Goal: Information Seeking & Learning: Compare options

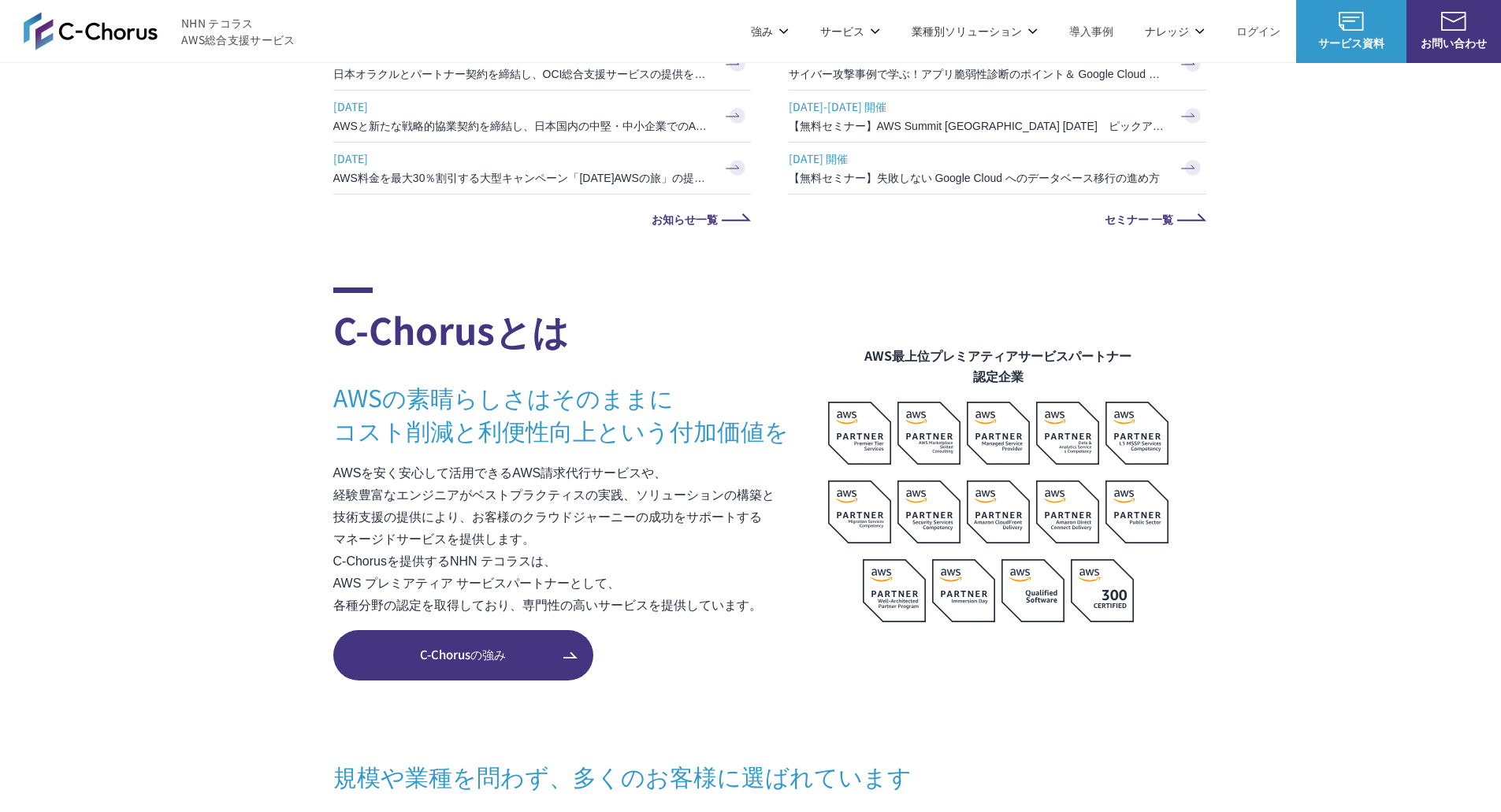
scroll to position [945, 0]
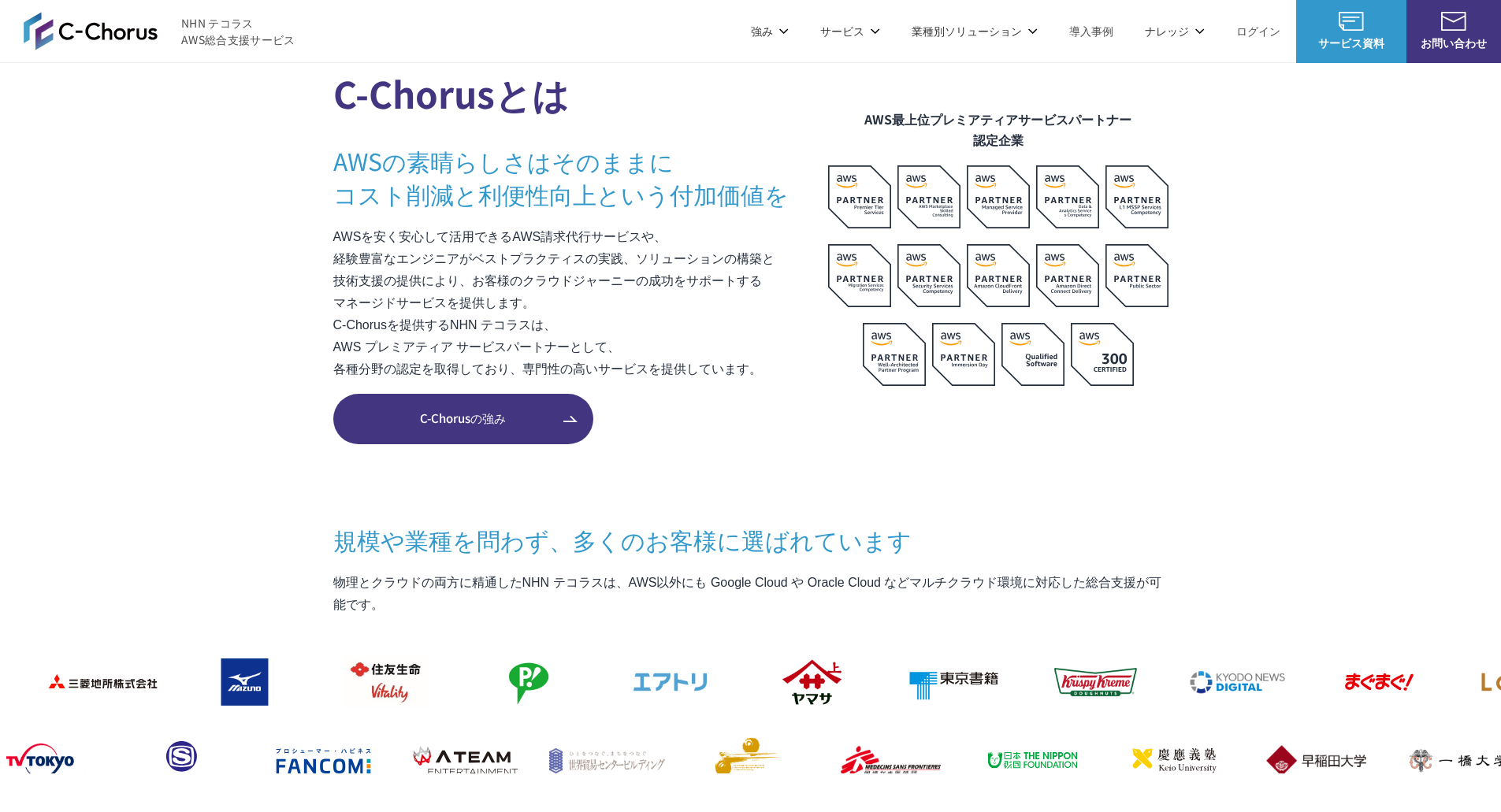
click at [1321, 391] on section "C-Chorusとは AWSの素晴らしさはそのままに コスト削減と利便性向上という付加価値を AWSを安く安心して活用できるAWS請求代行サービスや、 経験豊…" at bounding box center [750, 624] width 1501 height 1145
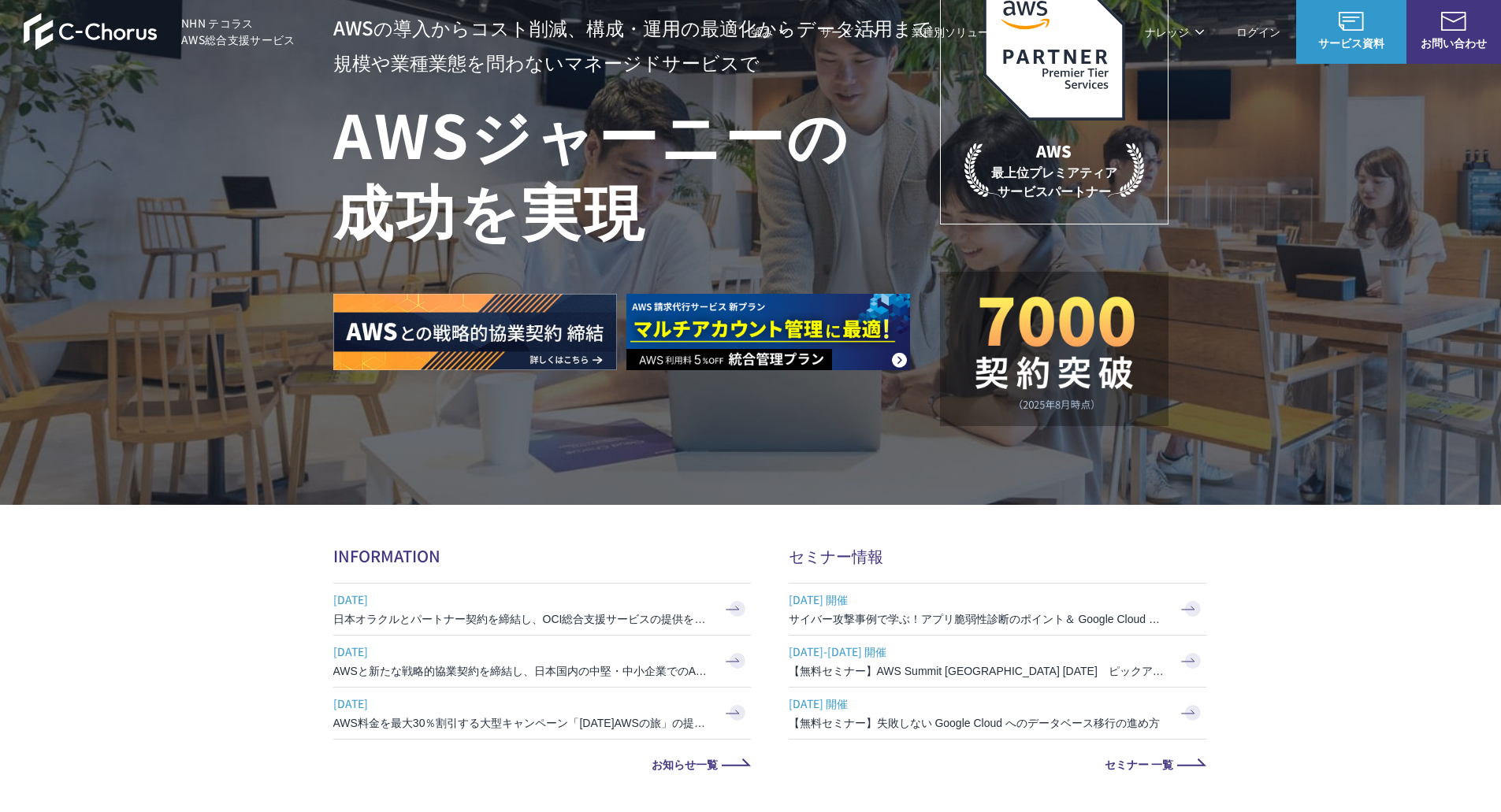
scroll to position [0, 0]
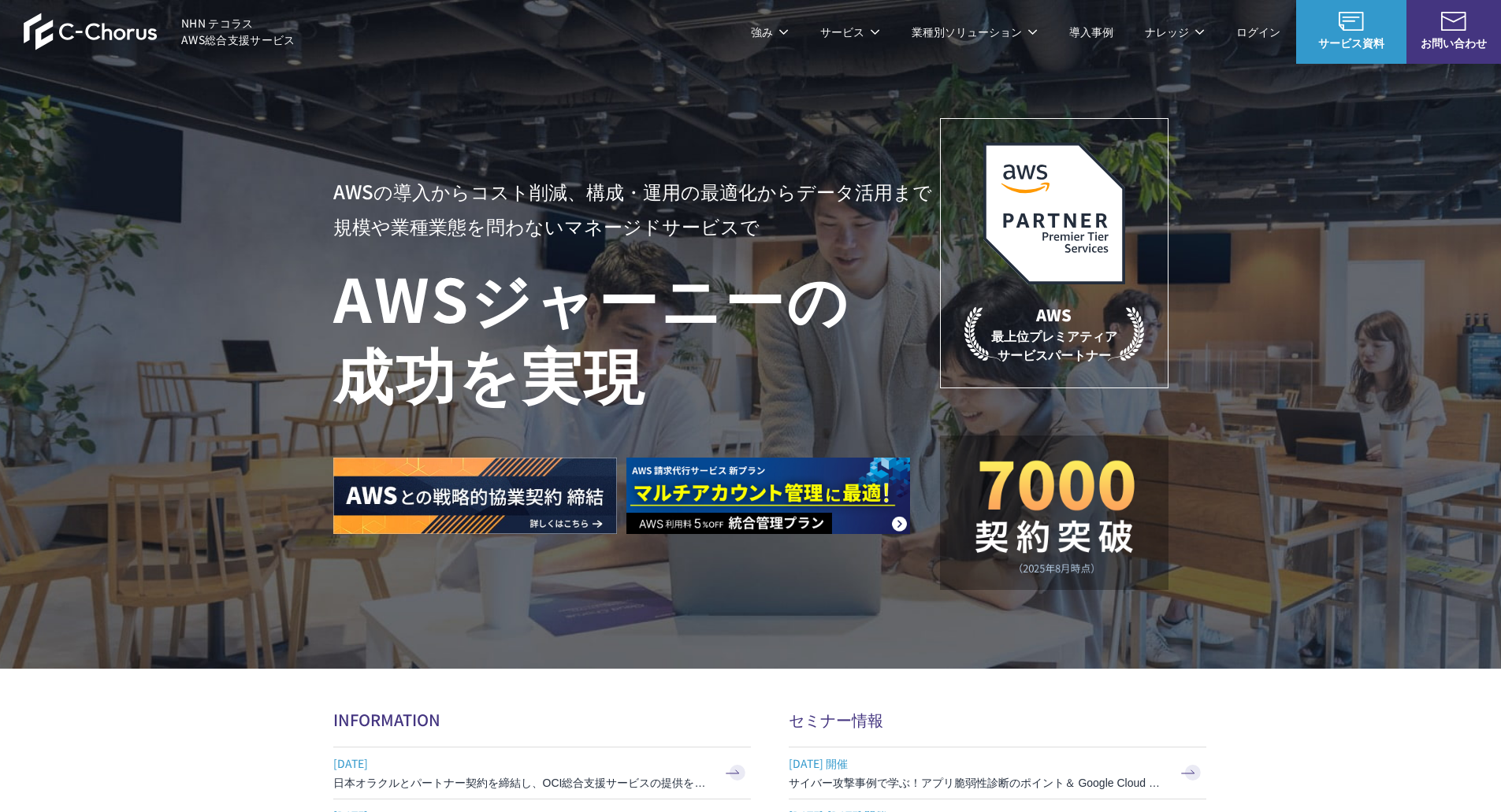
click at [776, 36] on p "強み" at bounding box center [770, 32] width 38 height 17
click at [124, 26] on img at bounding box center [90, 32] width 134 height 38
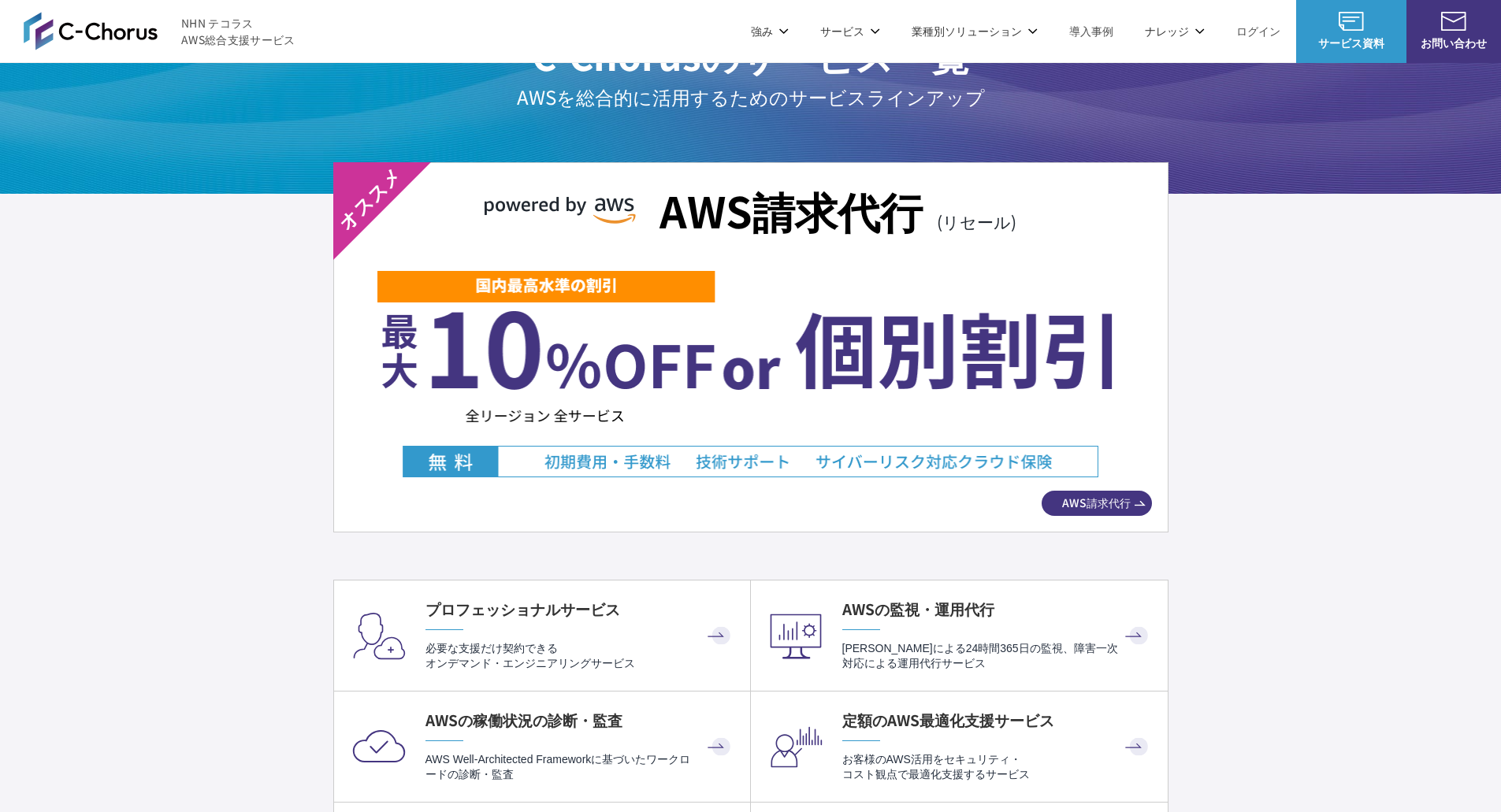
scroll to position [2756, 0]
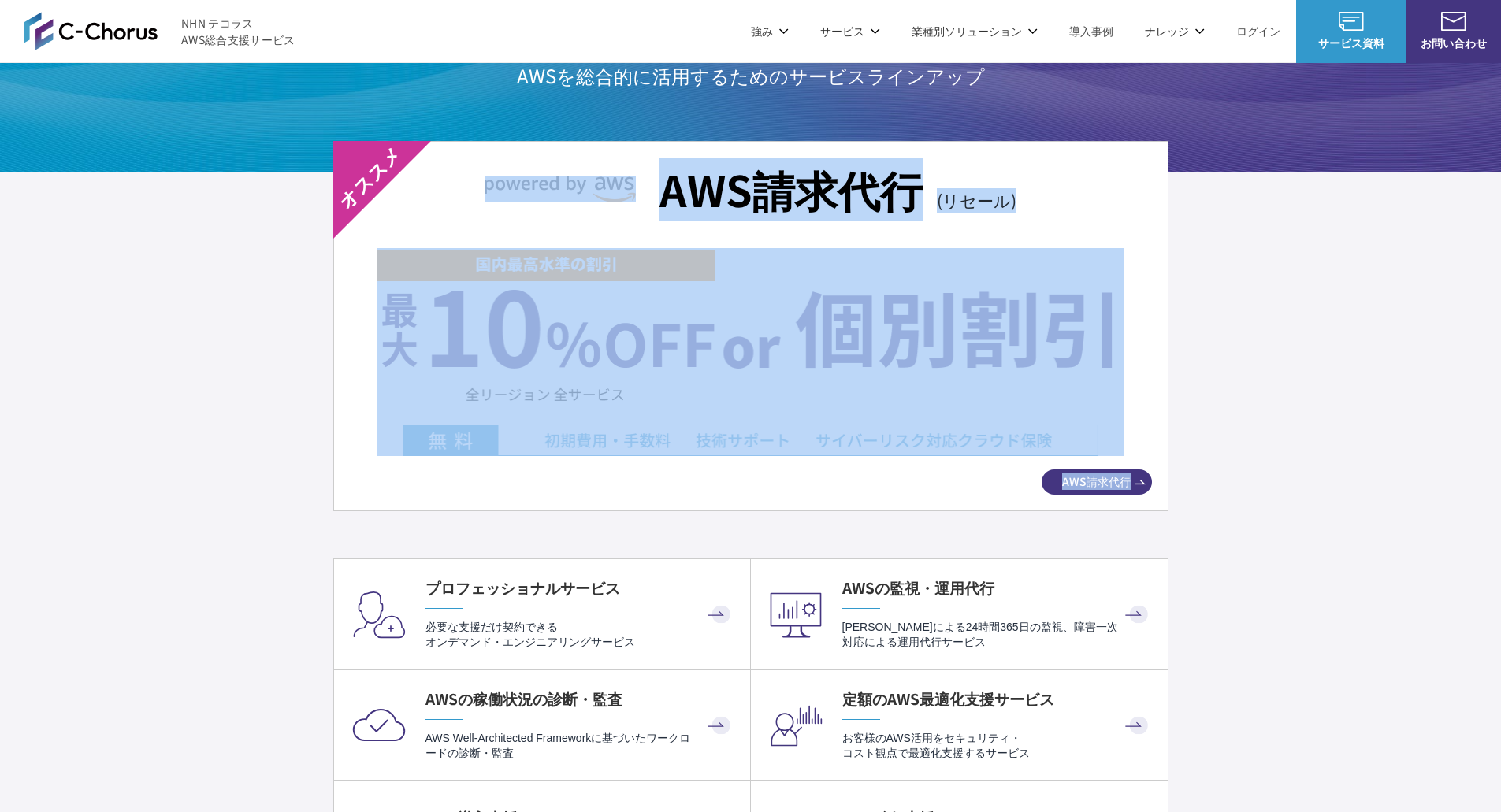
drag, startPoint x: 251, startPoint y: 205, endPoint x: 1469, endPoint y: 484, distance: 1249.5
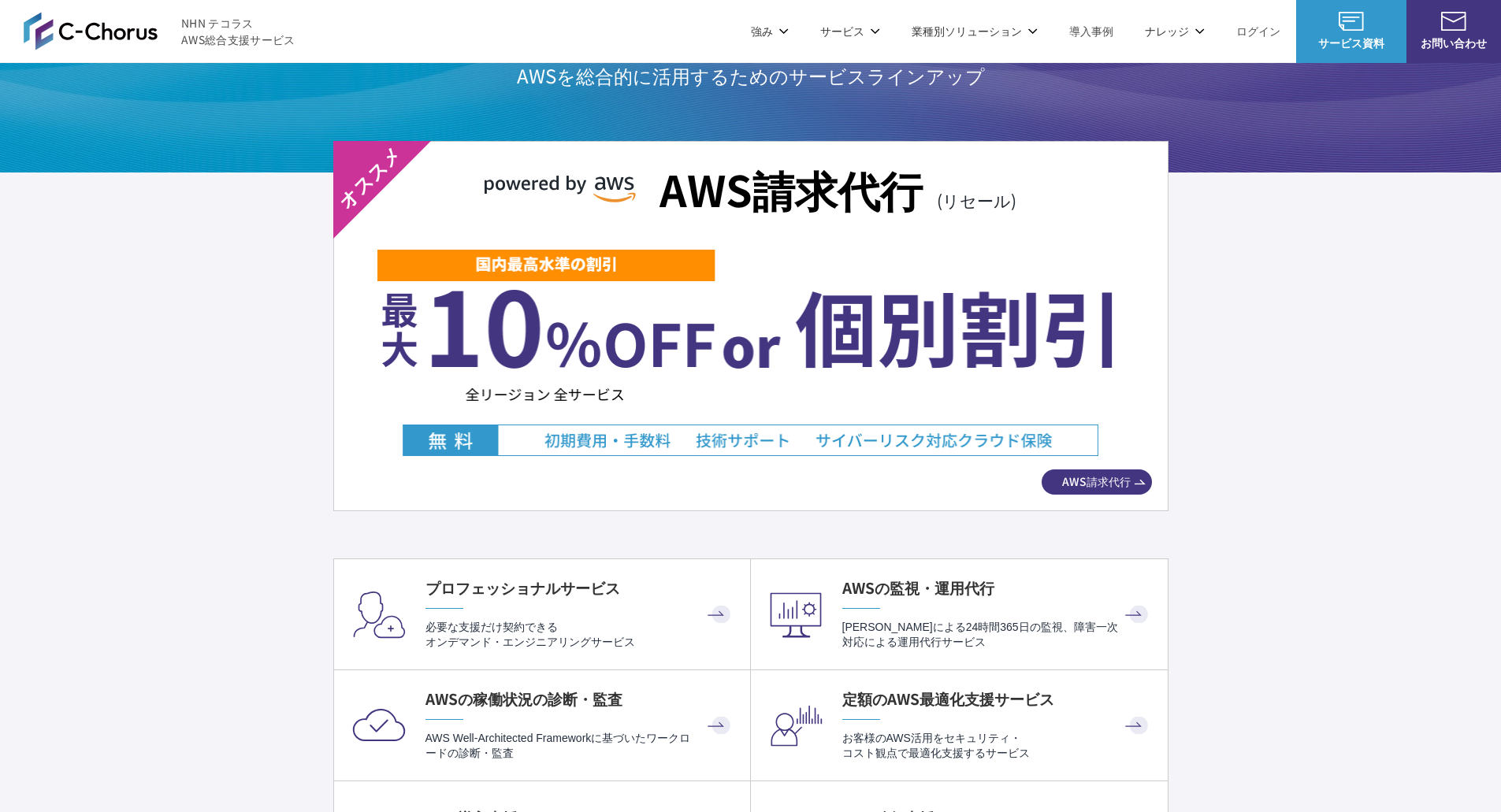
click at [497, 423] on img at bounding box center [750, 352] width 746 height 208
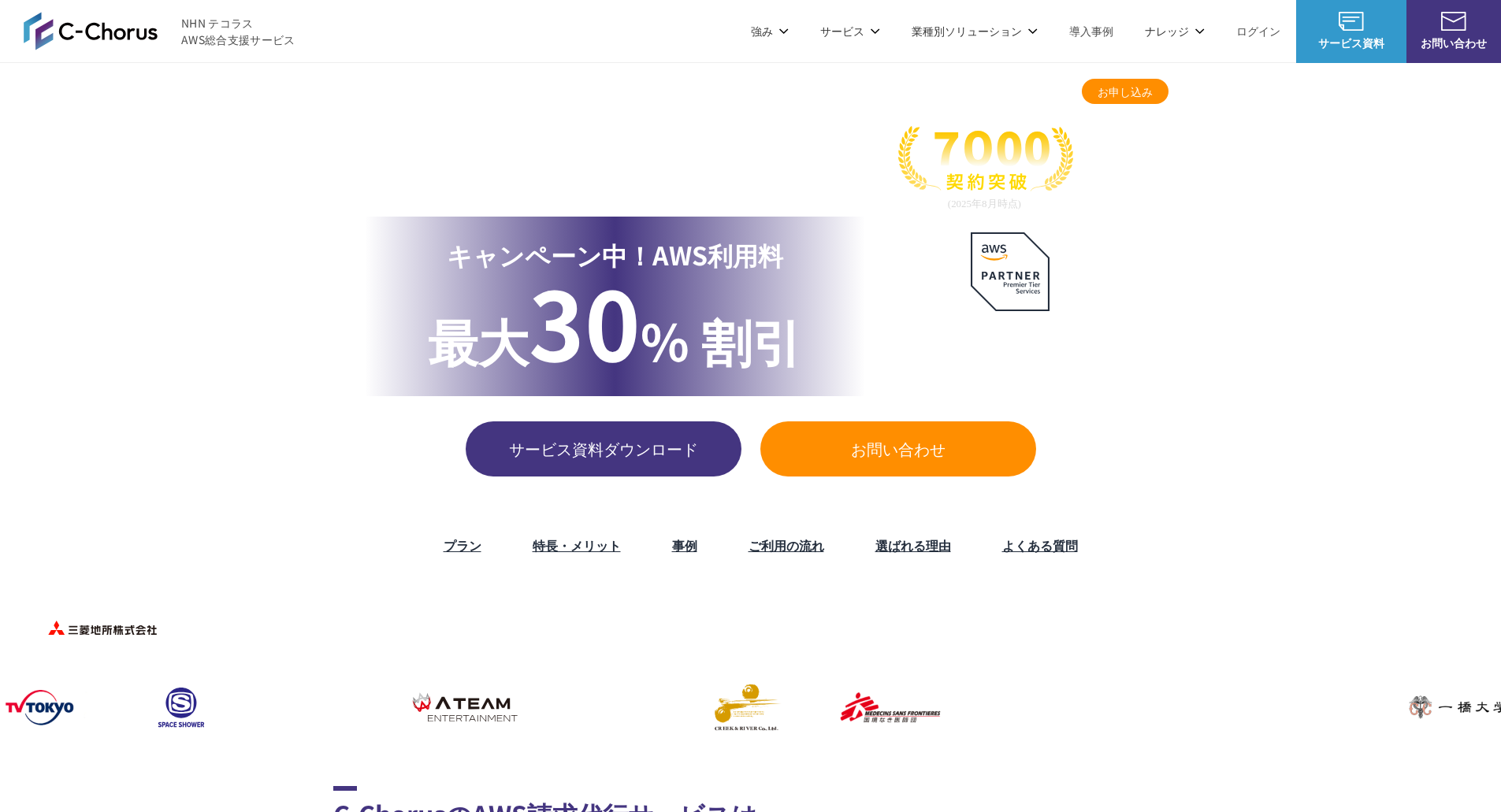
click at [1207, 528] on ul "プラン 特長・メリット 事例 ご利用の流れ 選ばれる理由 よくある質問" at bounding box center [750, 545] width 1501 height 35
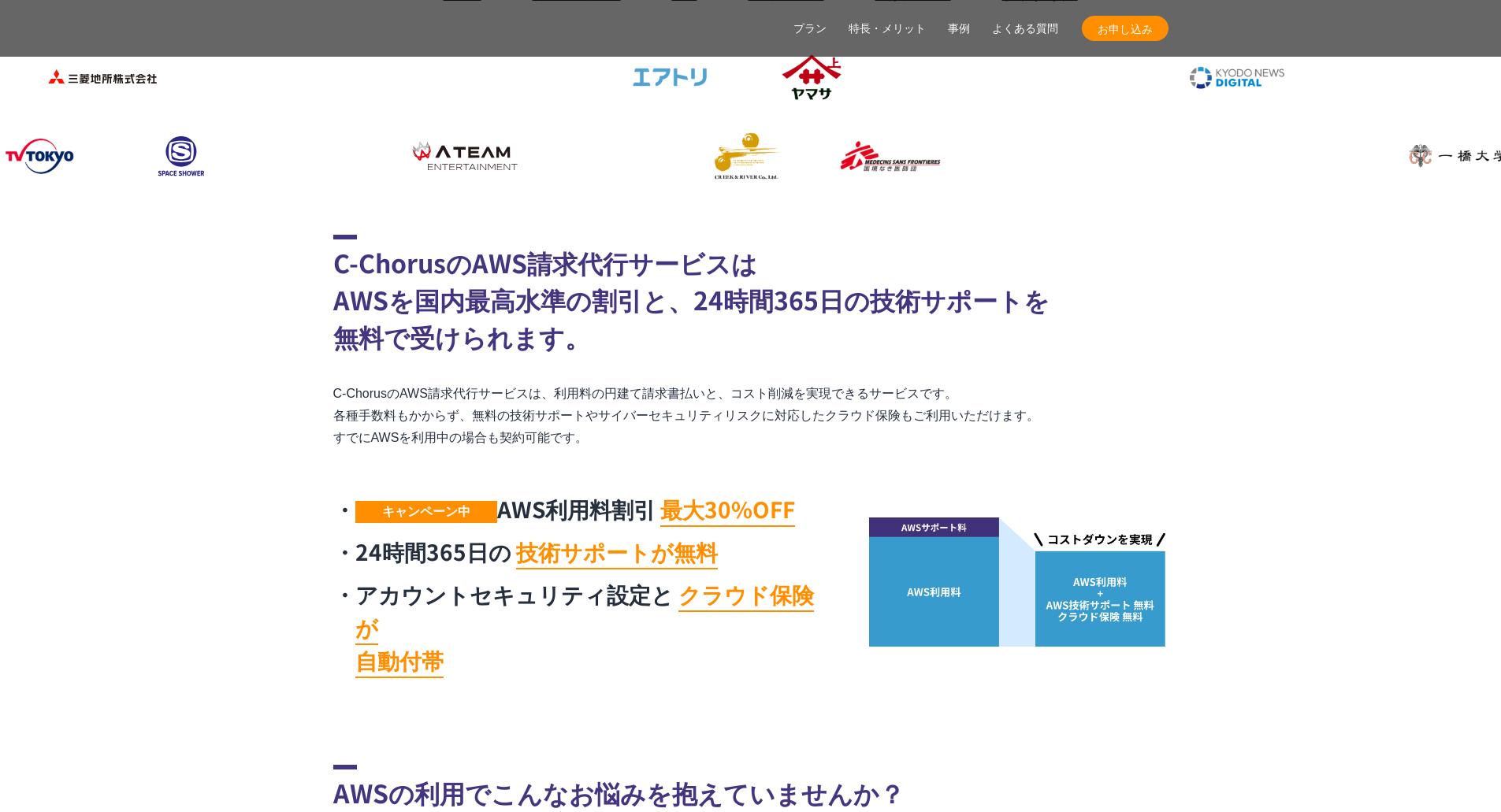
click at [1274, 416] on section "C-ChorusのAWS請求代行サービスは AWSを国内最高水準の割引と、24時間365日の技術サポートを 無料で受けられます。 C-ChorusのAWS請求…" at bounding box center [750, 461] width 1501 height 452
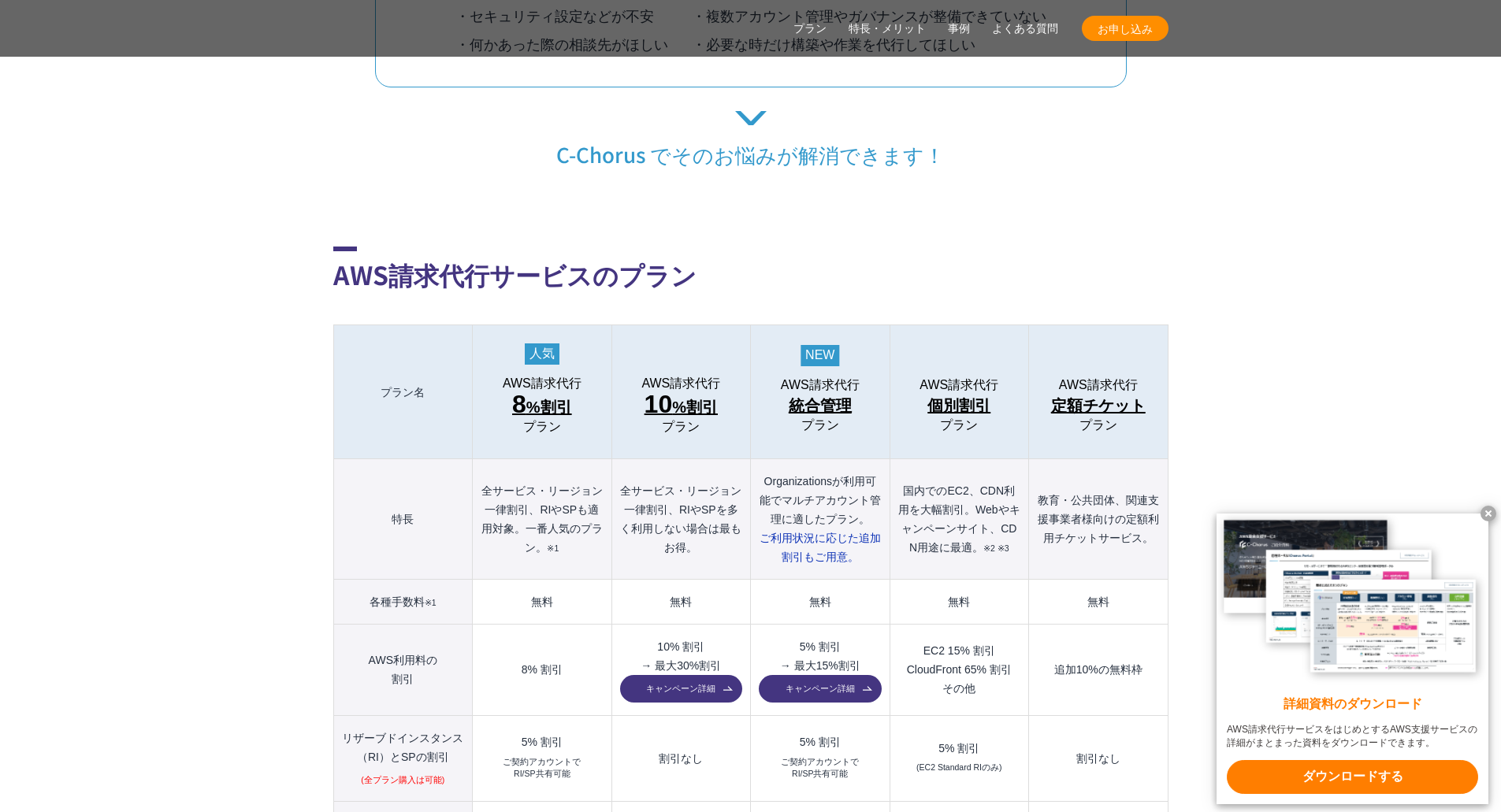
scroll to position [1575, 0]
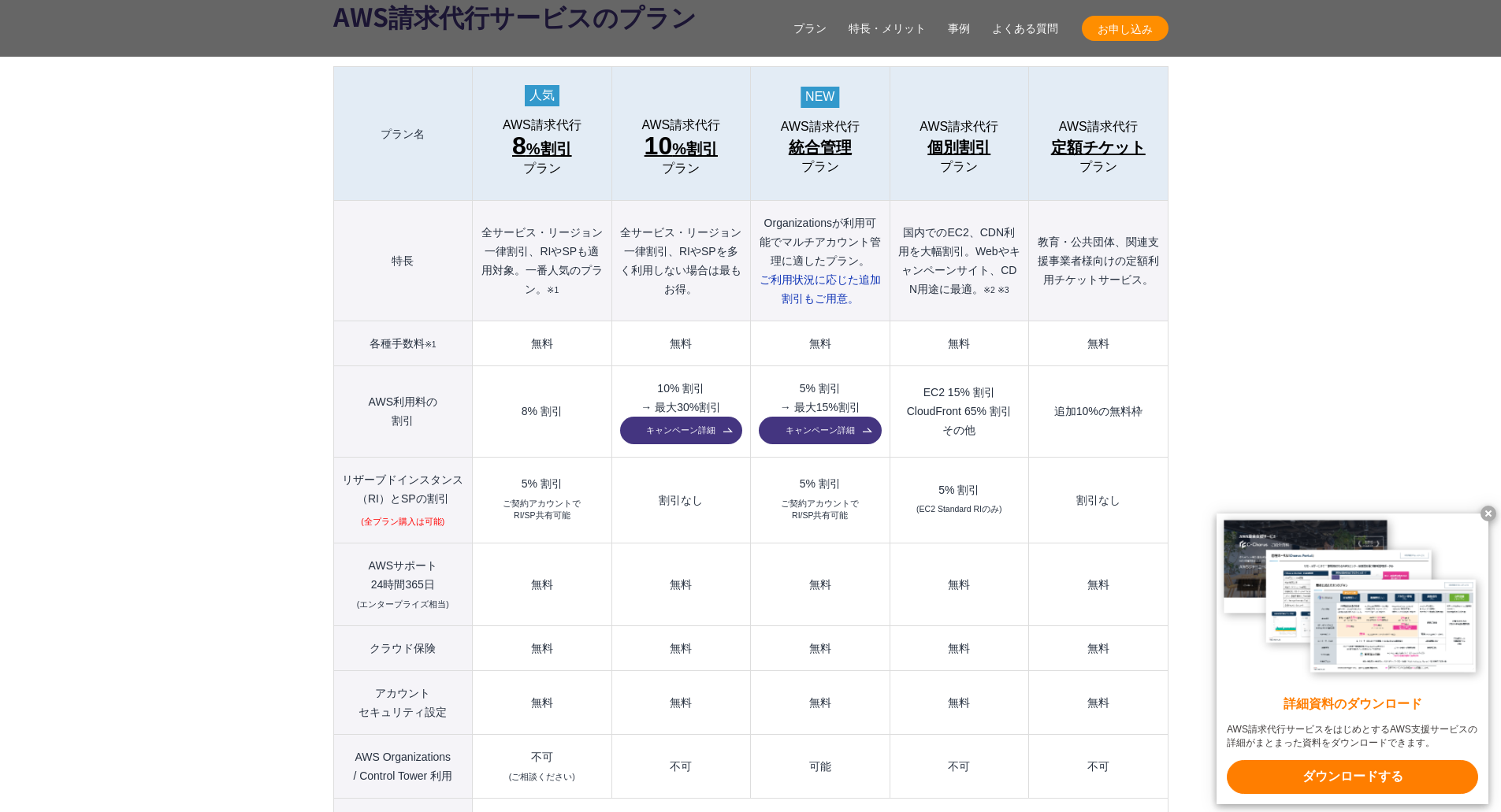
scroll to position [1733, 0]
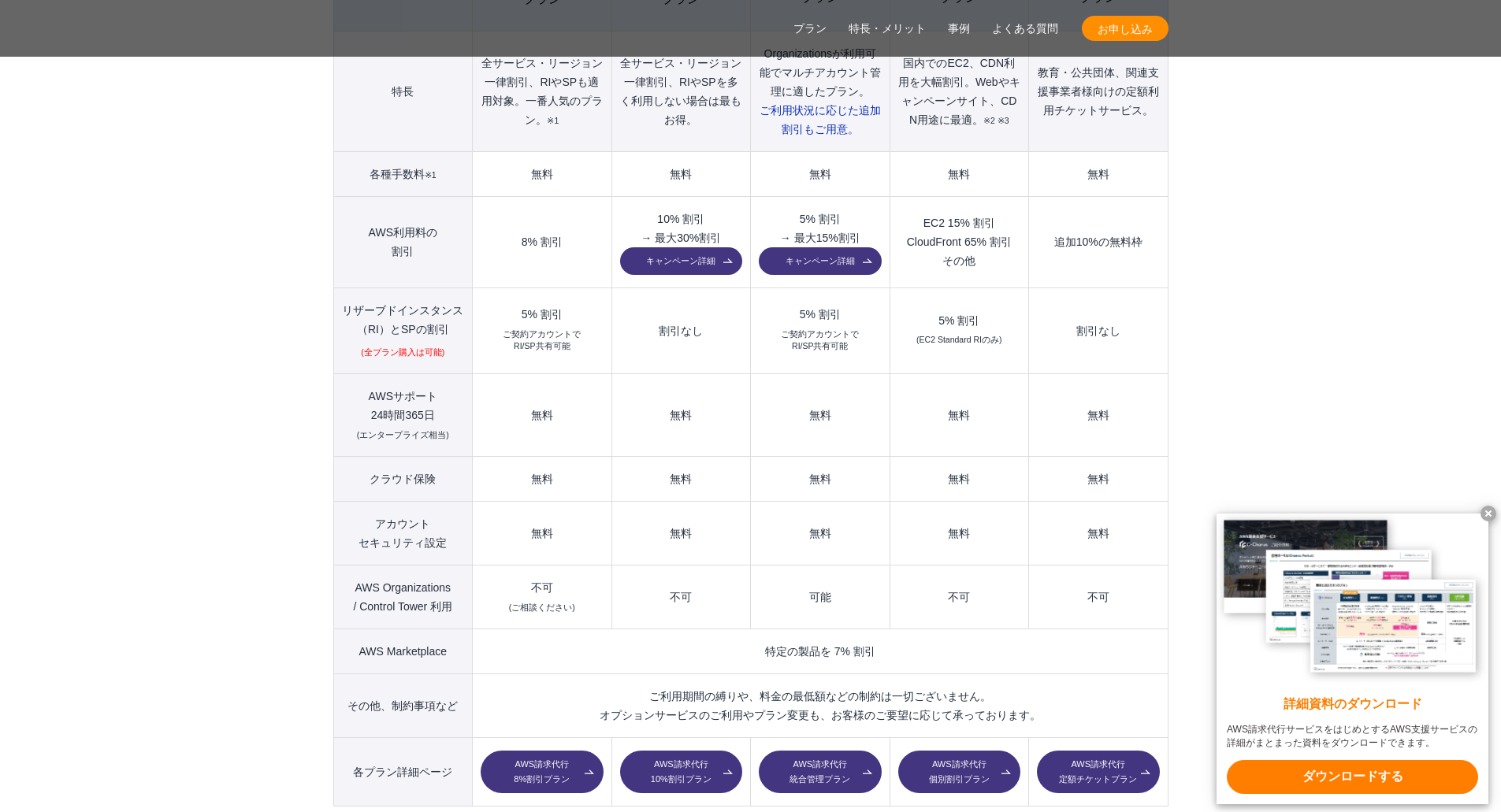
scroll to position [1969, 0]
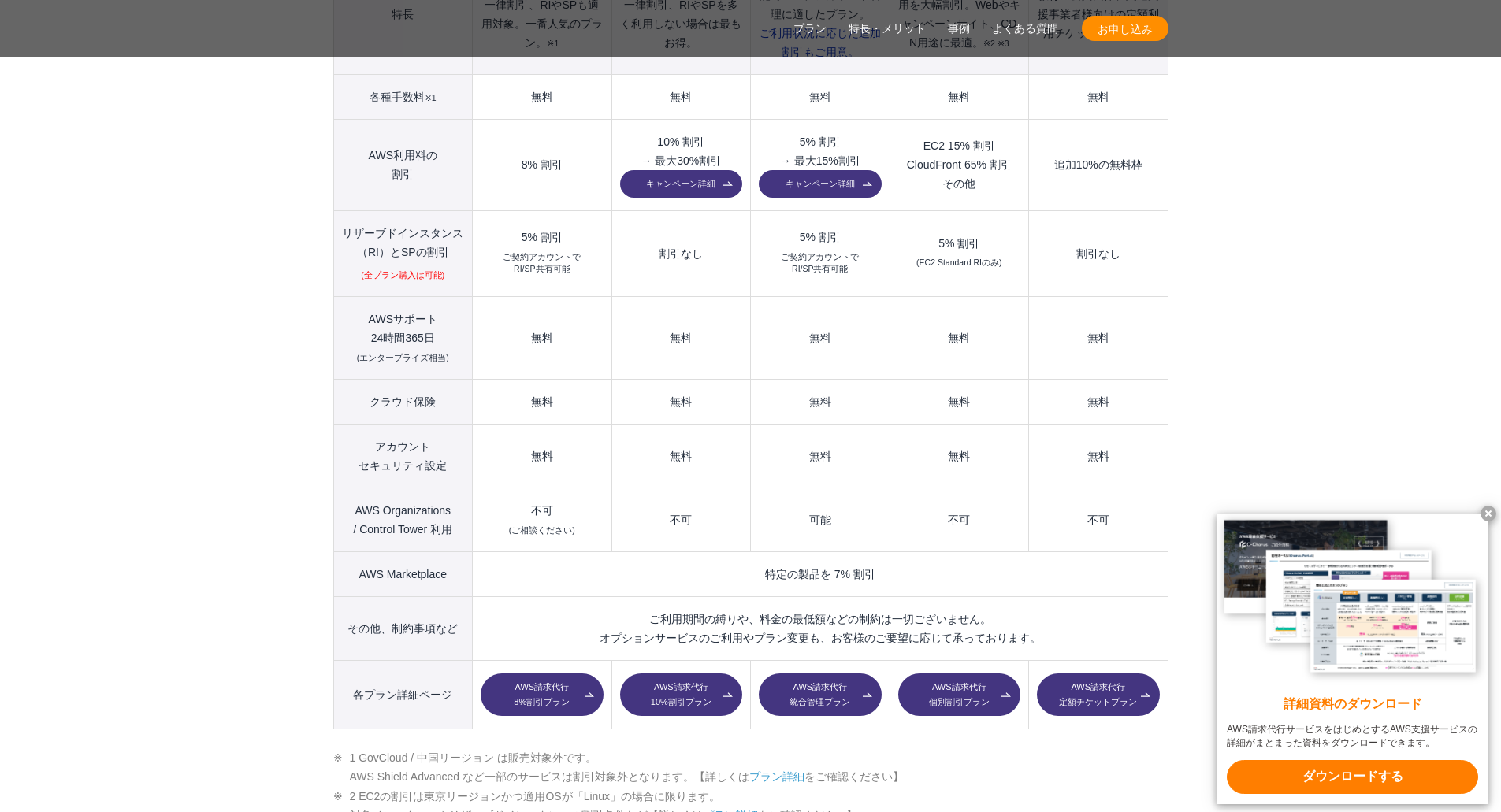
click at [1485, 511] on x-t at bounding box center [1489, 513] width 16 height 16
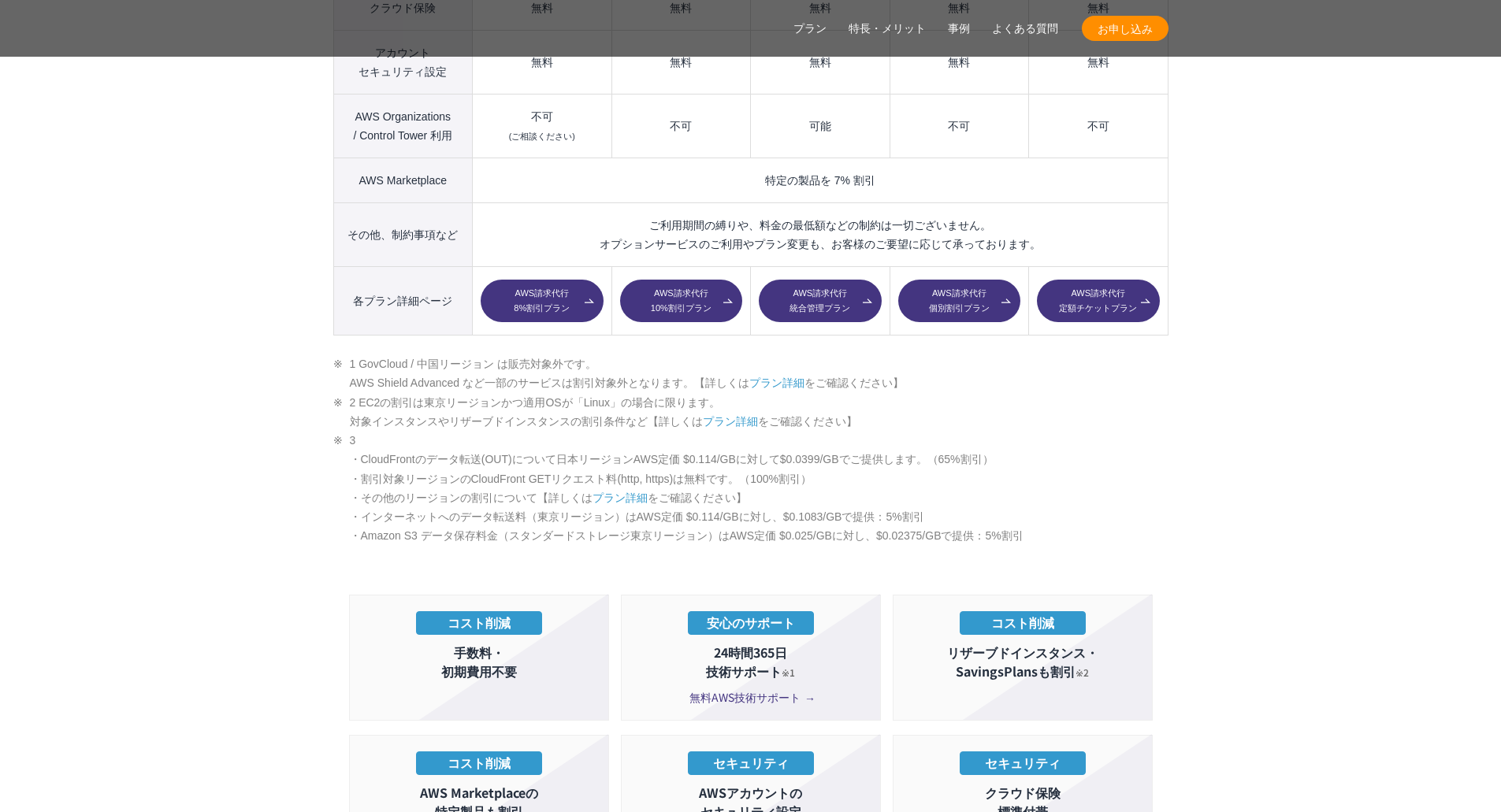
click at [191, 399] on section "AWS請求代行サービスのプラン 多様なニーズに対応したオススメのプラン プラン名 AWS請求代行 8 %割引 プラン AWS請求代行 10 %割引 プラン A…" at bounding box center [750, 468] width 1501 height 2493
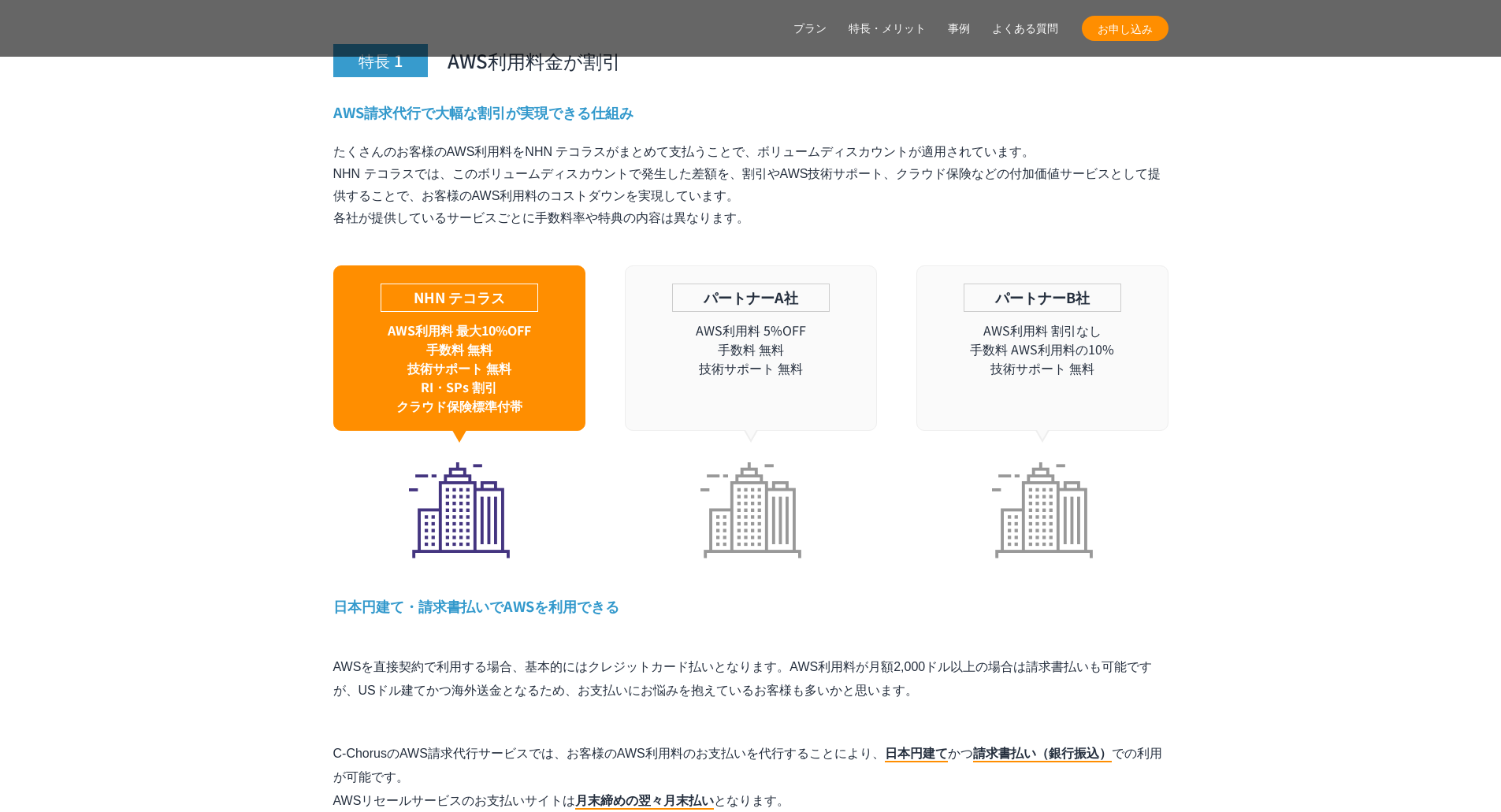
scroll to position [4411, 0]
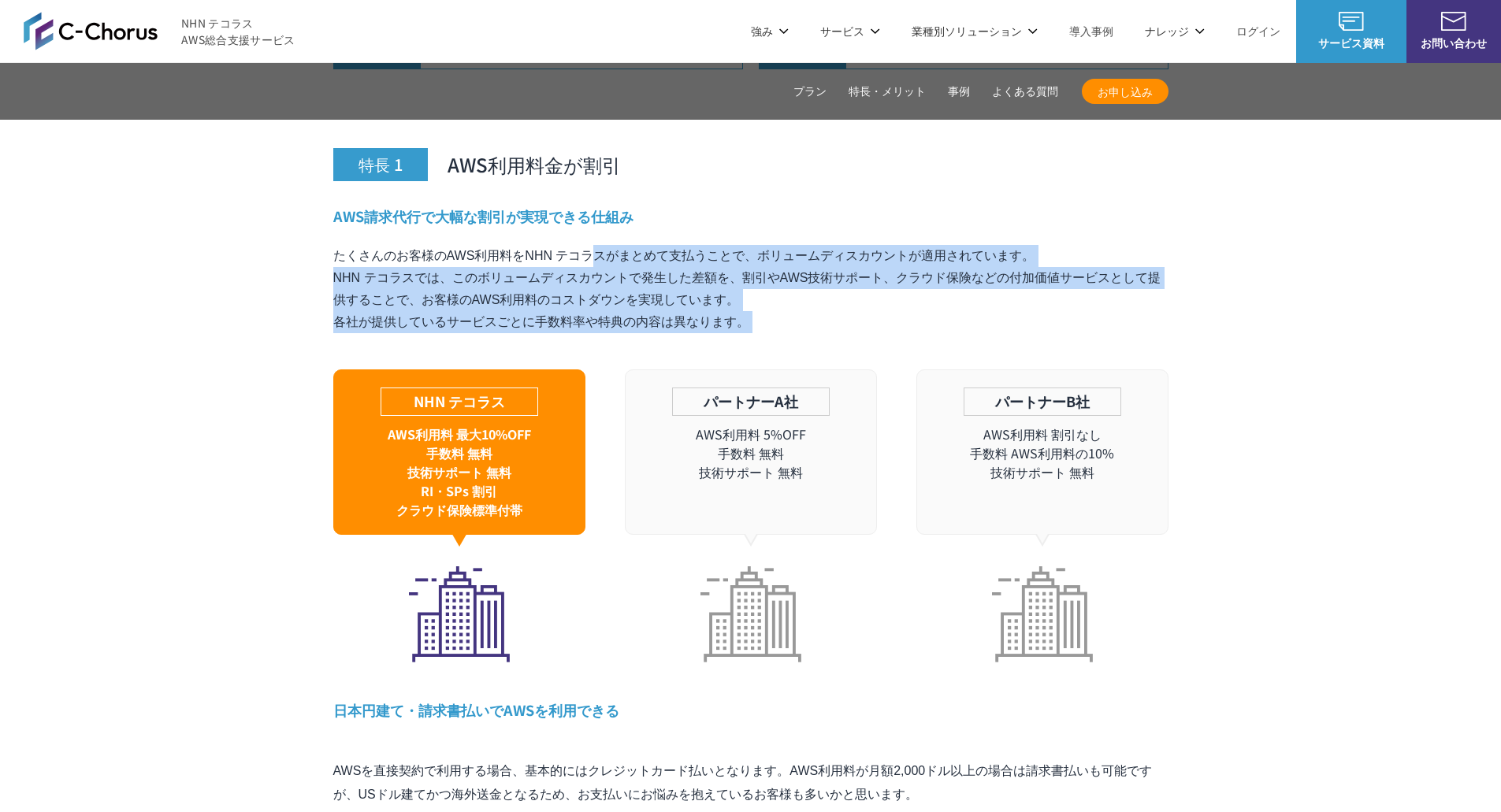
drag, startPoint x: 306, startPoint y: 222, endPoint x: 272, endPoint y: 340, distance: 122.8
drag, startPoint x: 283, startPoint y: 223, endPoint x: 257, endPoint y: 312, distance: 92.7
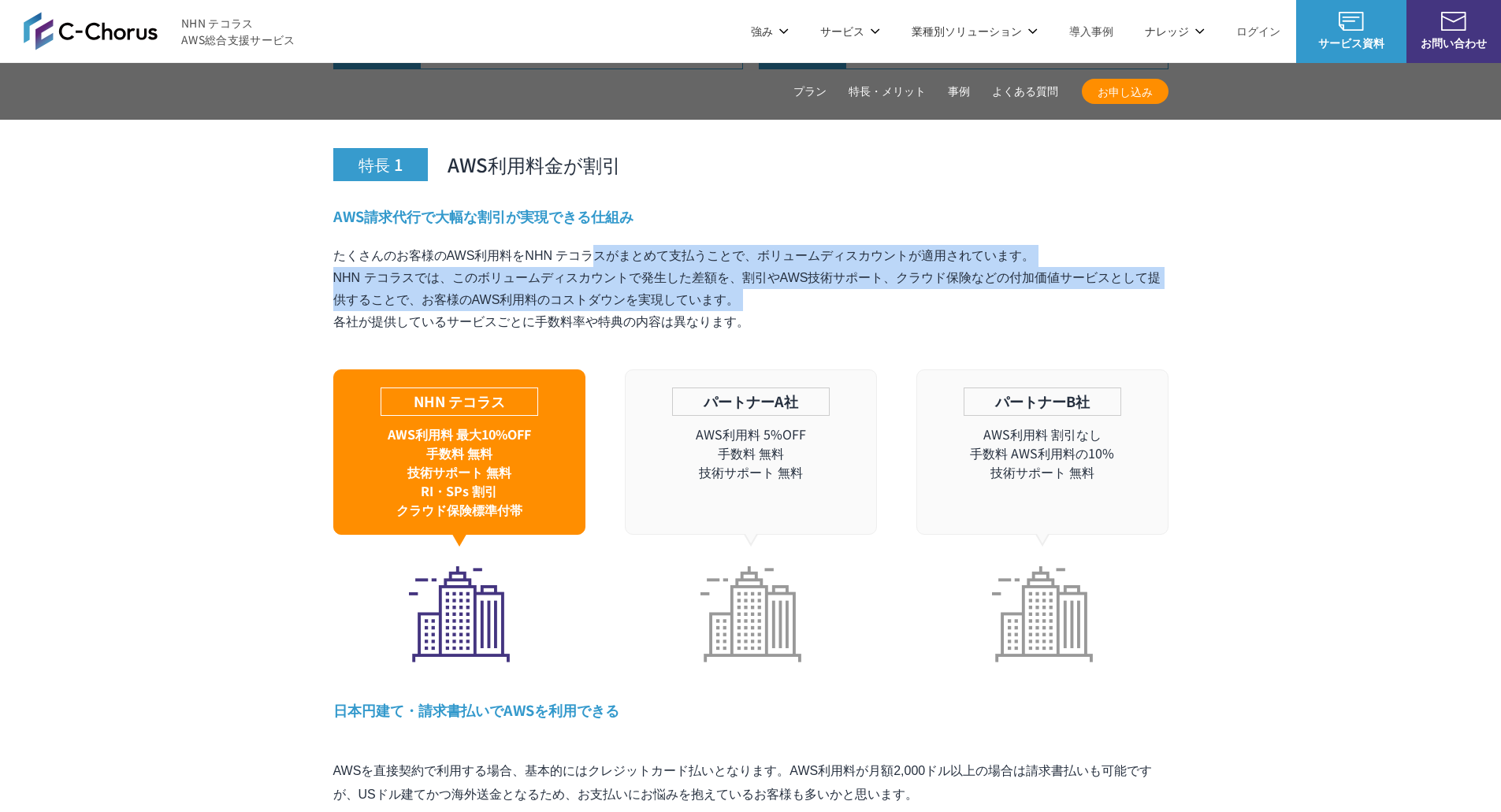
drag, startPoint x: 292, startPoint y: 219, endPoint x: 276, endPoint y: 283, distance: 66.0
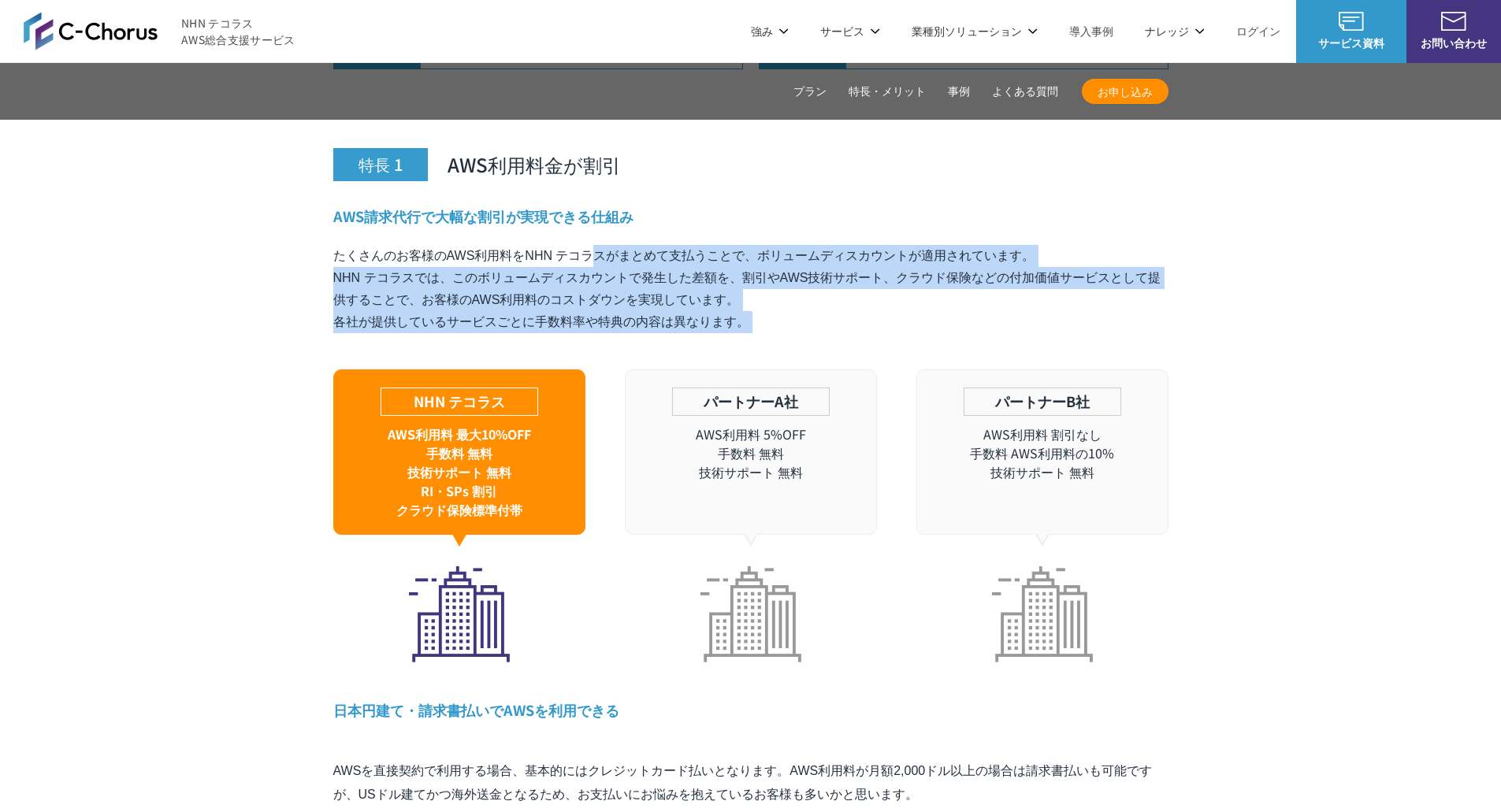
drag, startPoint x: 292, startPoint y: 223, endPoint x: 275, endPoint y: 305, distance: 83.7
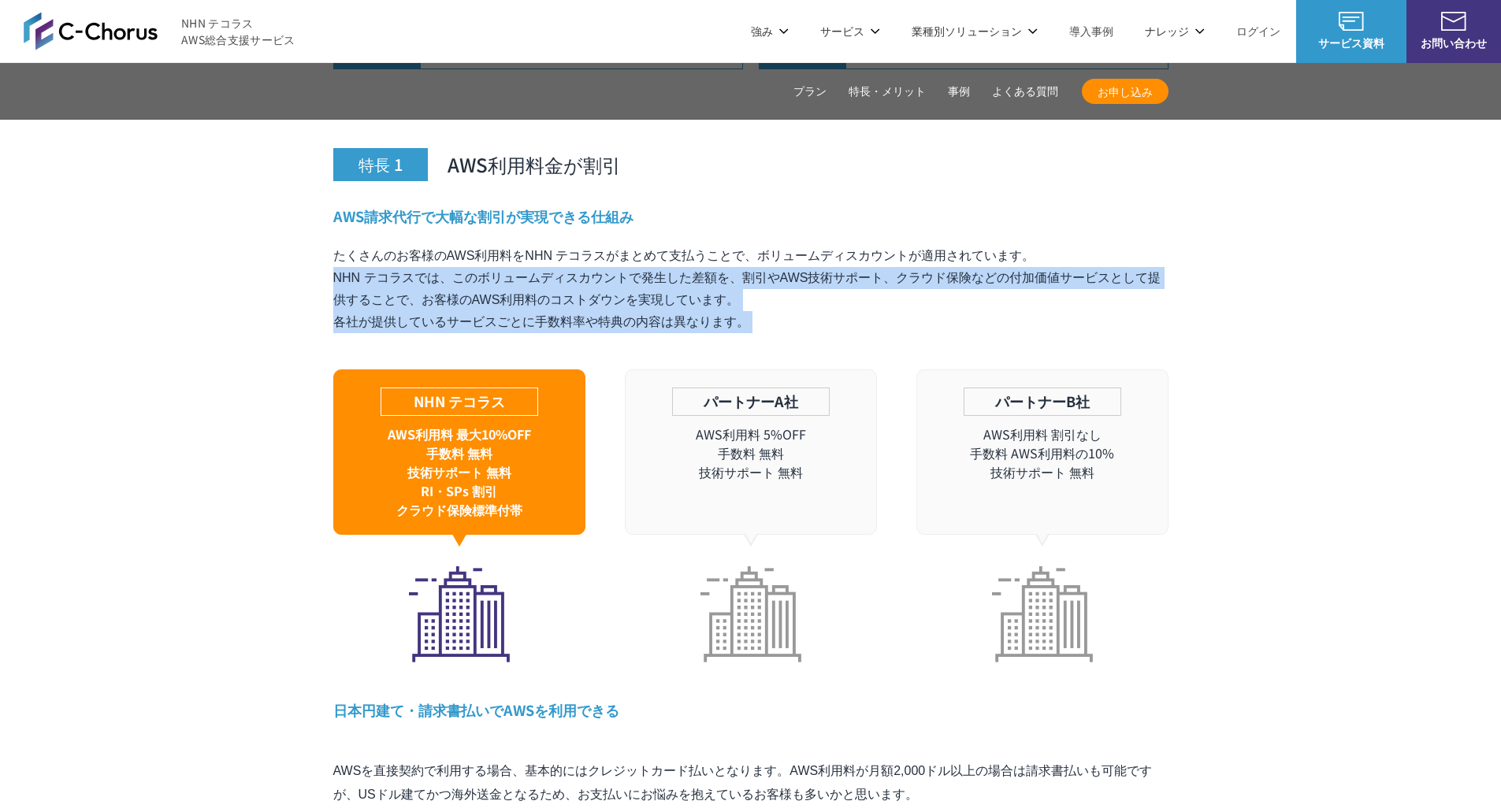
drag, startPoint x: 292, startPoint y: 242, endPoint x: 280, endPoint y: 316, distance: 75.0
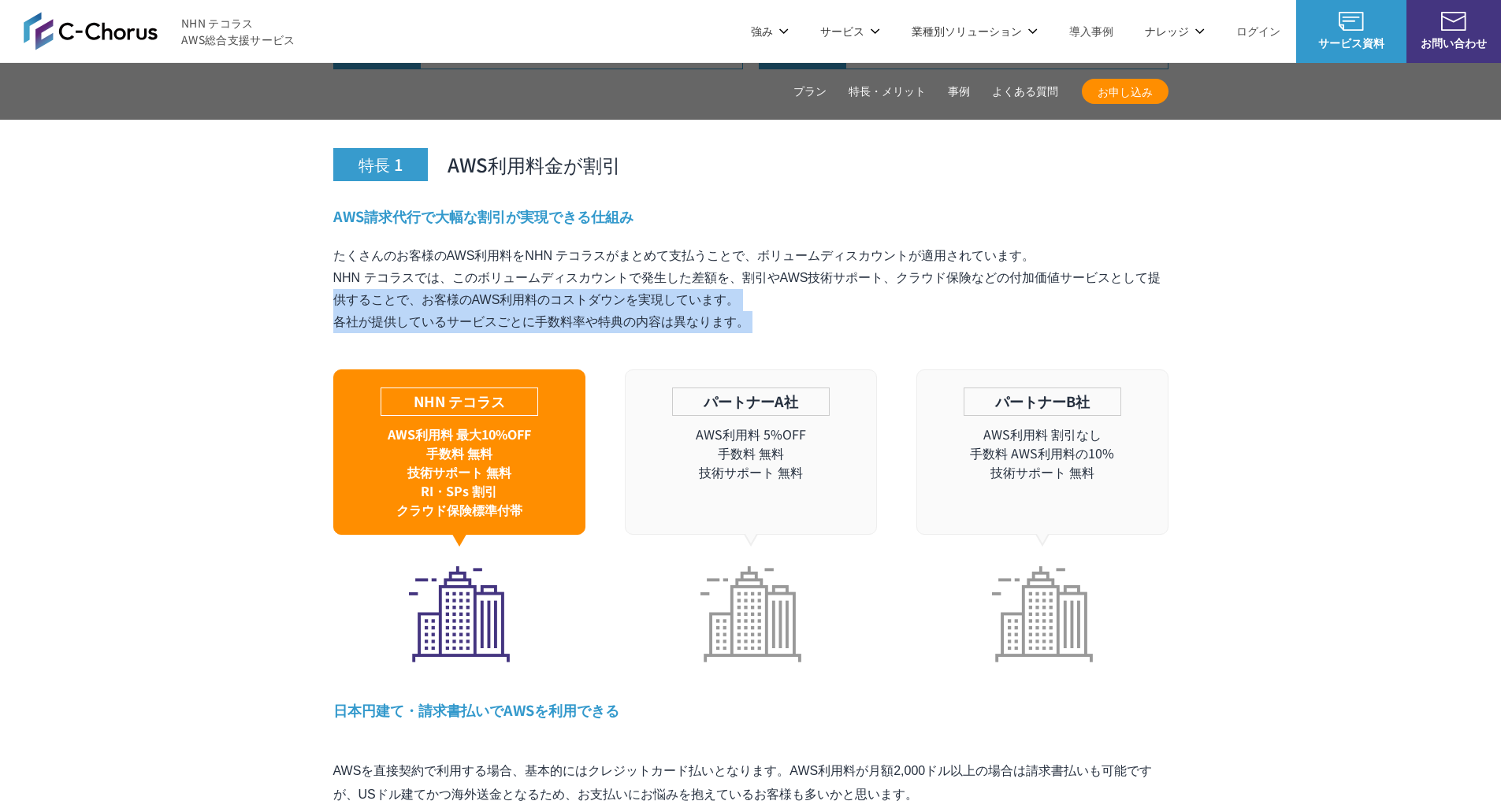
drag, startPoint x: 299, startPoint y: 260, endPoint x: 276, endPoint y: 320, distance: 64.3
drag, startPoint x: 288, startPoint y: 257, endPoint x: 288, endPoint y: 320, distance: 63.0
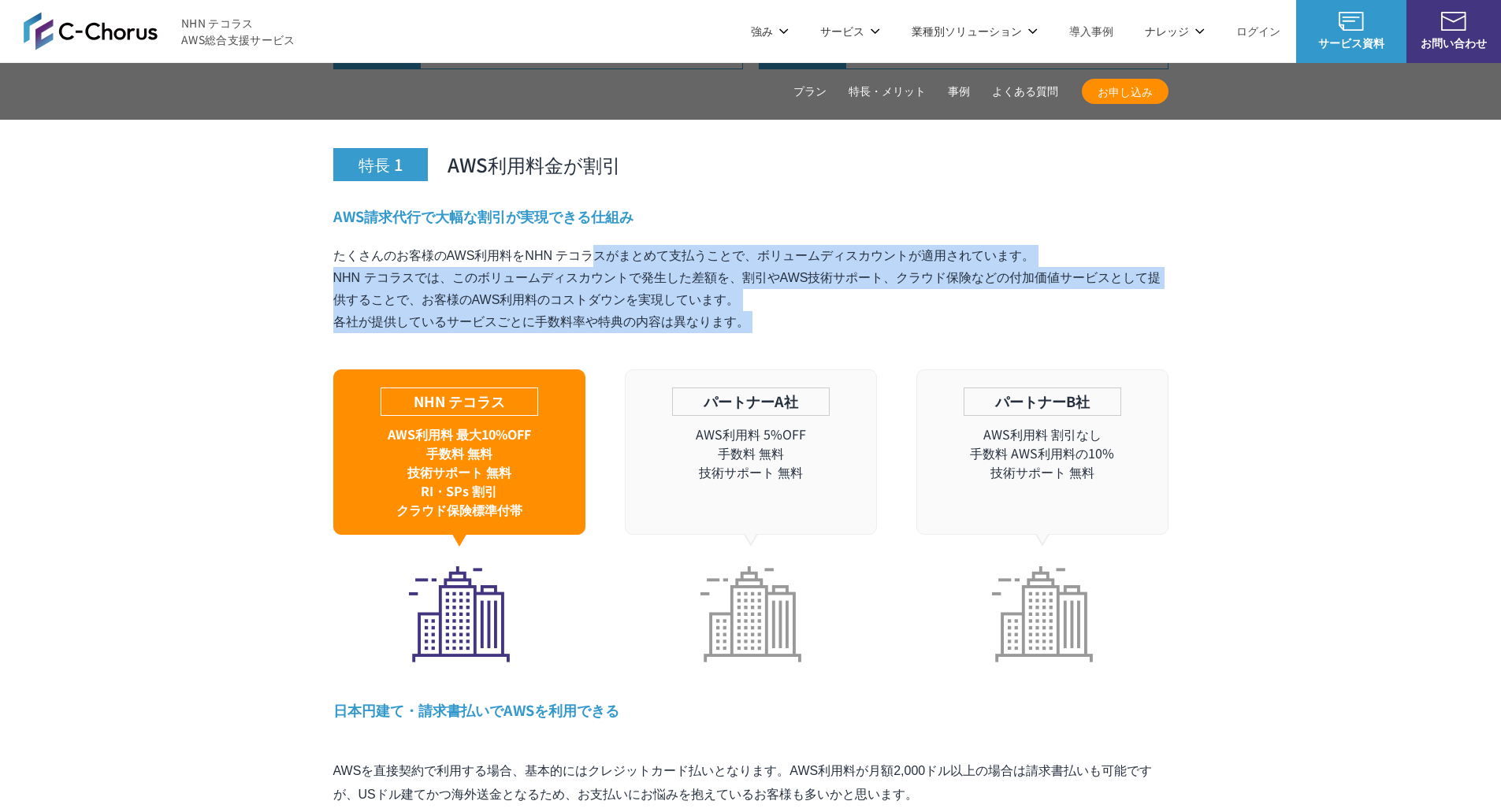
drag, startPoint x: 293, startPoint y: 232, endPoint x: 285, endPoint y: 335, distance: 103.3
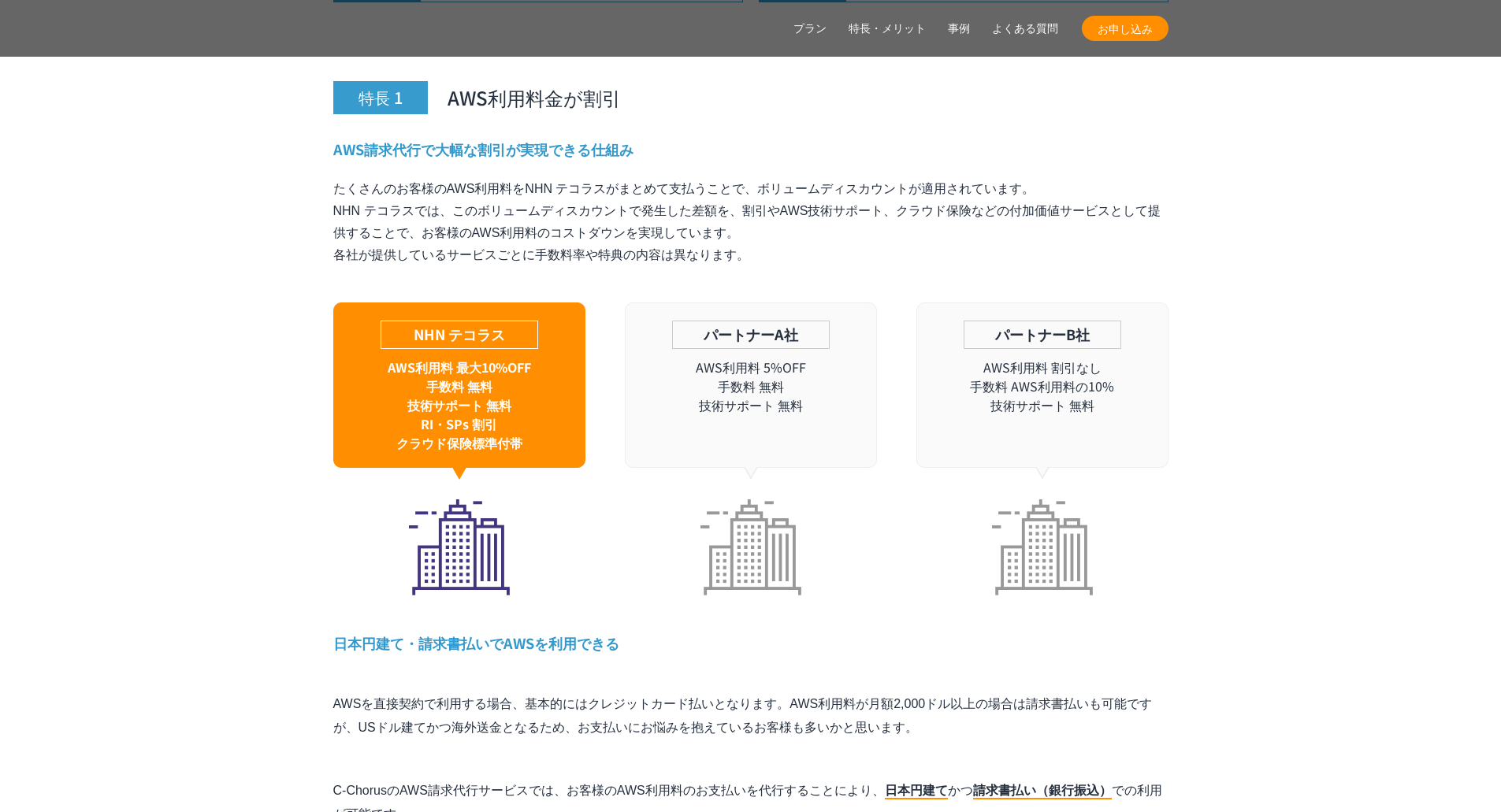
scroll to position [4647, 0]
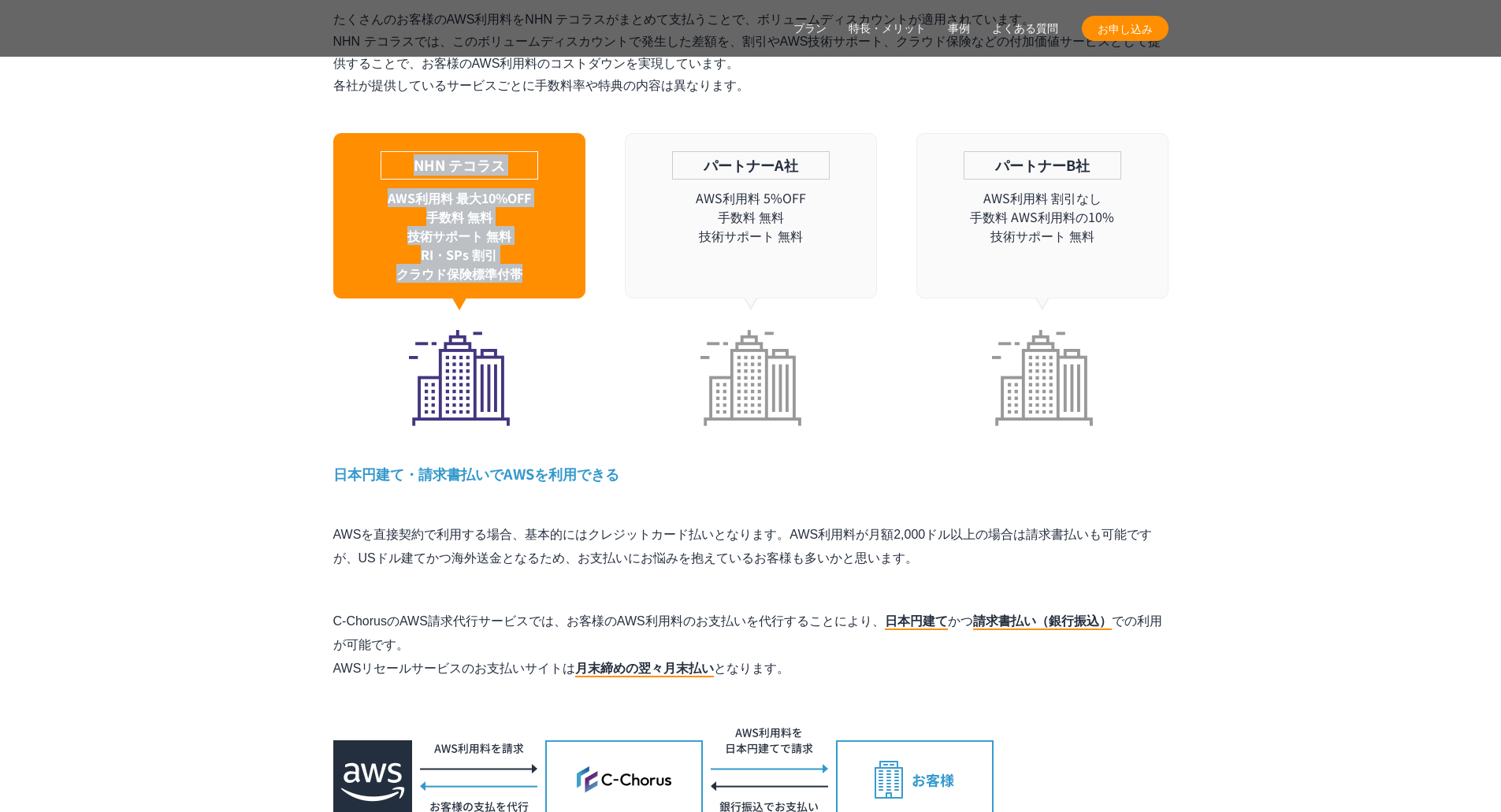
drag, startPoint x: 238, startPoint y: 137, endPoint x: 262, endPoint y: 266, distance: 131.2
click at [253, 251] on div at bounding box center [253, 251] width 0 height 0
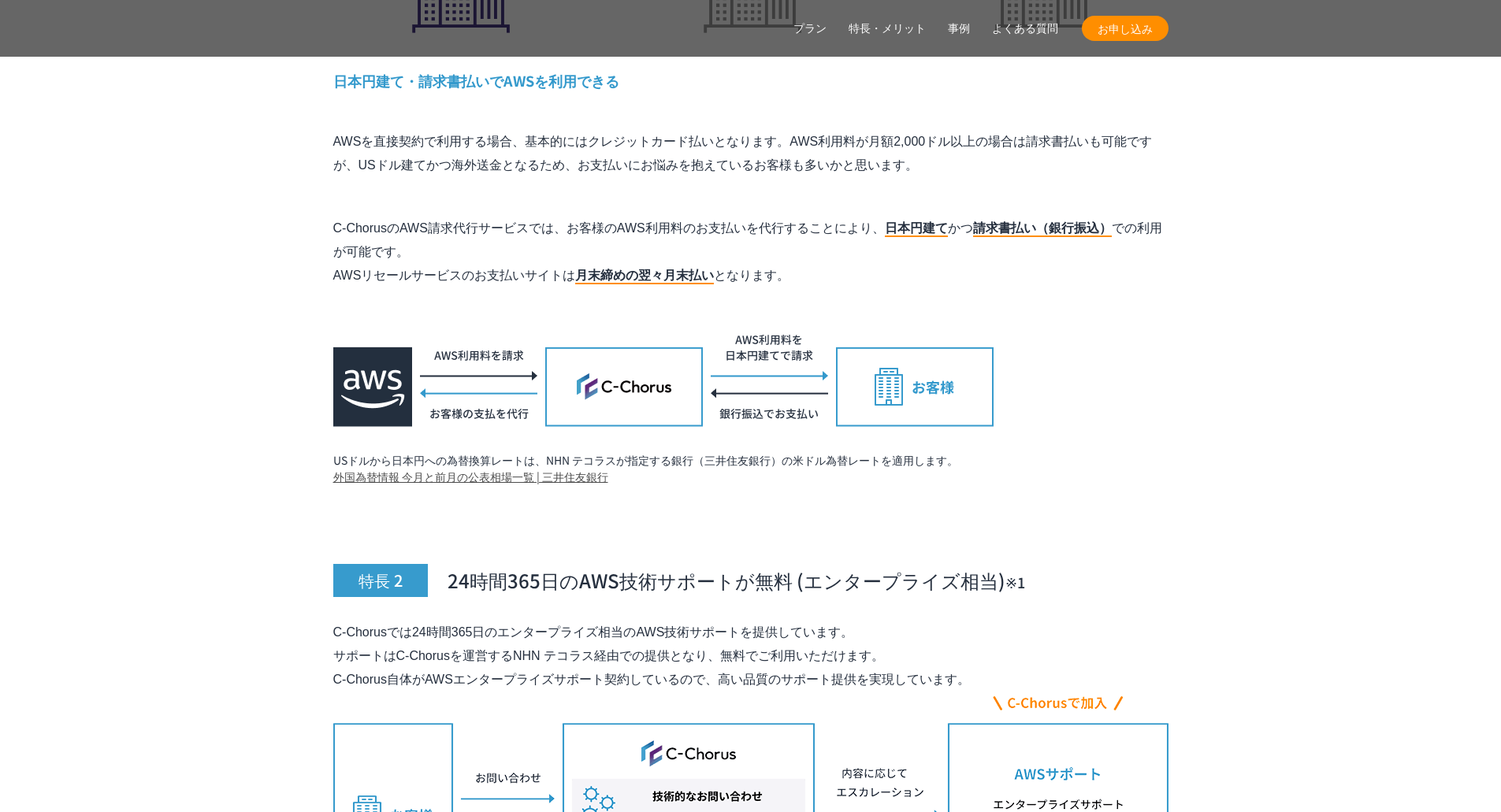
scroll to position [5041, 0]
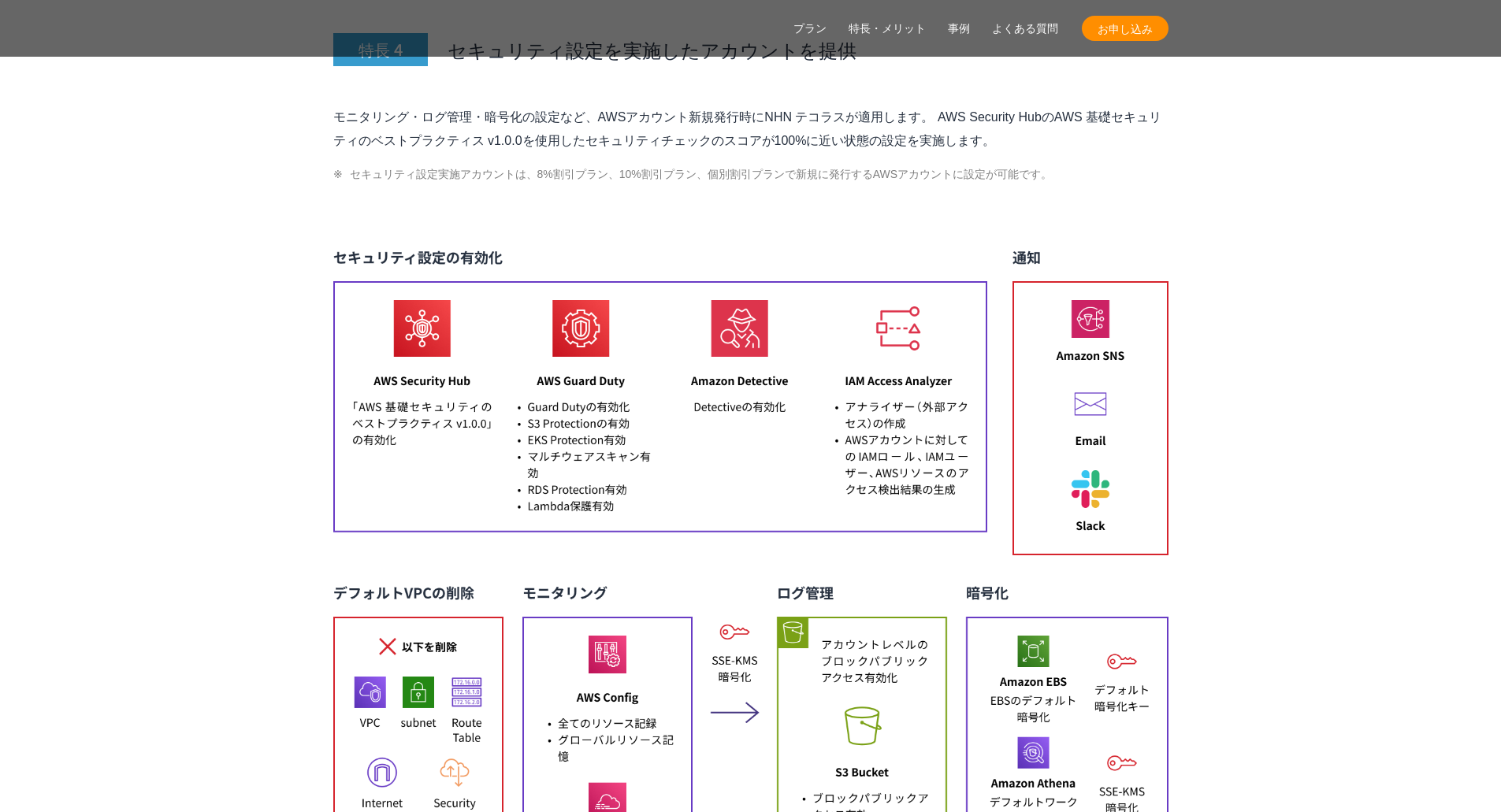
scroll to position [6695, 0]
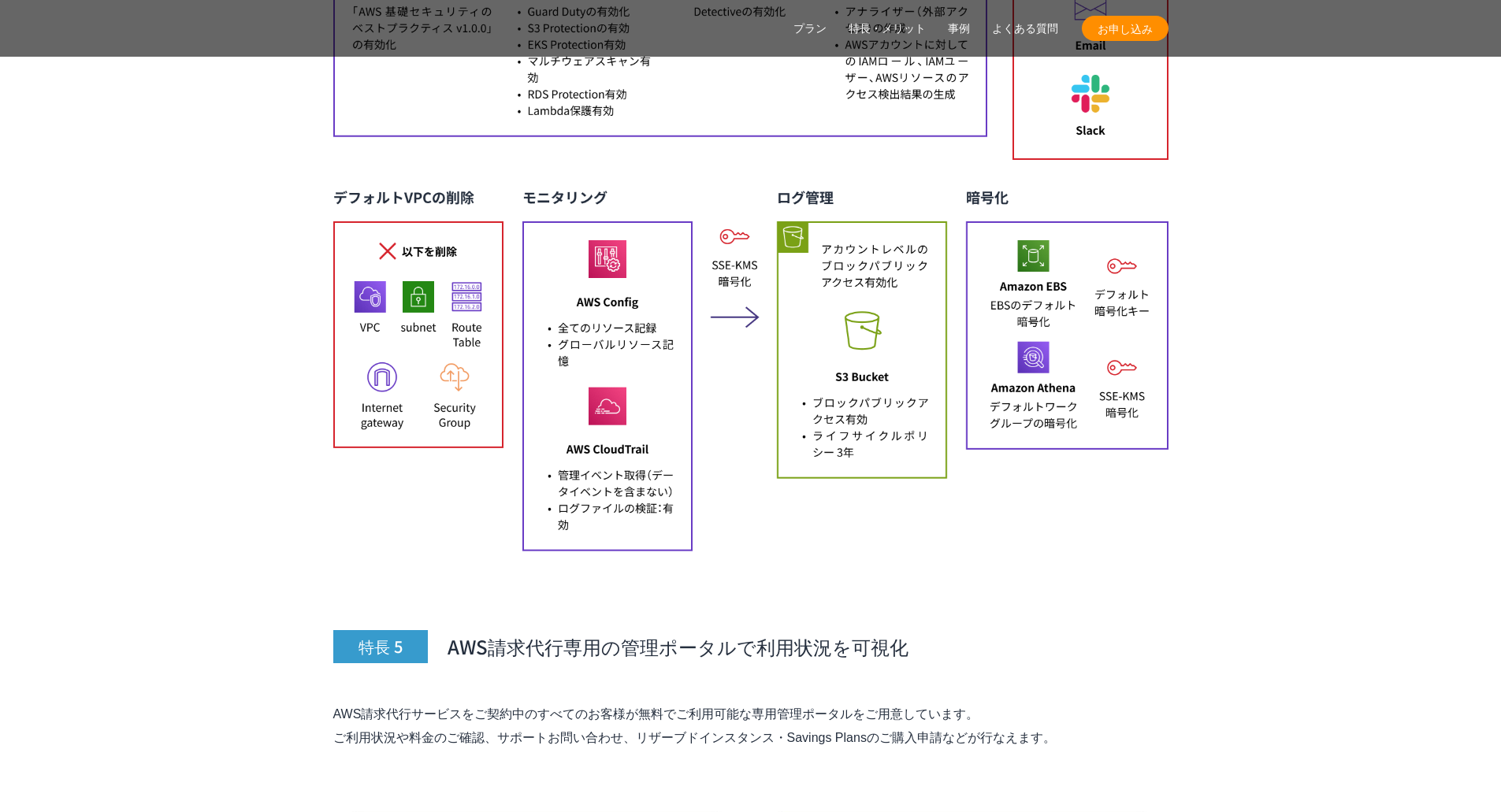
click at [191, 244] on section "AWS請求代行サービスの特長・メリット 特長 1 AWS利用料金が割引 特長 2 24時間365日の AWS技術サポートが 無料 (エンタープライズ相当) ※…" at bounding box center [750, 663] width 1501 height 7128
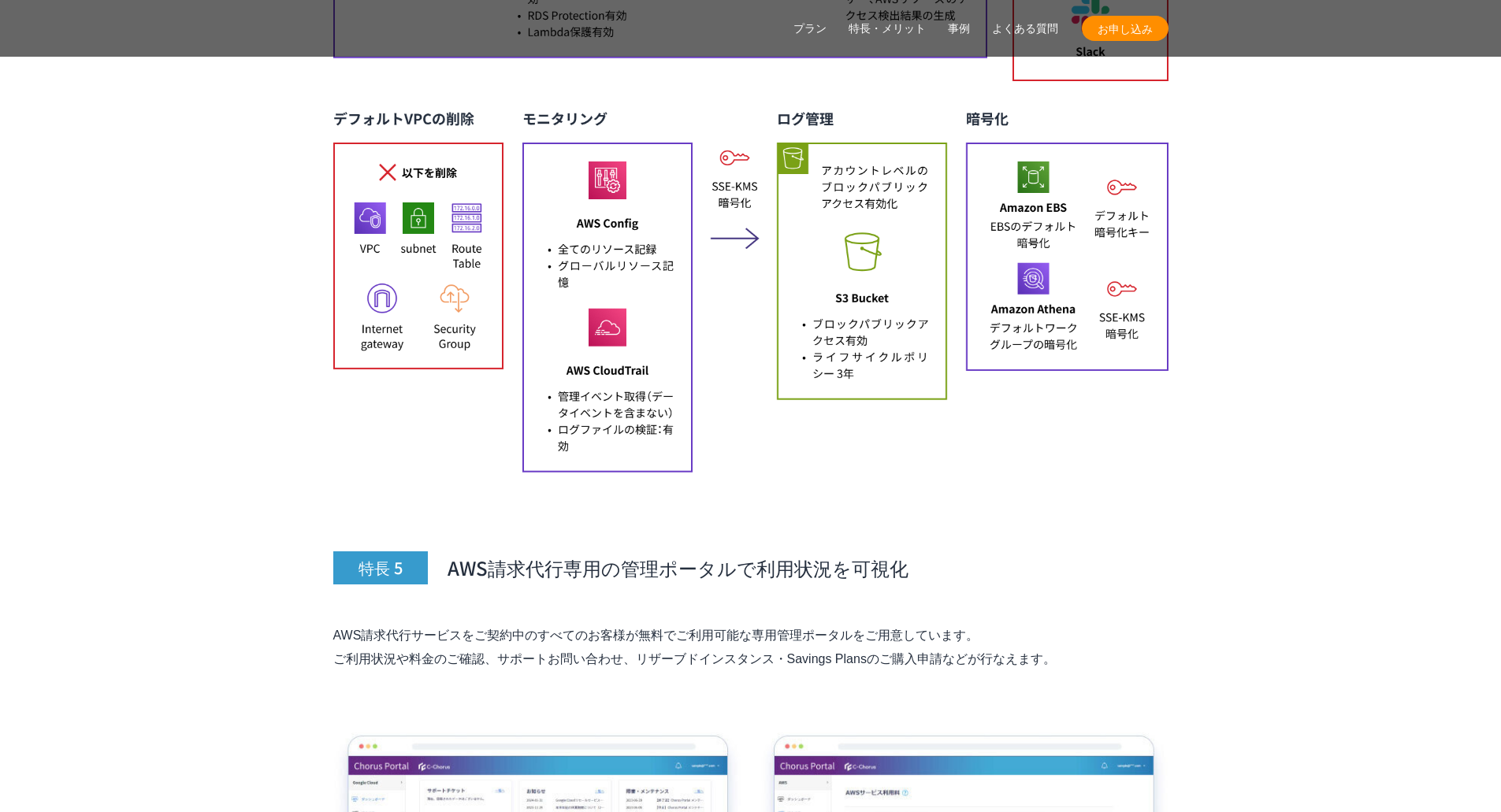
click at [191, 244] on section "AWS請求代行サービスの特長・メリット 特長 1 AWS利用料金が割引 特長 2 24時間365日の AWS技術サポートが 無料 (エンタープライズ相当) ※…" at bounding box center [750, 584] width 1501 height 7128
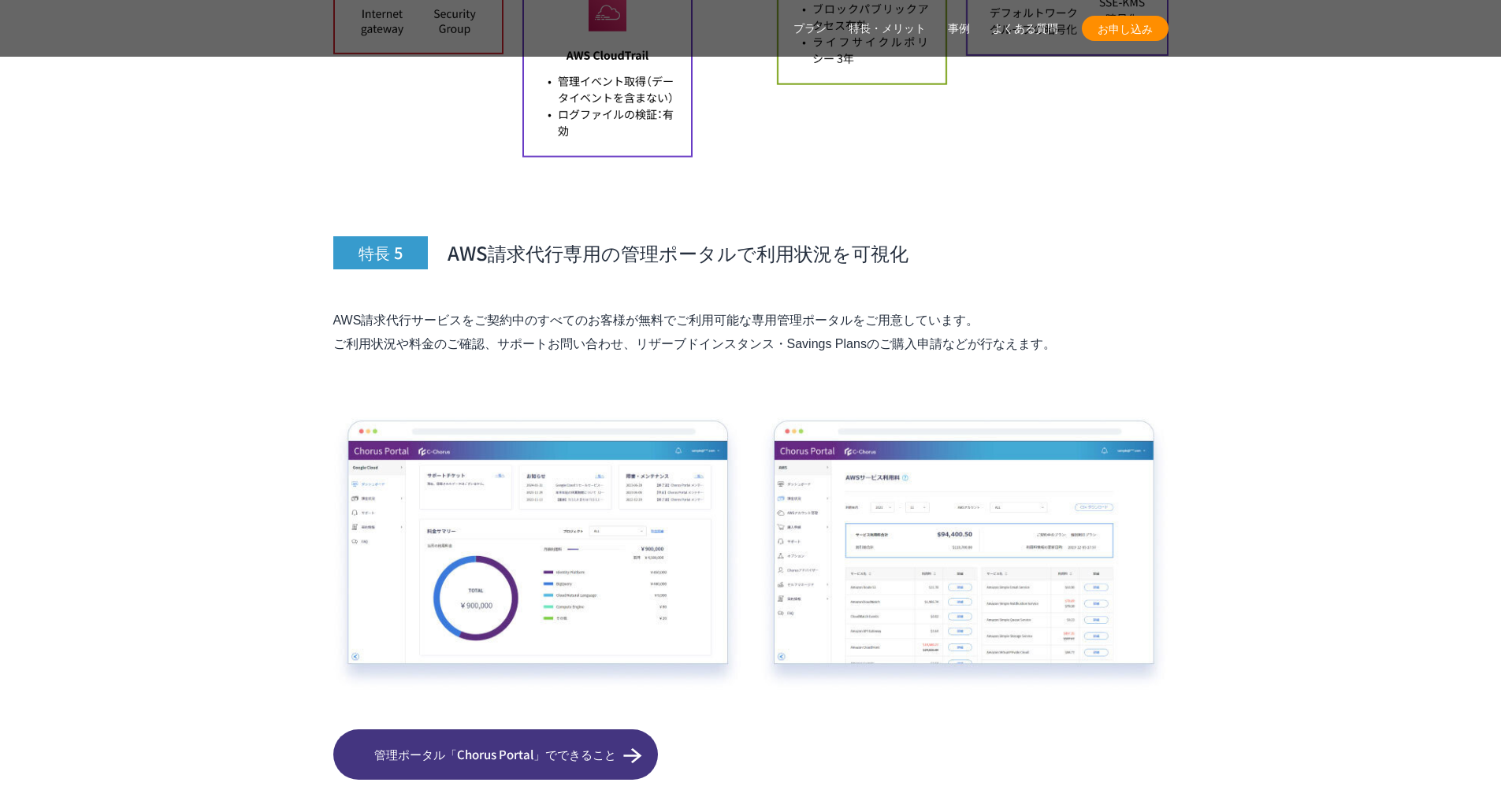
click at [191, 247] on section "AWS請求代行サービスの特長・メリット 特長 1 AWS利用料金が割引 特長 2 24時間365日の AWS技術サポートが 無料 (エンタープライズ相当) ※…" at bounding box center [750, 269] width 1501 height 7128
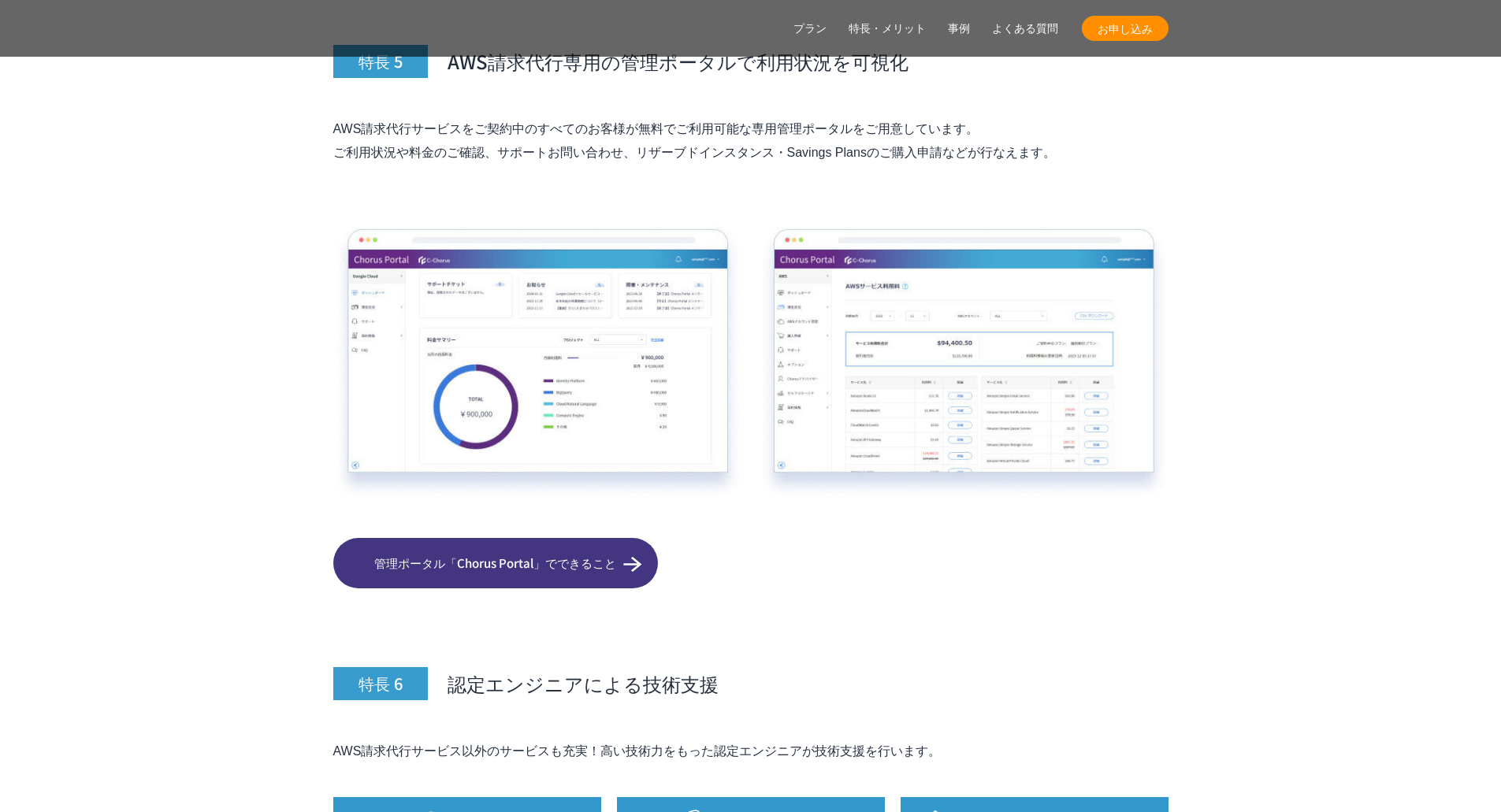
scroll to position [7640, 0]
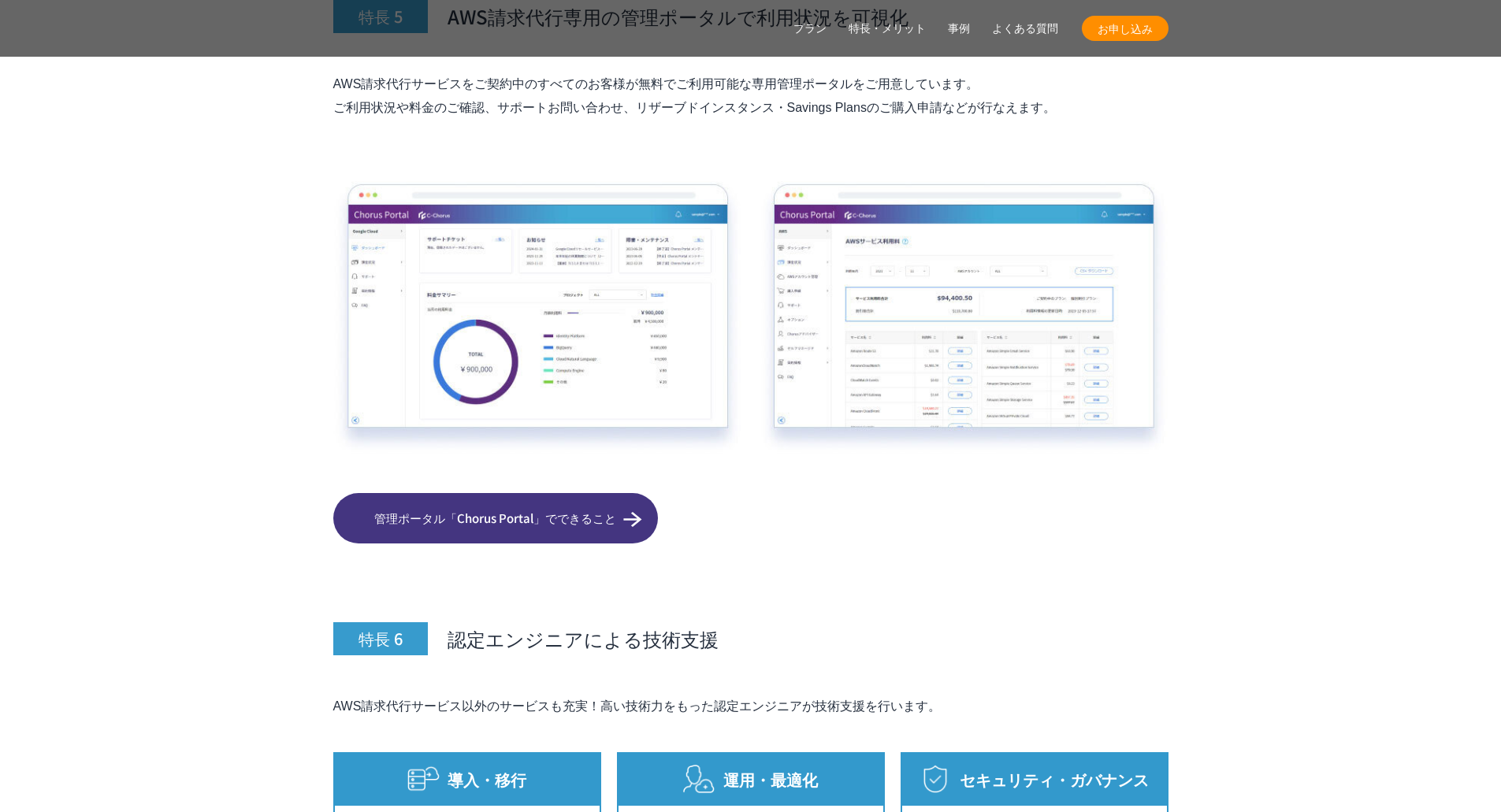
click at [191, 247] on section "AWS請求代行サービスの特長・メリット 特長 1 AWS利用料金が割引 特長 2 24時間365日の AWS技術サポートが 無料 (エンタープライズ相当) ※…" at bounding box center [750, 32] width 1501 height 7128
click at [1082, 551] on h3 "特長 6 認定エンジニアによる技術支援" at bounding box center [751, 603] width 836 height 104
click at [883, 503] on p "管理ポータル「Chorus Portal」でできること 管理ポータル「Chorus Portal」でできること" at bounding box center [751, 518] width 836 height 51
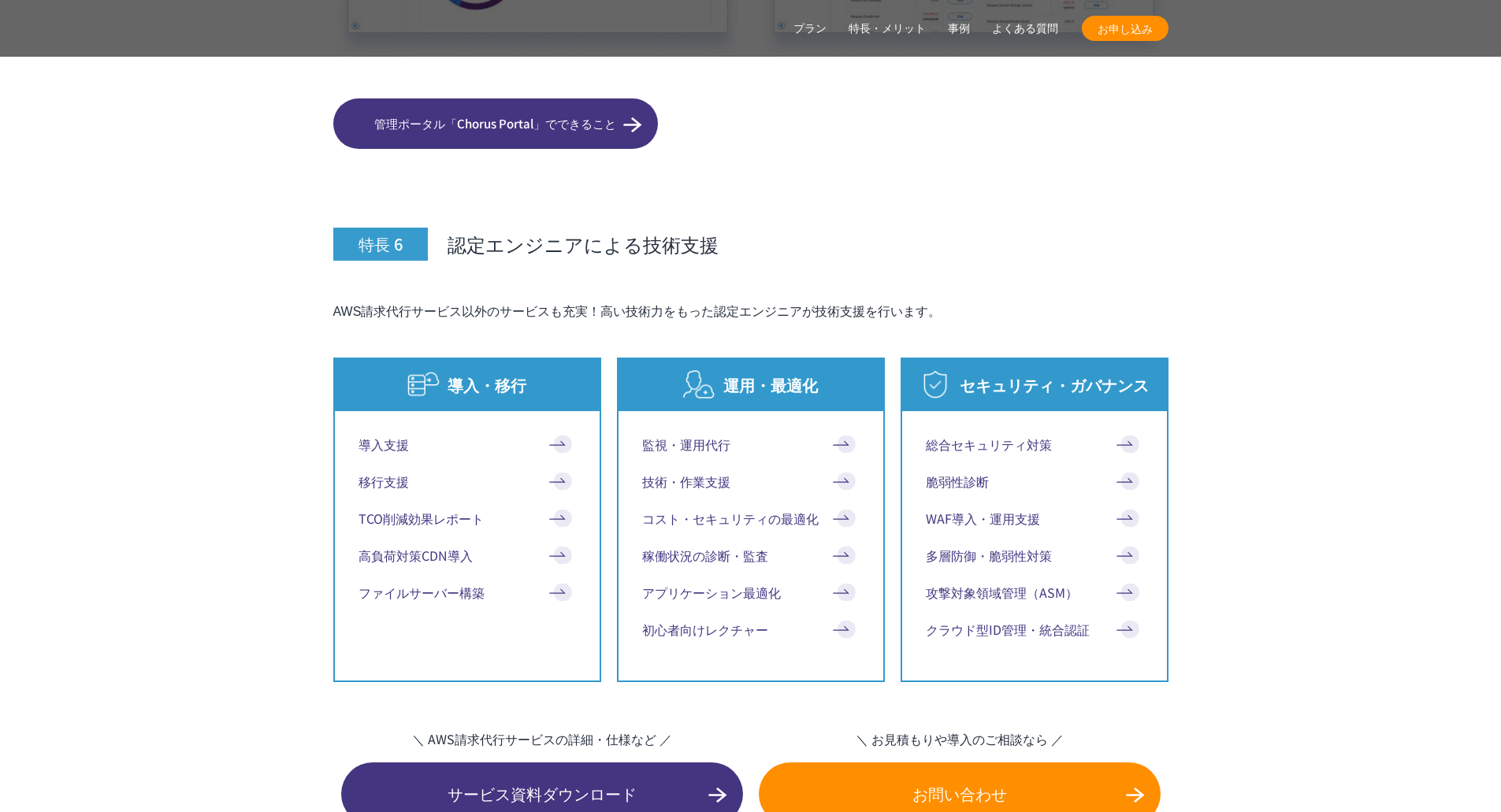
scroll to position [8113, 0]
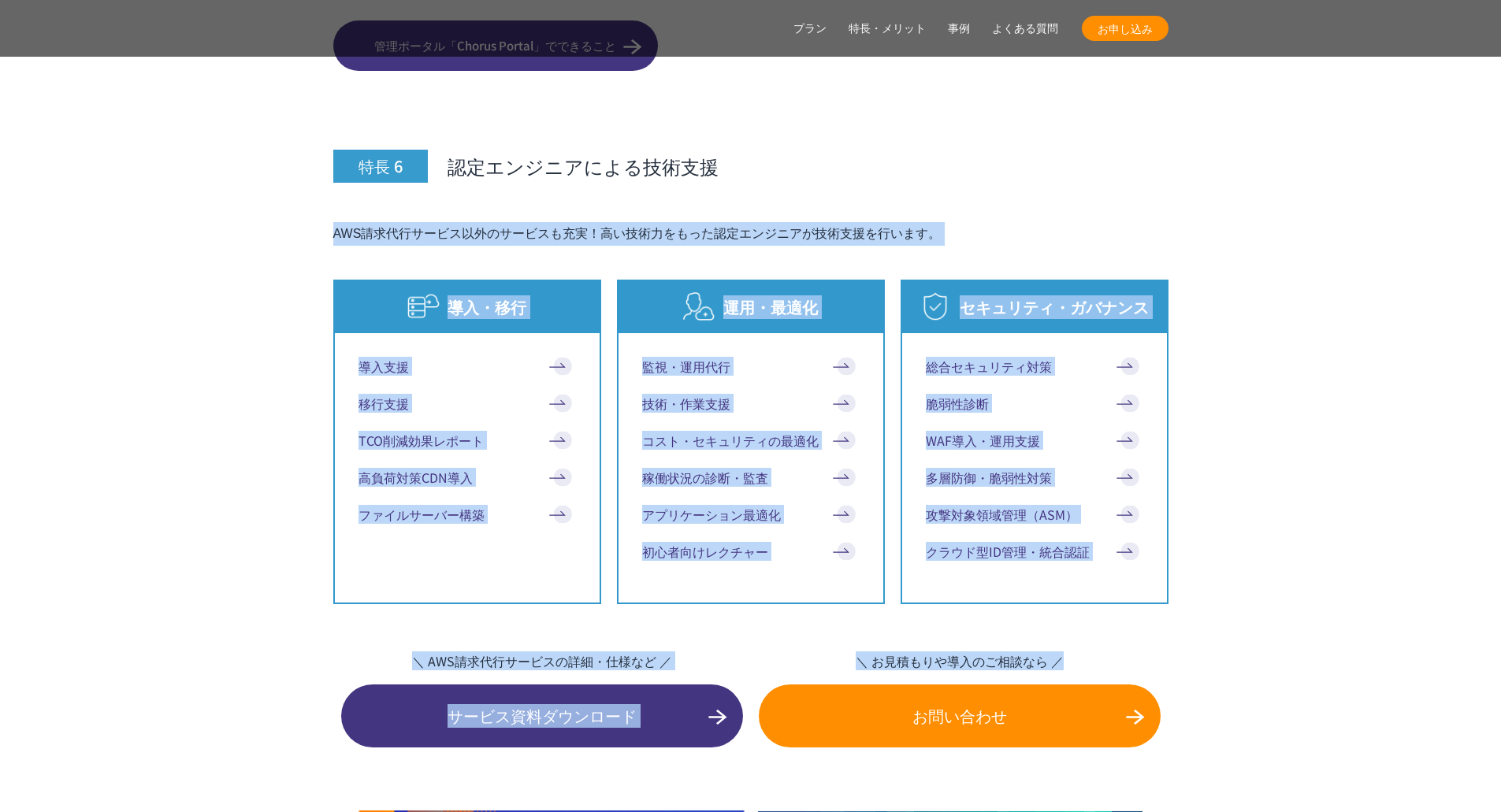
drag, startPoint x: 1352, startPoint y: 629, endPoint x: 32, endPoint y: 179, distance: 1394.6
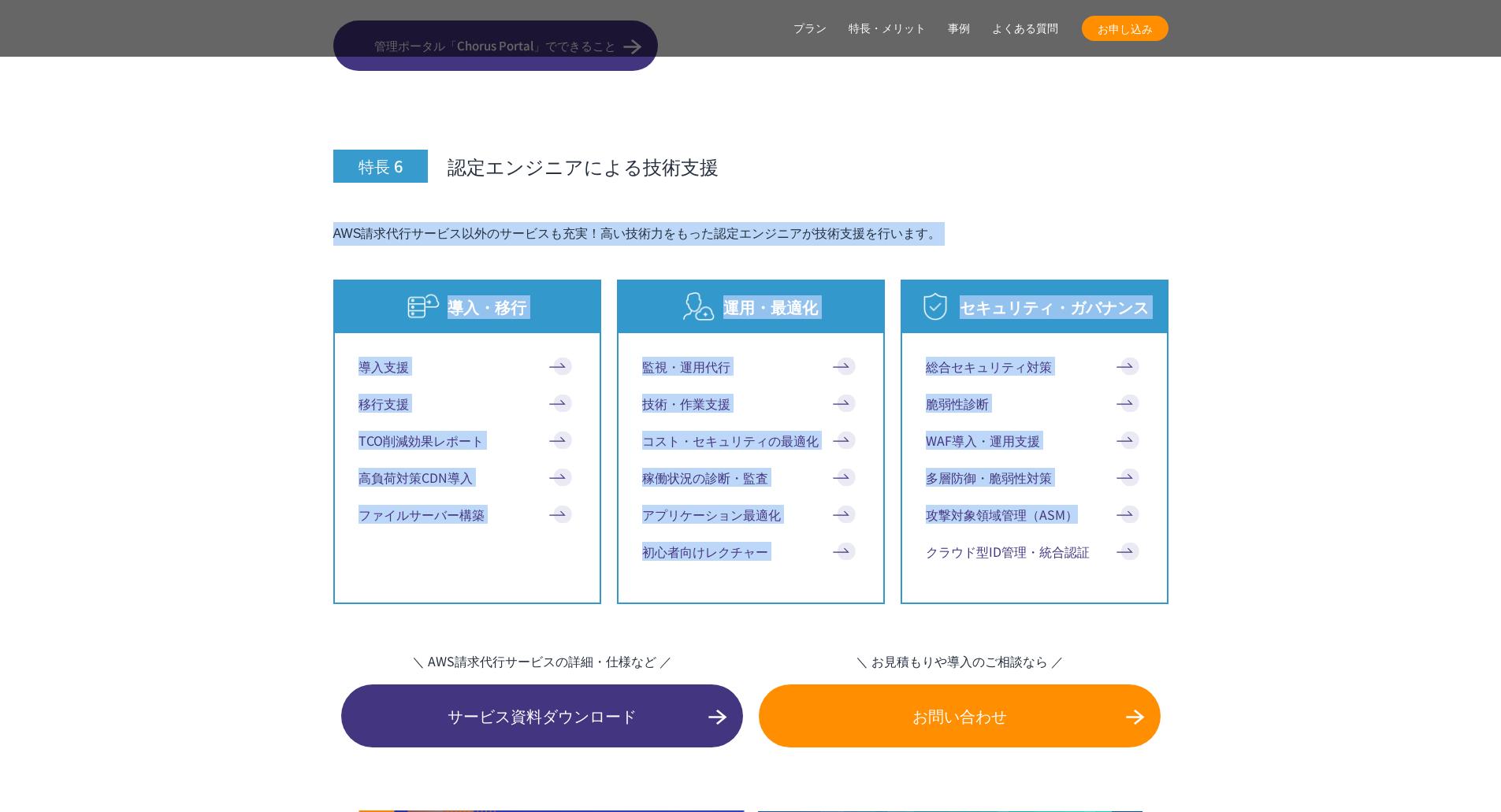
drag, startPoint x: 194, startPoint y: 183, endPoint x: 1202, endPoint y: 484, distance: 1052.0
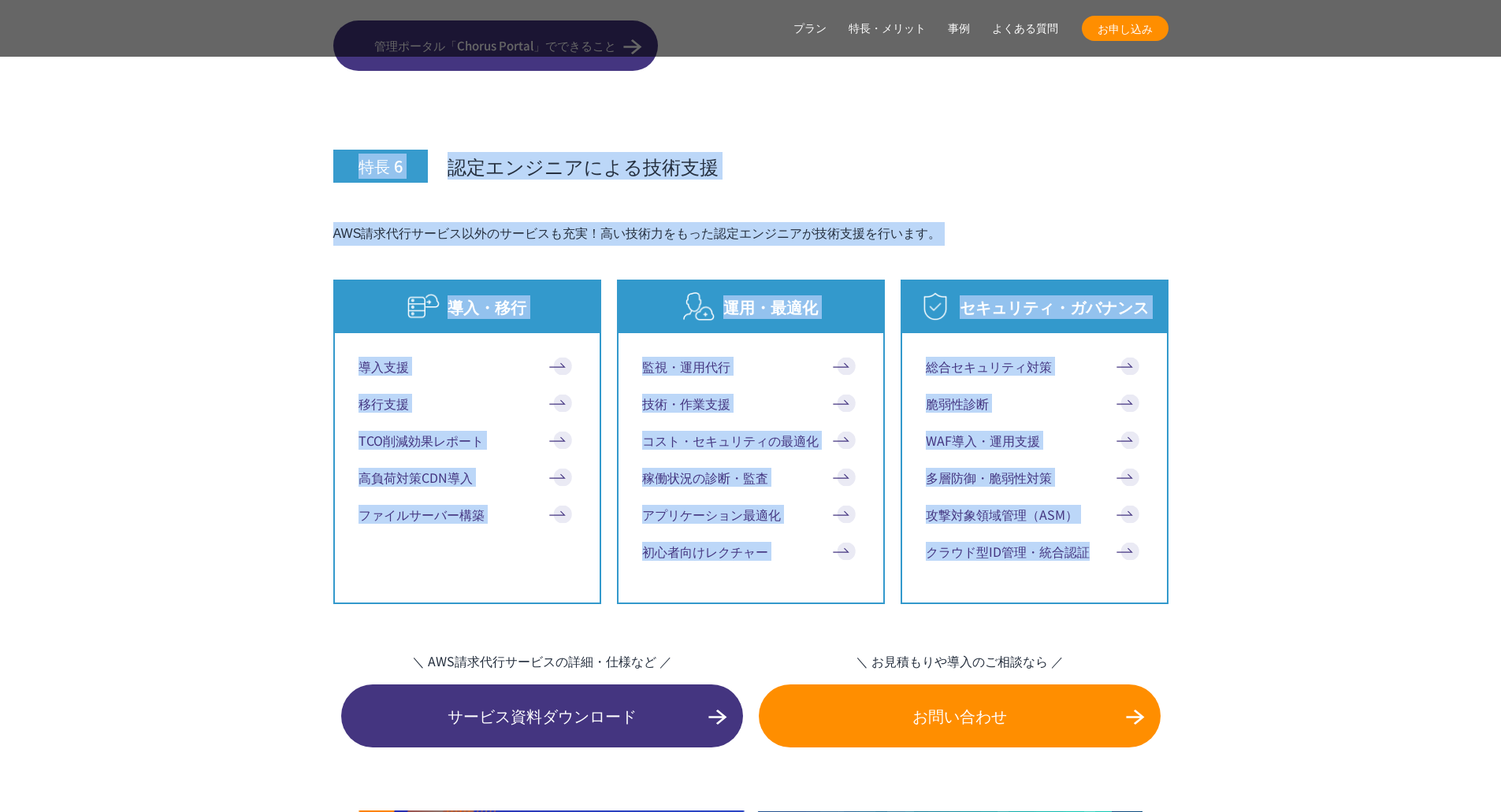
drag, startPoint x: 1258, startPoint y: 532, endPoint x: 0, endPoint y: 136, distance: 1318.9
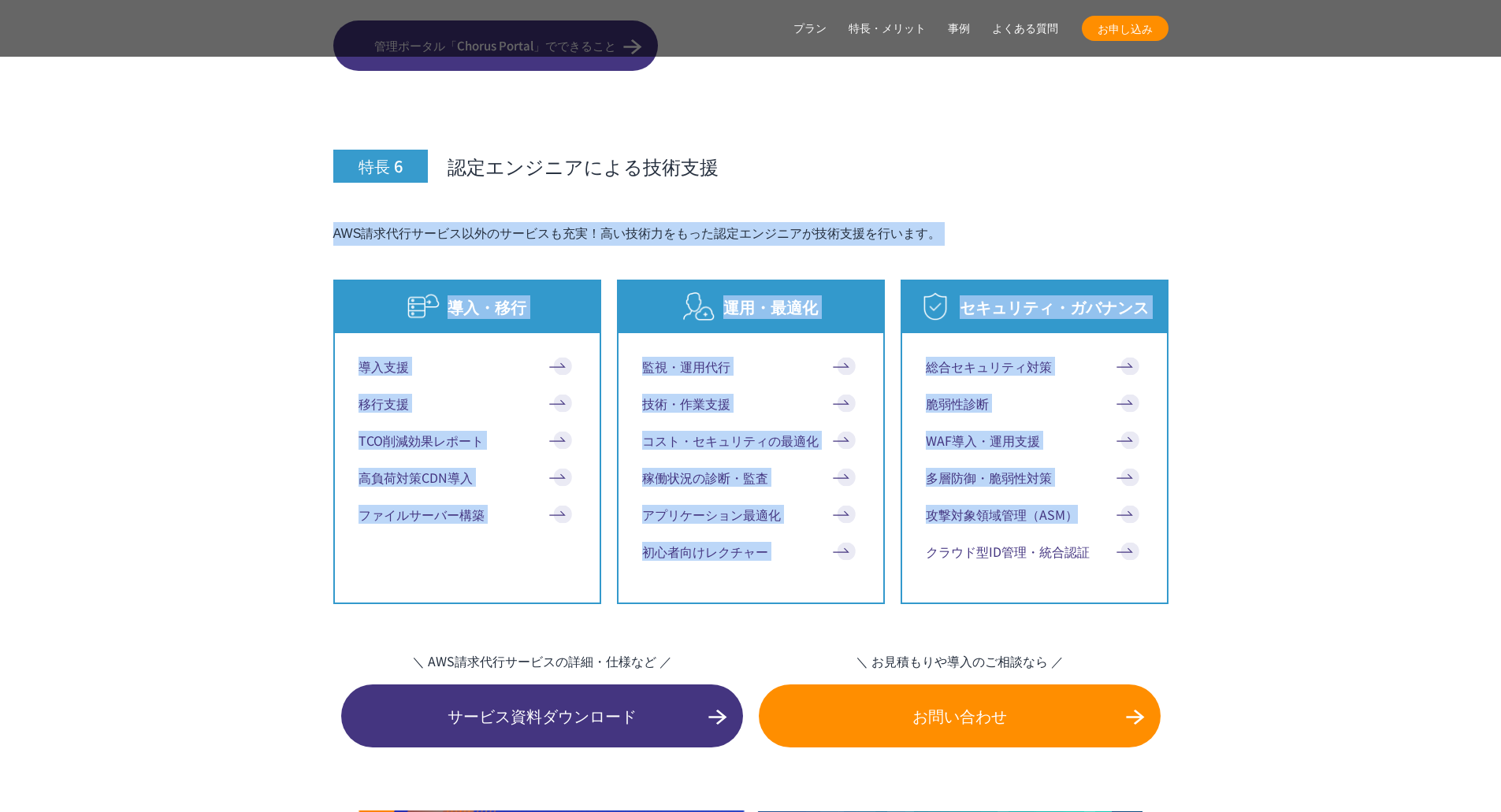
drag, startPoint x: 267, startPoint y: 198, endPoint x: 1147, endPoint y: 470, distance: 921.1
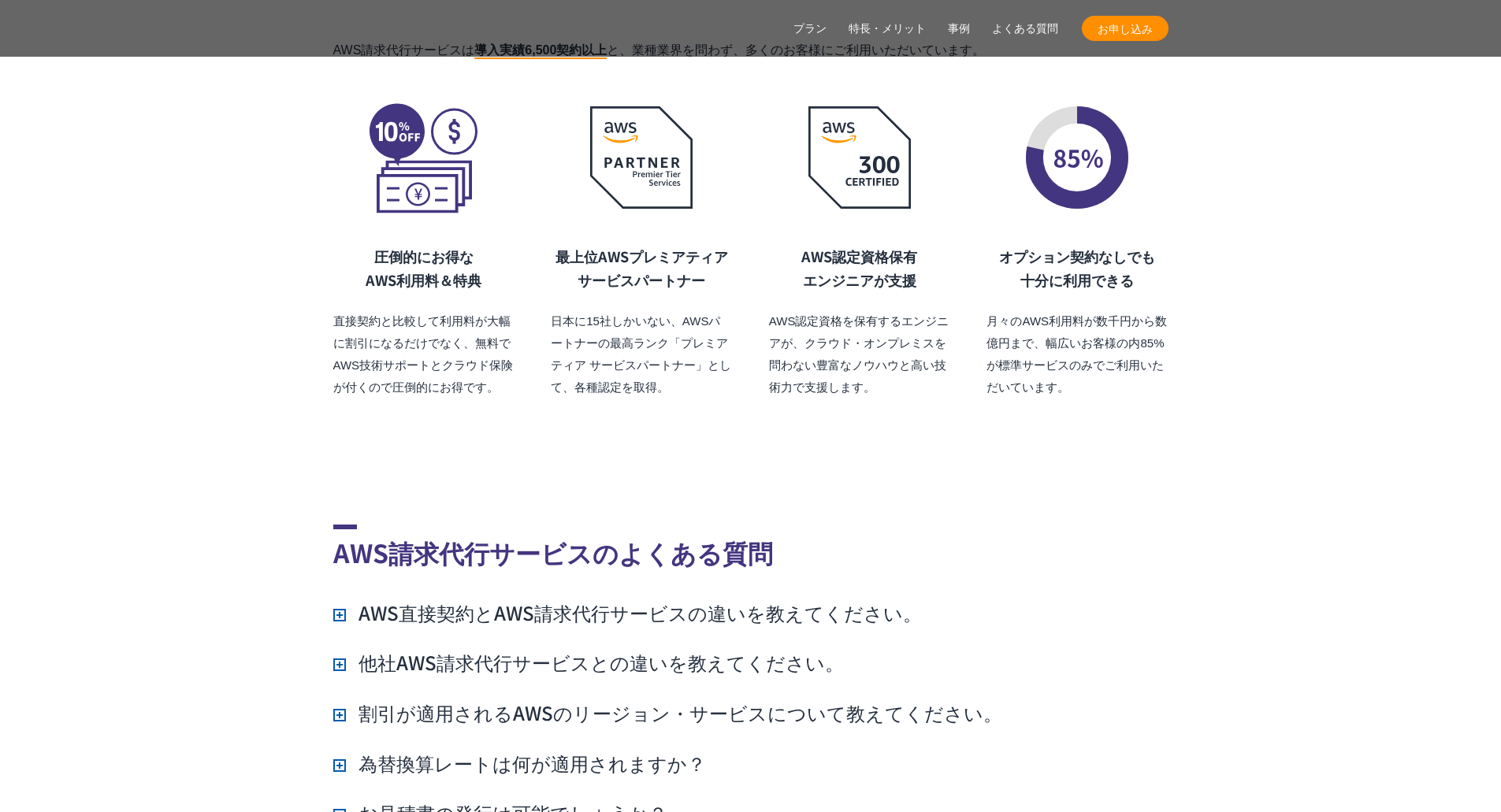
click at [1299, 461] on section "AWS請求代行サービスのよくある質問 AWS直接契約とAWS請求代行サービスの違いを教えてください。 AWSサポートへの連絡や利用料金の確認は、NHN テコラ…" at bounding box center [750, 761] width 1501 height 726
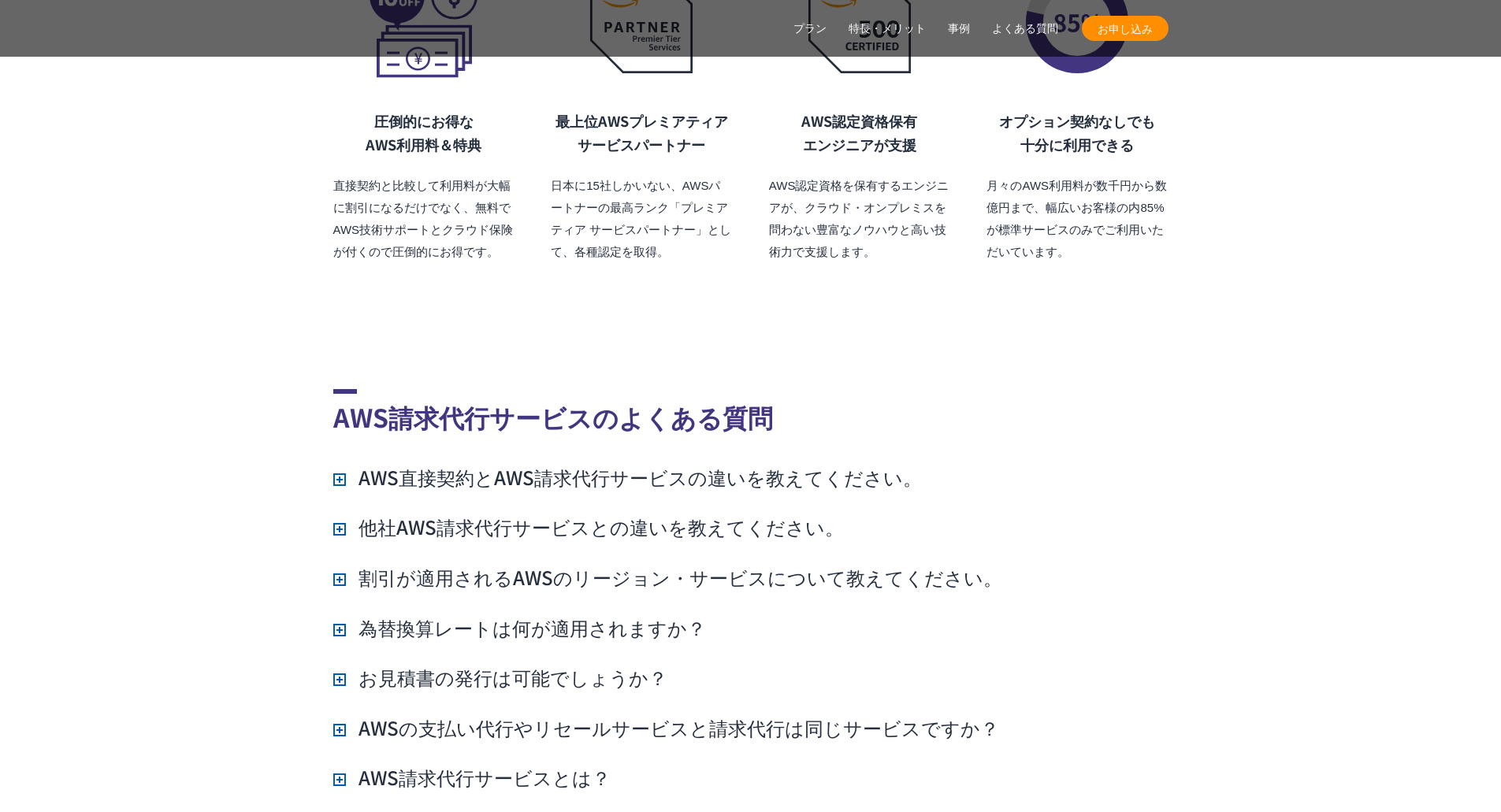
scroll to position [11028, 0]
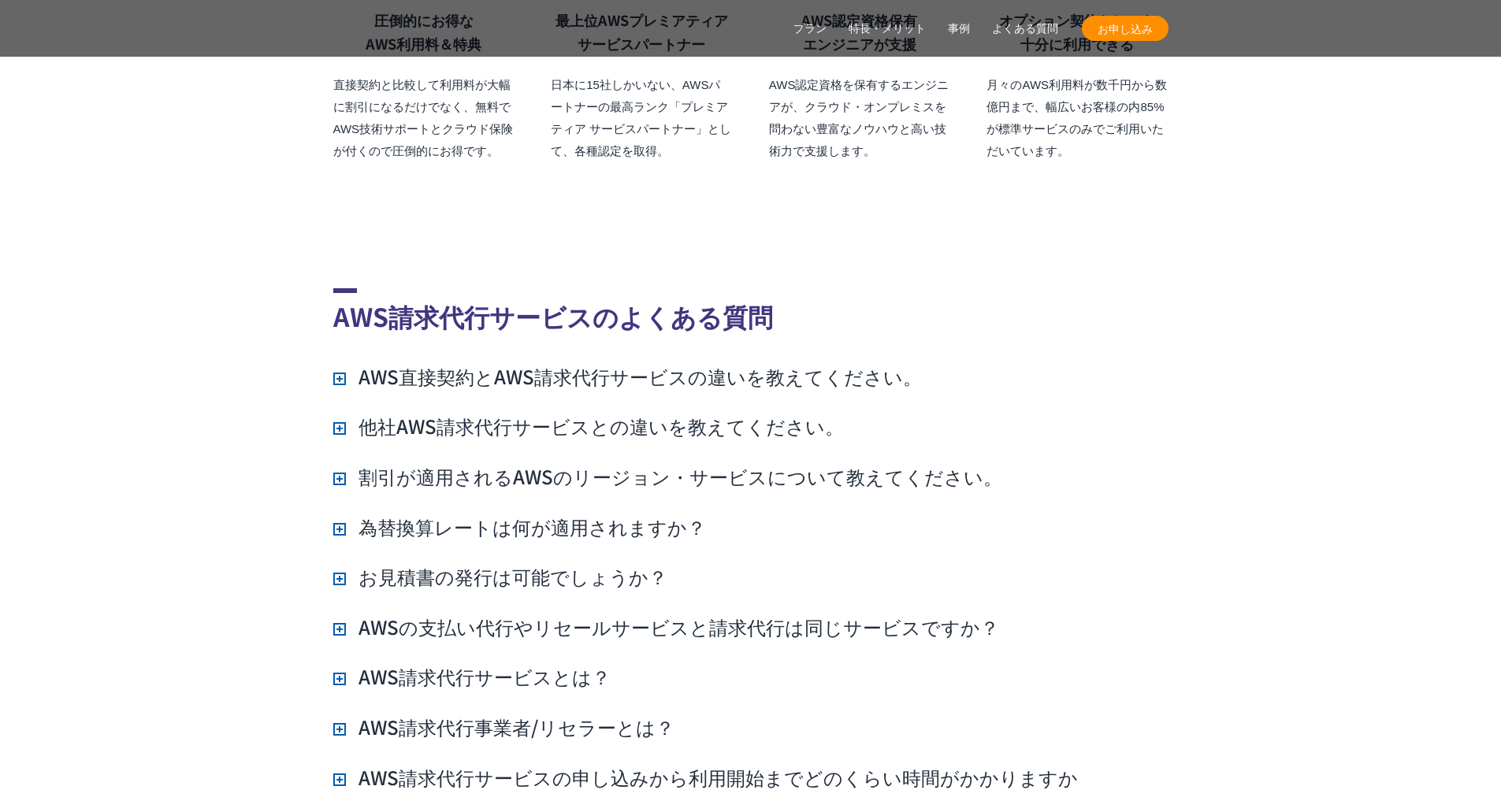
click at [1299, 461] on section "AWS請求代行サービスのよくある質問 AWS直接契約とAWS請求代行サービスの違いを教えてください。 AWSサポートへの連絡や利用料金の確認は、NHN テコラ…" at bounding box center [750, 525] width 1501 height 726
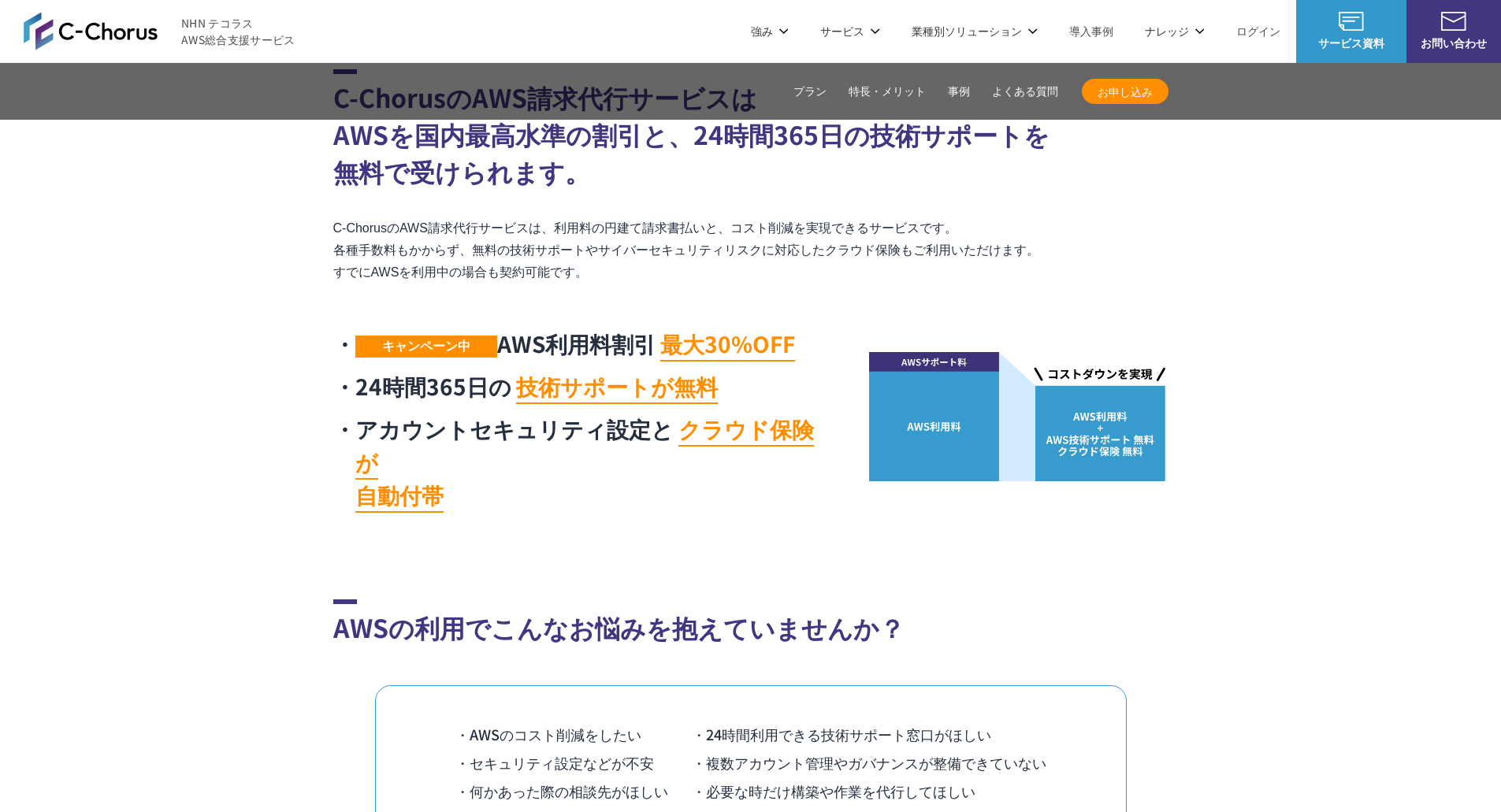
scroll to position [0, 0]
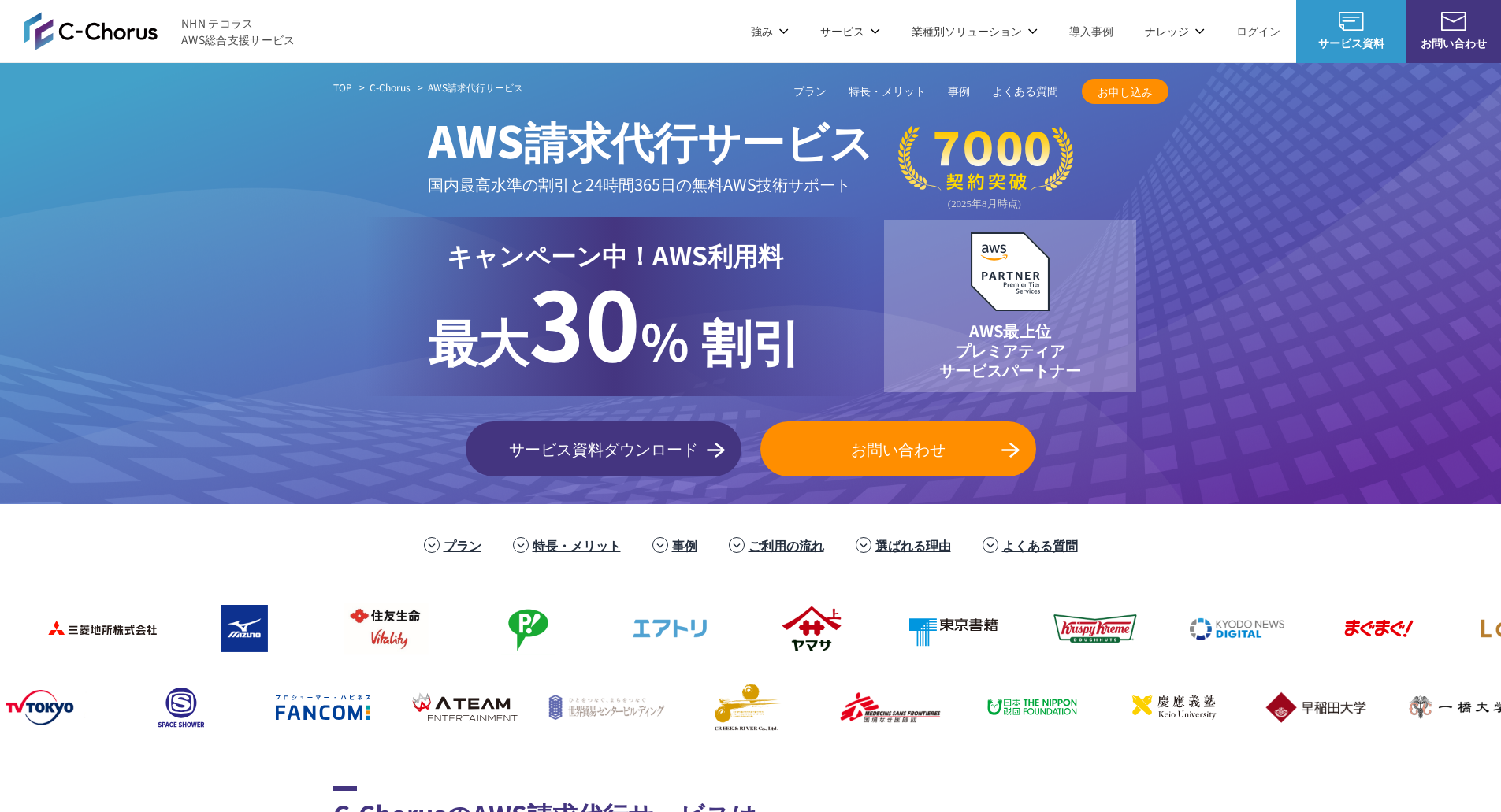
click at [316, 537] on ul "プラン 特長・メリット 事例 ご利用の流れ 選ばれる理由 よくある質問" at bounding box center [750, 545] width 1501 height 35
click at [436, 553] on li "プラン" at bounding box center [452, 545] width 89 height 35
click at [275, 537] on ul "プラン 特長・メリット 事例 ご利用の流れ 選ばれる理由 よくある質問" at bounding box center [750, 545] width 1501 height 35
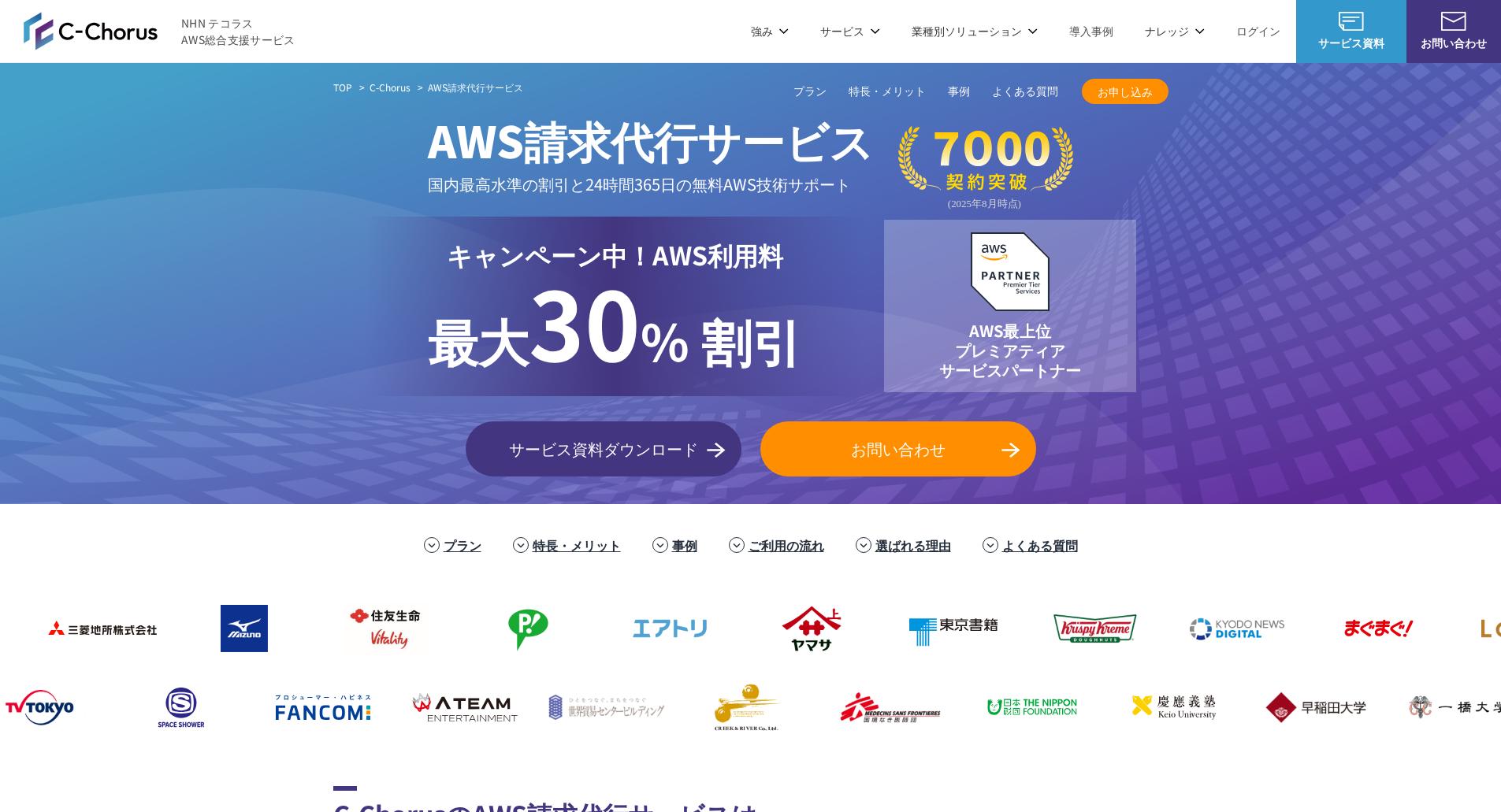
click at [576, 18] on header "NHN テコラス AWS総合支援サービス 強み 強み C-Chorusの強み 管理ポータル 開発ロードマップ C-Chorusのサポート 資料を請求する まず…" at bounding box center [750, 32] width 1501 height 63
drag, startPoint x: 1248, startPoint y: 570, endPoint x: 1142, endPoint y: 545, distance: 108.9
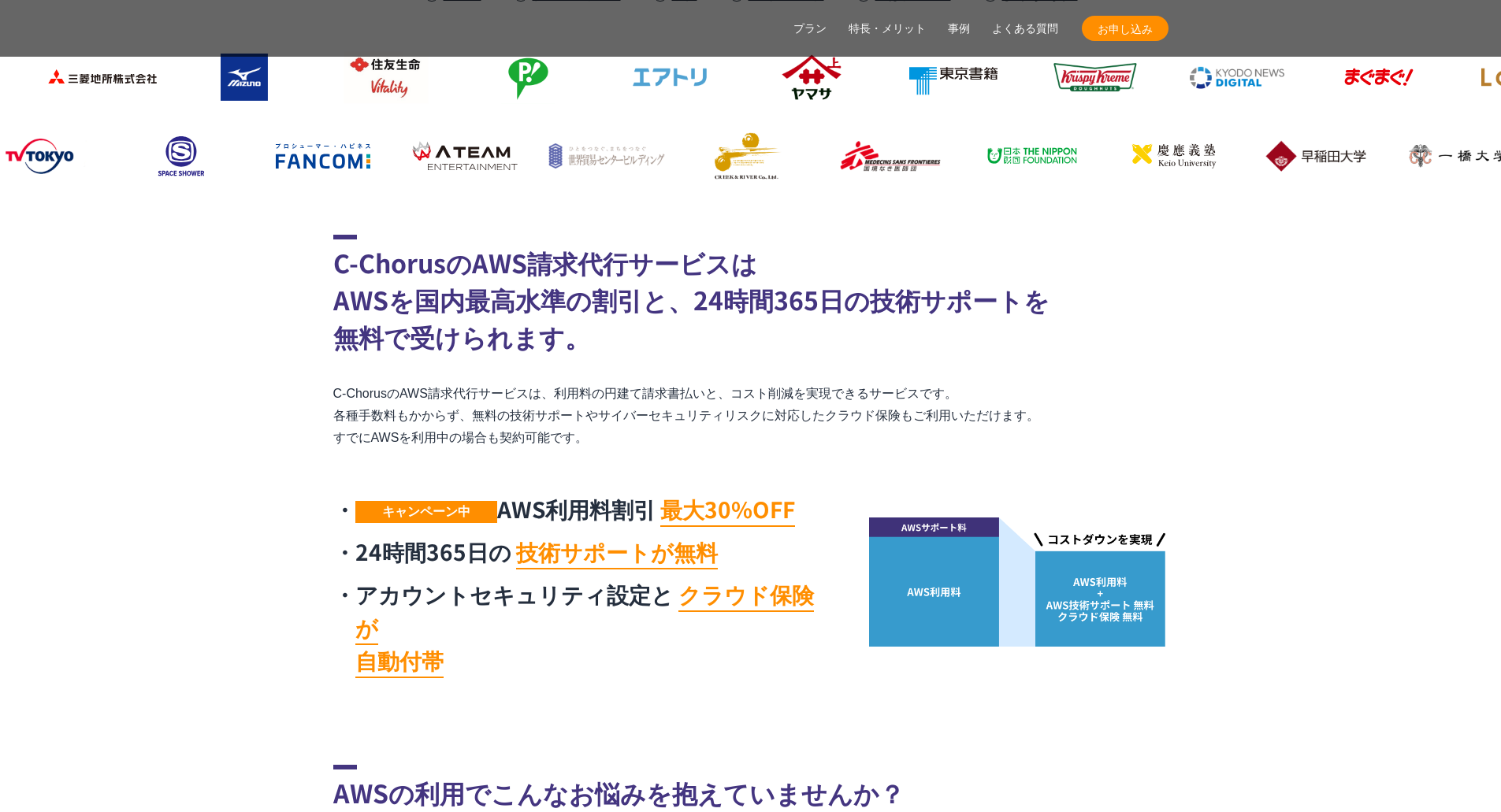
click at [1300, 587] on section "C-ChorusのAWS請求代行サービスは AWSを国内最高水準の割引と、24時間365日の技術サポートを 無料で受けられます。 C-ChorusのAWS請求…" at bounding box center [750, 461] width 1501 height 452
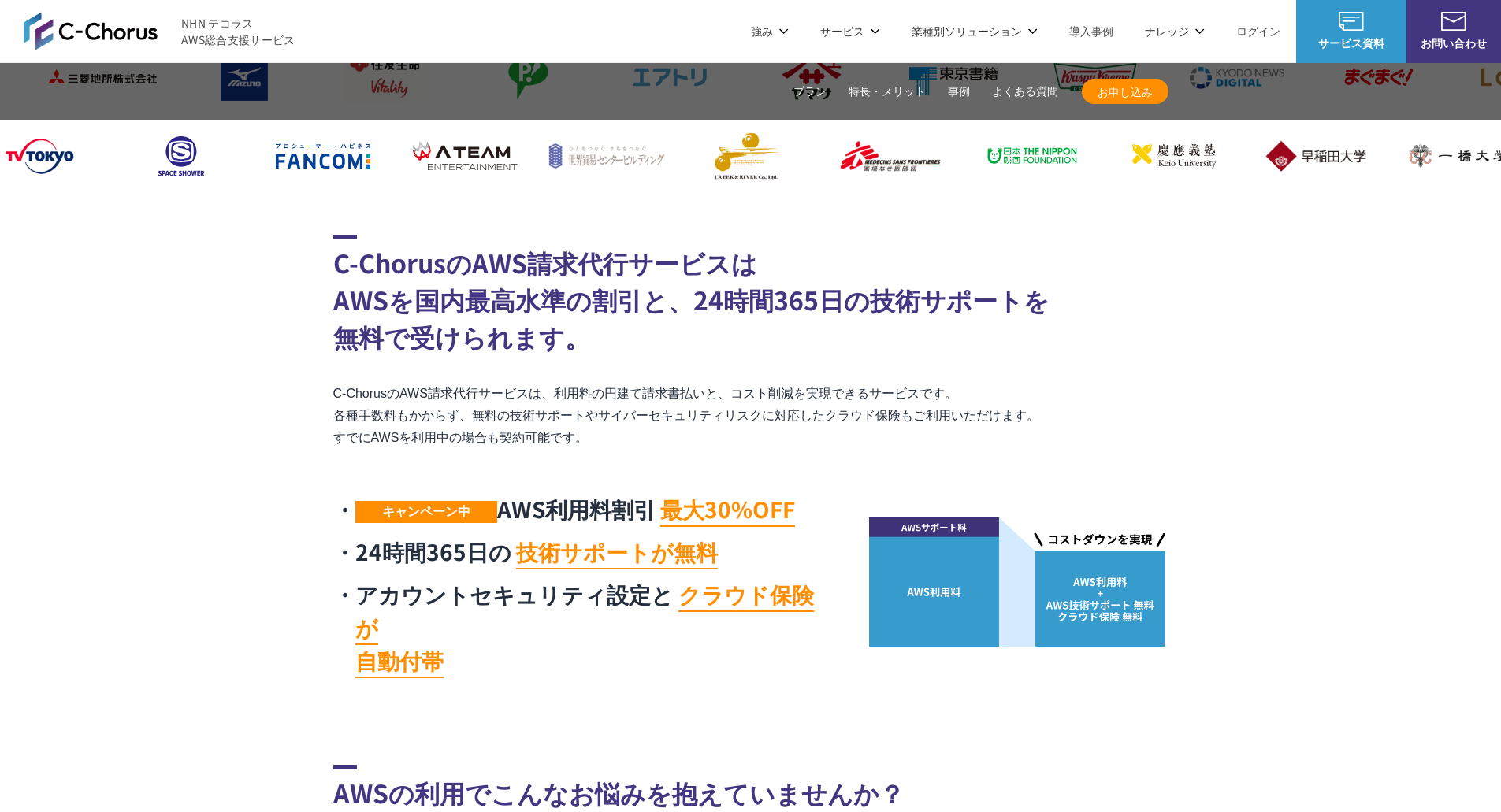
click at [1292, 585] on section "C-ChorusのAWS請求代行サービスは AWSを国内最高水準の割引と、24時間365日の技術サポートを 無料で受けられます。 C-ChorusのAWS請求…" at bounding box center [750, 461] width 1501 height 452
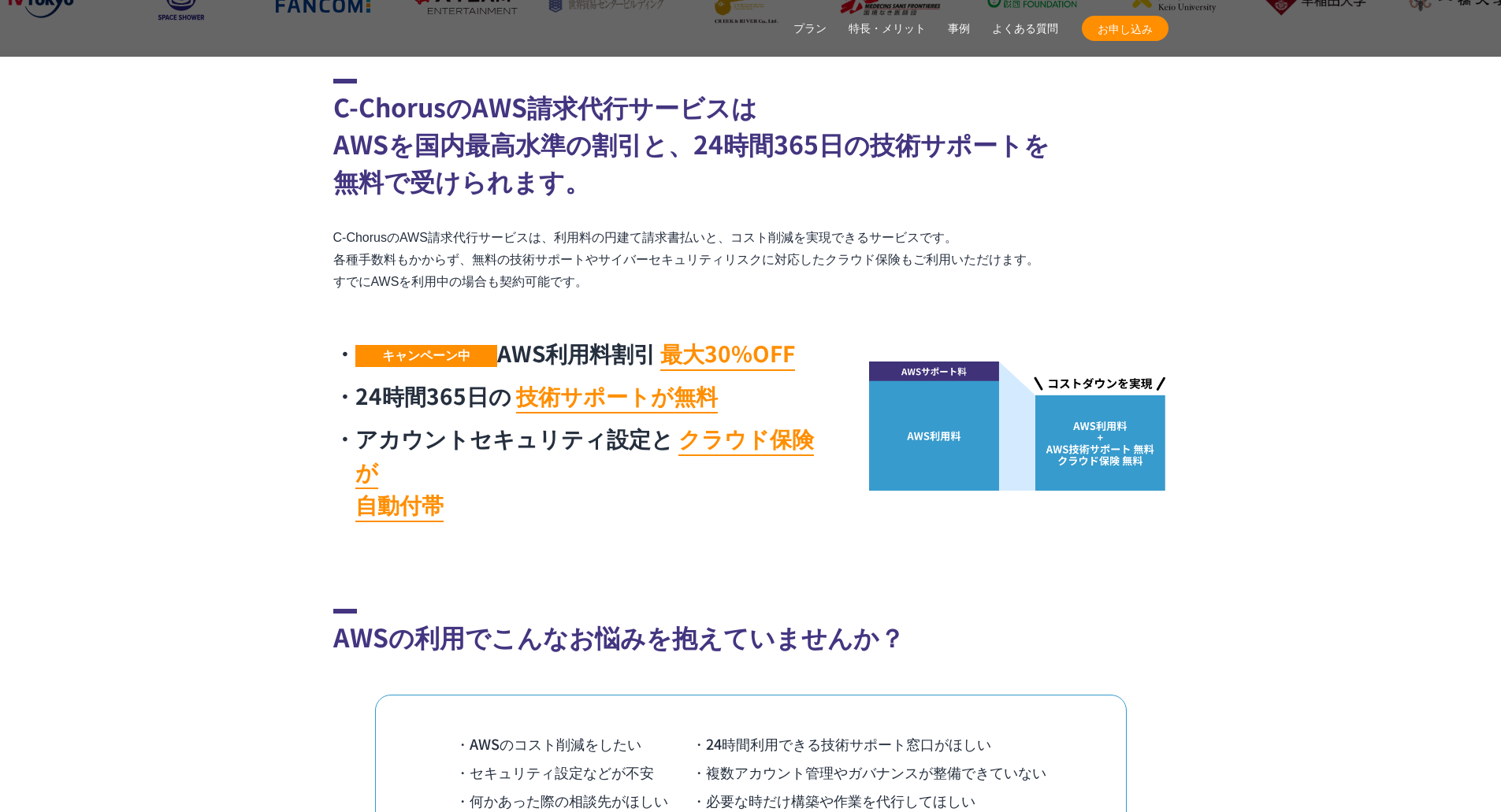
scroll to position [709, 0]
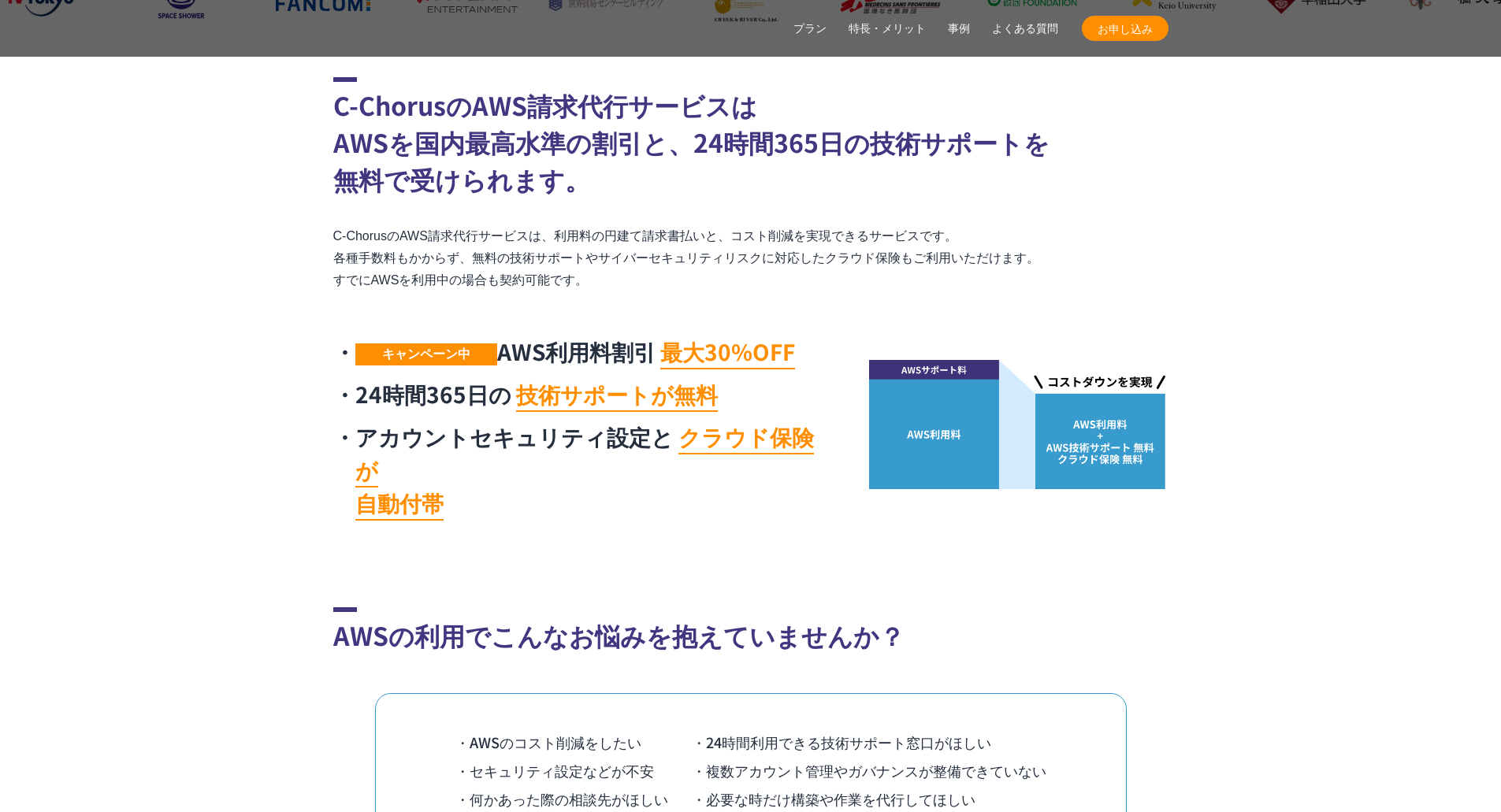
click at [1288, 607] on section "AWSの利用でこんなお悩みを抱えていませんか？ ・AWSのコスト削減をしたい ・24時間利用できる技術サポート窓口がほしい ・セキュリティ設定などが不安 ・複…" at bounding box center [750, 765] width 1501 height 316
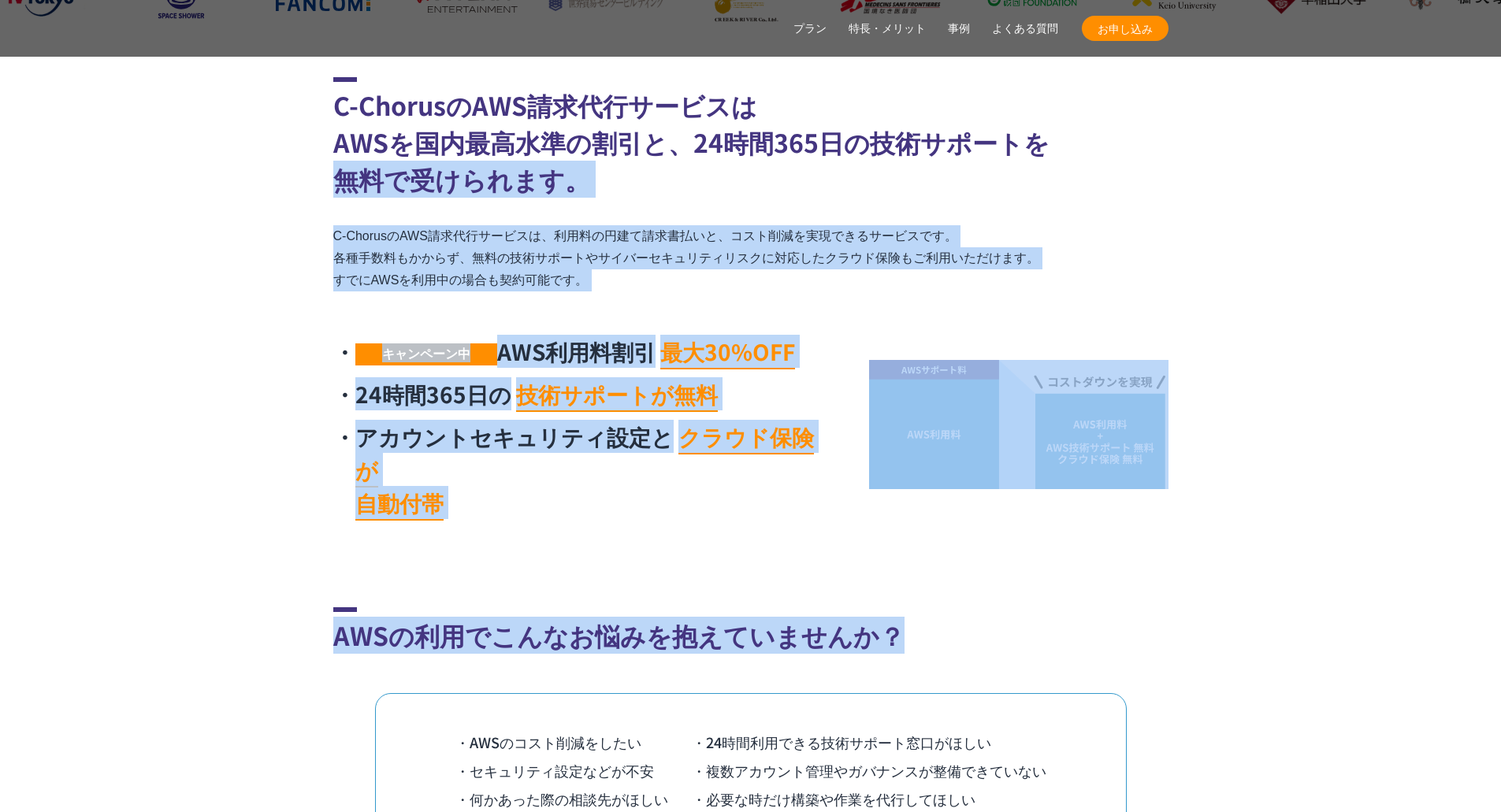
drag, startPoint x: 1288, startPoint y: 585, endPoint x: 18, endPoint y: 168, distance: 1336.7
click at [139, 172] on section "C-ChorusのAWS請求代行サービスは AWSを国内最高水準の割引と、24時間365日の技術サポートを 無料で受けられます。 C-ChorusのAWS請求…" at bounding box center [750, 303] width 1501 height 452
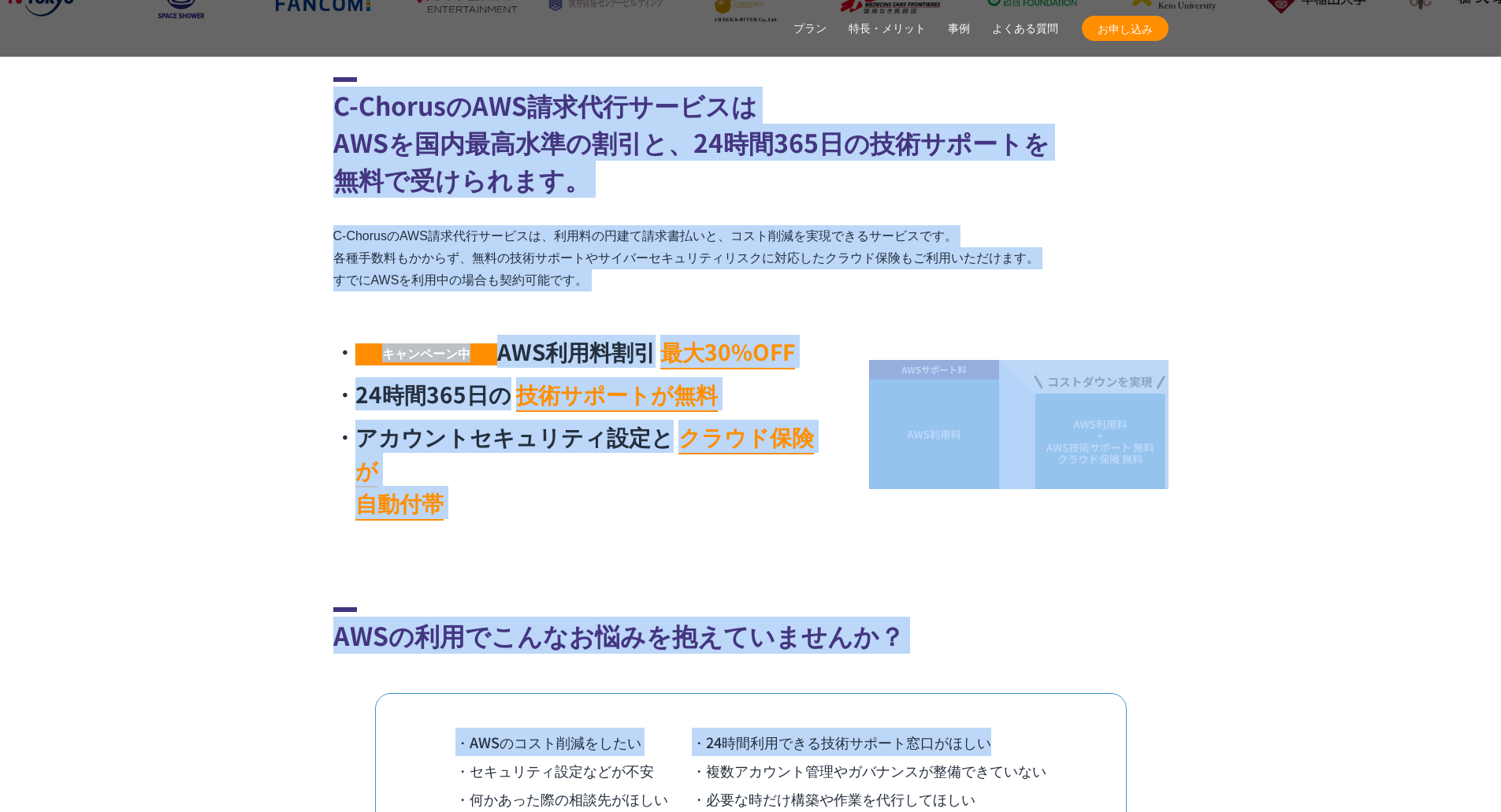
drag, startPoint x: 159, startPoint y: 122, endPoint x: 1018, endPoint y: 666, distance: 1016.8
drag, startPoint x: 1105, startPoint y: 575, endPoint x: 1217, endPoint y: 629, distance: 124.3
click at [1104, 607] on h2 "AWSの利用でこんなお悩みを抱えていませんか？" at bounding box center [751, 630] width 836 height 46
click at [1329, 634] on section "AWSの利用でこんなお悩みを抱えていませんか？ ・AWSのコスト削減をしたい ・24時間利用できる技術サポート窓口がほしい ・セキュリティ設定などが不安 ・複…" at bounding box center [750, 765] width 1501 height 316
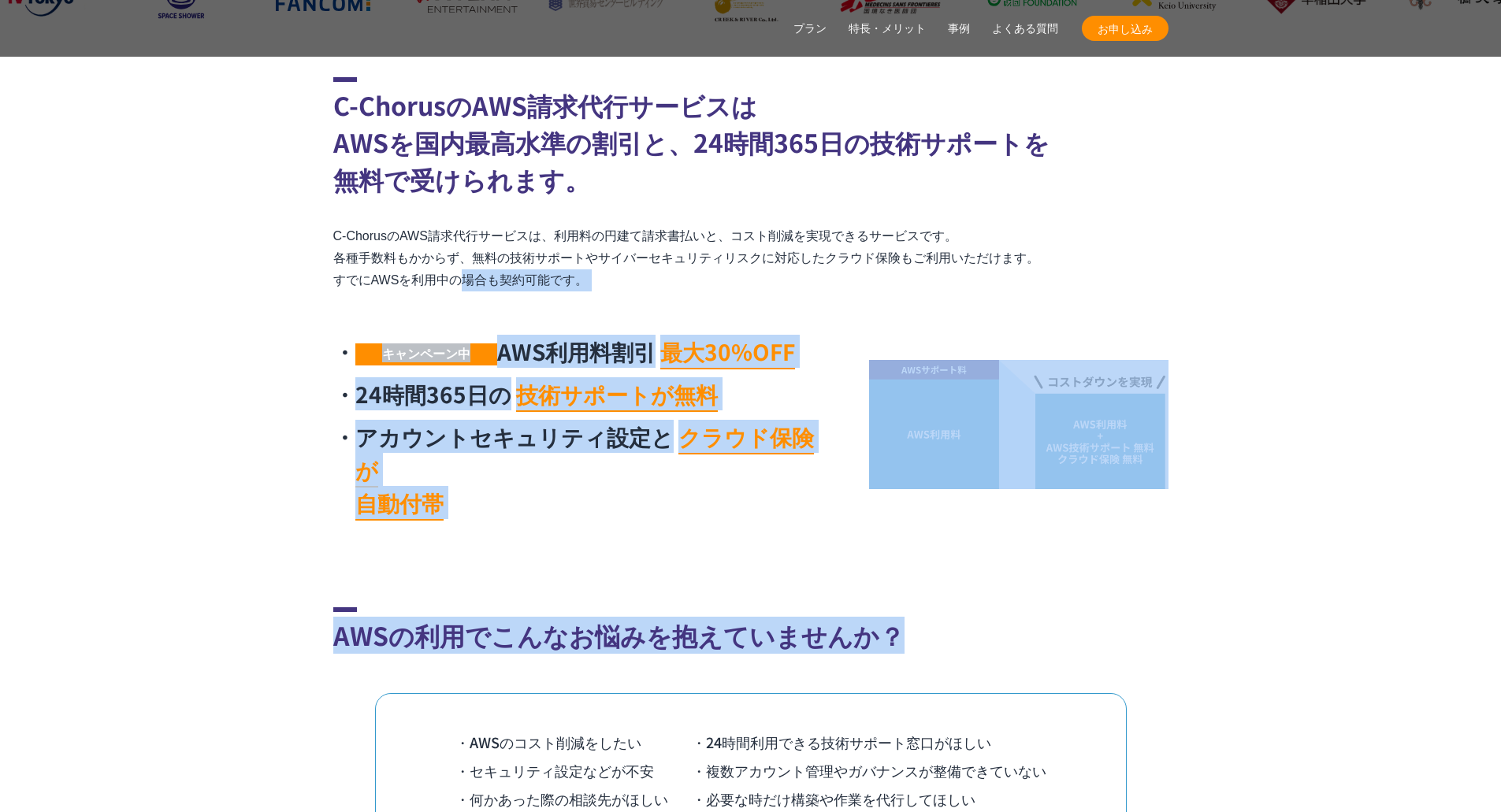
drag, startPoint x: 436, startPoint y: 321, endPoint x: 108, endPoint y: 277, distance: 330.9
click at [284, 393] on section "C-ChorusのAWS請求代行サービスは AWSを国内最高水準の割引と、24時間365日の技術サポートを 無料で受けられます。 C-ChorusのAWS請求…" at bounding box center [750, 303] width 1501 height 452
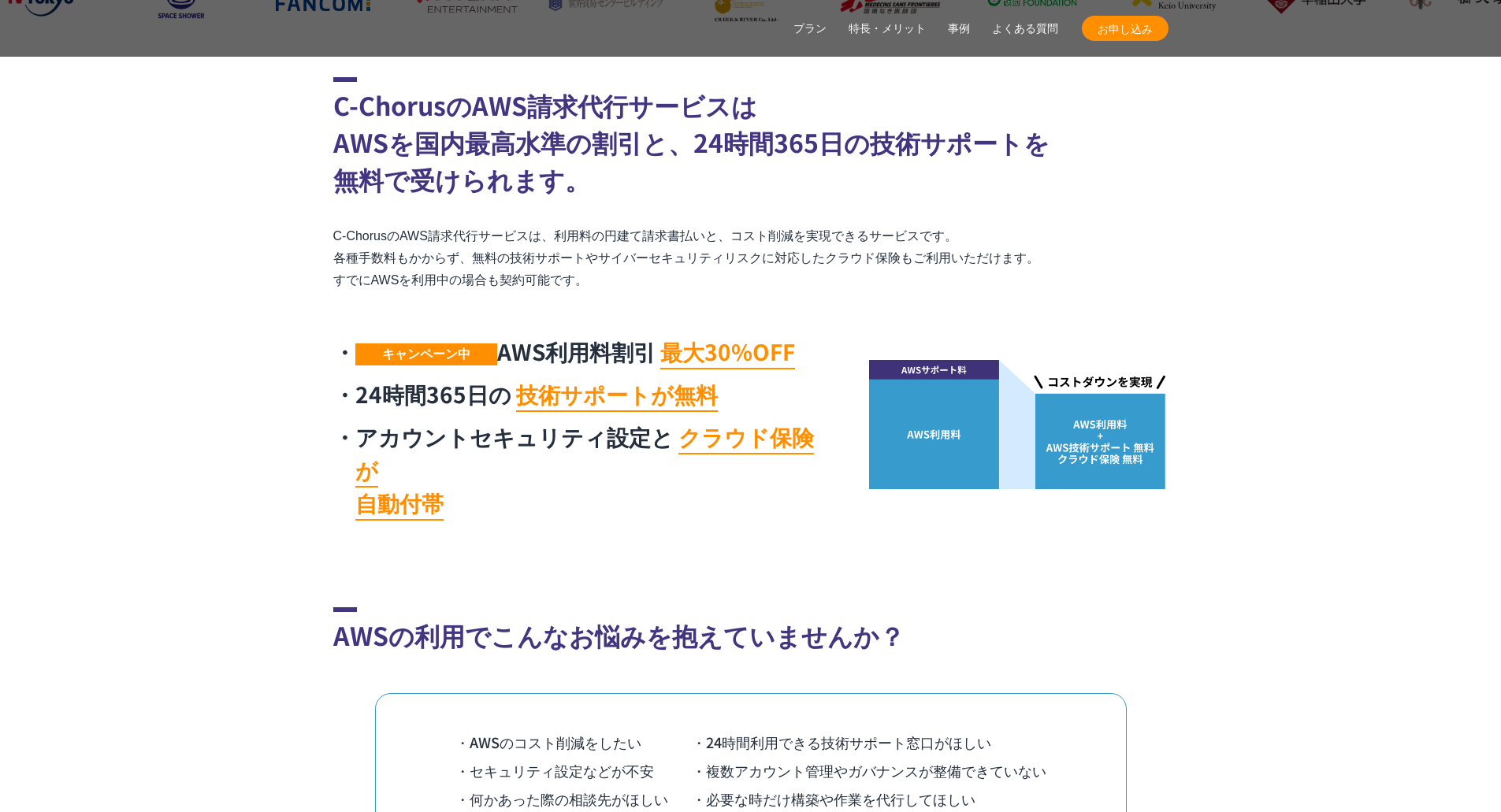
click at [230, 187] on section "C-ChorusのAWS請求代行サービスは AWSを国内最高水準の割引と、24時間365日の技術サポートを 無料で受けられます。 C-ChorusのAWS請求…" at bounding box center [750, 303] width 1501 height 452
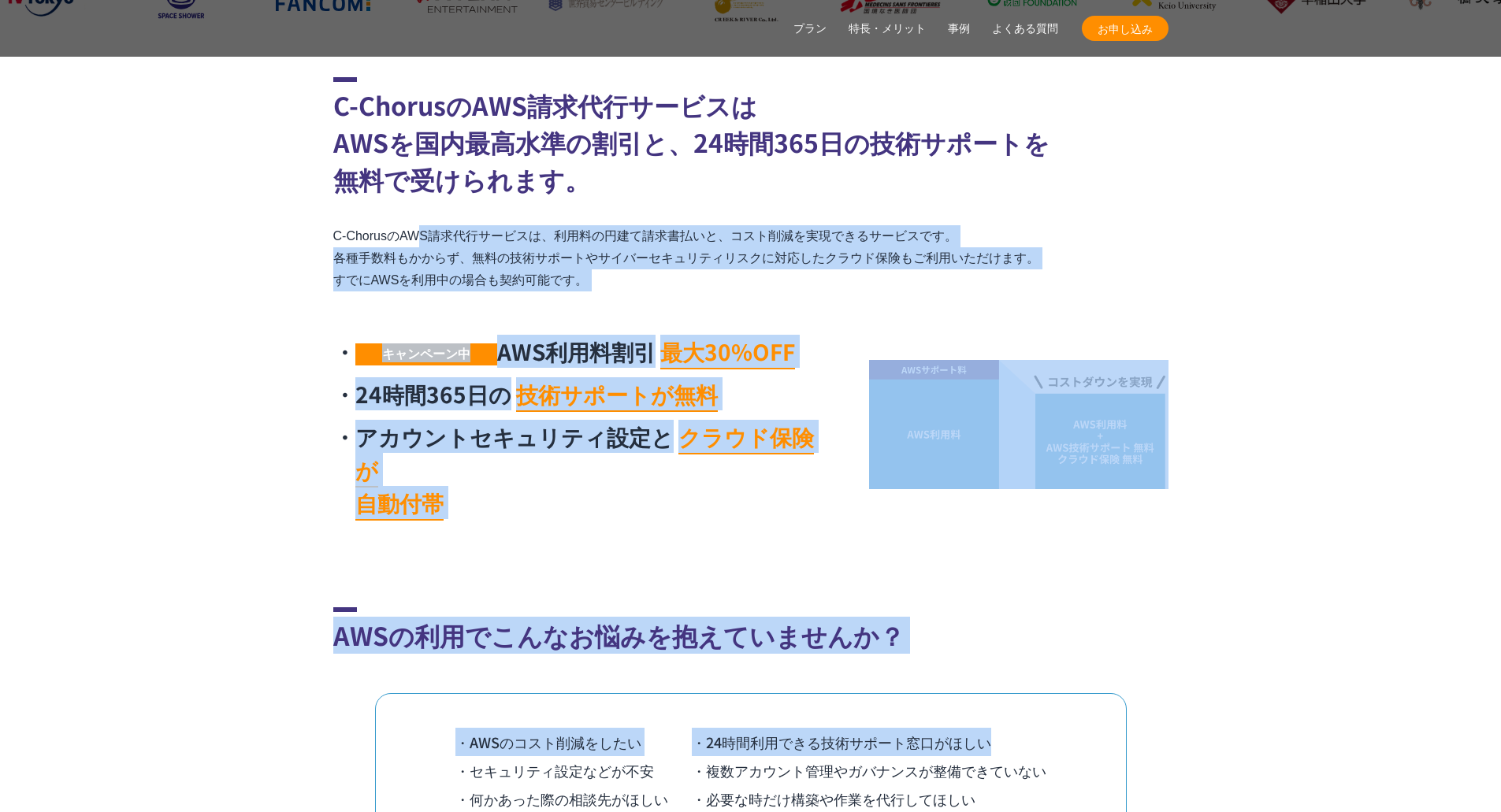
drag, startPoint x: 177, startPoint y: 205, endPoint x: 1363, endPoint y: 629, distance: 1259.5
click at [1363, 629] on section "AWSの利用でこんなお悩みを抱えていませんか？ ・AWSのコスト削減をしたい ・24時間利用できる技術サポート窓口がほしい ・セキュリティ設定などが不安 ・複…" at bounding box center [750, 765] width 1501 height 316
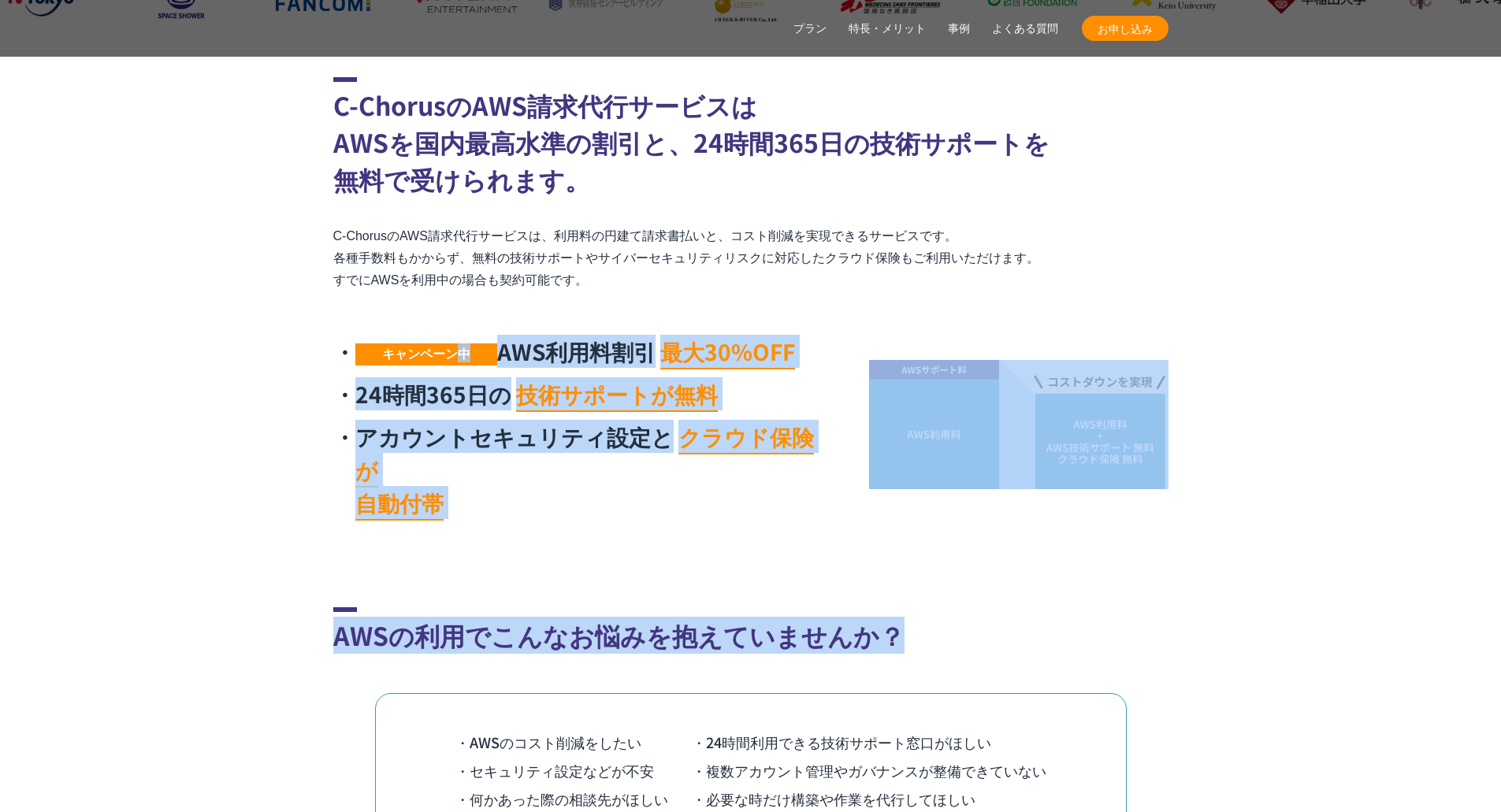
drag, startPoint x: 1241, startPoint y: 589, endPoint x: 30, endPoint y: 289, distance: 1247.6
click at [135, 374] on section "C-ChorusのAWS請求代行サービスは AWSを国内最高水準の割引と、24時間365日の技術サポートを 無料で受けられます。 C-ChorusのAWS請求…" at bounding box center [750, 303] width 1501 height 452
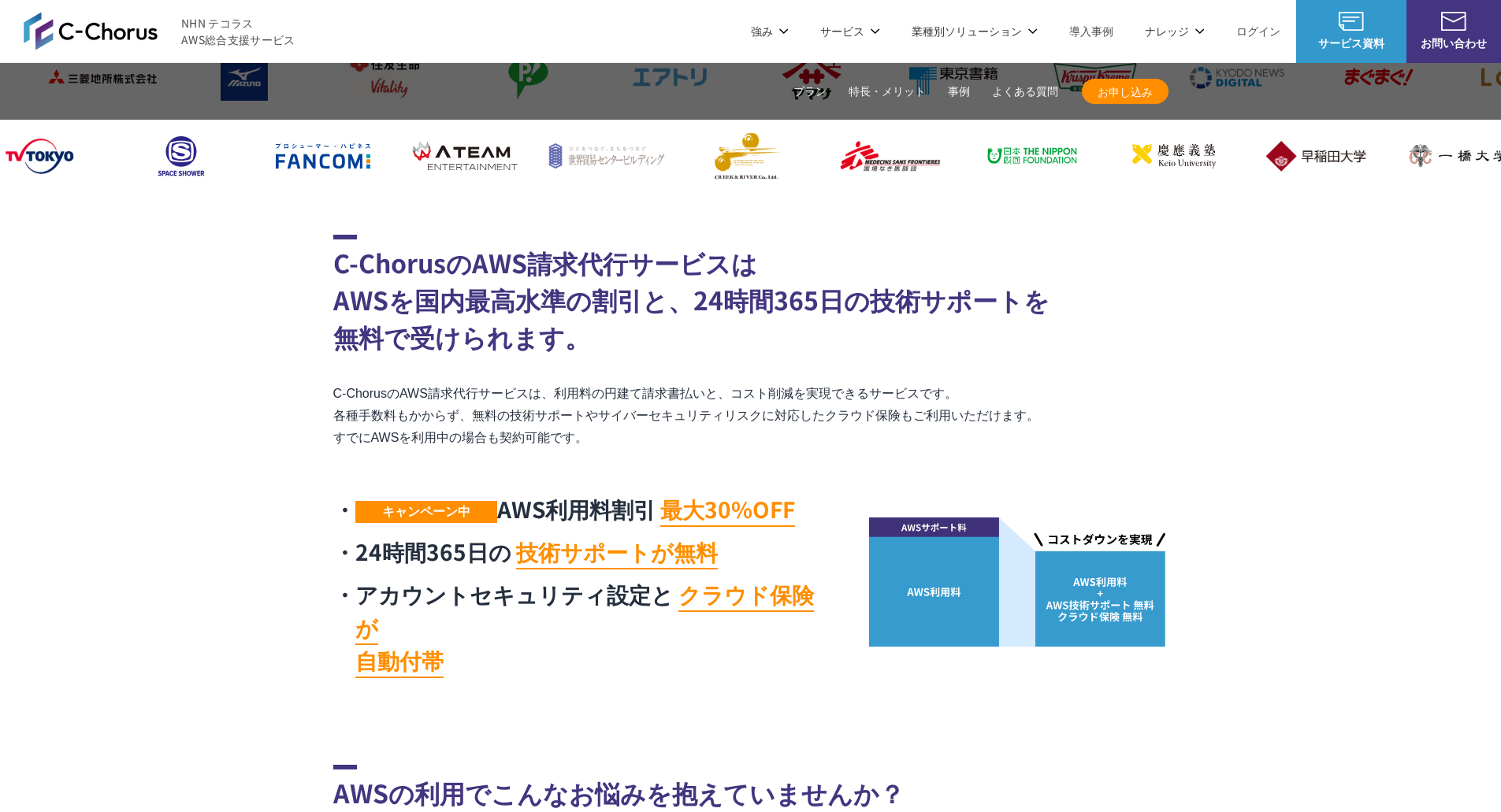
click at [817, 97] on link "プラン" at bounding box center [810, 92] width 33 height 17
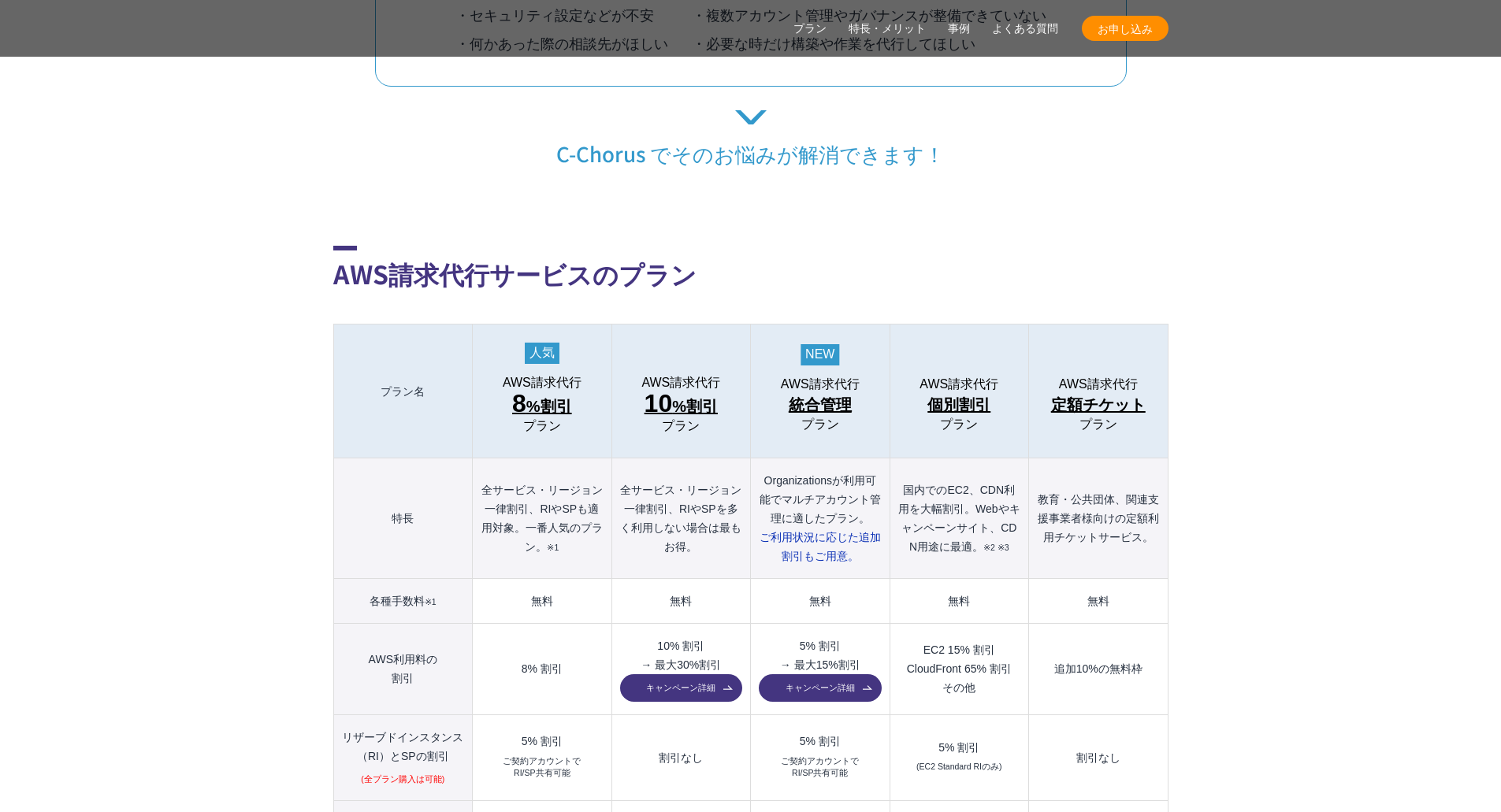
scroll to position [1552, 0]
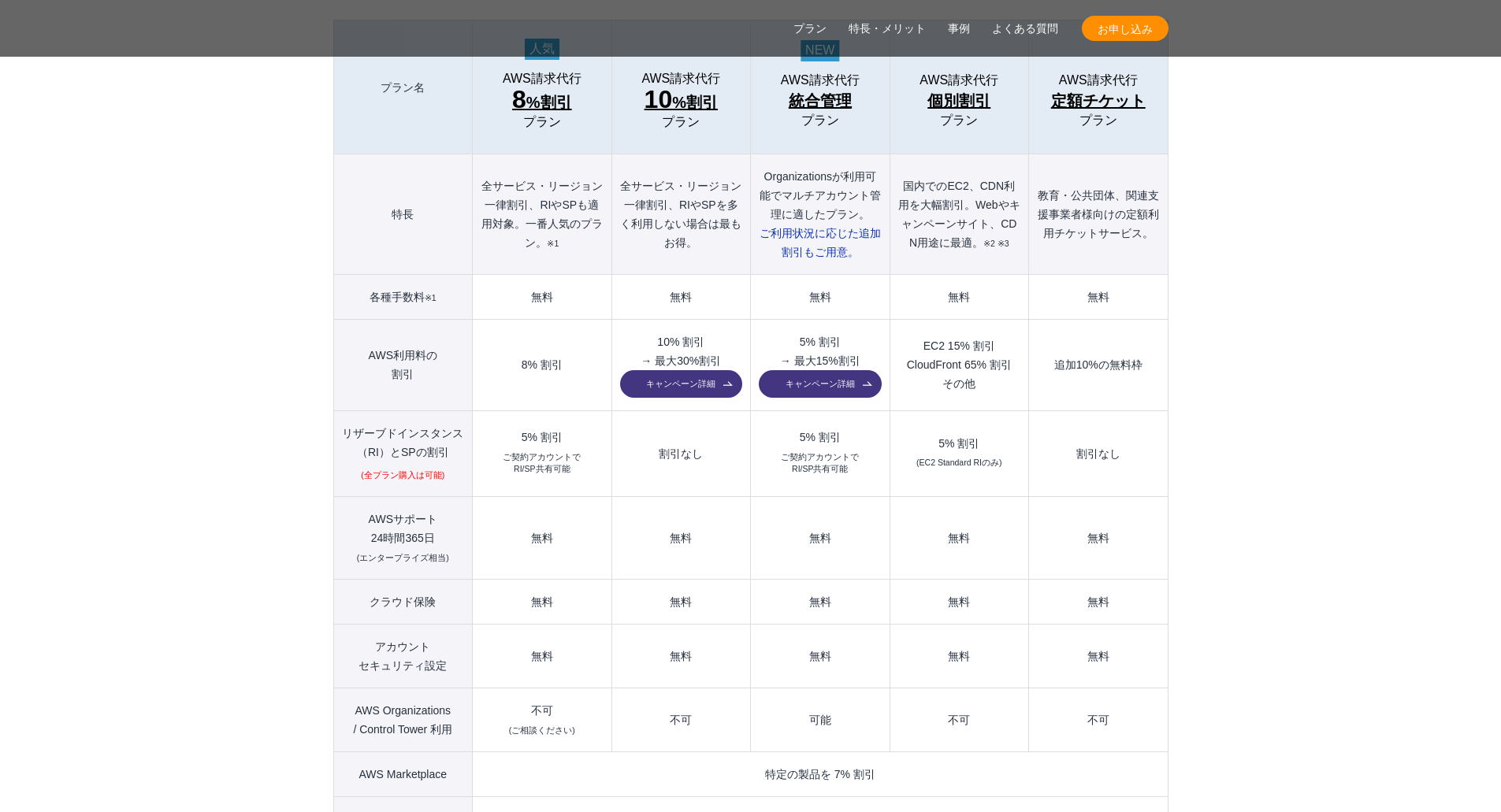
scroll to position [1788, 0]
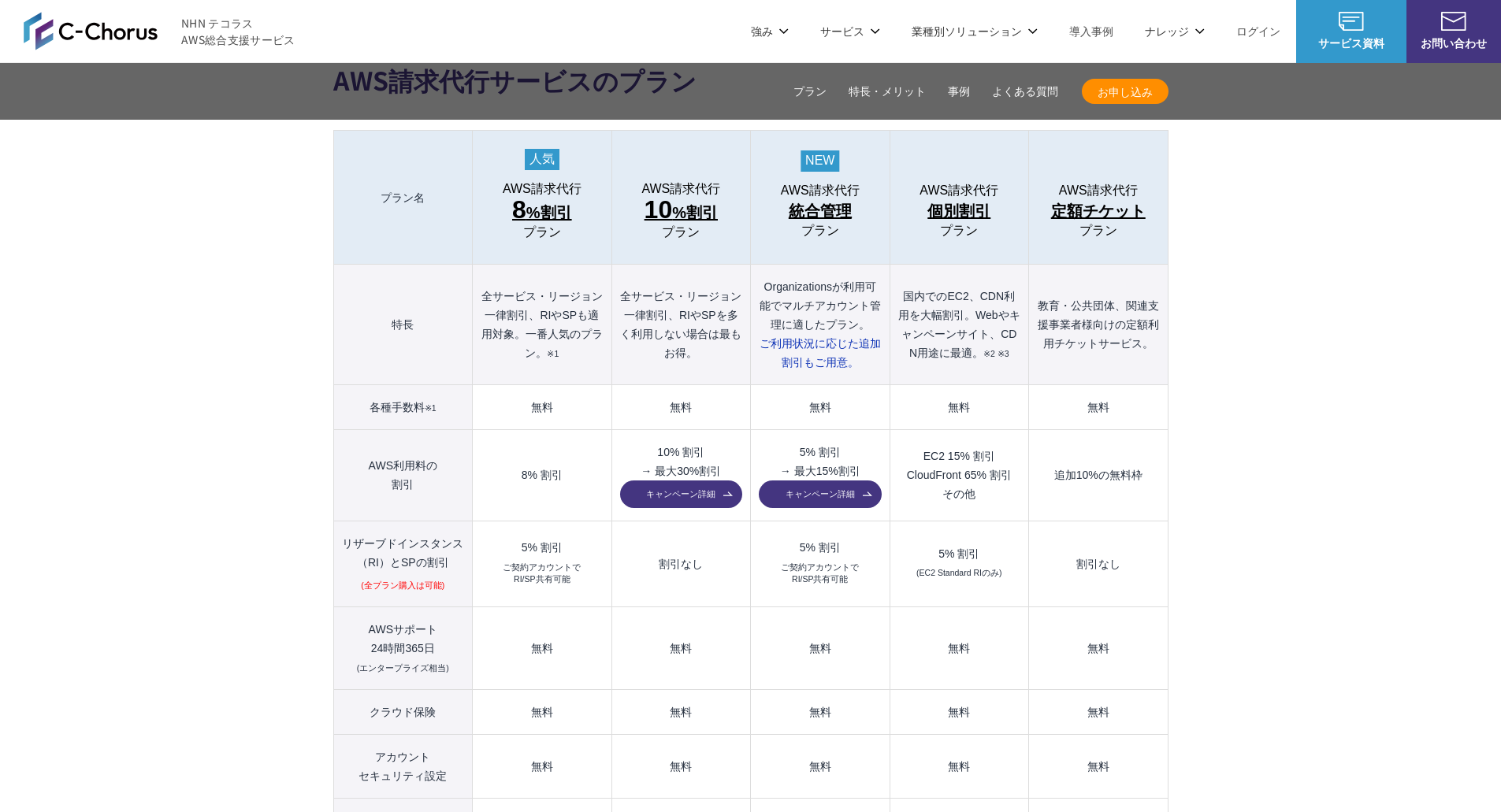
scroll to position [1631, 0]
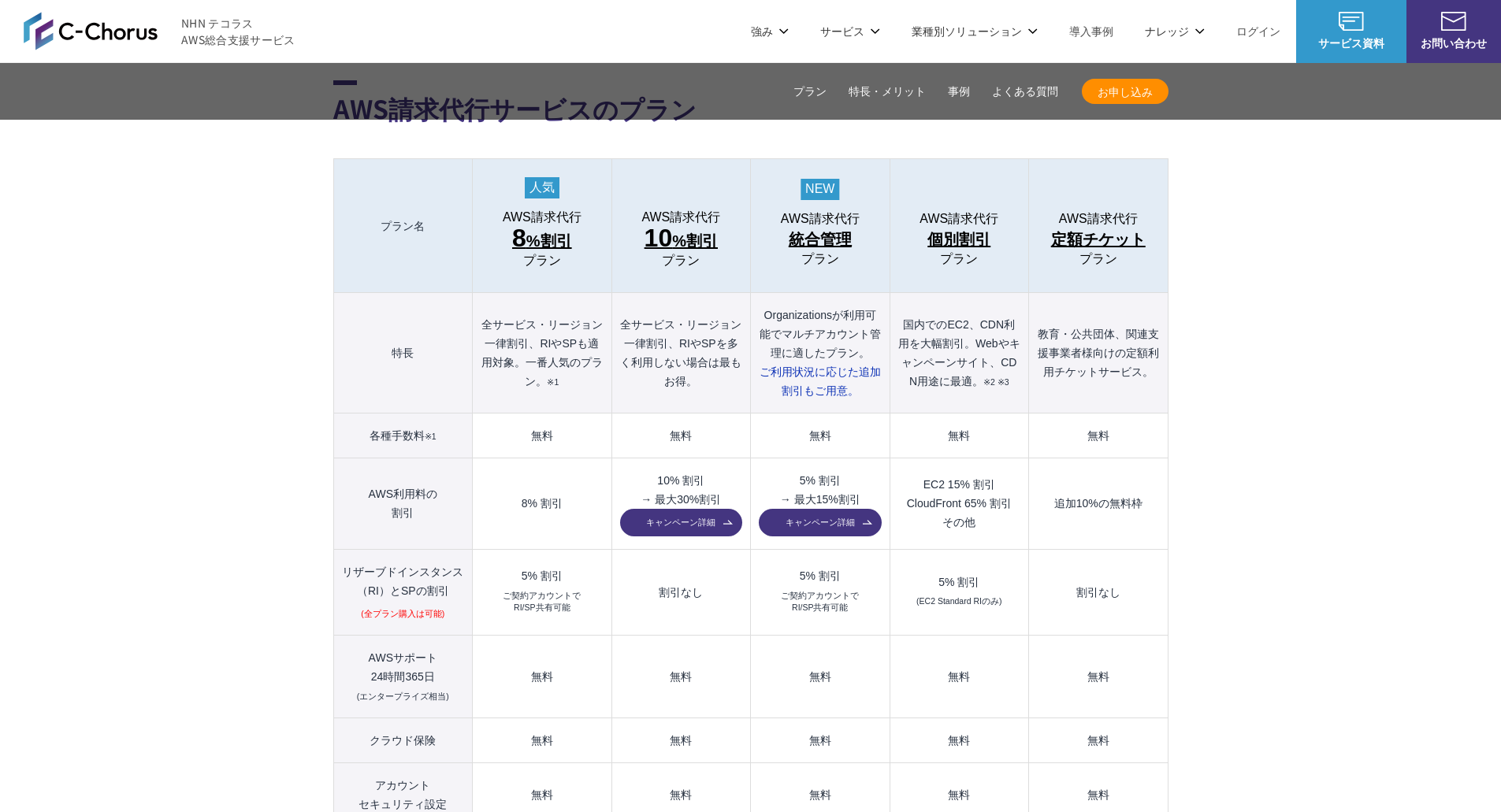
drag, startPoint x: 655, startPoint y: 566, endPoint x: 710, endPoint y: 561, distance: 55.2
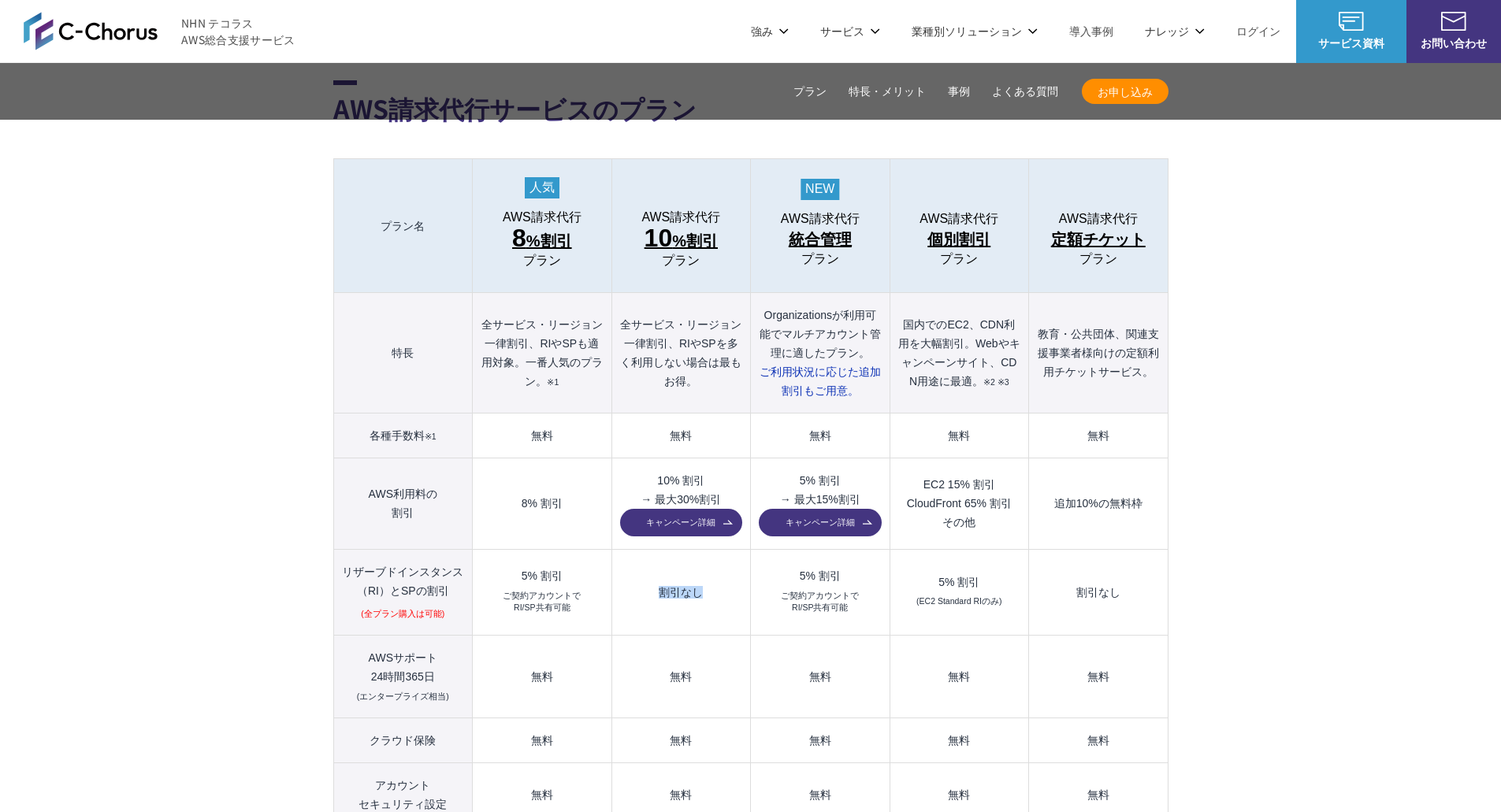
click at [710, 561] on td "割引なし" at bounding box center [680, 592] width 139 height 86
click at [723, 555] on td "割引なし" at bounding box center [680, 592] width 139 height 86
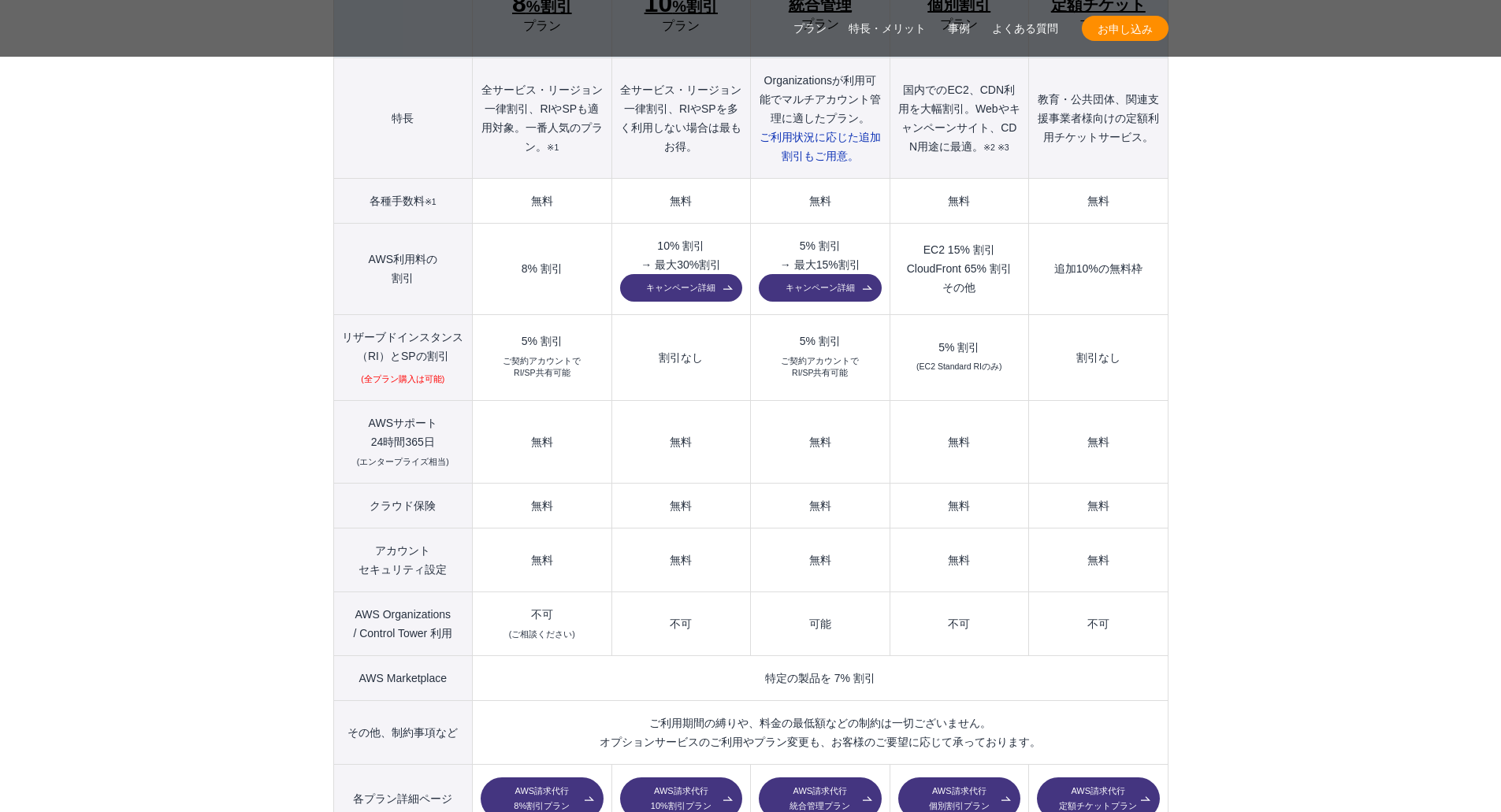
scroll to position [1866, 0]
click at [759, 591] on td "可能" at bounding box center [820, 623] width 139 height 64
click at [761, 591] on td "可能" at bounding box center [820, 623] width 139 height 64
drag, startPoint x: 761, startPoint y: 591, endPoint x: 879, endPoint y: 591, distance: 118.0
click at [879, 591] on td "可能" at bounding box center [820, 623] width 139 height 64
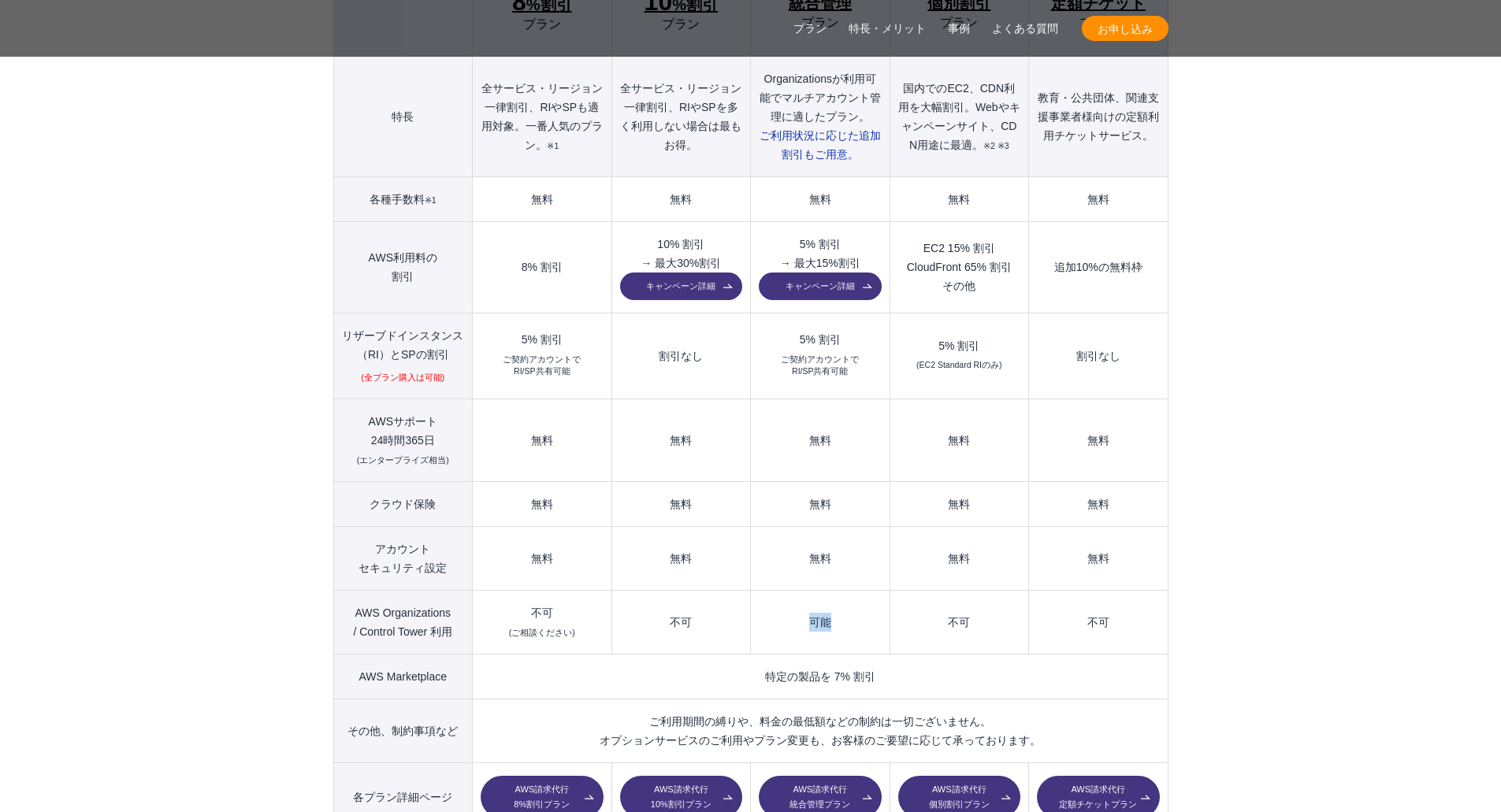
click at [854, 591] on td "可能" at bounding box center [820, 623] width 139 height 64
drag, startPoint x: 848, startPoint y: 586, endPoint x: 780, endPoint y: 586, distance: 68.0
click at [780, 591] on td "可能" at bounding box center [820, 623] width 139 height 64
click at [771, 602] on td "可能" at bounding box center [820, 623] width 139 height 64
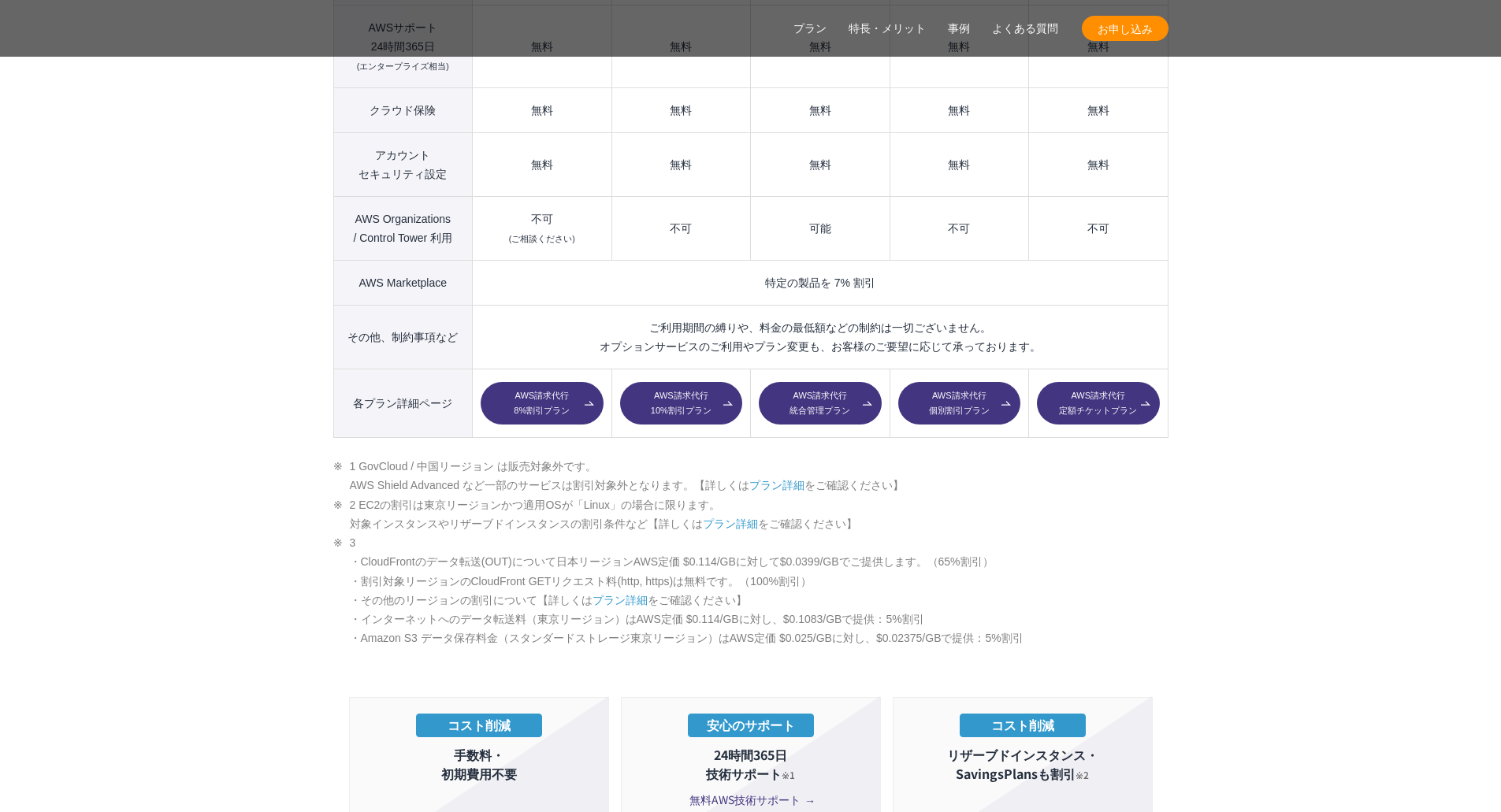
click at [1205, 601] on section "AWS請求代行サービスのプラン 多様なニーズに対応したオススメのプラン プラン名 AWS請求代行 8 %割引 プラン AWS請求代行 10 %割引 プラン A…" at bounding box center [750, 570] width 1501 height 2493
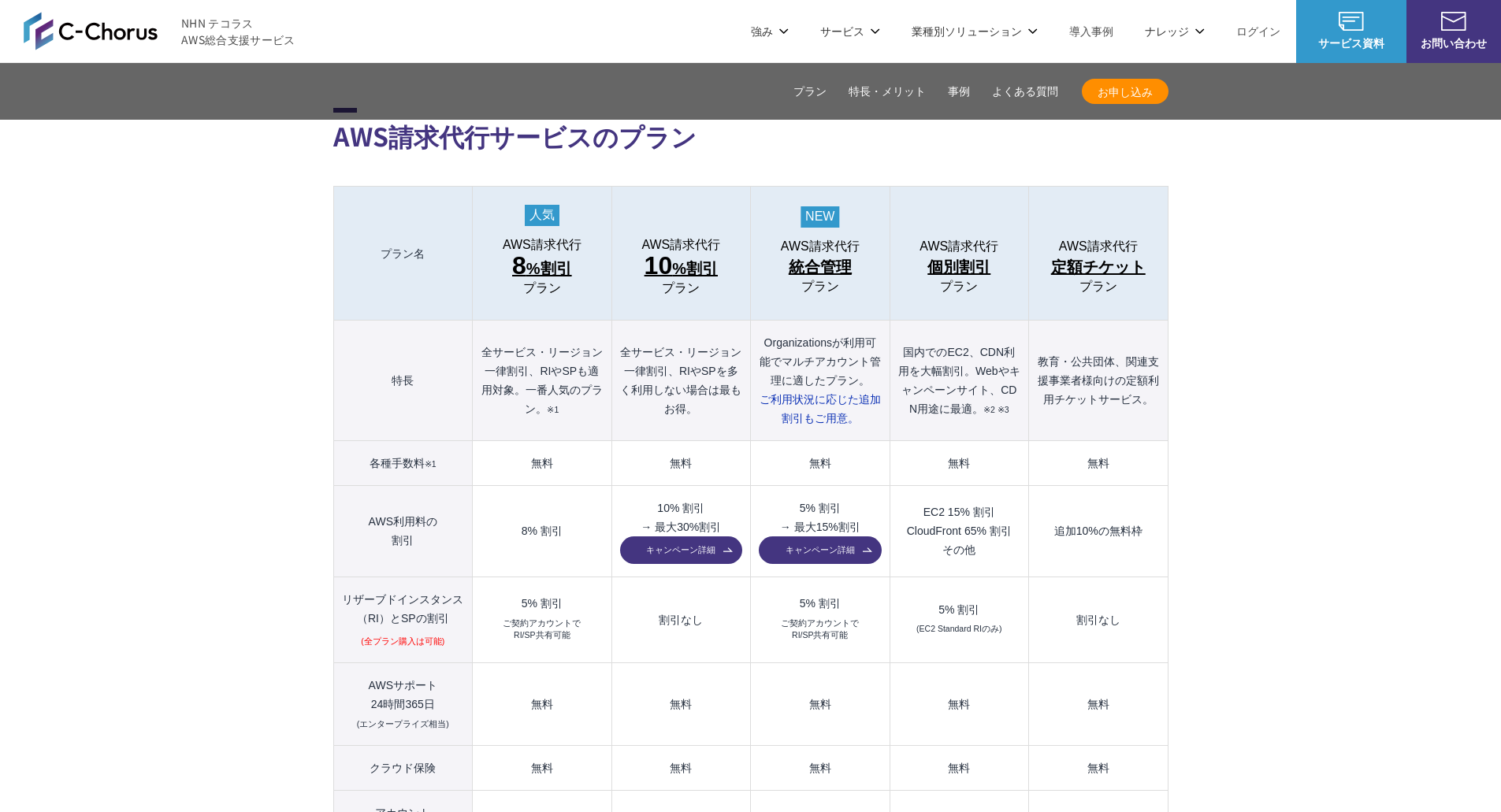
scroll to position [1473, 0]
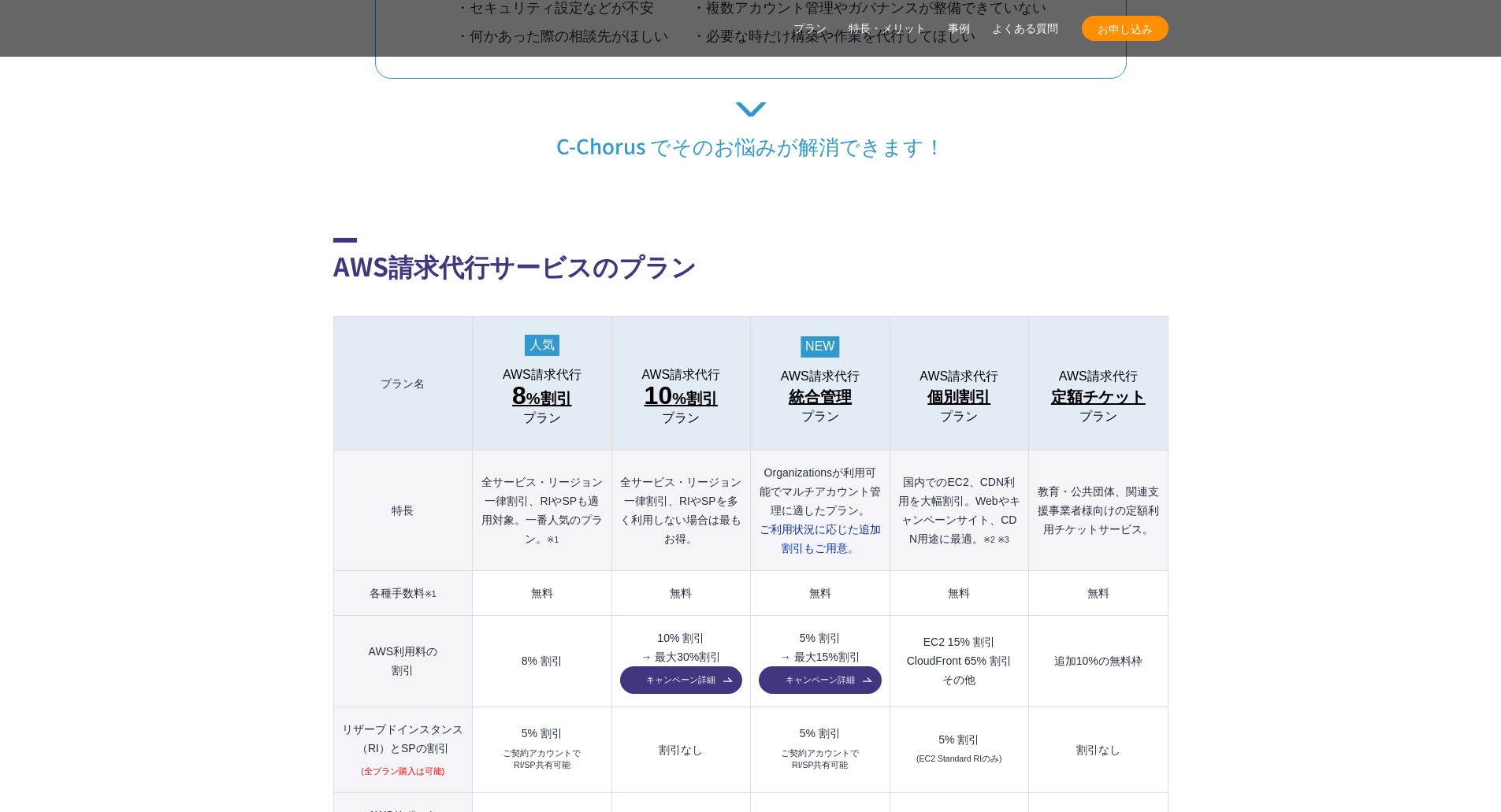
scroll to position [1710, 0]
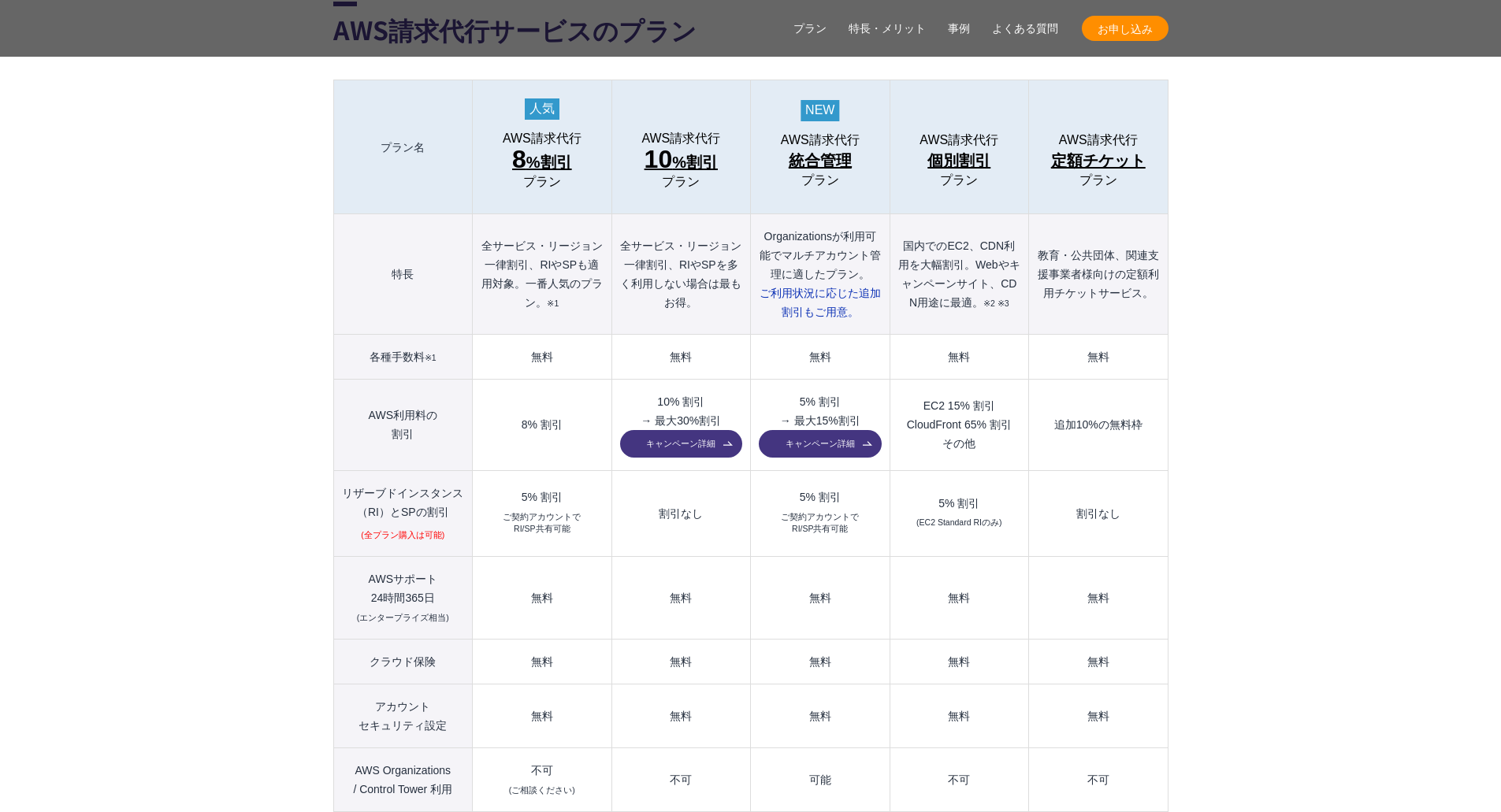
click at [844, 430] on link "キャンペーン詳細" at bounding box center [820, 443] width 122 height 27
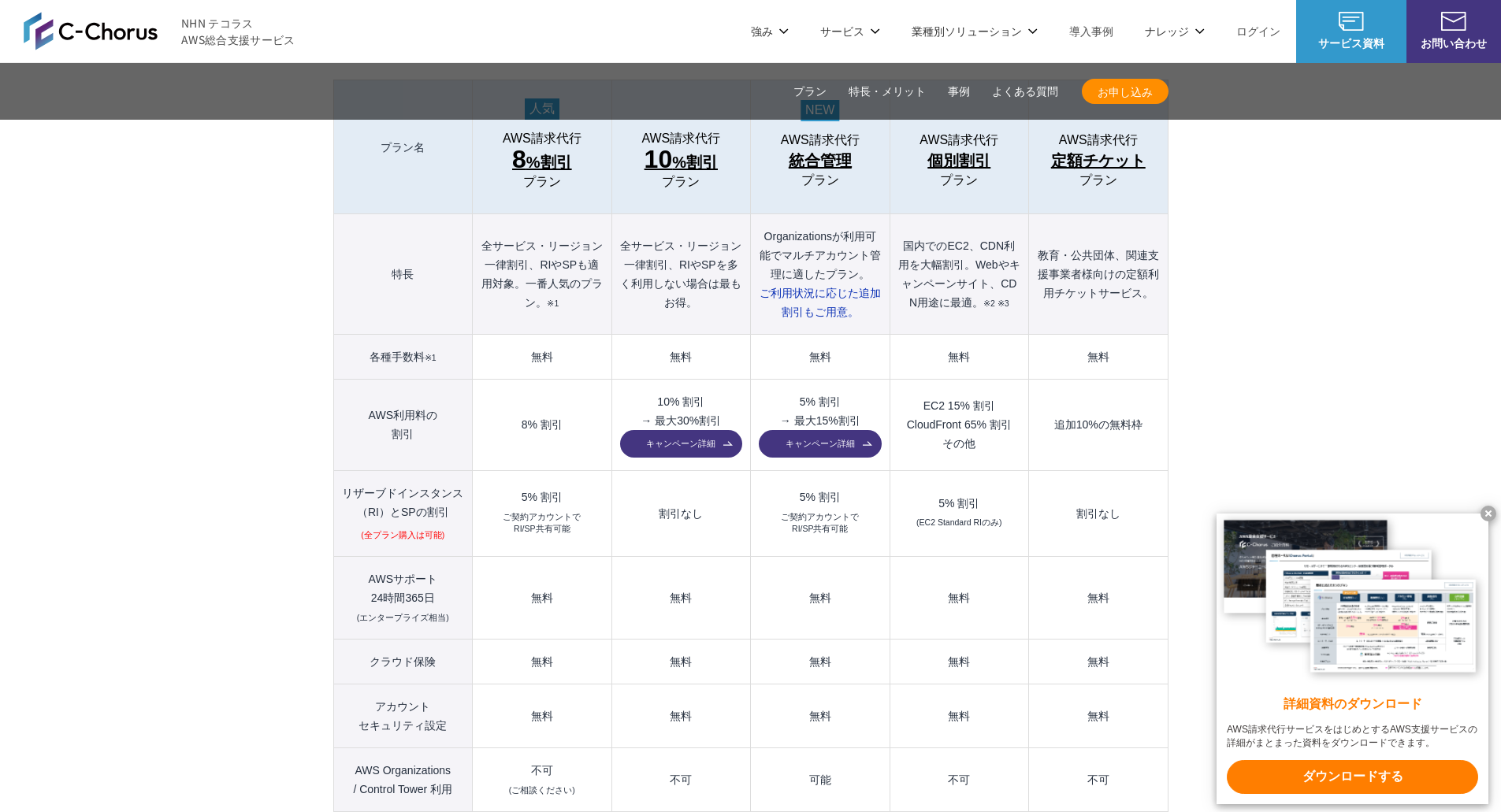
click at [1488, 511] on x-t at bounding box center [1489, 513] width 16 height 16
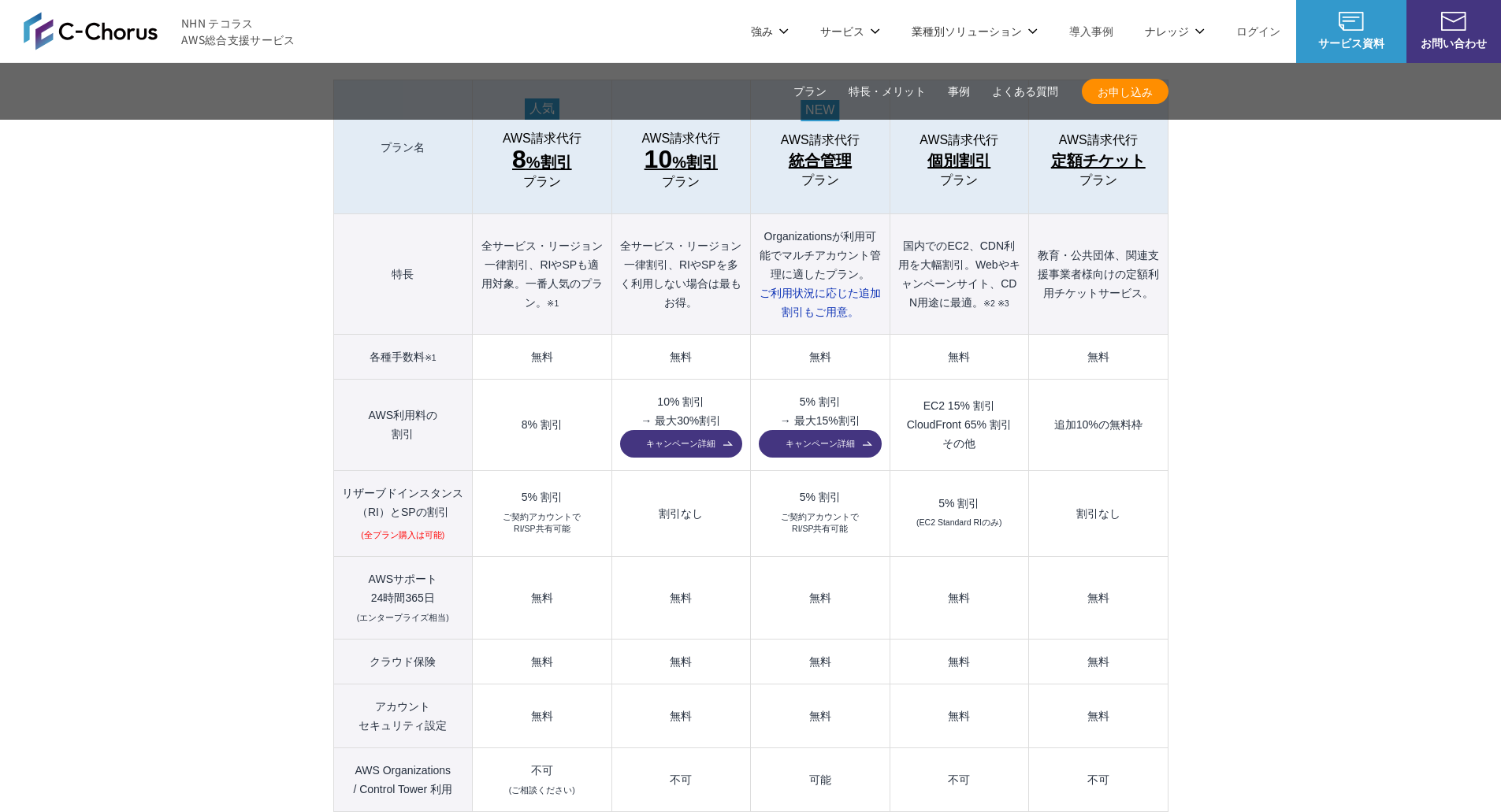
drag, startPoint x: 1345, startPoint y: 493, endPoint x: 1348, endPoint y: 484, distance: 9.5
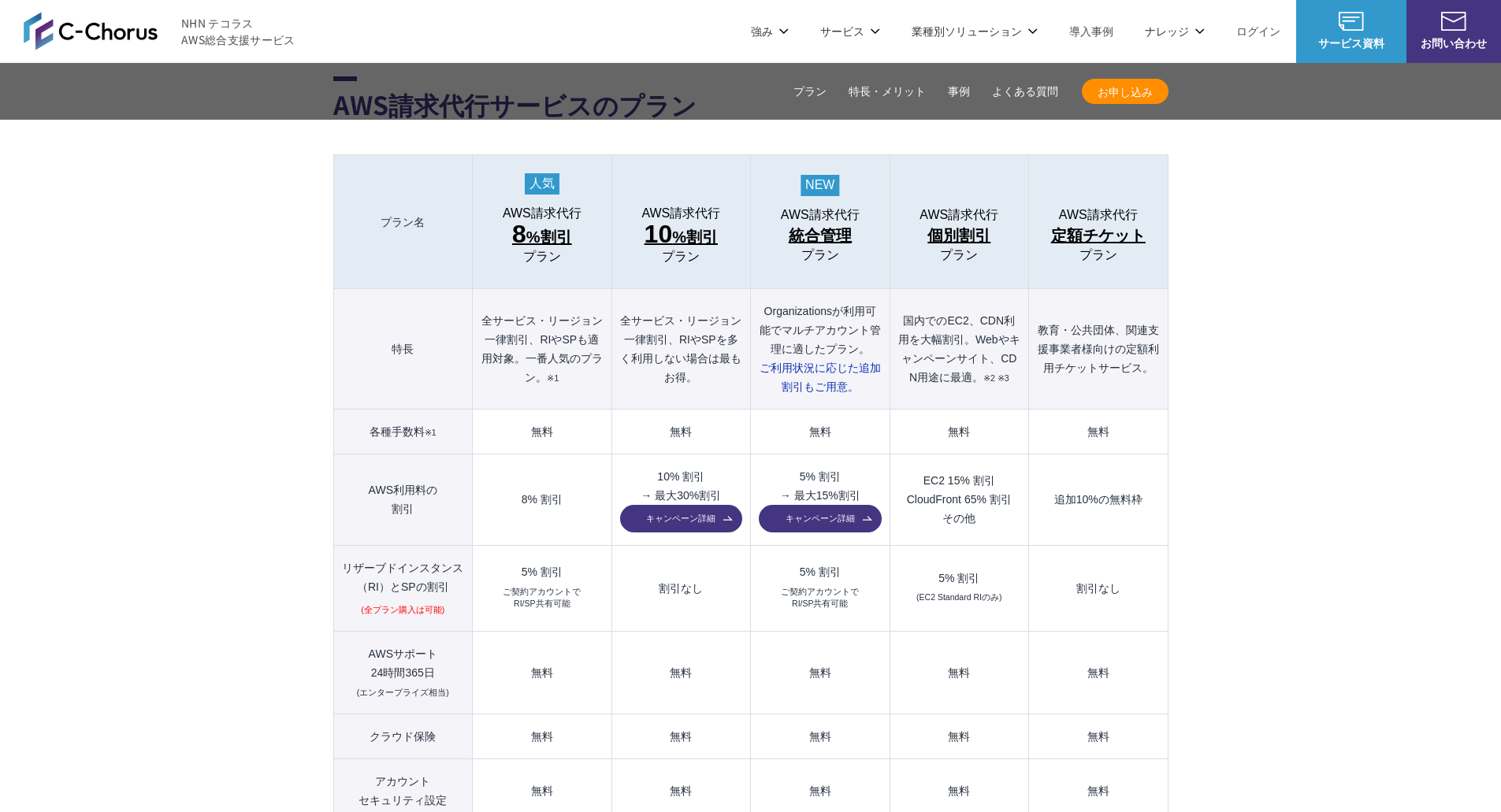
scroll to position [1552, 0]
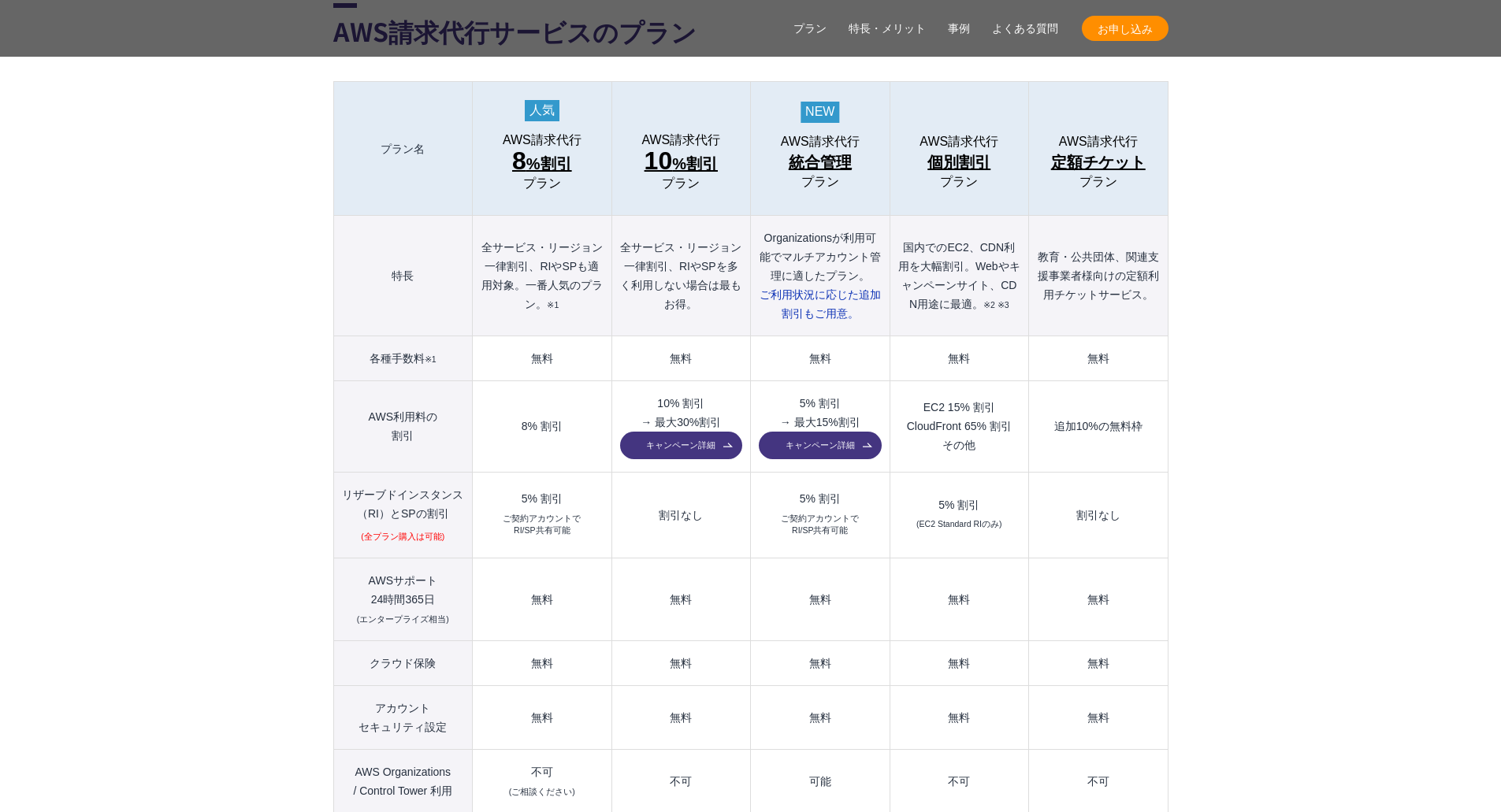
scroll to position [1710, 0]
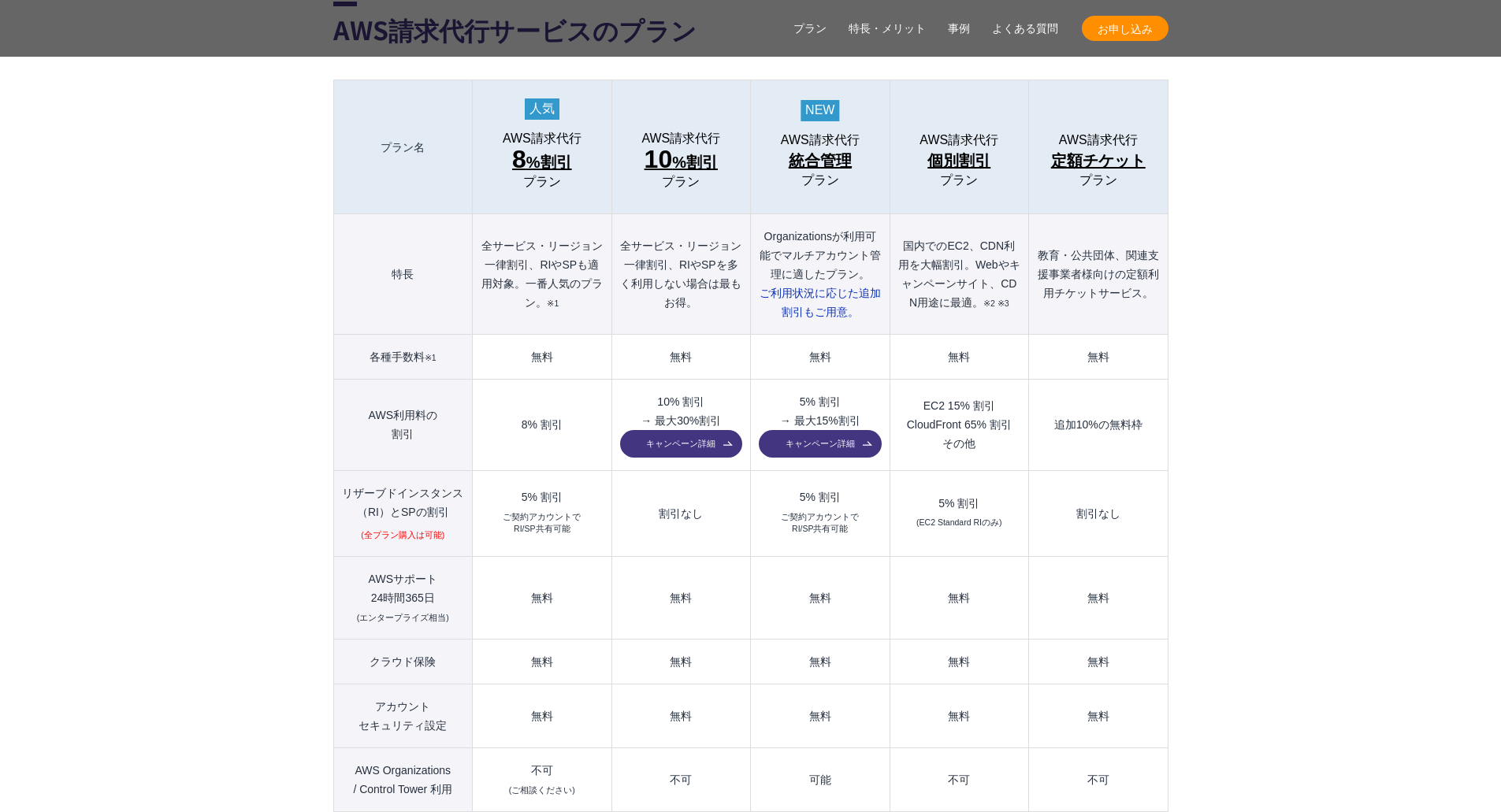
click at [807, 379] on td "5% 割引 → 最大15%割引 キャンペーン詳細" at bounding box center [820, 425] width 139 height 91
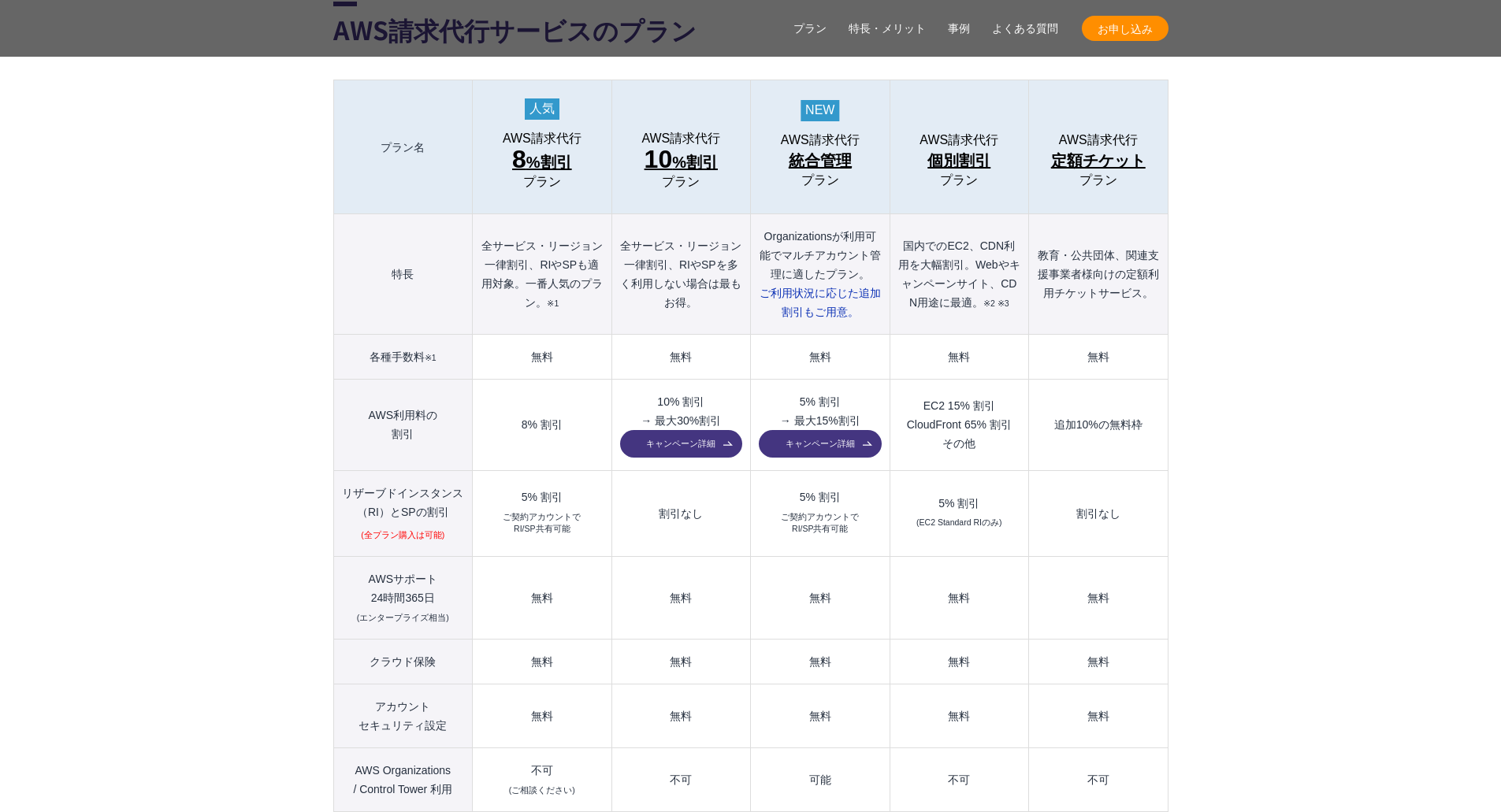
click at [785, 379] on td "5% 割引 → 最大15%割引 キャンペーン詳細" at bounding box center [820, 425] width 139 height 91
drag, startPoint x: 774, startPoint y: 385, endPoint x: 855, endPoint y: 382, distance: 81.1
click at [855, 382] on td "5% 割引 → 最大15%割引 キャンペーン詳細" at bounding box center [820, 425] width 139 height 91
drag, startPoint x: 868, startPoint y: 382, endPoint x: 773, endPoint y: 382, distance: 95.0
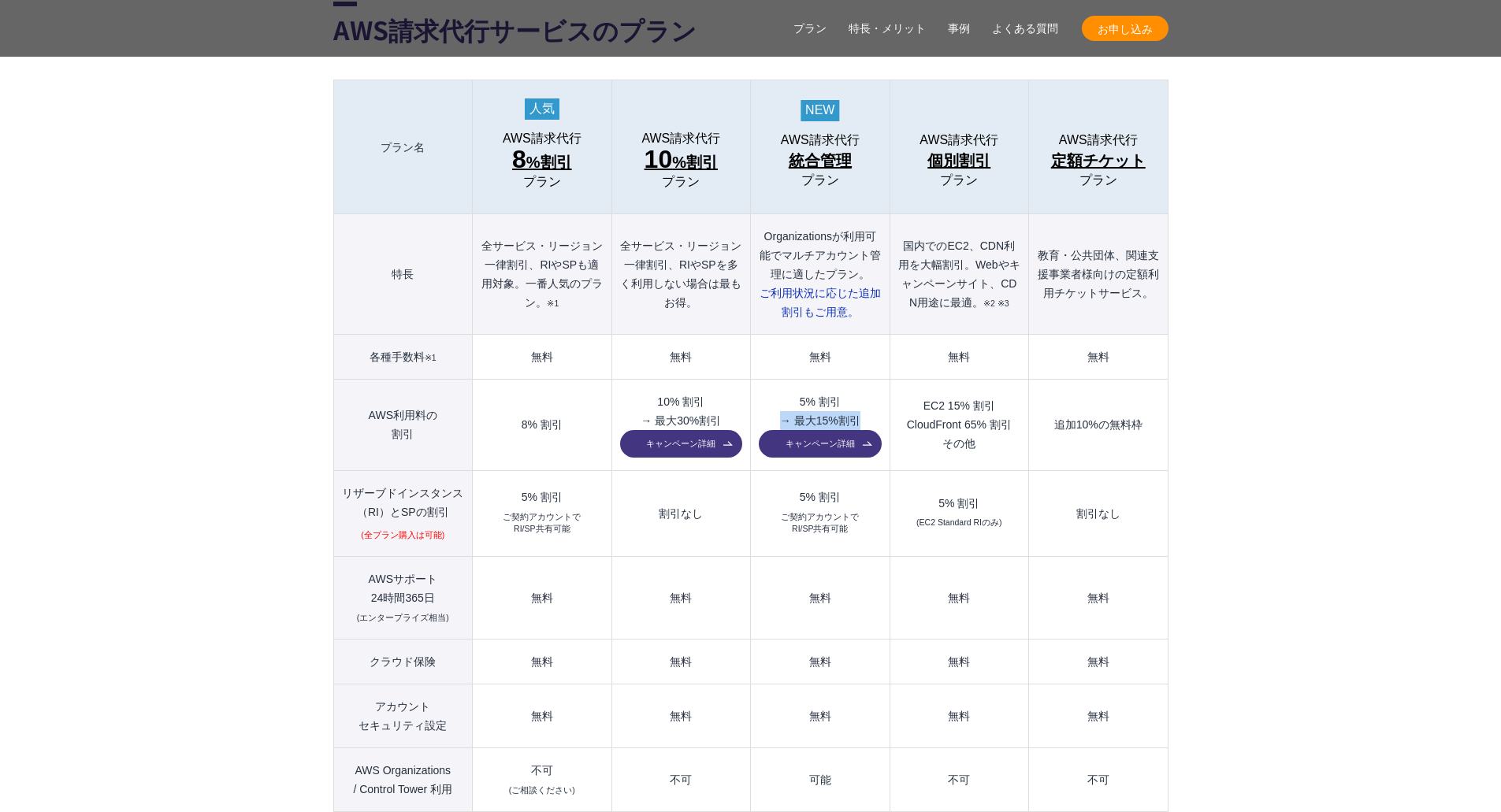
click at [773, 382] on td "5% 割引 → 最大15%割引 キャンペーン詳細" at bounding box center [820, 425] width 139 height 91
click at [774, 379] on td "5% 割引 → 最大15%割引 キャンペーン詳細" at bounding box center [820, 425] width 139 height 91
click at [837, 148] on span "統合管理" at bounding box center [821, 160] width 63 height 25
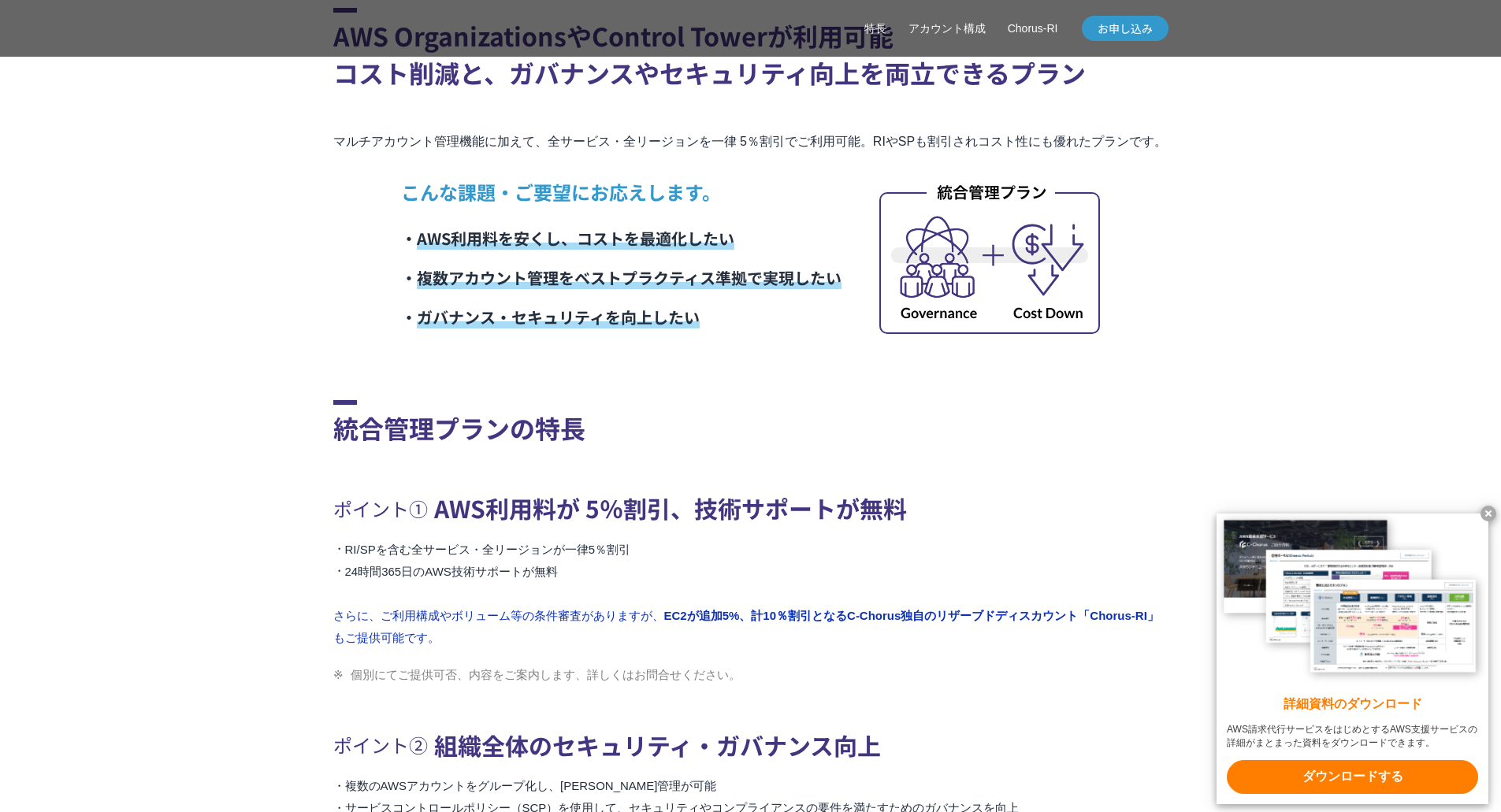
scroll to position [630, 0]
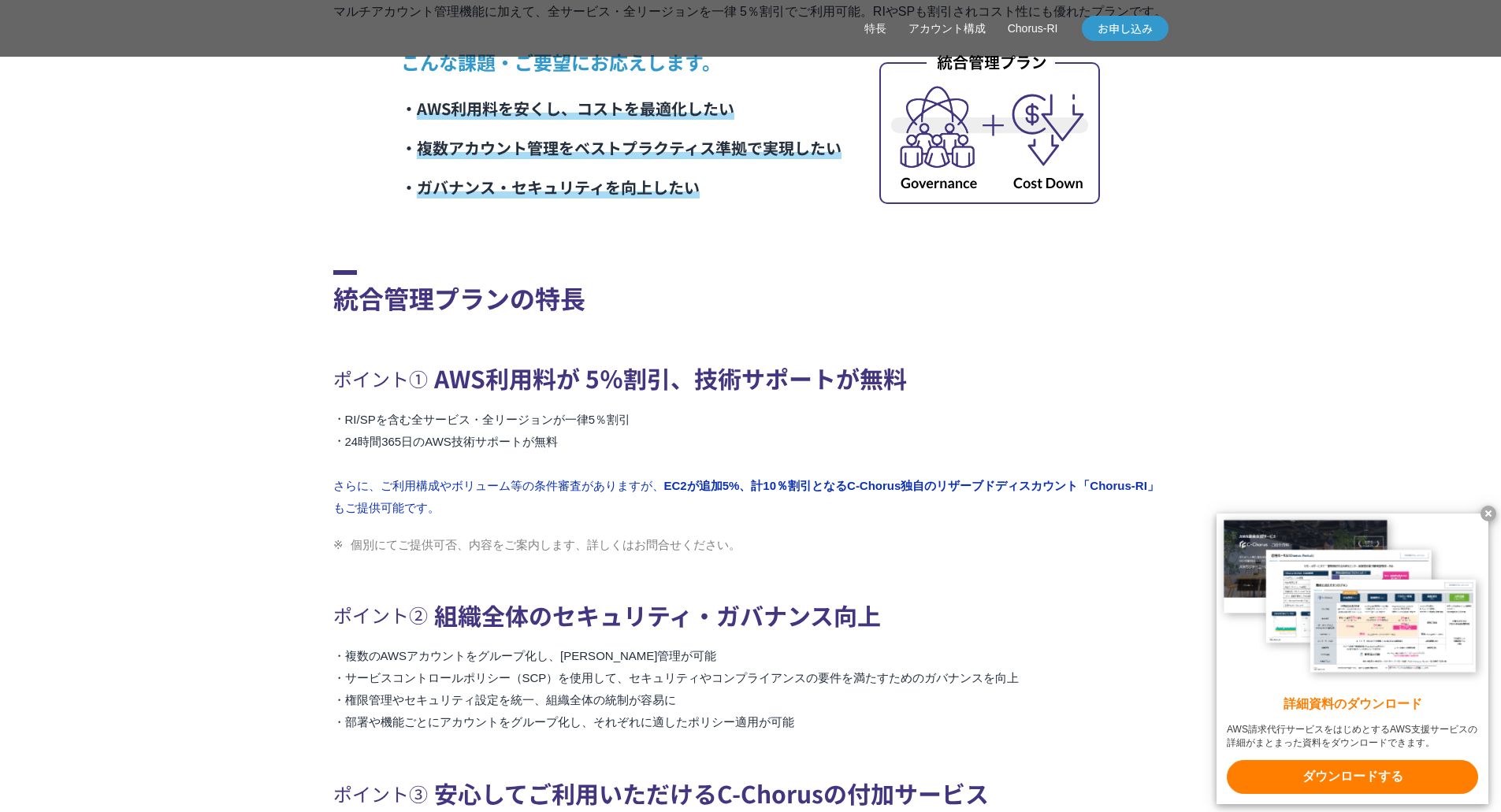
click at [1154, 384] on h3 "ポイント① AWS利用料が 5％割引、技術サポートが無料" at bounding box center [751, 379] width 836 height 45
click at [1155, 383] on h3 "ポイント① AWS利用料が 5％割引、技術サポートが無料" at bounding box center [751, 379] width 836 height 45
drag, startPoint x: 1106, startPoint y: 399, endPoint x: 158, endPoint y: 403, distance: 948.0
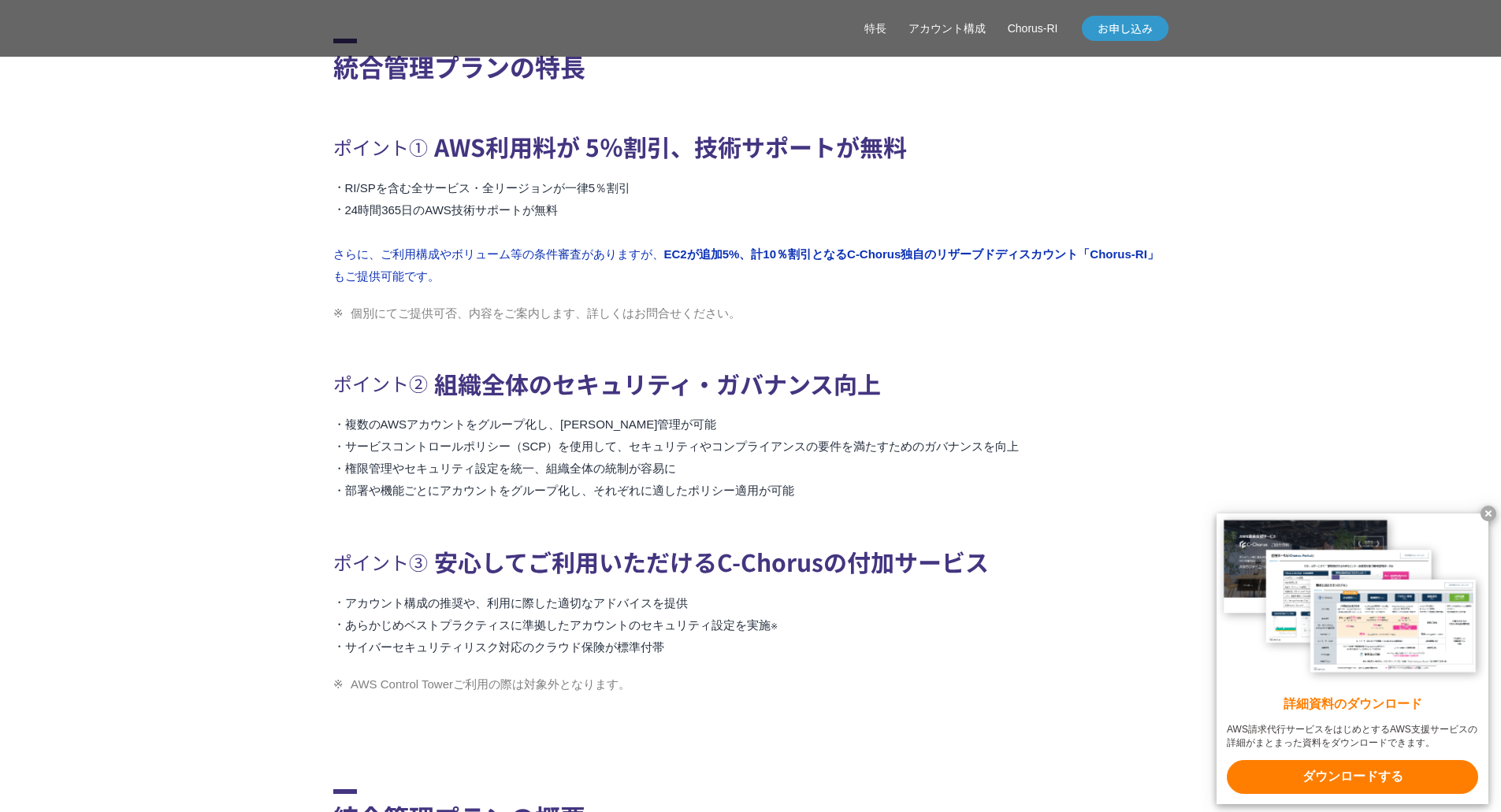
scroll to position [867, 0]
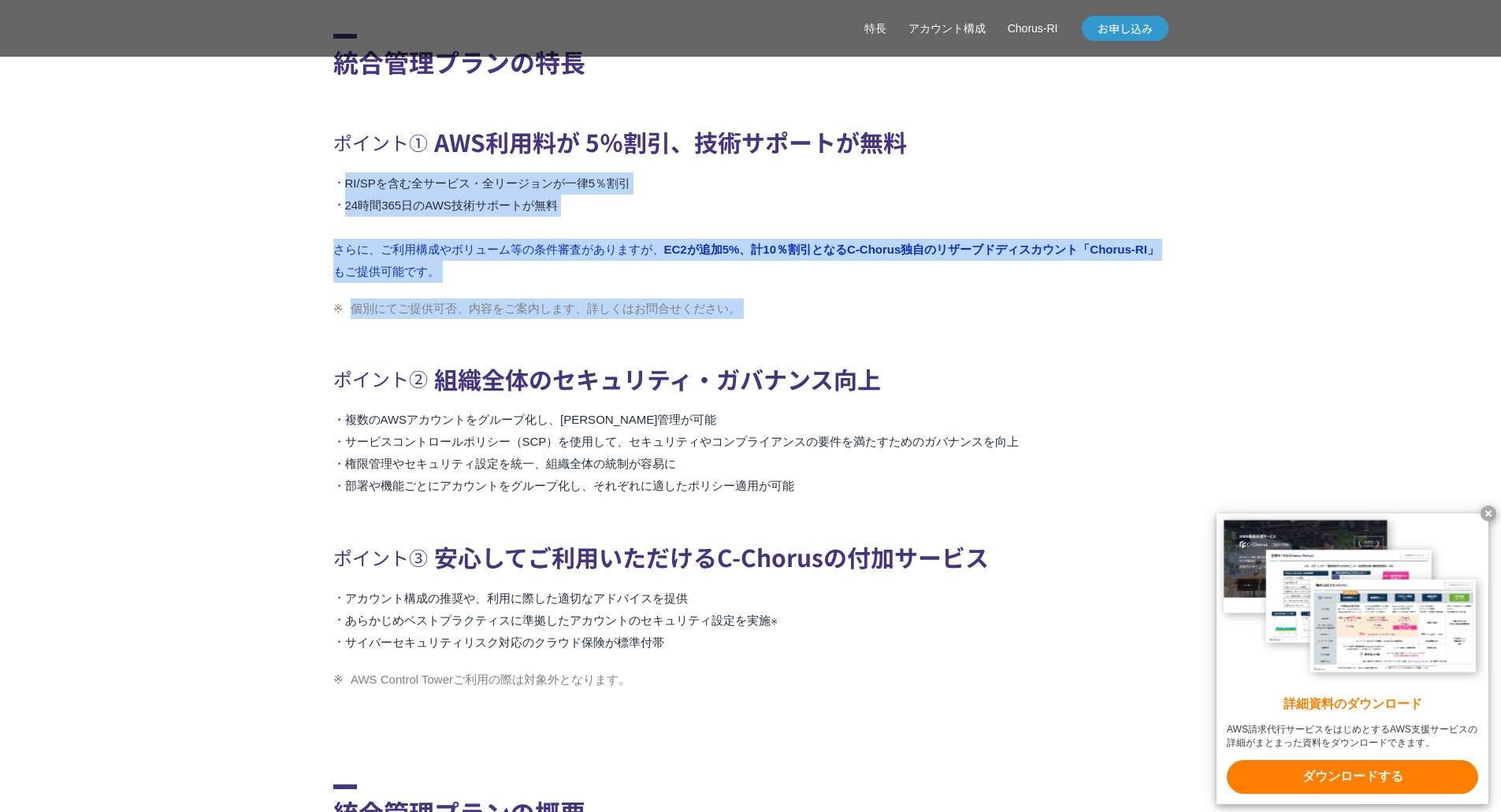
drag, startPoint x: 267, startPoint y: 216, endPoint x: 258, endPoint y: 348, distance: 132.3
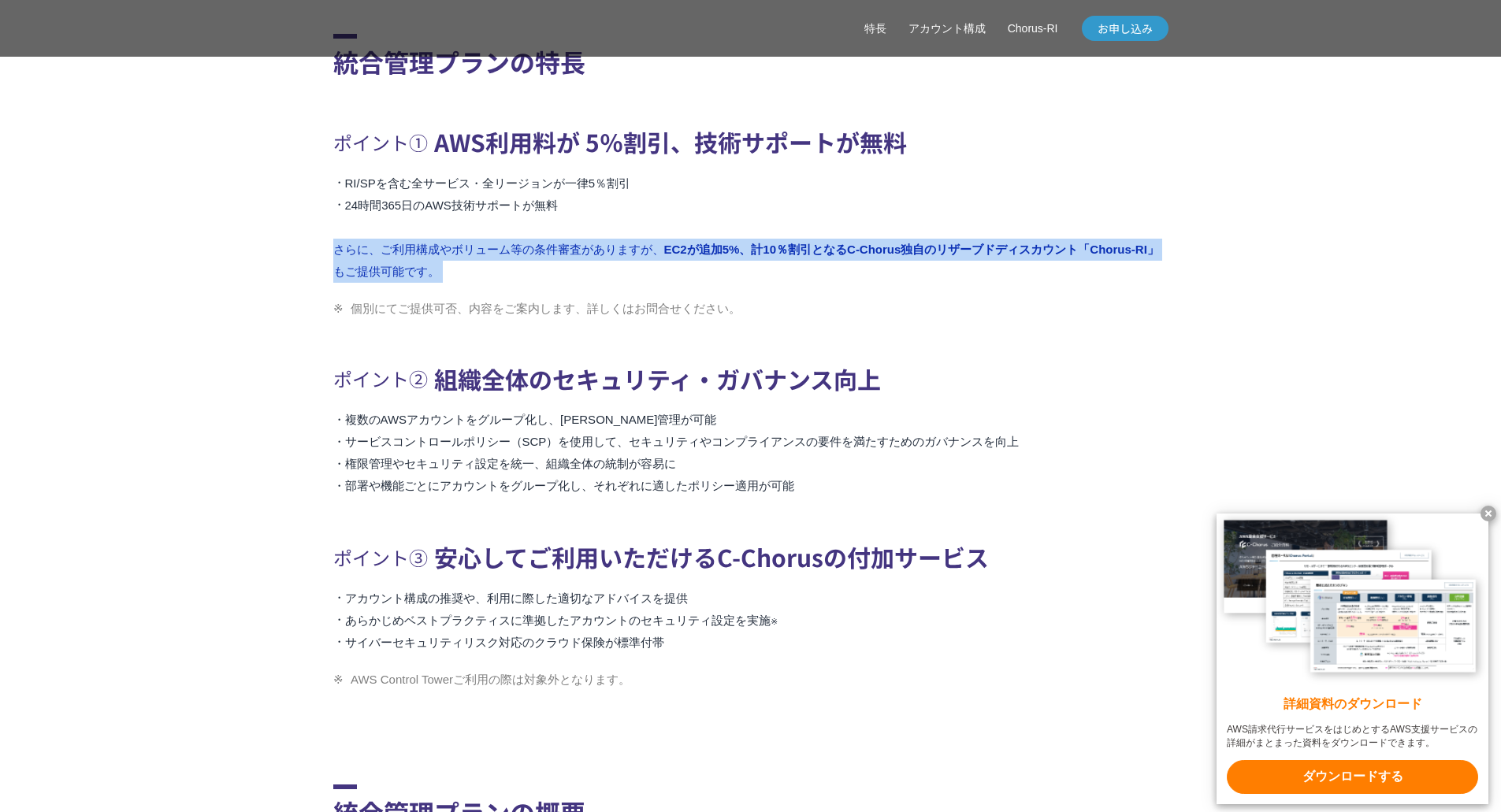
drag, startPoint x: 265, startPoint y: 267, endPoint x: 256, endPoint y: 320, distance: 53.8
drag, startPoint x: 261, startPoint y: 281, endPoint x: 249, endPoint y: 330, distance: 50.4
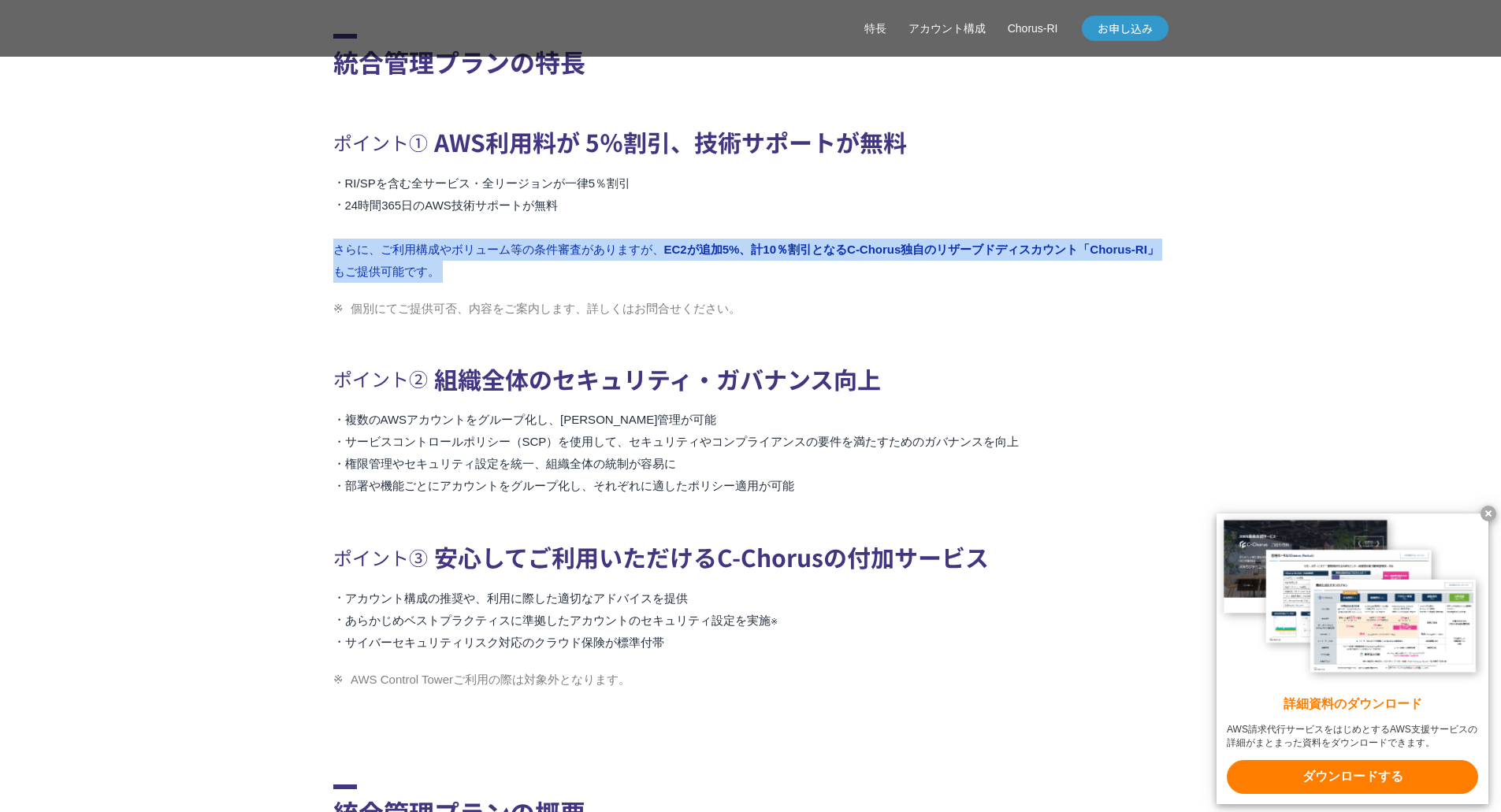
drag, startPoint x: 272, startPoint y: 264, endPoint x: 263, endPoint y: 311, distance: 47.9
drag, startPoint x: 273, startPoint y: 276, endPoint x: 264, endPoint y: 317, distance: 42.0
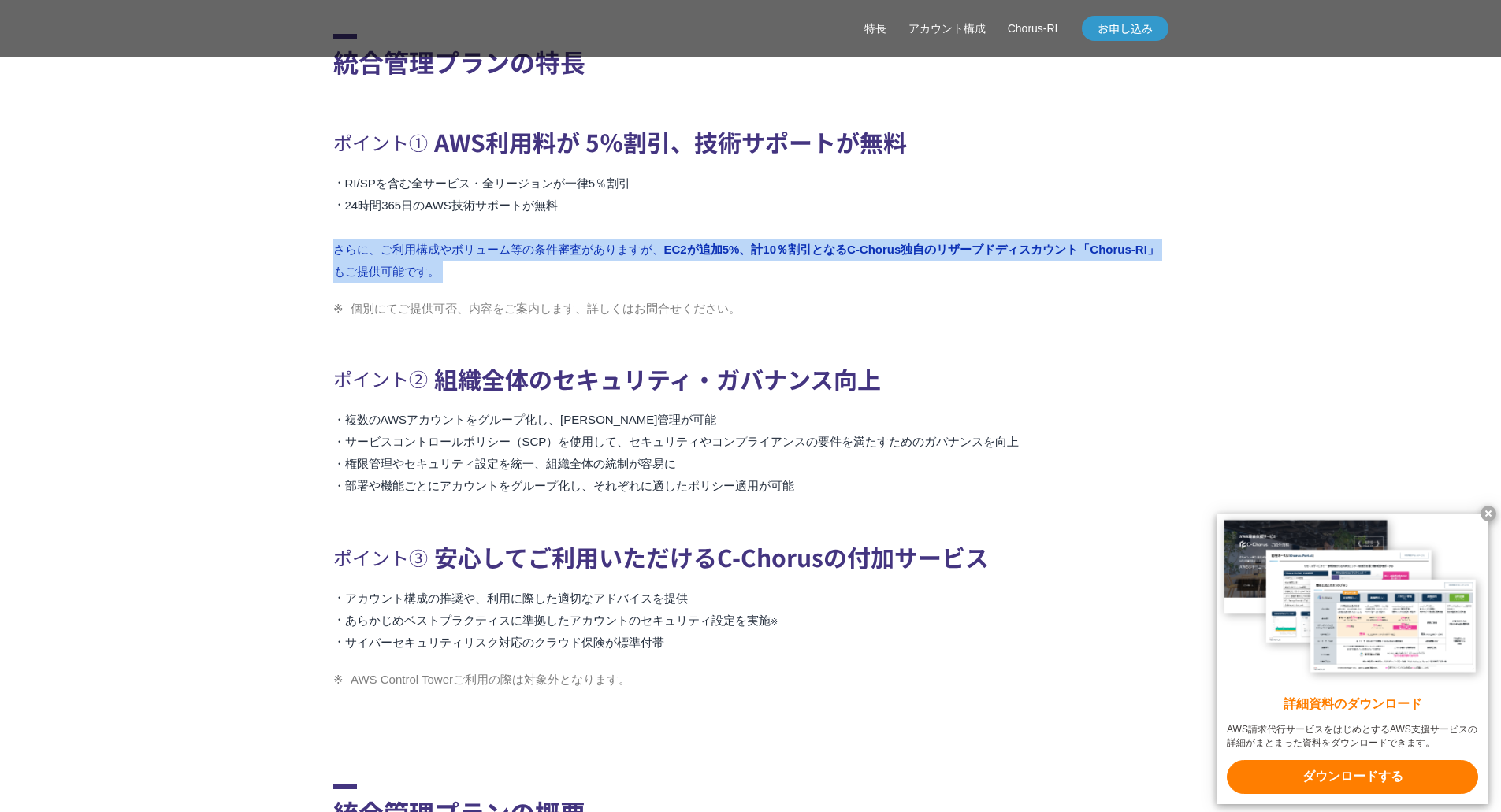
drag, startPoint x: 269, startPoint y: 281, endPoint x: 264, endPoint y: 330, distance: 49.3
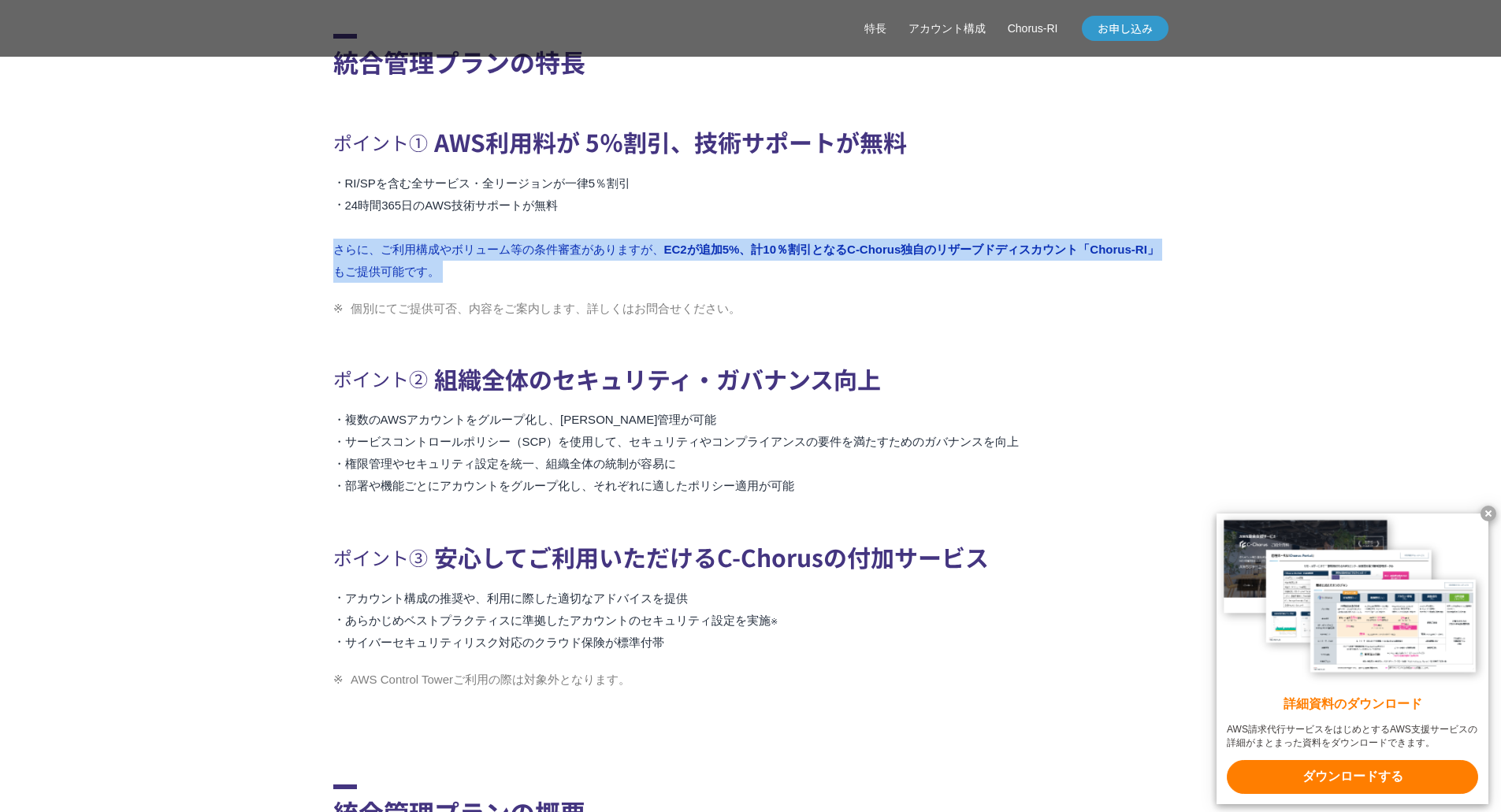
drag, startPoint x: 267, startPoint y: 300, endPoint x: 259, endPoint y: 338, distance: 38.8
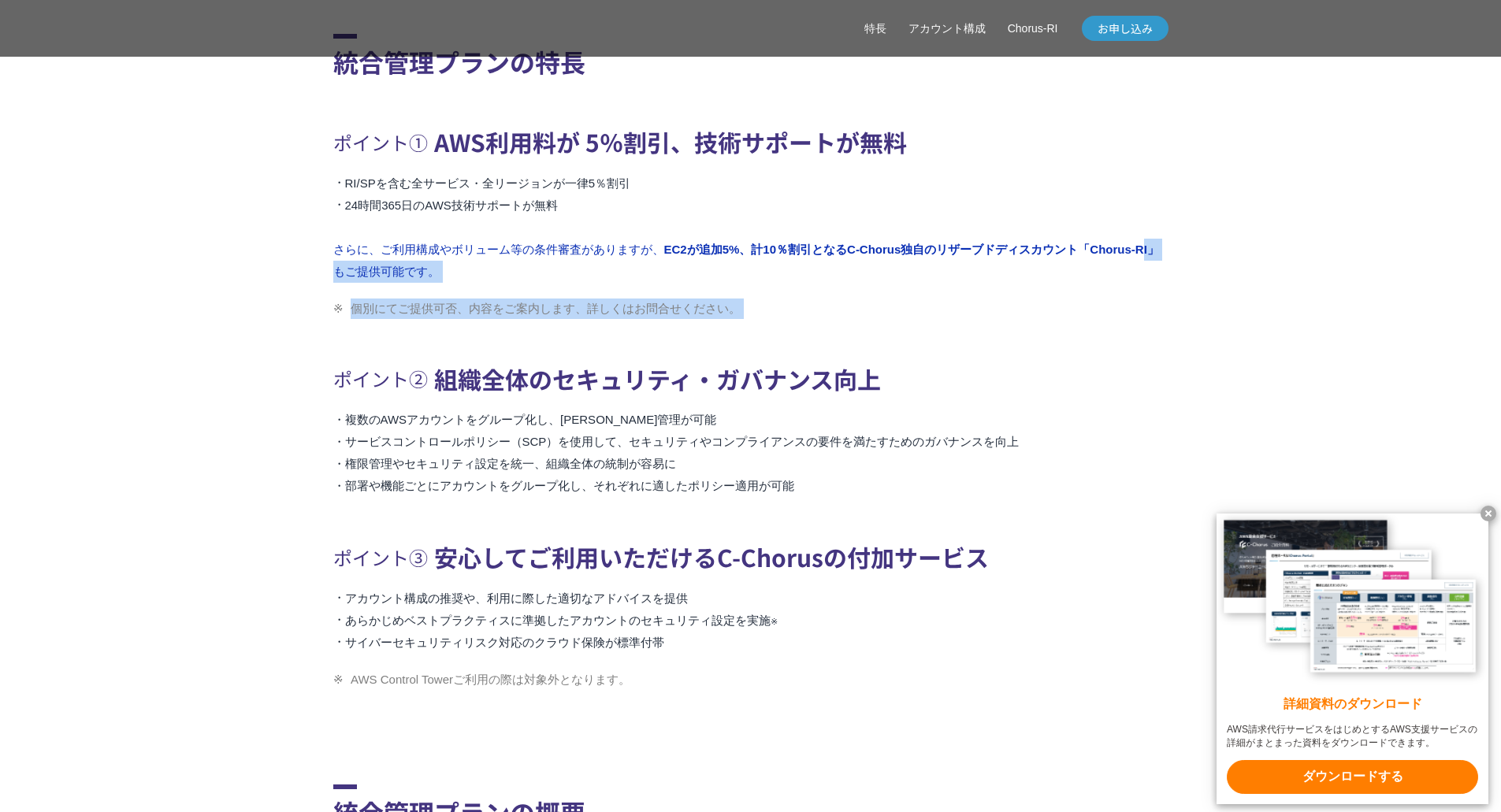
drag, startPoint x: 259, startPoint y: 295, endPoint x: 253, endPoint y: 362, distance: 67.3
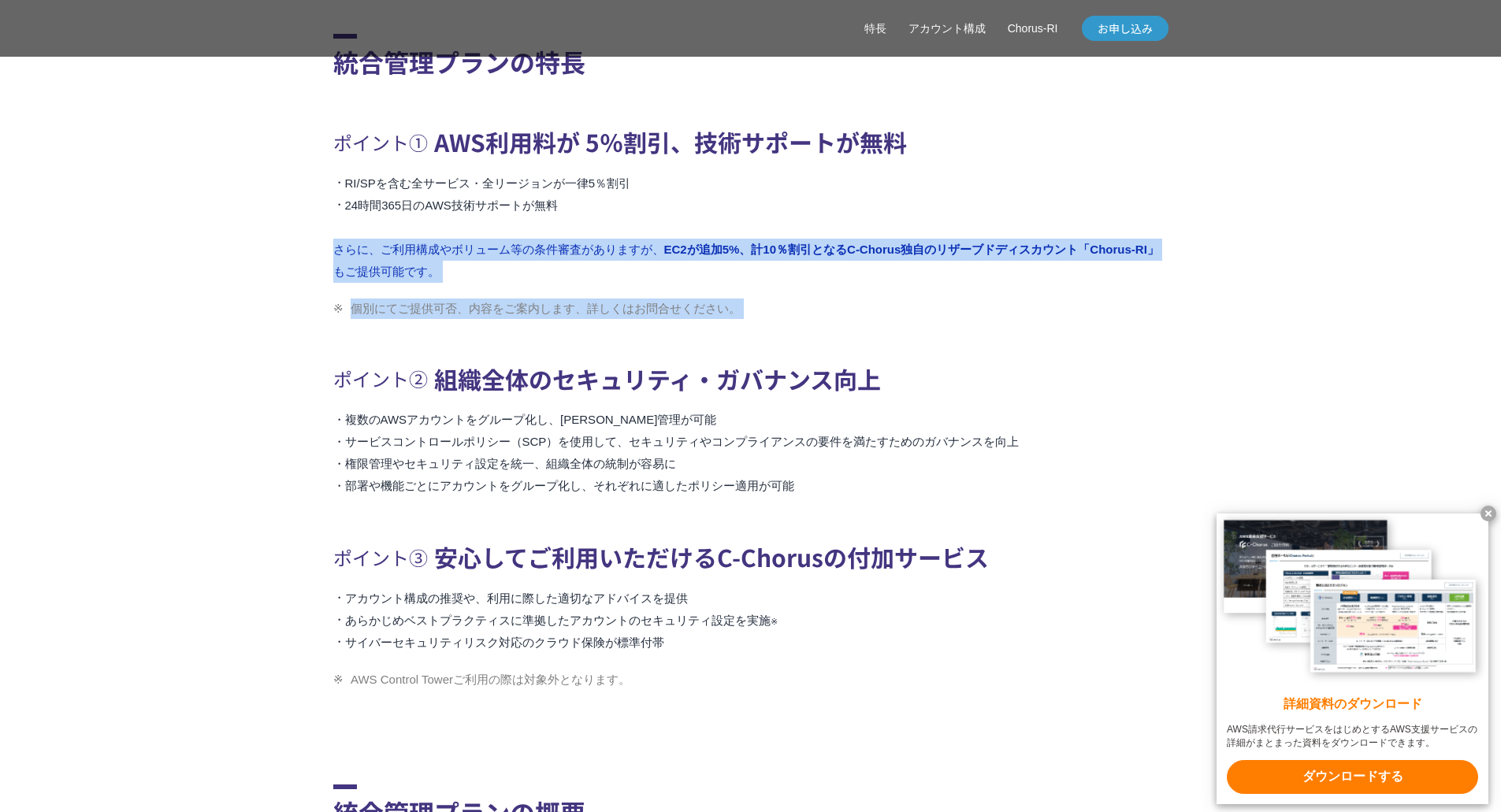
drag, startPoint x: 253, startPoint y: 279, endPoint x: 238, endPoint y: 374, distance: 96.2
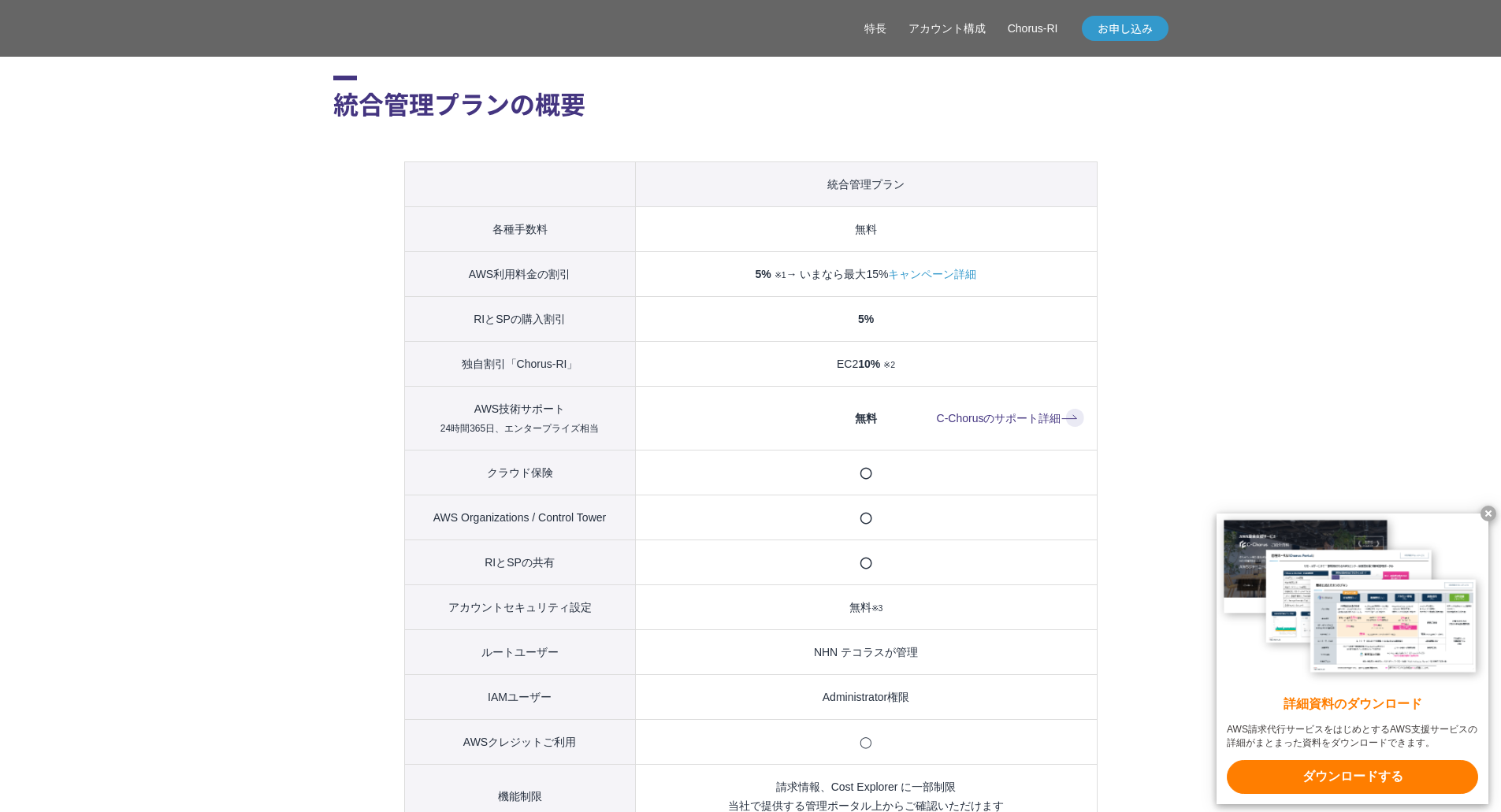
drag, startPoint x: 269, startPoint y: 302, endPoint x: 239, endPoint y: 570, distance: 269.7
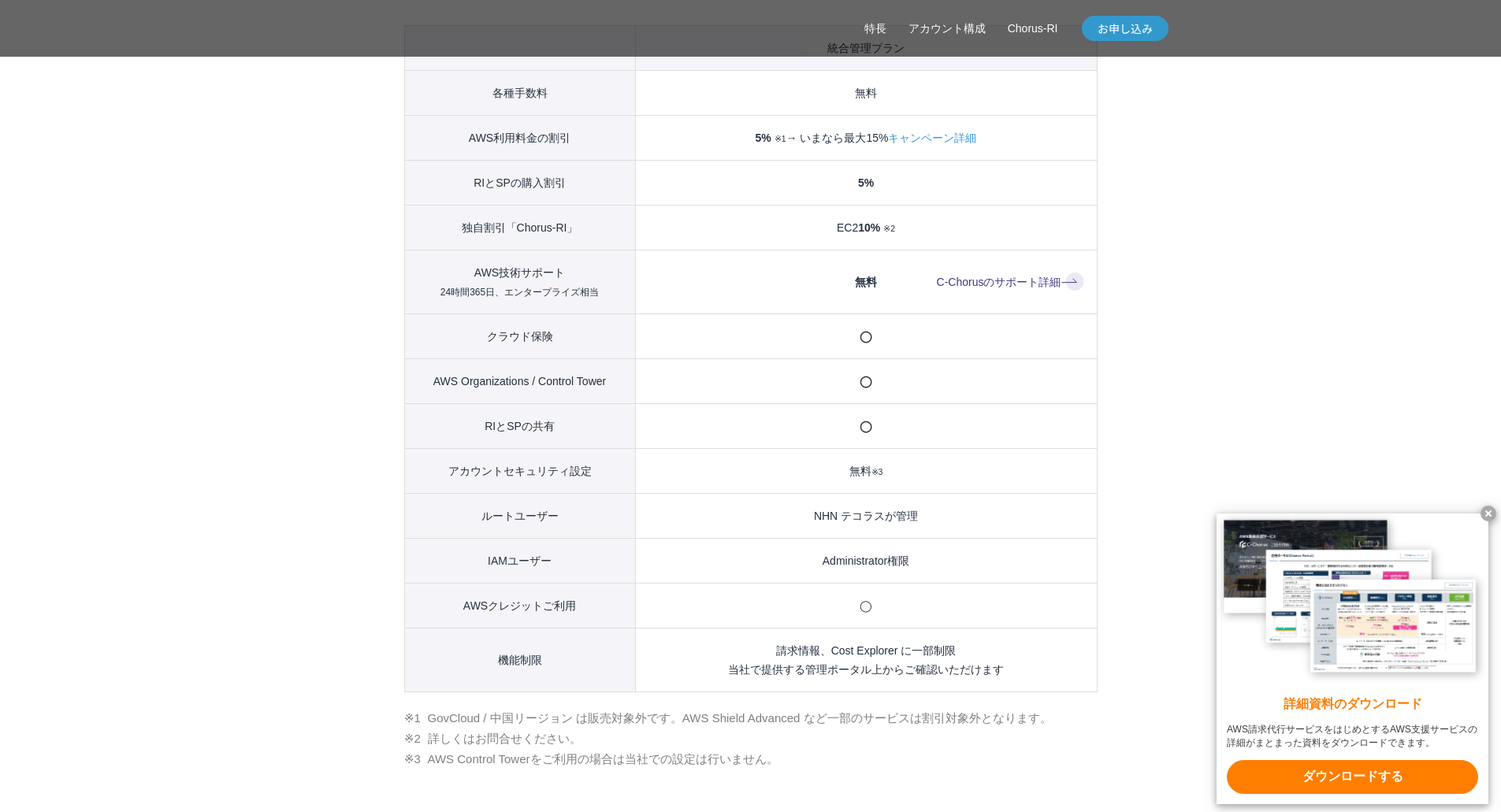
scroll to position [1812, 0]
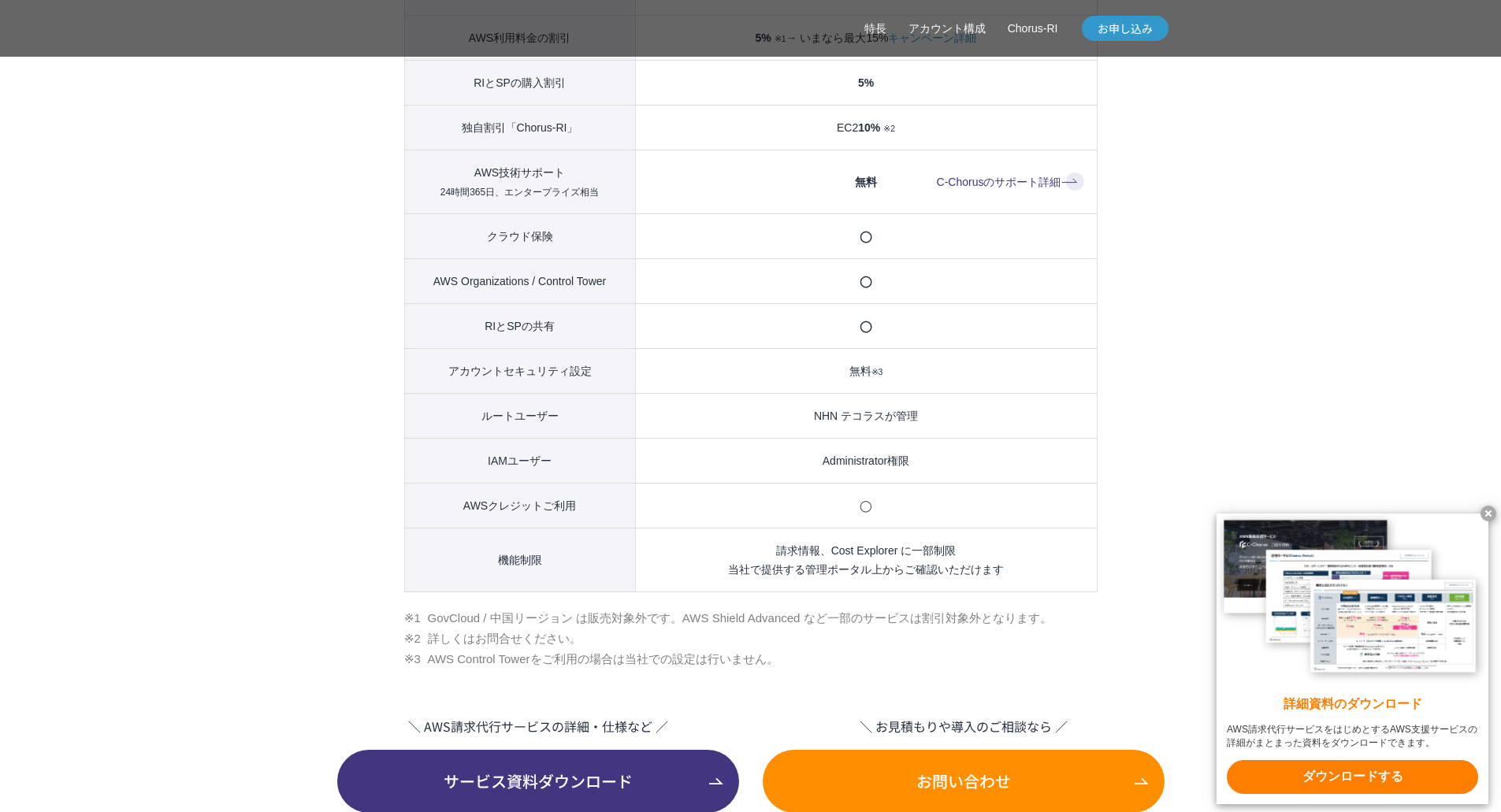
click at [231, 506] on div "AWS OrganizationsやControl Towerが利用可能 コスト削減と、ガバナンスやセキュリティ向上を両立できるプラン マルチアカウント管理機…" at bounding box center [750, 819] width 1501 height 4246
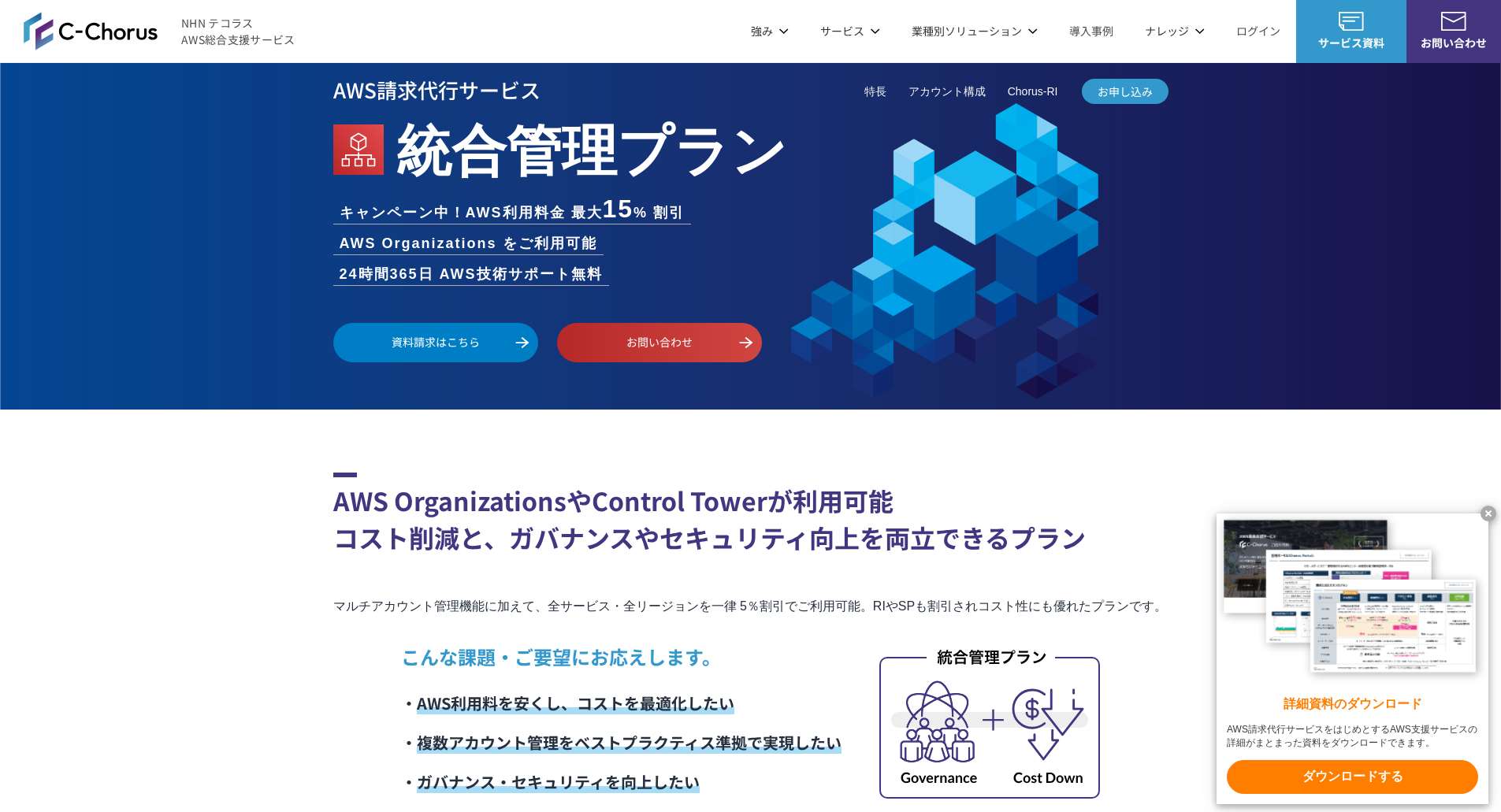
scroll to position [0, 0]
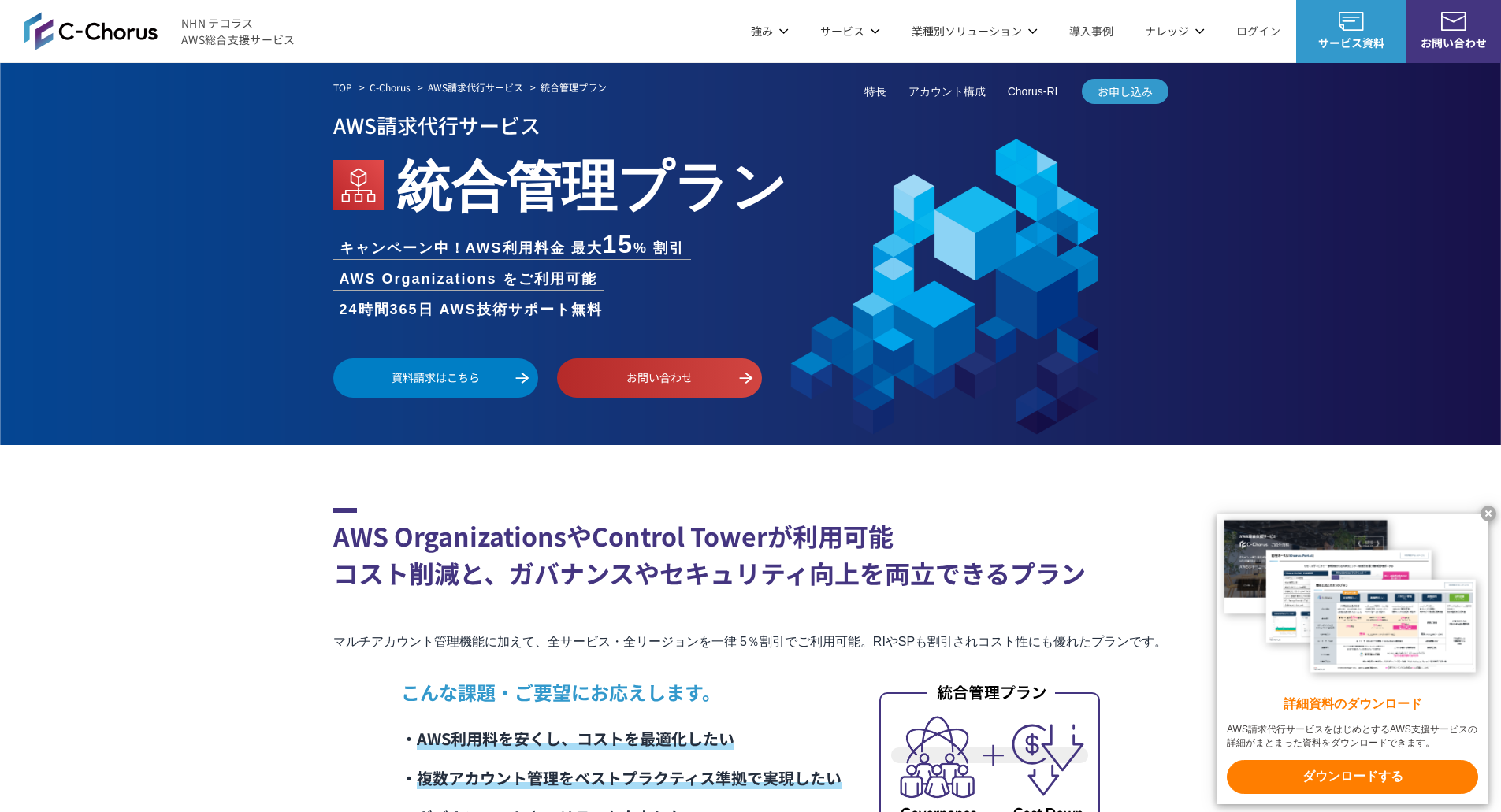
click at [1238, 205] on div "TOP C-Chorus AWS請求代行サービス 統合管理プラン AWS請求代行サービス 統合管理プラン キャンペーン中！AWS利用料金 最大 15 % 割引…" at bounding box center [750, 254] width 1501 height 382
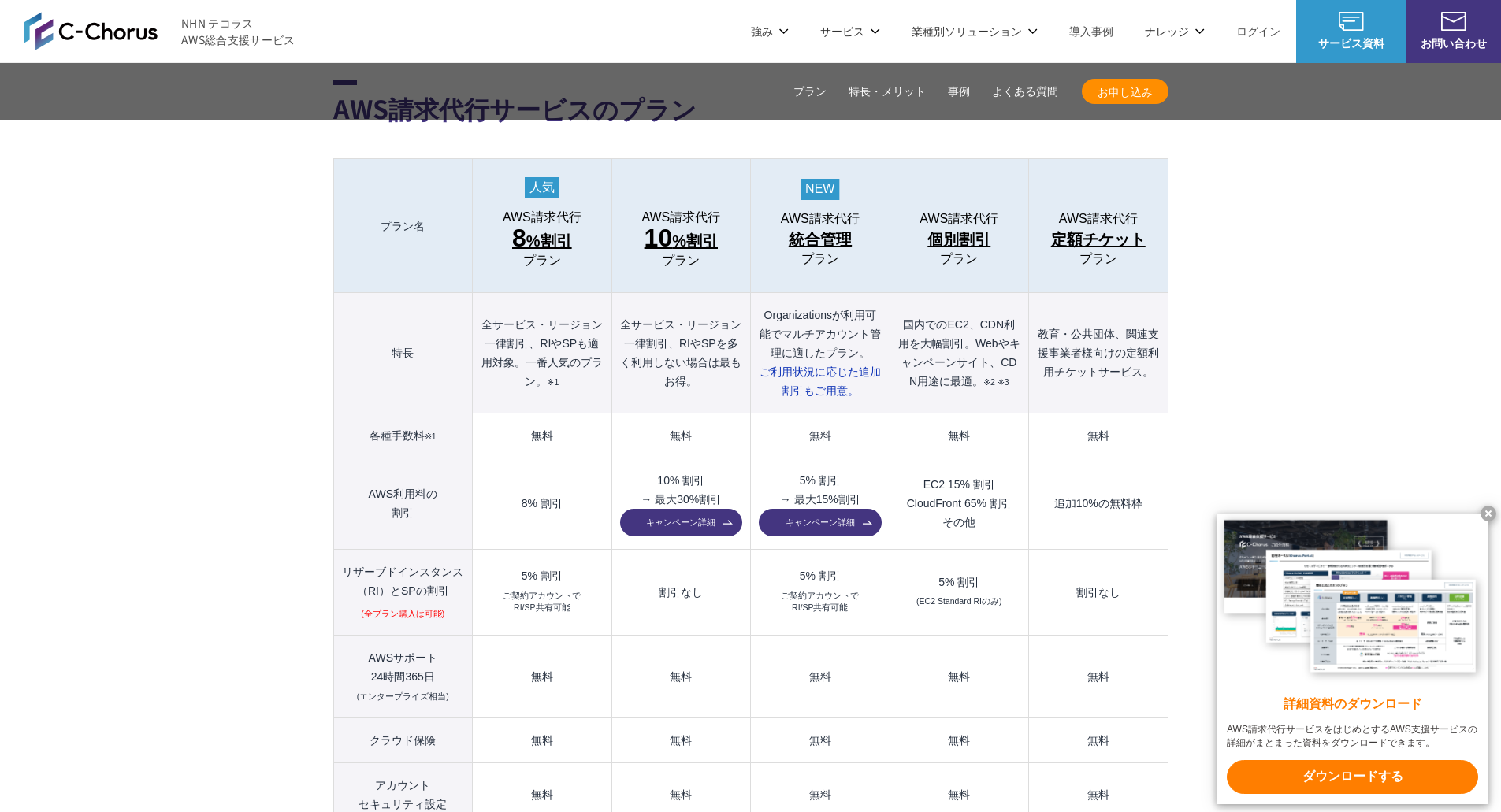
drag, startPoint x: 899, startPoint y: 289, endPoint x: 971, endPoint y: 349, distance: 93.7
click at [971, 349] on th "国内でのEC2、CDN利用を大幅割引。Webやキャンペーンサイト、CDN用途に最適。 ※2 ※3" at bounding box center [959, 353] width 139 height 120
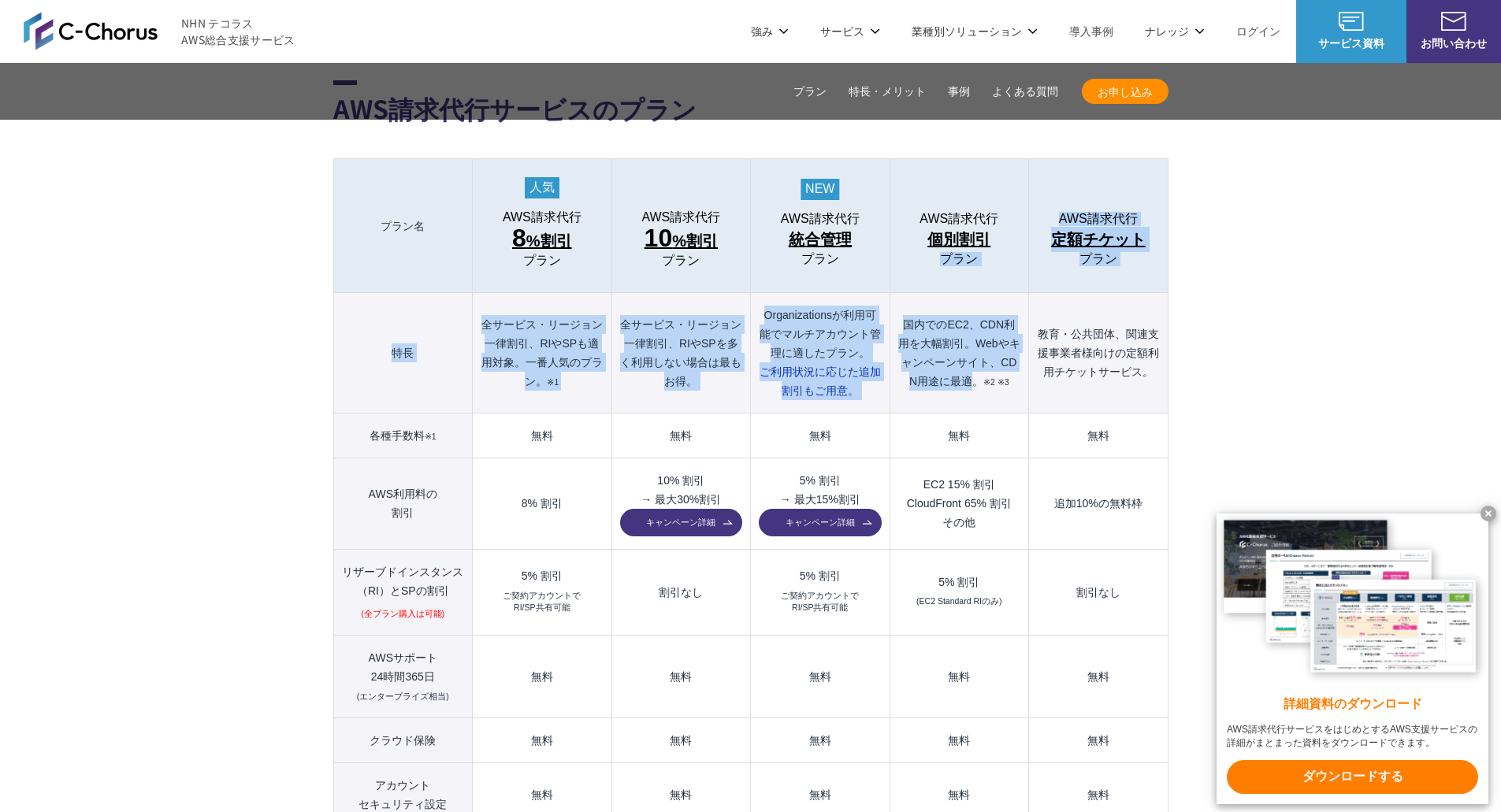
drag, startPoint x: 973, startPoint y: 351, endPoint x: 945, endPoint y: 257, distance: 98.1
click at [945, 257] on tbody "プラン名 AWS請求代行 8 %割引 プラン AWS請求代行 10 %割引 プラン AWS請求代行 統合管理 プラン AWS請求代行 個別割引 プラン" at bounding box center [750, 614] width 835 height 909
click at [944, 256] on th "AWS請求代行 個別割引 プラン" at bounding box center [959, 226] width 139 height 134
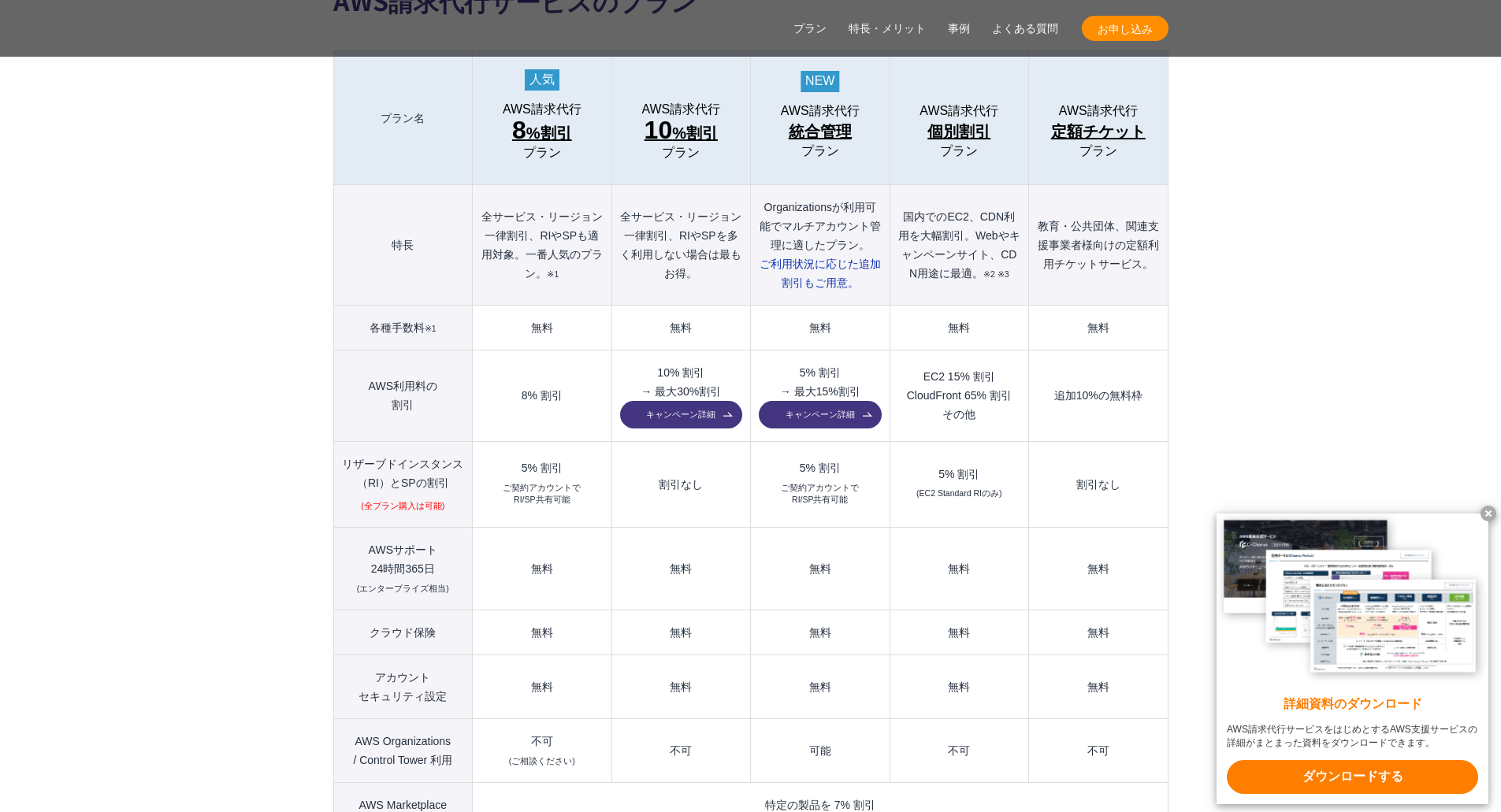
scroll to position [1866, 0]
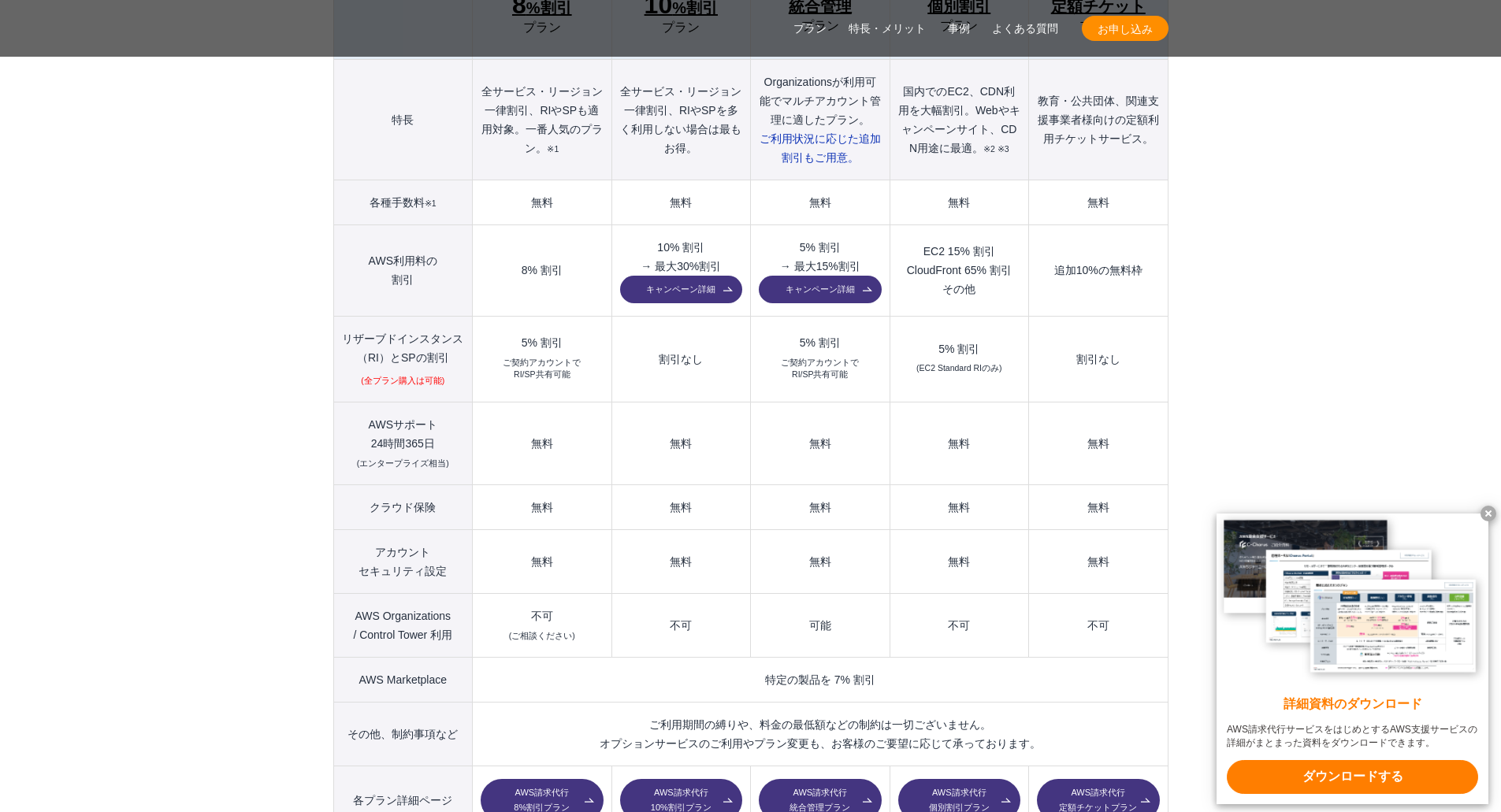
scroll to position [1631, 0]
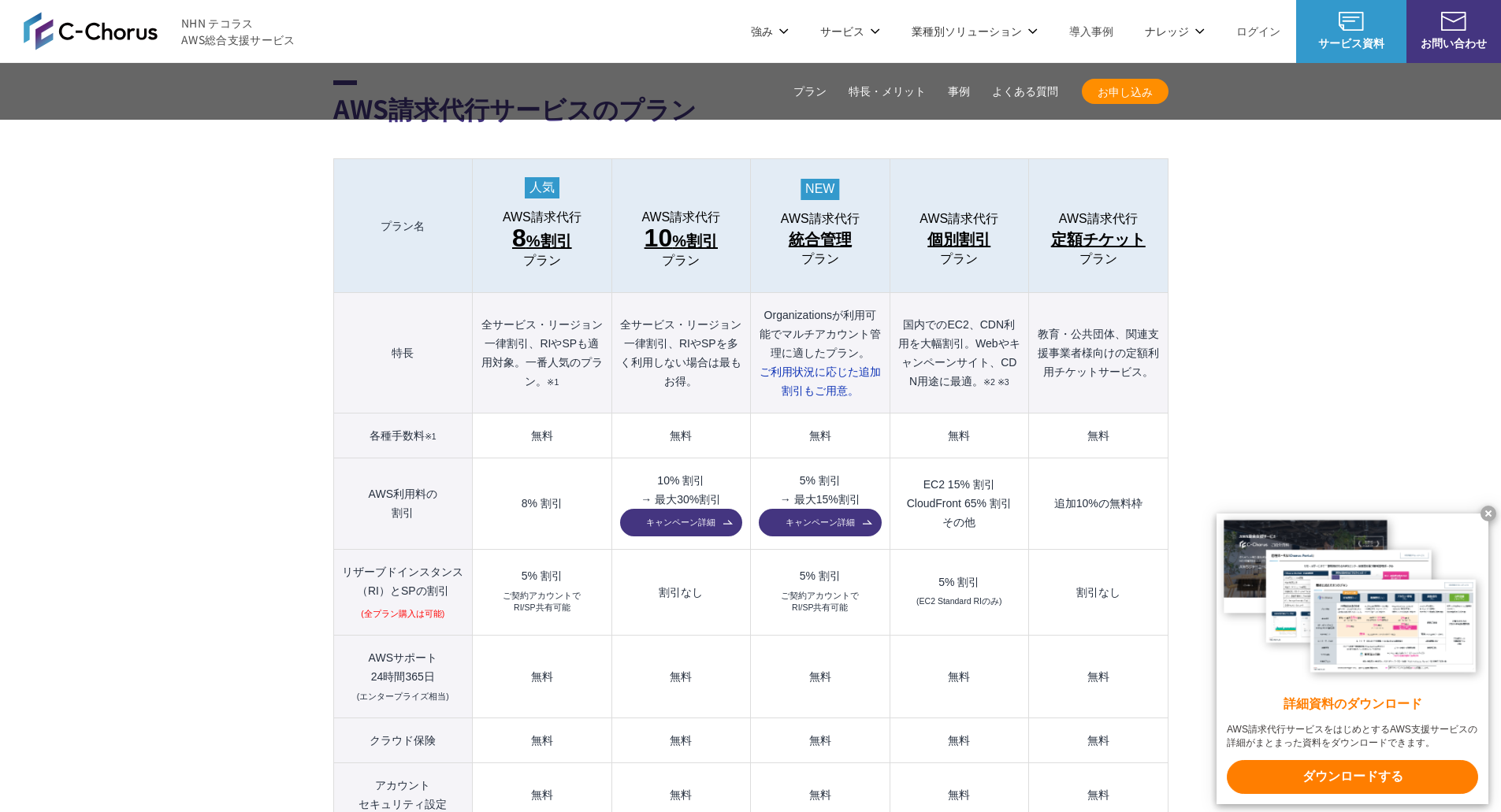
click at [957, 227] on span "個別割引" at bounding box center [959, 239] width 63 height 25
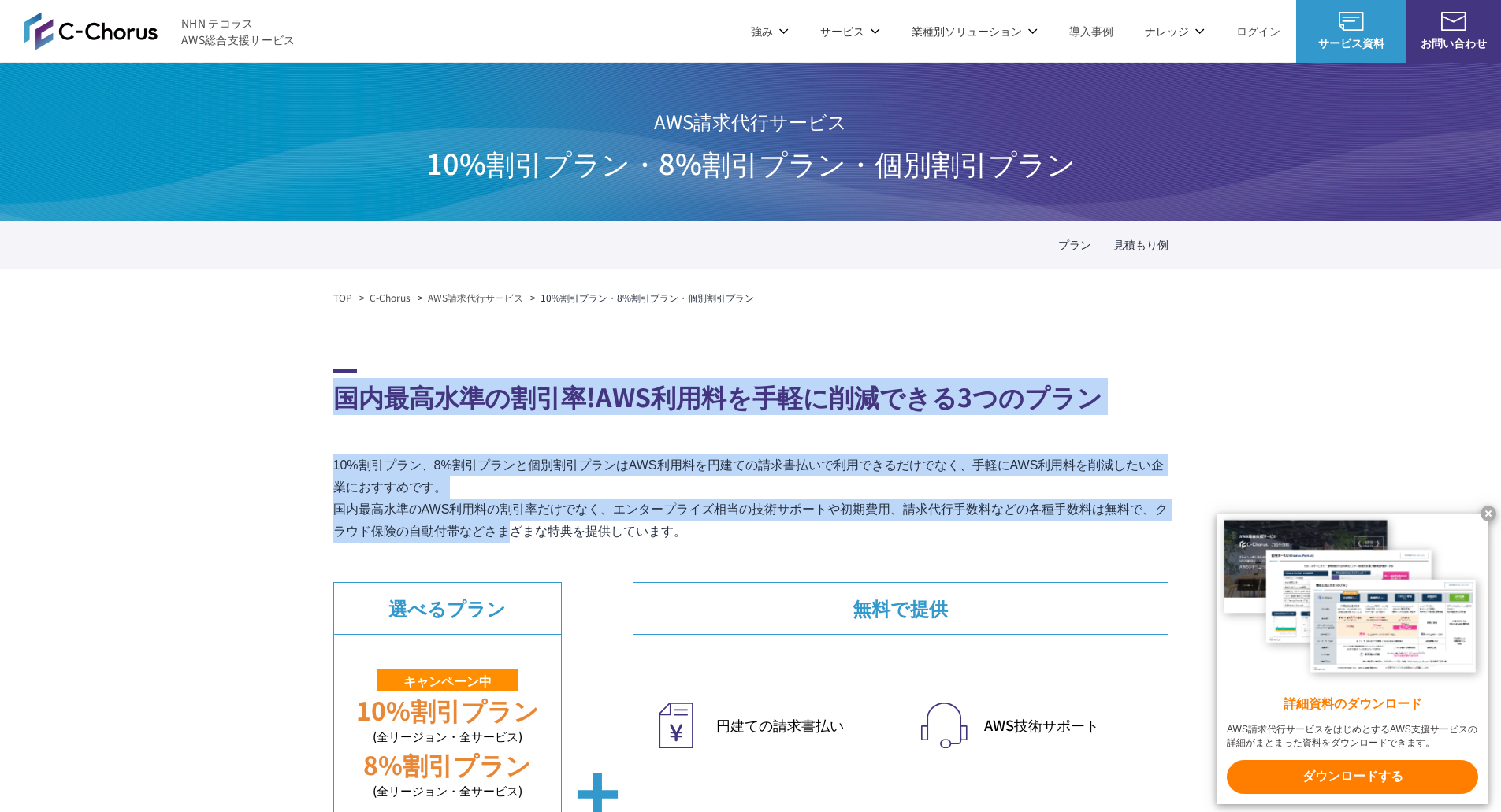
drag, startPoint x: 300, startPoint y: 378, endPoint x: 258, endPoint y: 527, distance: 154.8
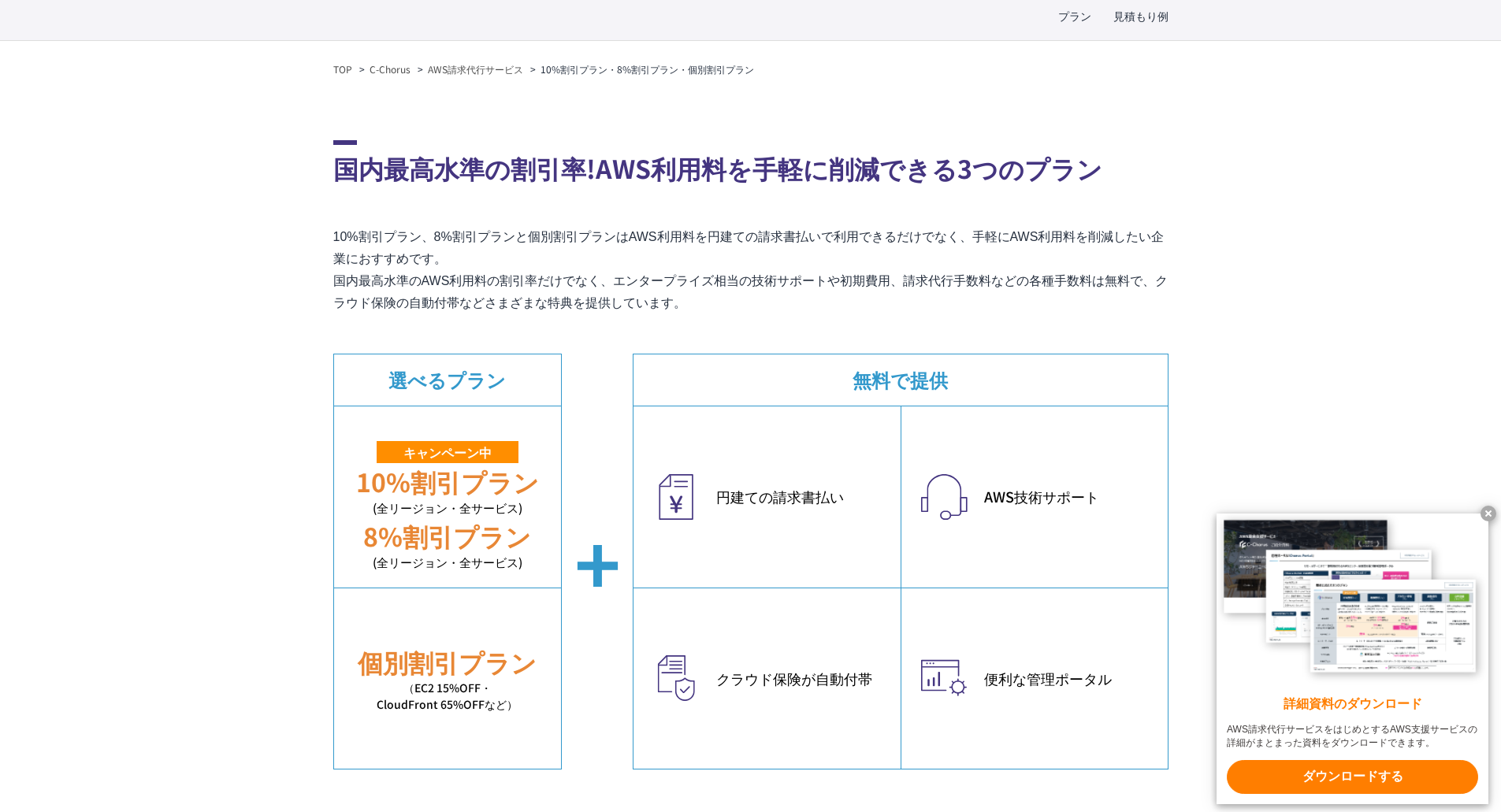
scroll to position [237, 0]
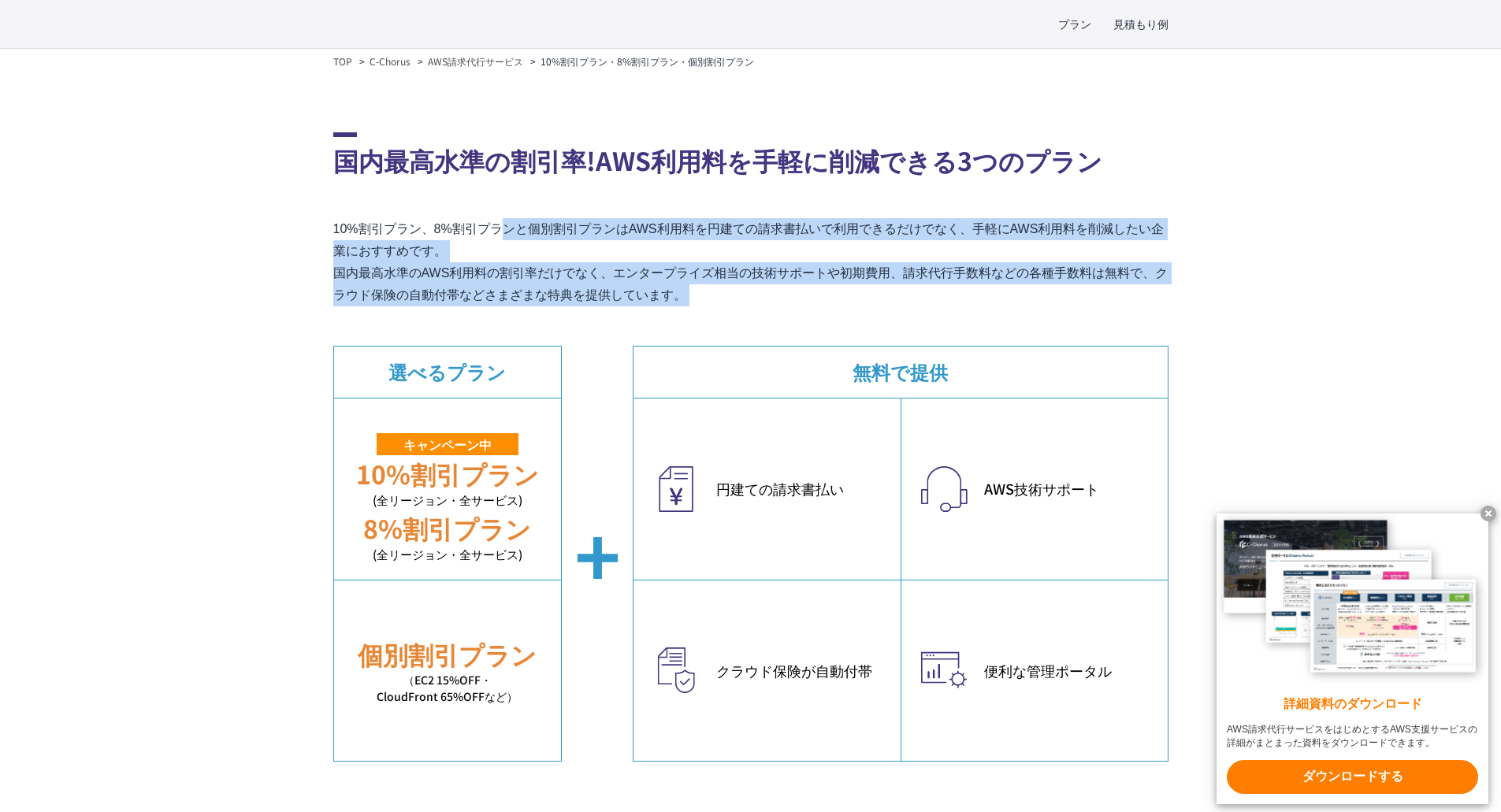
drag, startPoint x: 277, startPoint y: 226, endPoint x: 277, endPoint y: 316, distance: 90.0
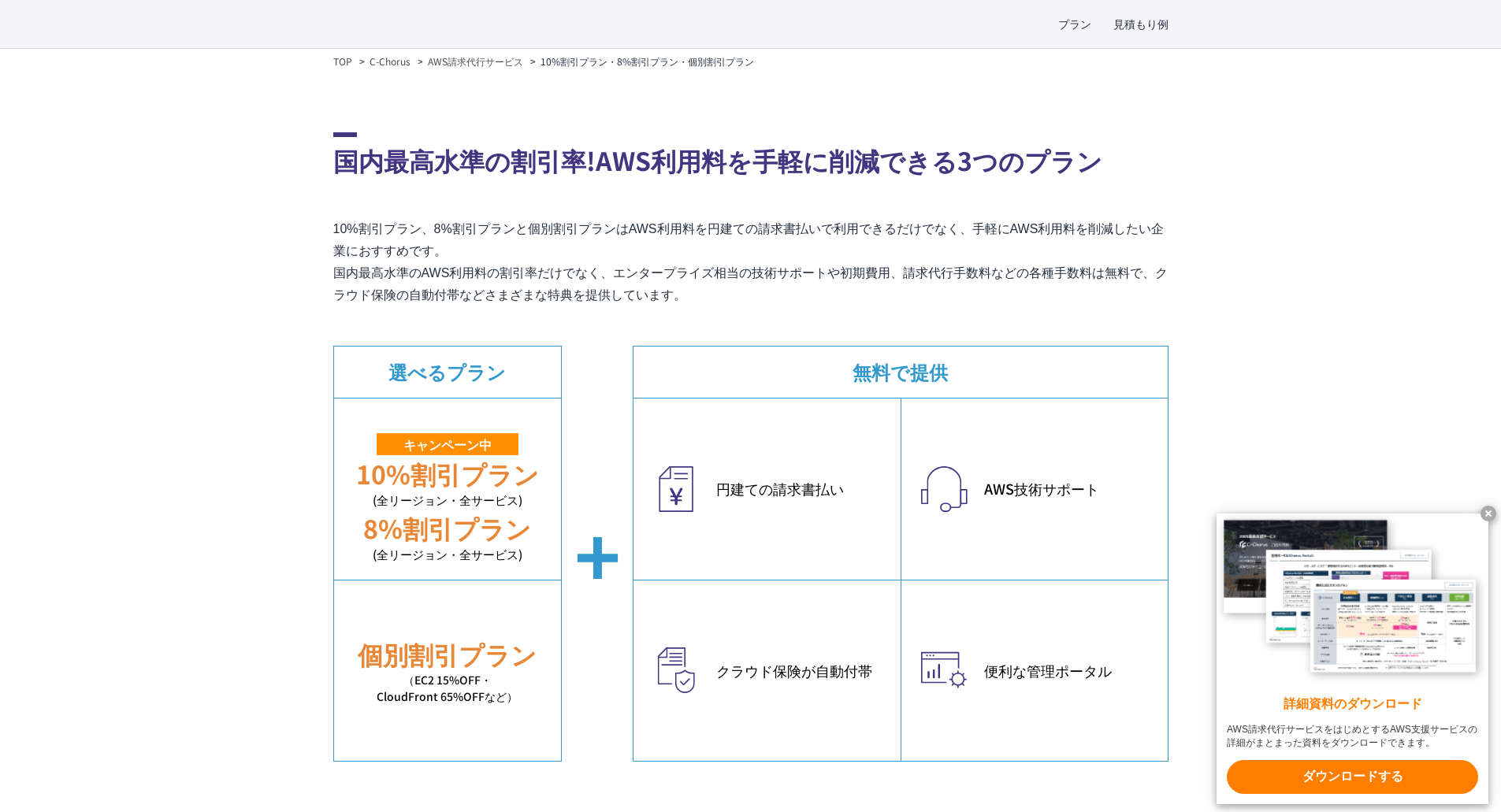
drag, startPoint x: 280, startPoint y: 313, endPoint x: 273, endPoint y: 239, distance: 74.3
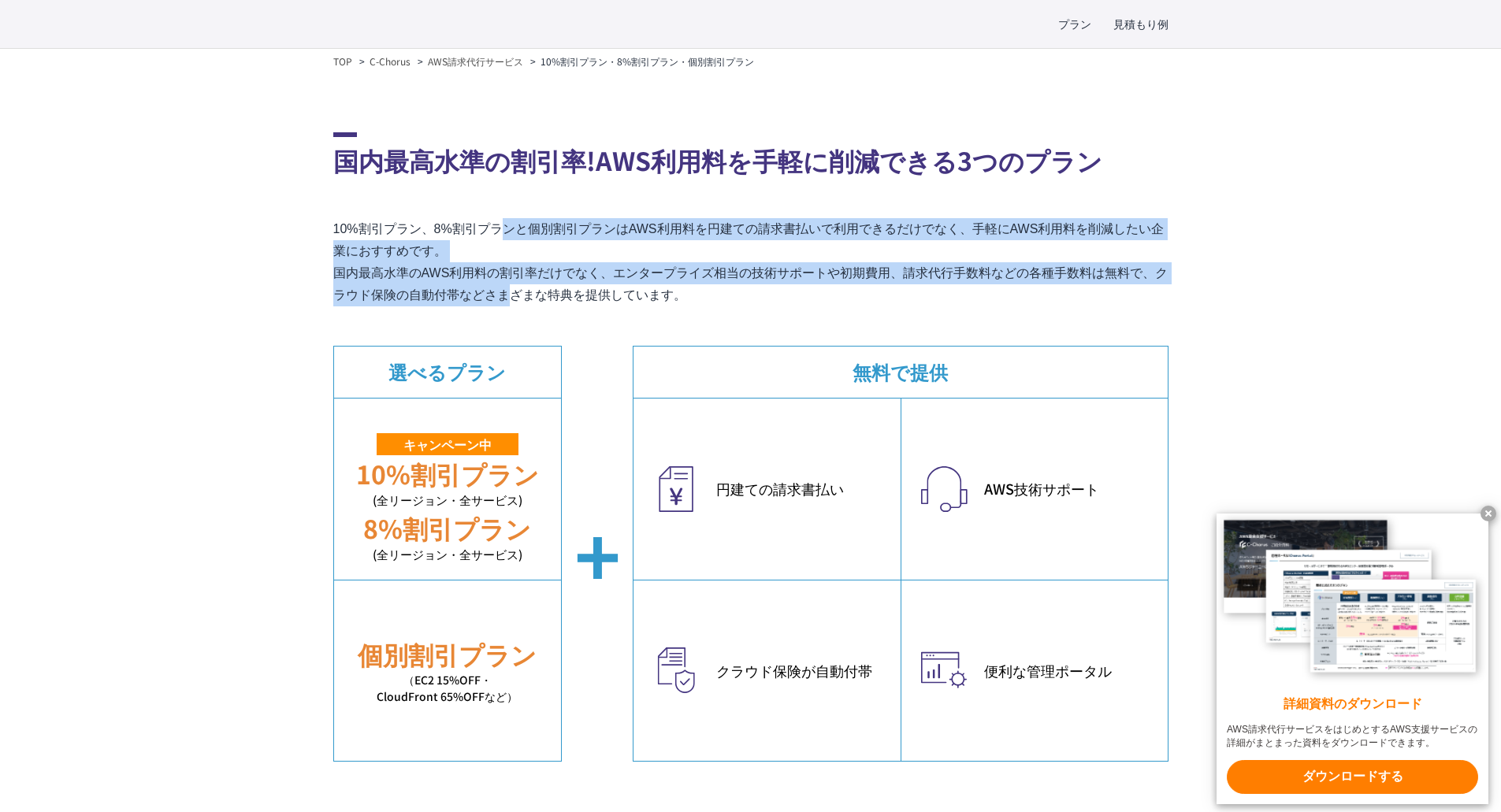
drag, startPoint x: 284, startPoint y: 213, endPoint x: 281, endPoint y: 293, distance: 80.1
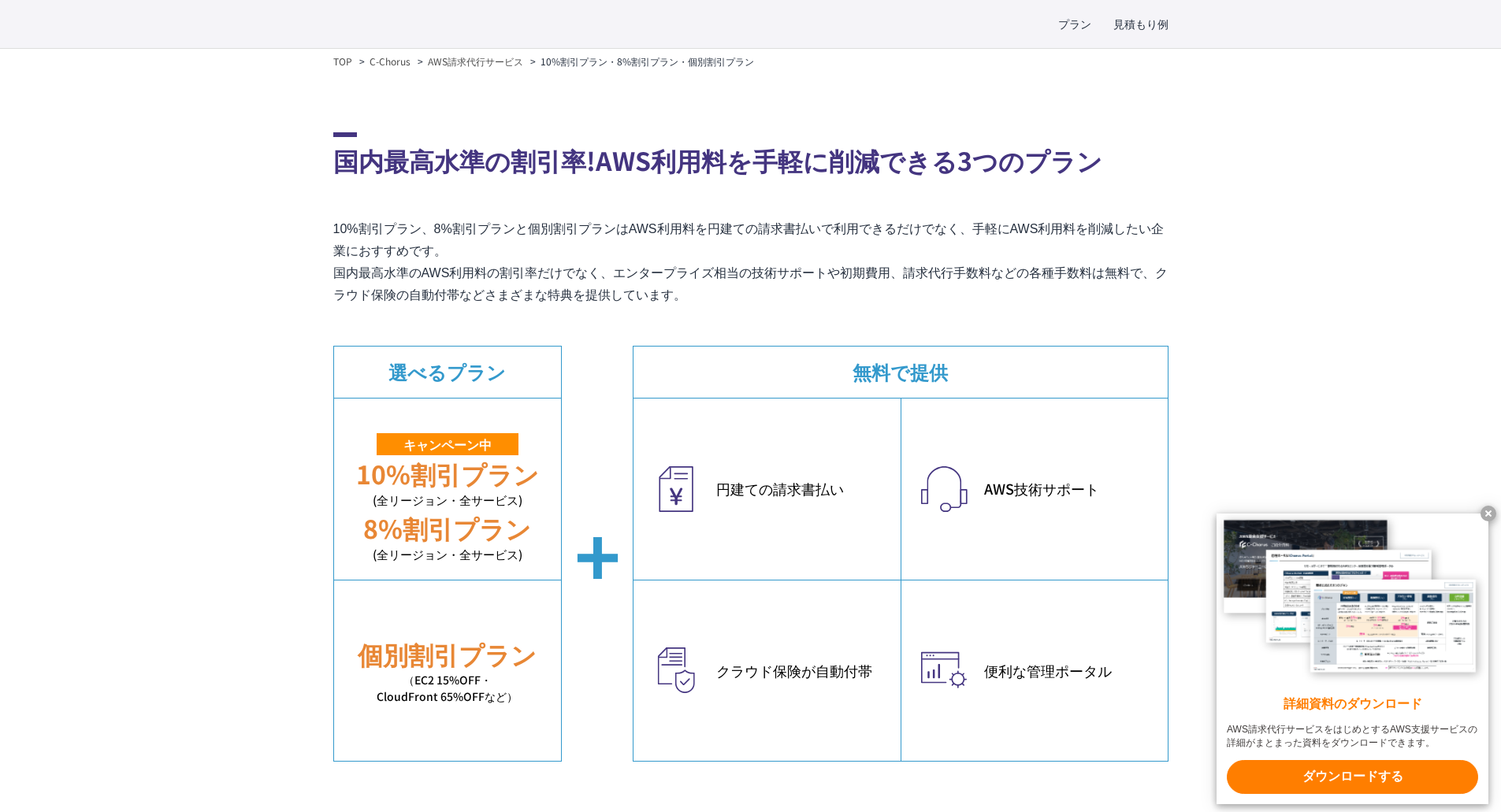
drag, startPoint x: 290, startPoint y: 242, endPoint x: 290, endPoint y: 323, distance: 81.0
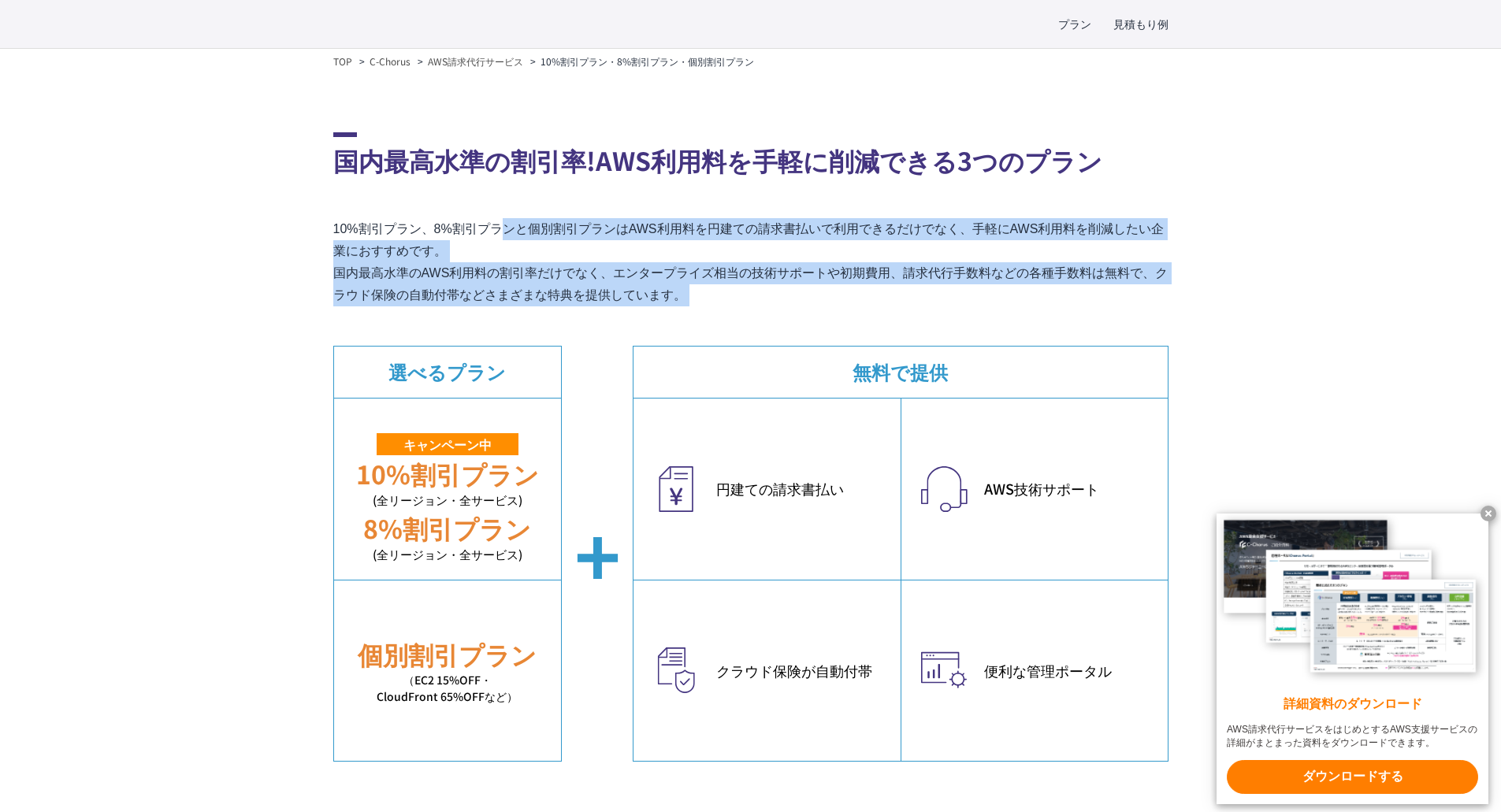
drag, startPoint x: 294, startPoint y: 238, endPoint x: 300, endPoint y: 328, distance: 90.2
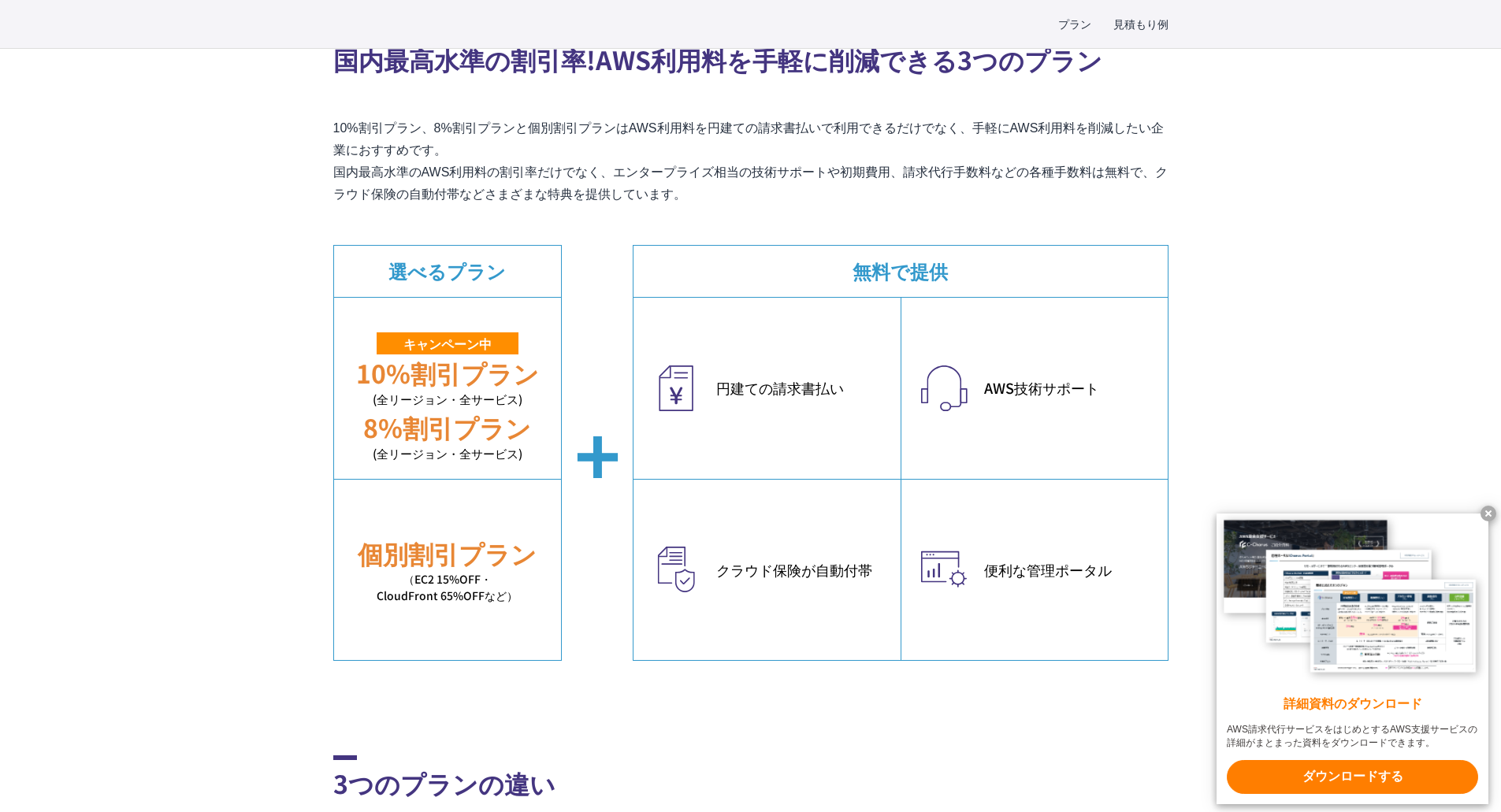
scroll to position [472, 0]
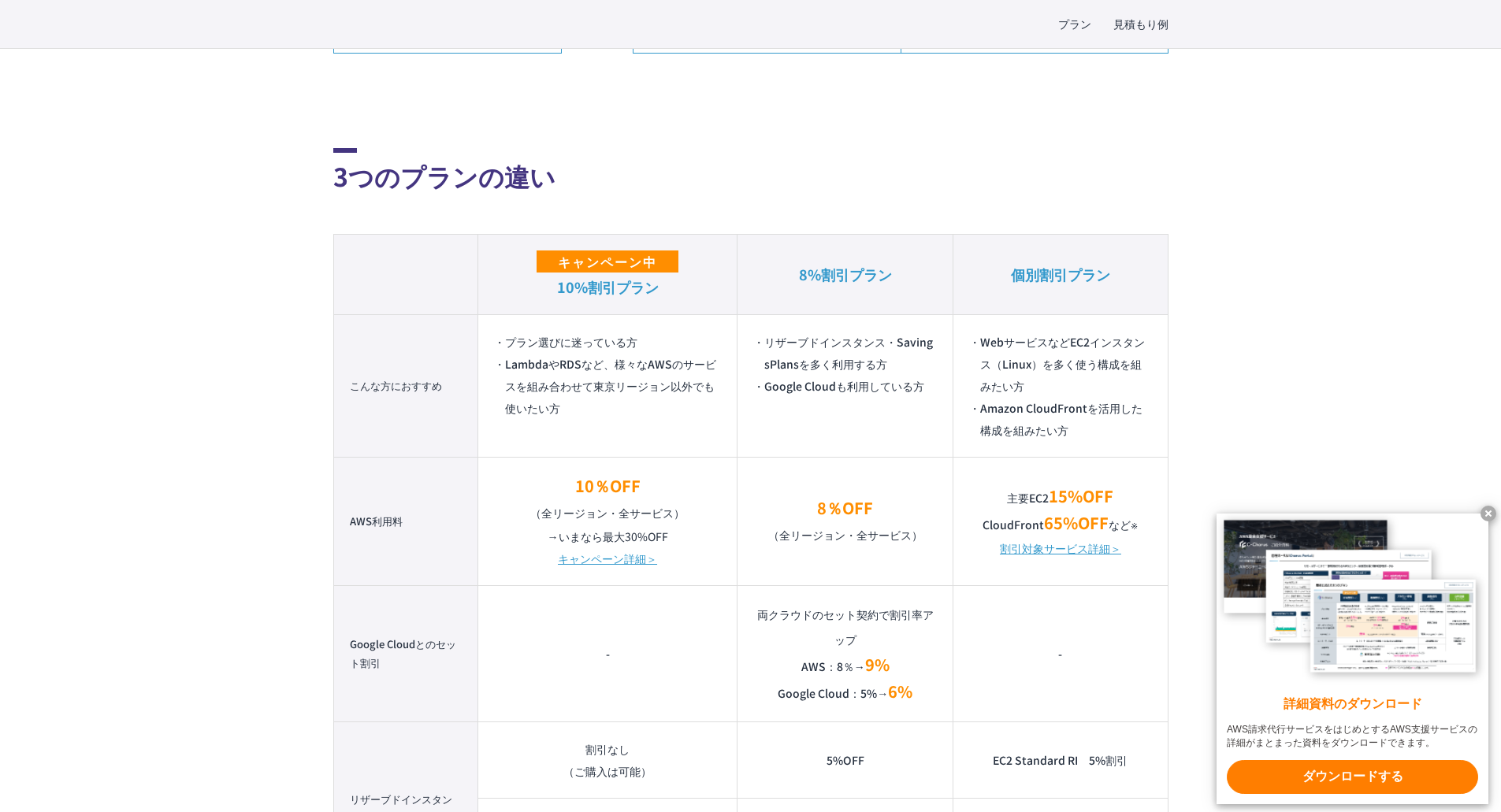
scroll to position [1103, 0]
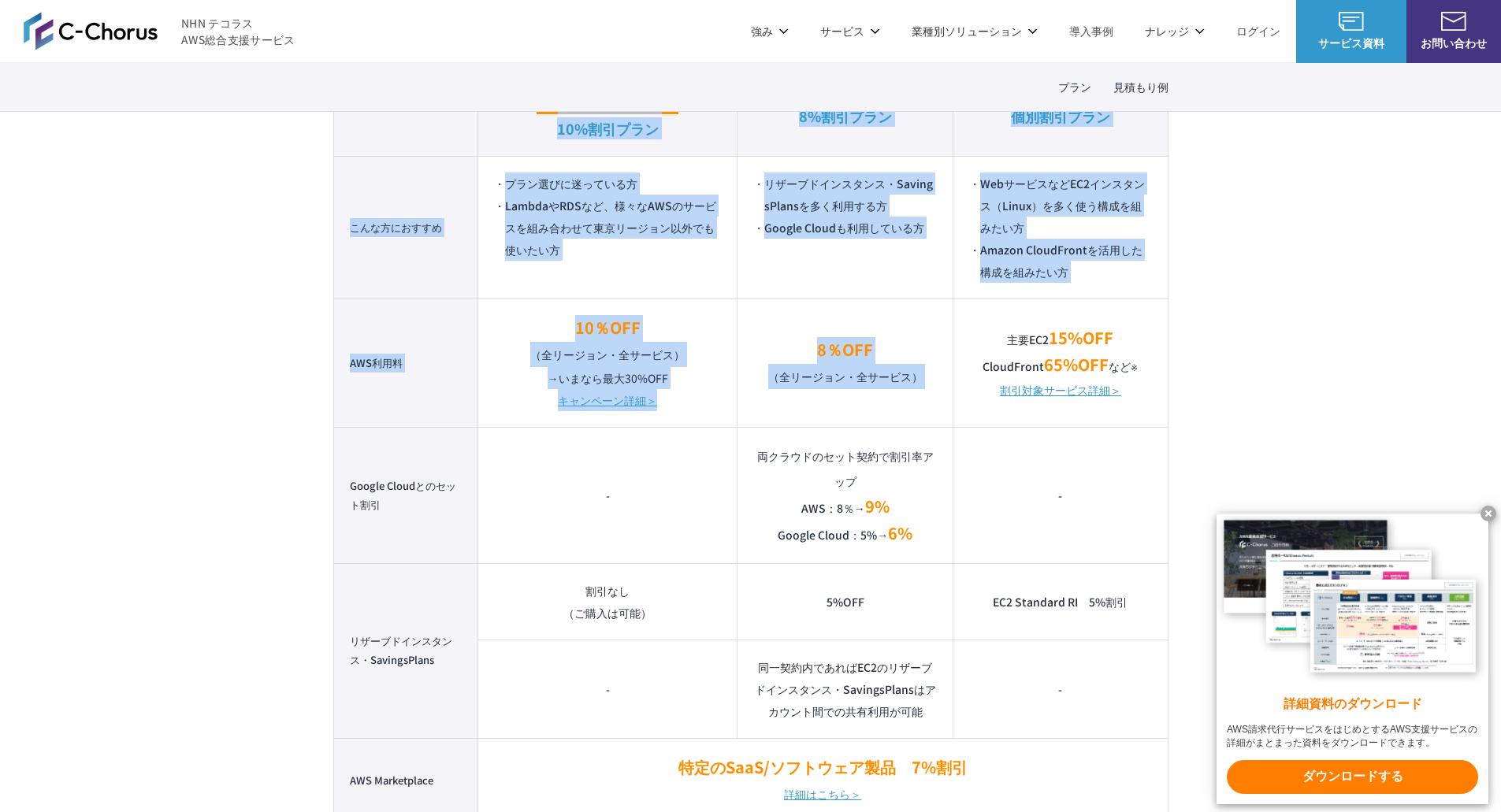
drag, startPoint x: 975, startPoint y: 332, endPoint x: 1175, endPoint y: 408, distance: 214.0
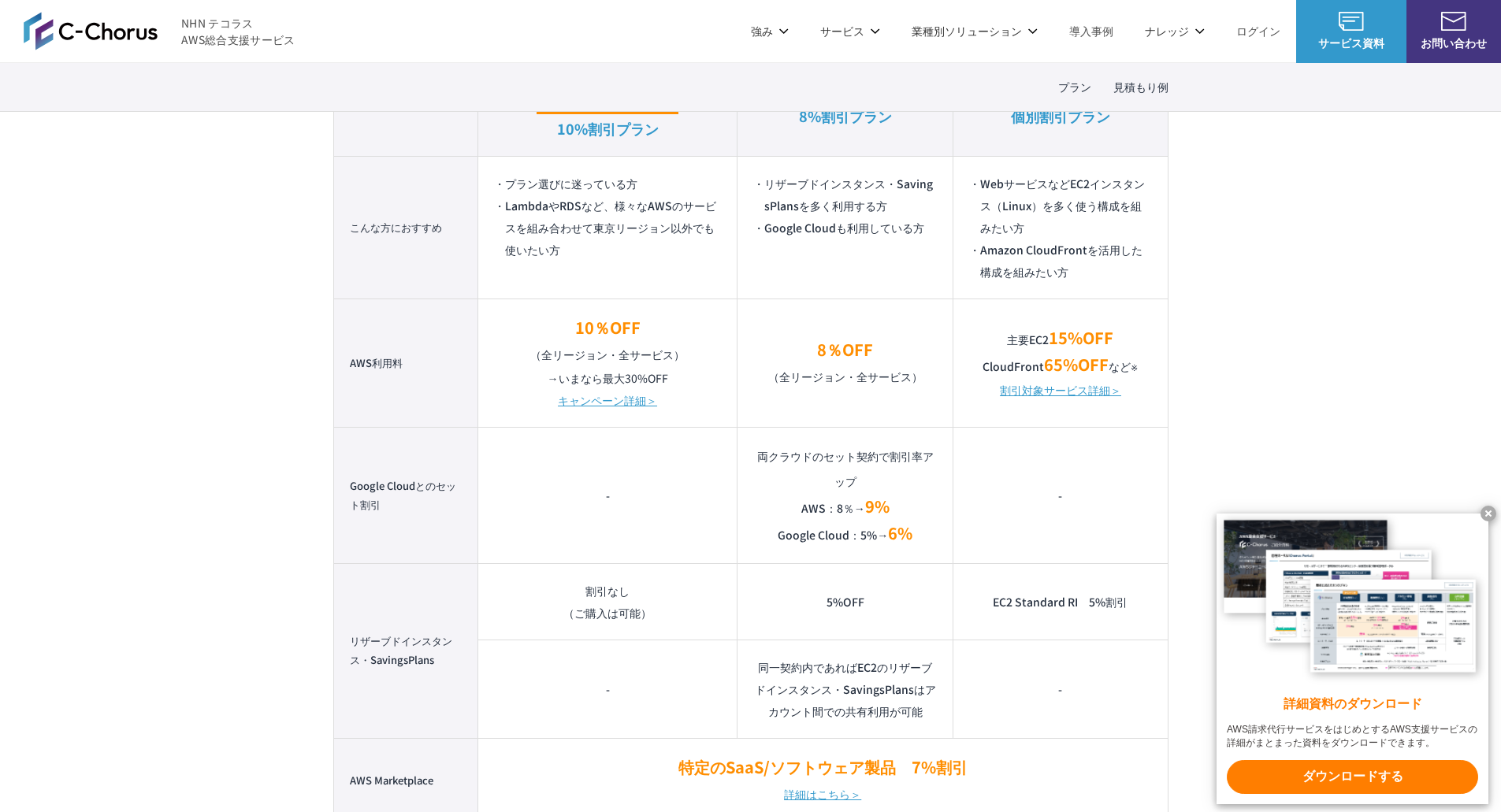
click at [1490, 506] on x-t at bounding box center [1489, 513] width 16 height 16
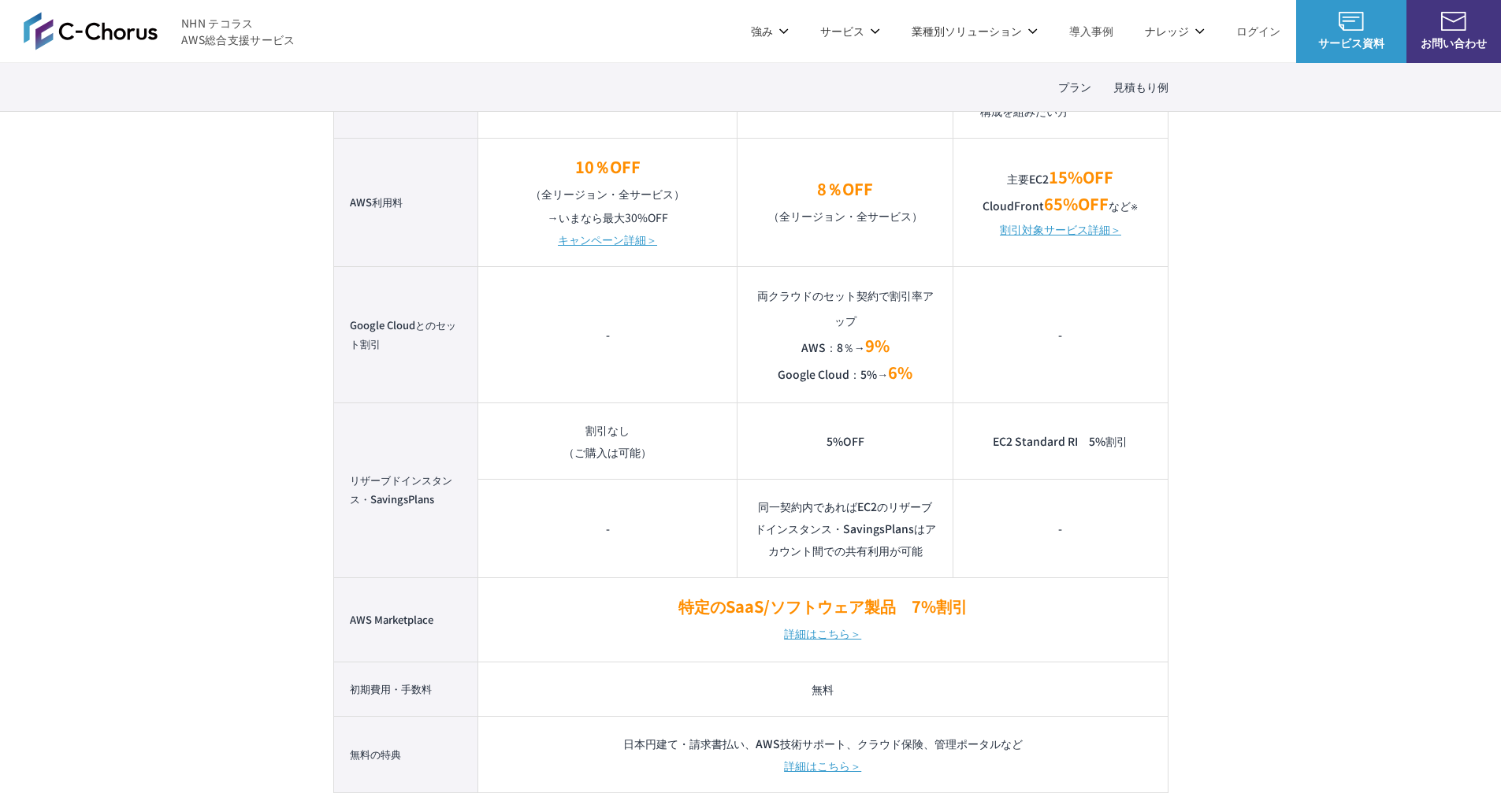
scroll to position [1418, 0]
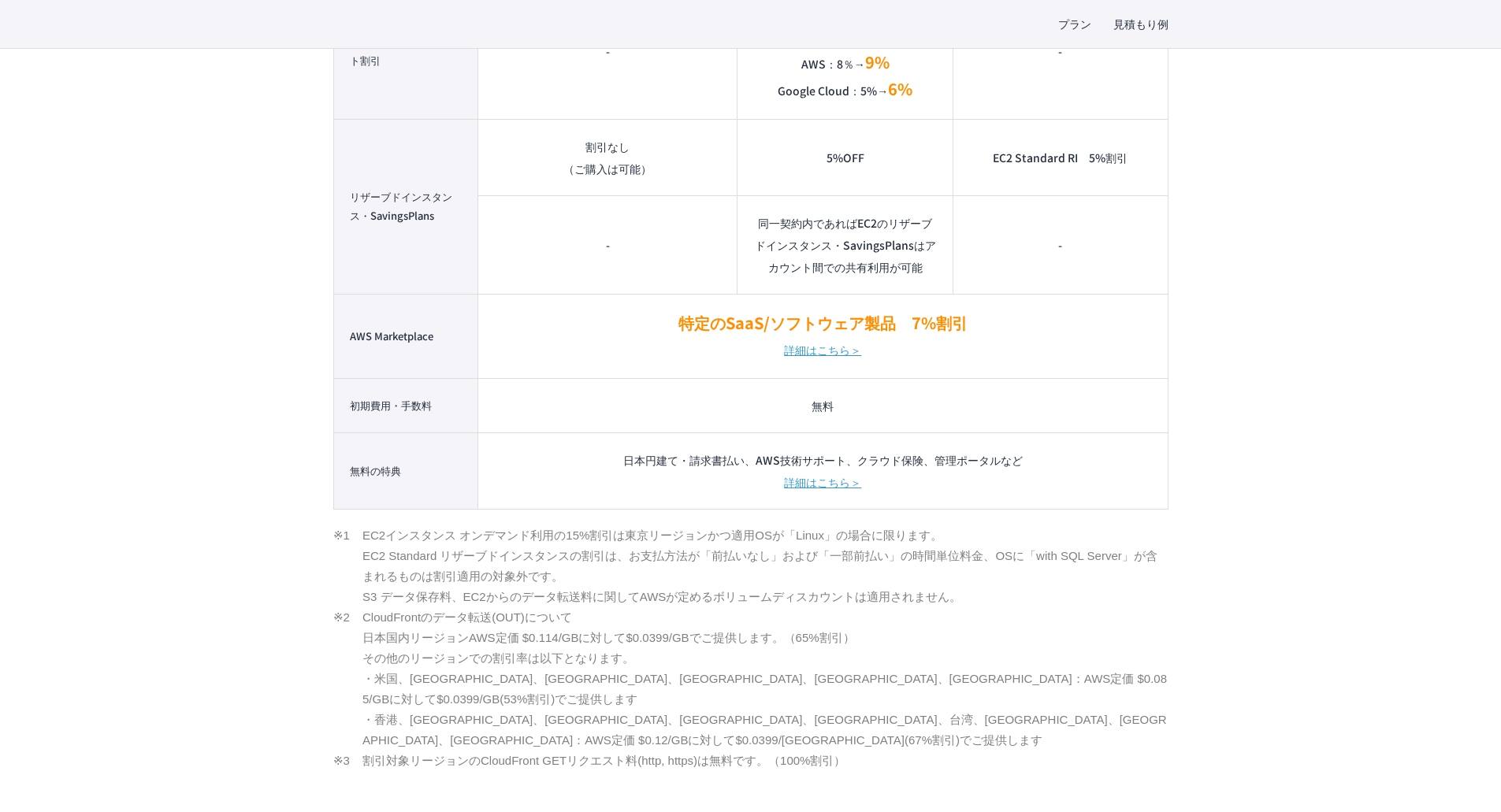
scroll to position [1575, 0]
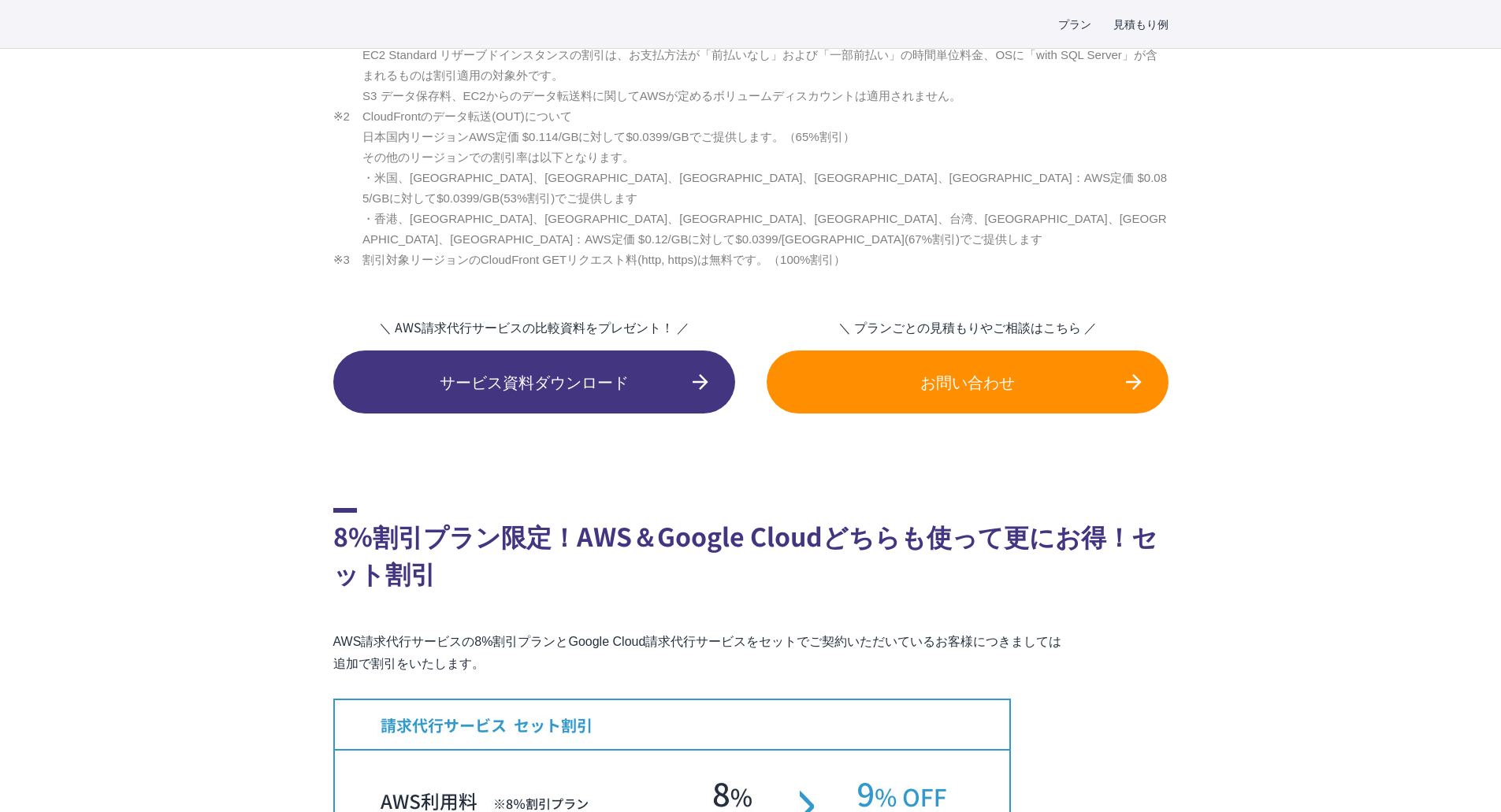
click at [1206, 379] on div "プラン 見積もり例 TOP C-Chorus AWS請求代行サービス 10%割引プラン・8%割引プラン・個別割引プラン 国内最高水準の割引率!AWS利用料を手…" at bounding box center [750, 404] width 1501 height 4464
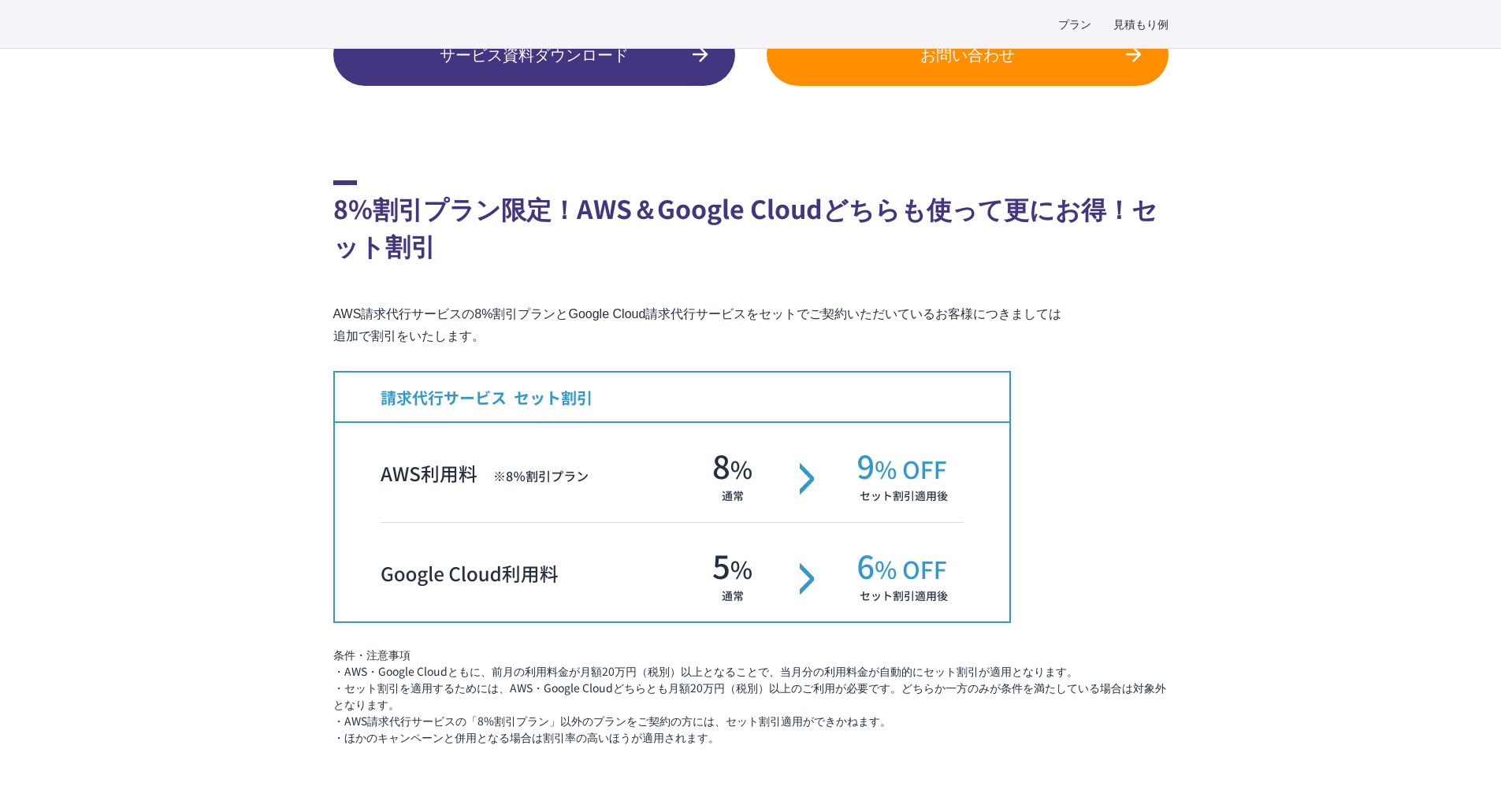
scroll to position [2442, 0]
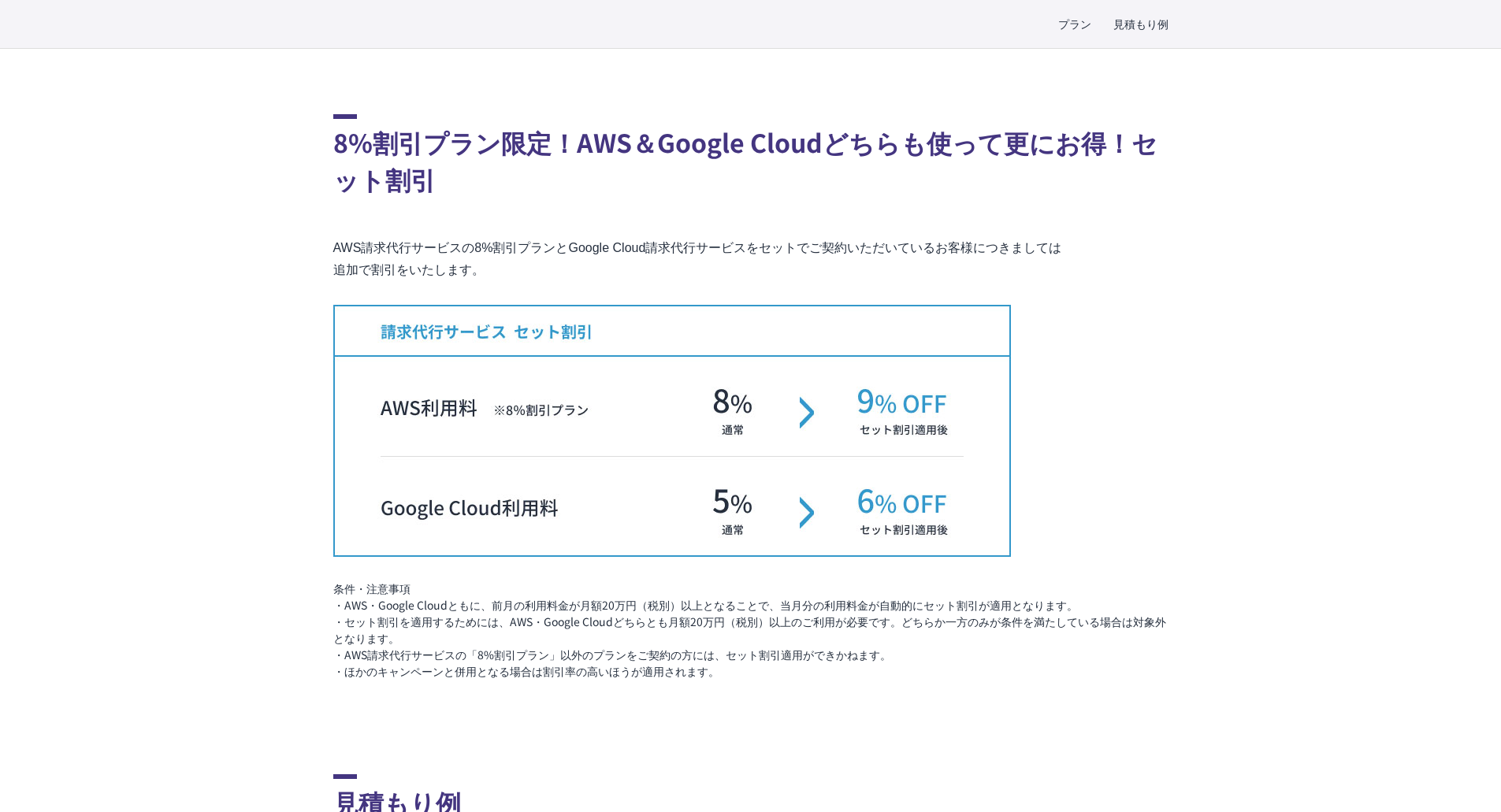
click at [1206, 379] on div "プラン 見積もり例 TOP C-Chorus AWS請求代行サービス 10%割引プラン・8%割引プラン・個別割引プラン 国内最高水準の割引率!AWS利用料を手…" at bounding box center [750, 11] width 1501 height 4464
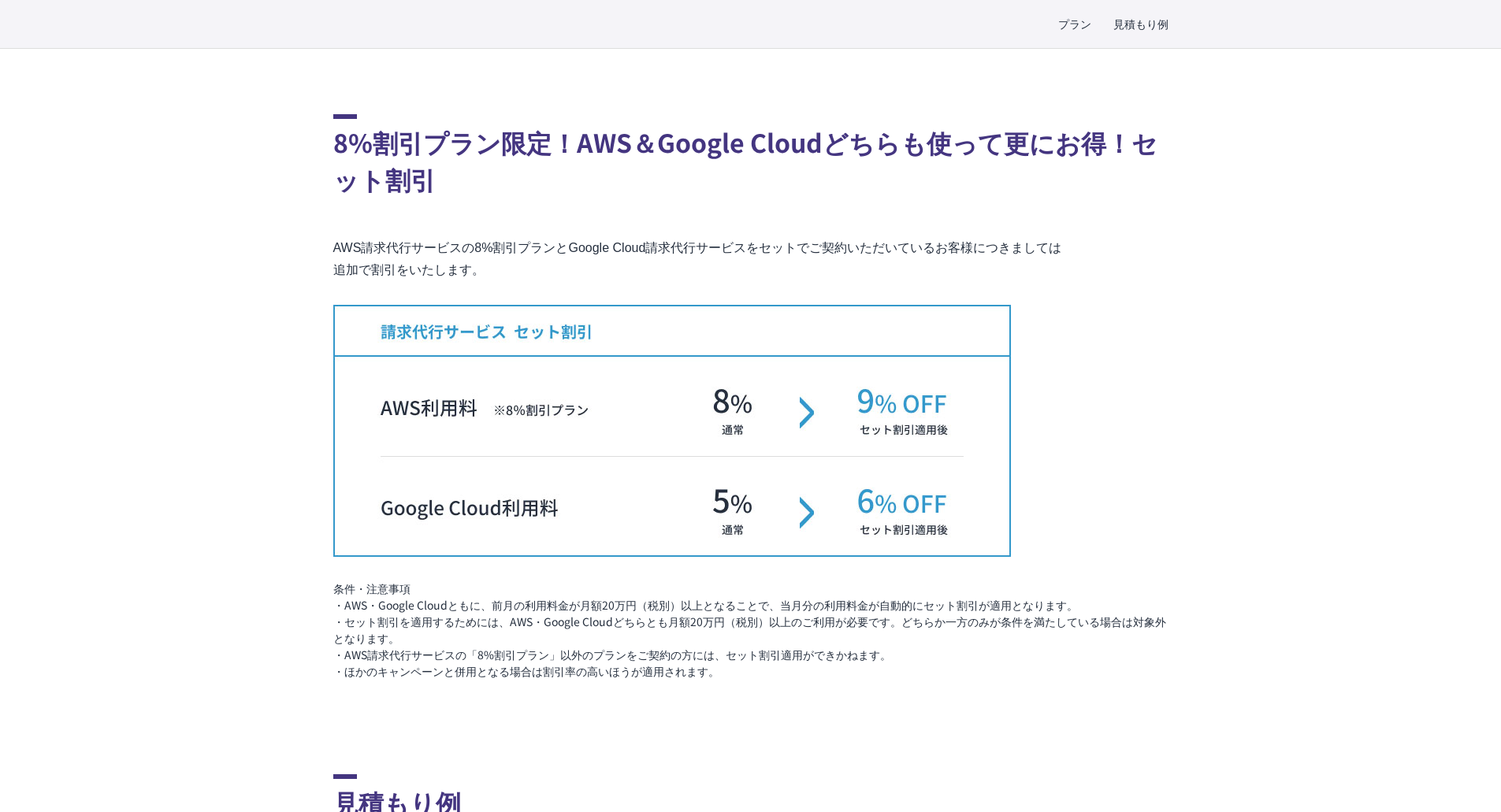
click at [1206, 379] on div "プラン 見積もり例 TOP C-Chorus AWS請求代行サービス 10%割引プラン・8%割引プラン・個別割引プラン 国内最高水準の割引率!AWS利用料を手…" at bounding box center [750, 11] width 1501 height 4464
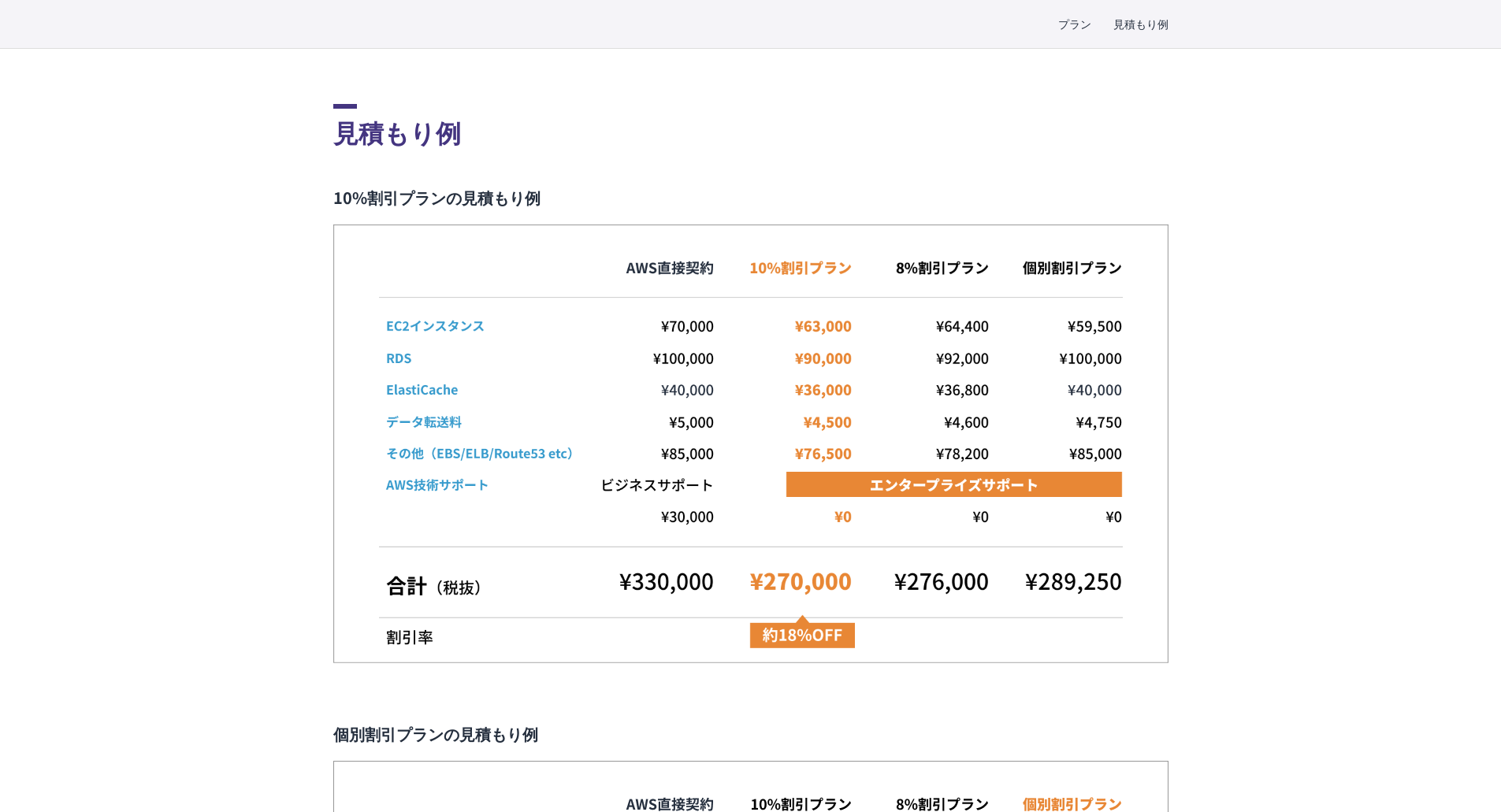
scroll to position [3151, 0]
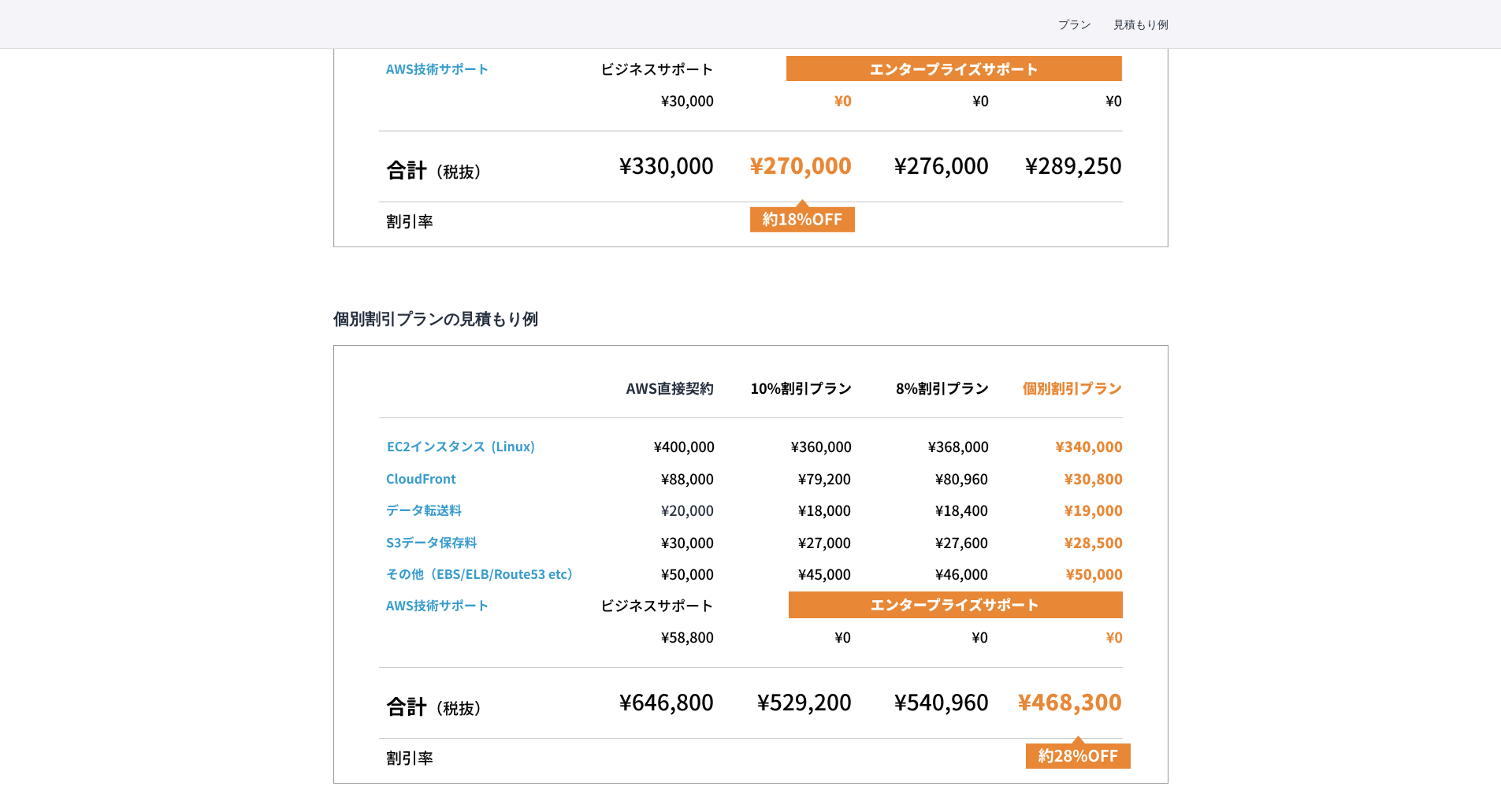
scroll to position [3623, 0]
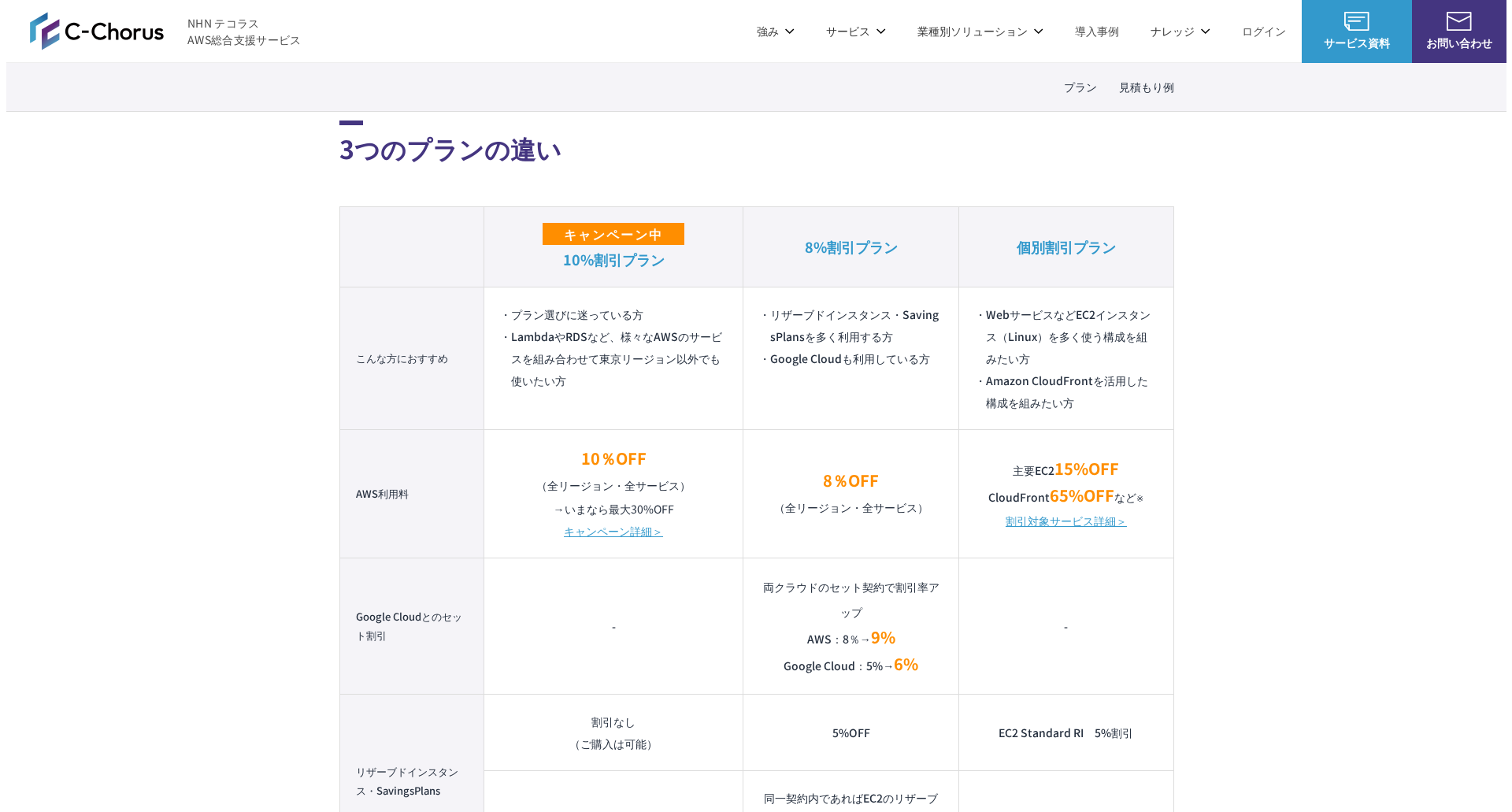
scroll to position [1024, 0]
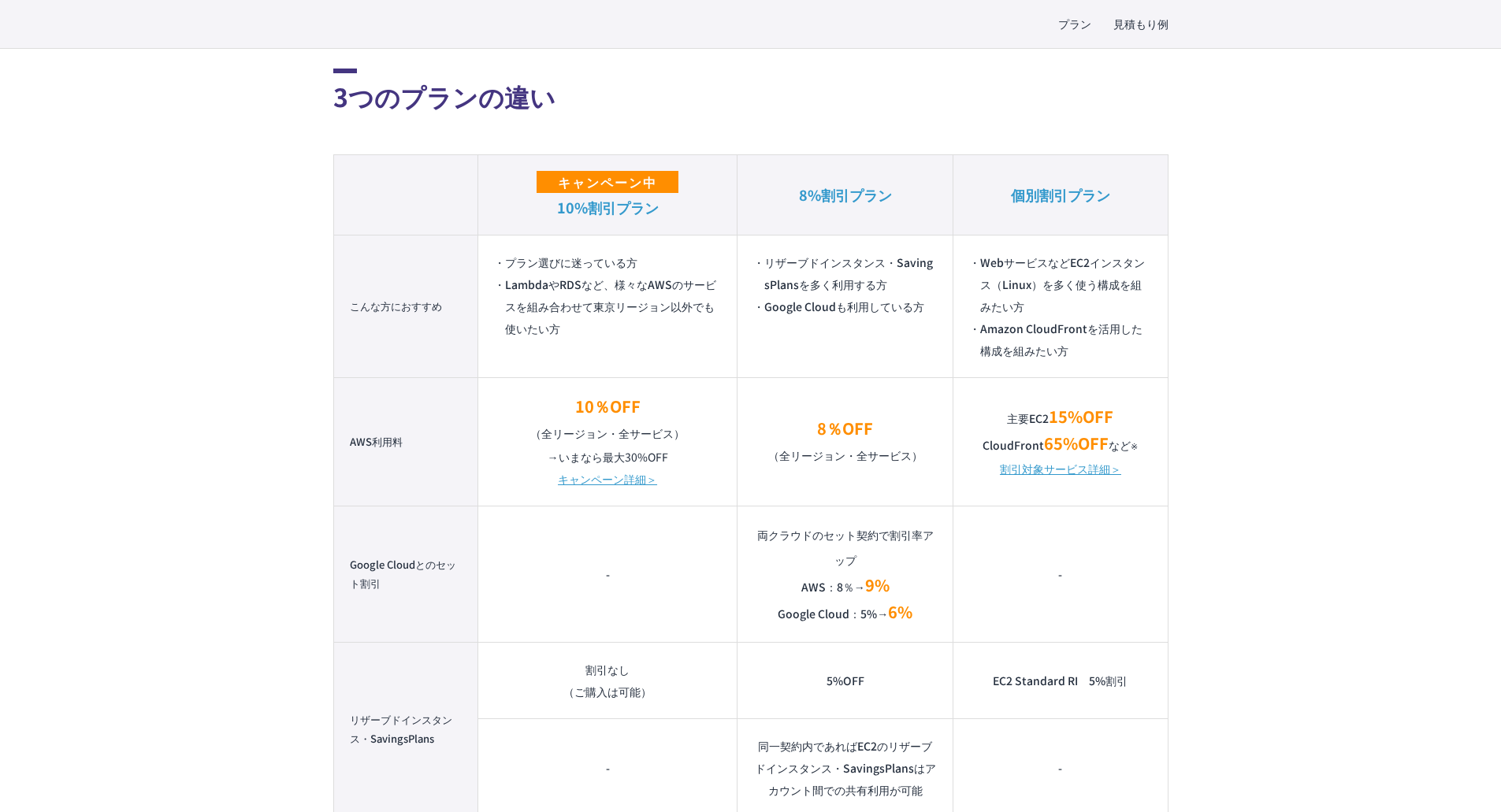
click at [1077, 478] on link "割引対象サービス詳細＞" at bounding box center [1061, 468] width 121 height 22
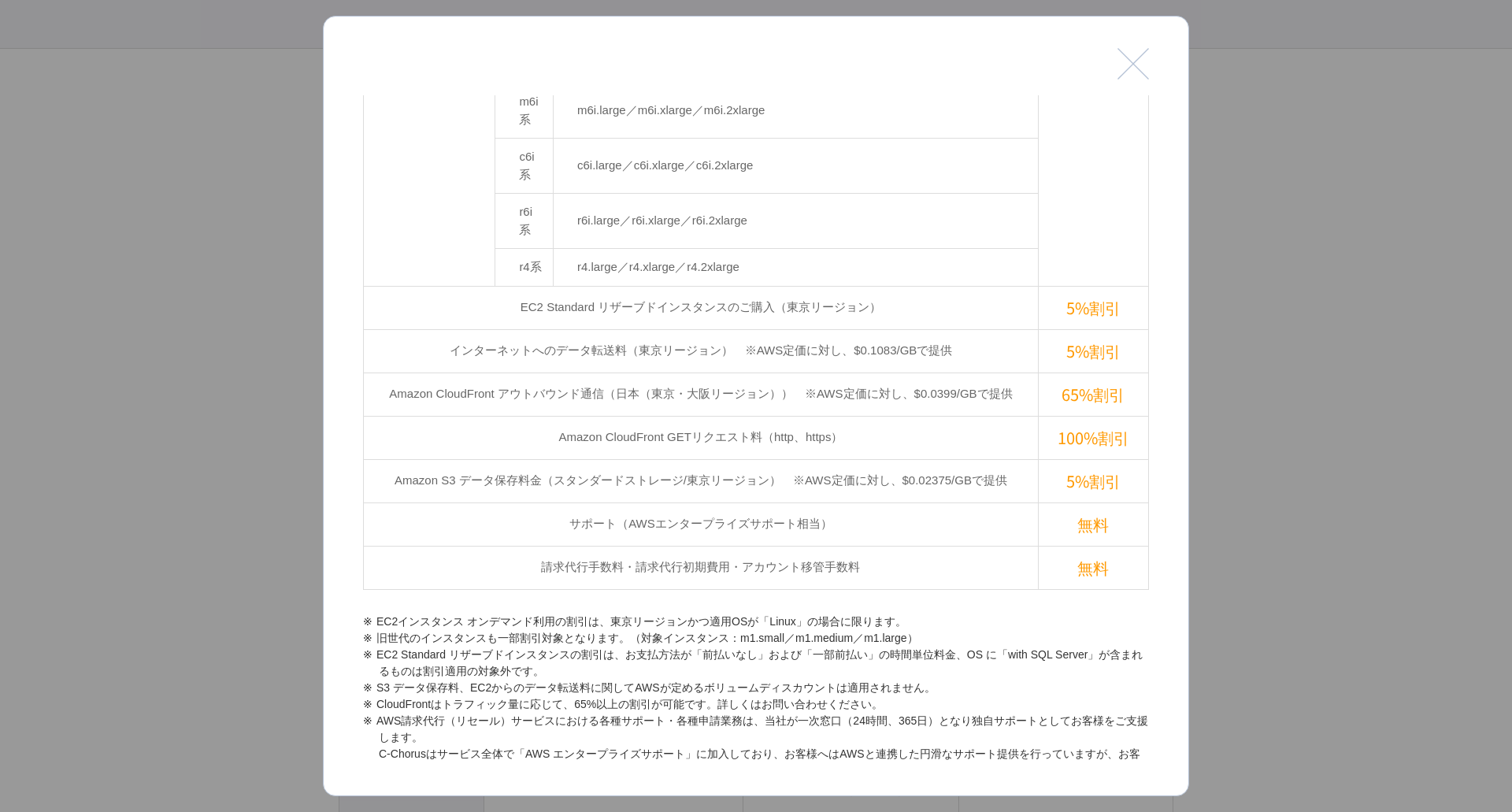
scroll to position [662, 0]
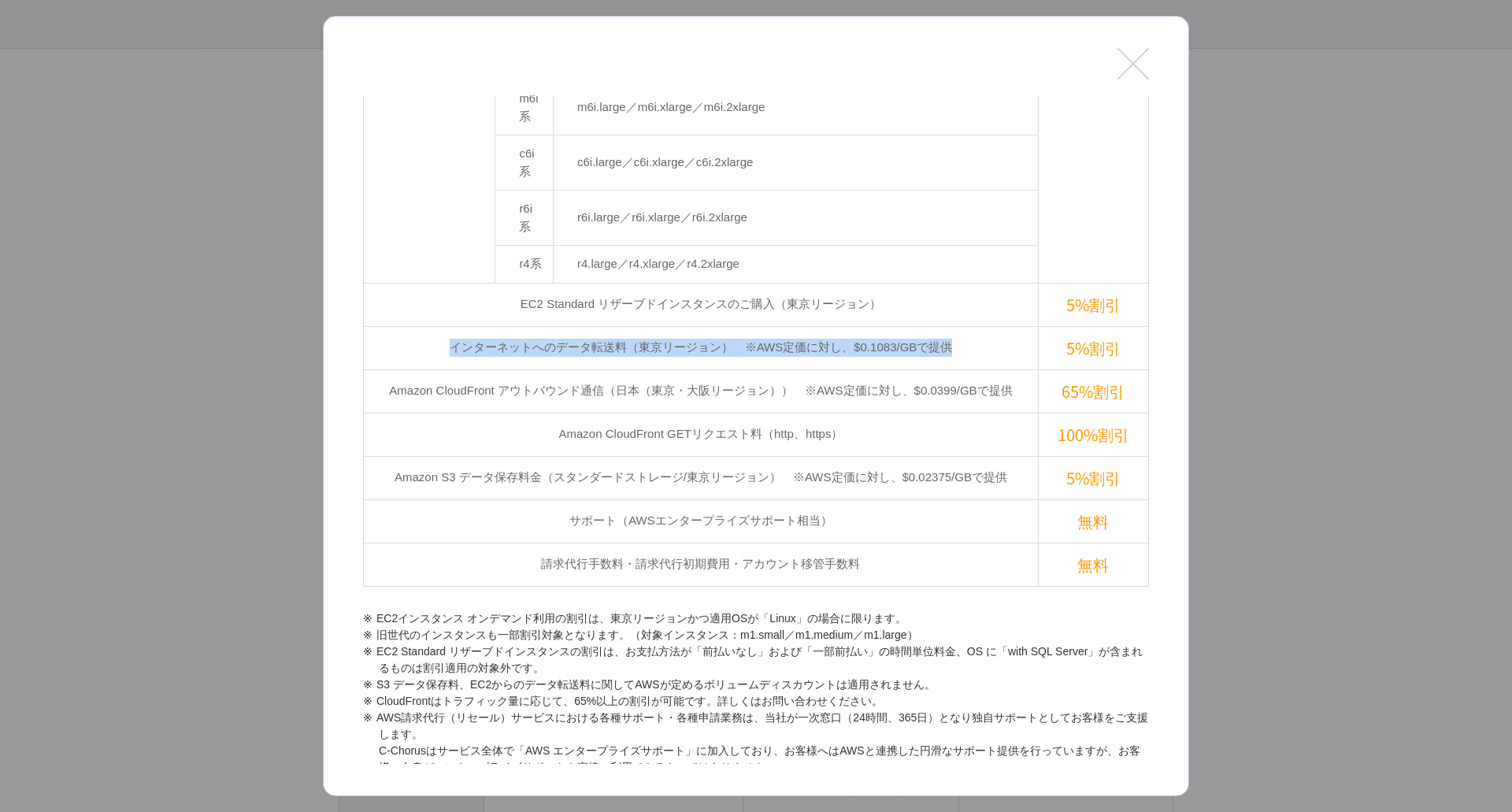
drag, startPoint x: 961, startPoint y: 187, endPoint x: 435, endPoint y: 188, distance: 526.0
click at [435, 326] on td "インターネットへのデータ転送料（東京リージョン）　※AWS定価に対し、$0.1083/GBで提供" at bounding box center [700, 348] width 675 height 43
drag, startPoint x: 418, startPoint y: 181, endPoint x: 829, endPoint y: 174, distance: 411.1
click at [931, 326] on td "インターネットへのデータ転送料（東京リージョン）　※AWS定価に対し、$0.1083/GBで提供" at bounding box center [700, 348] width 675 height 43
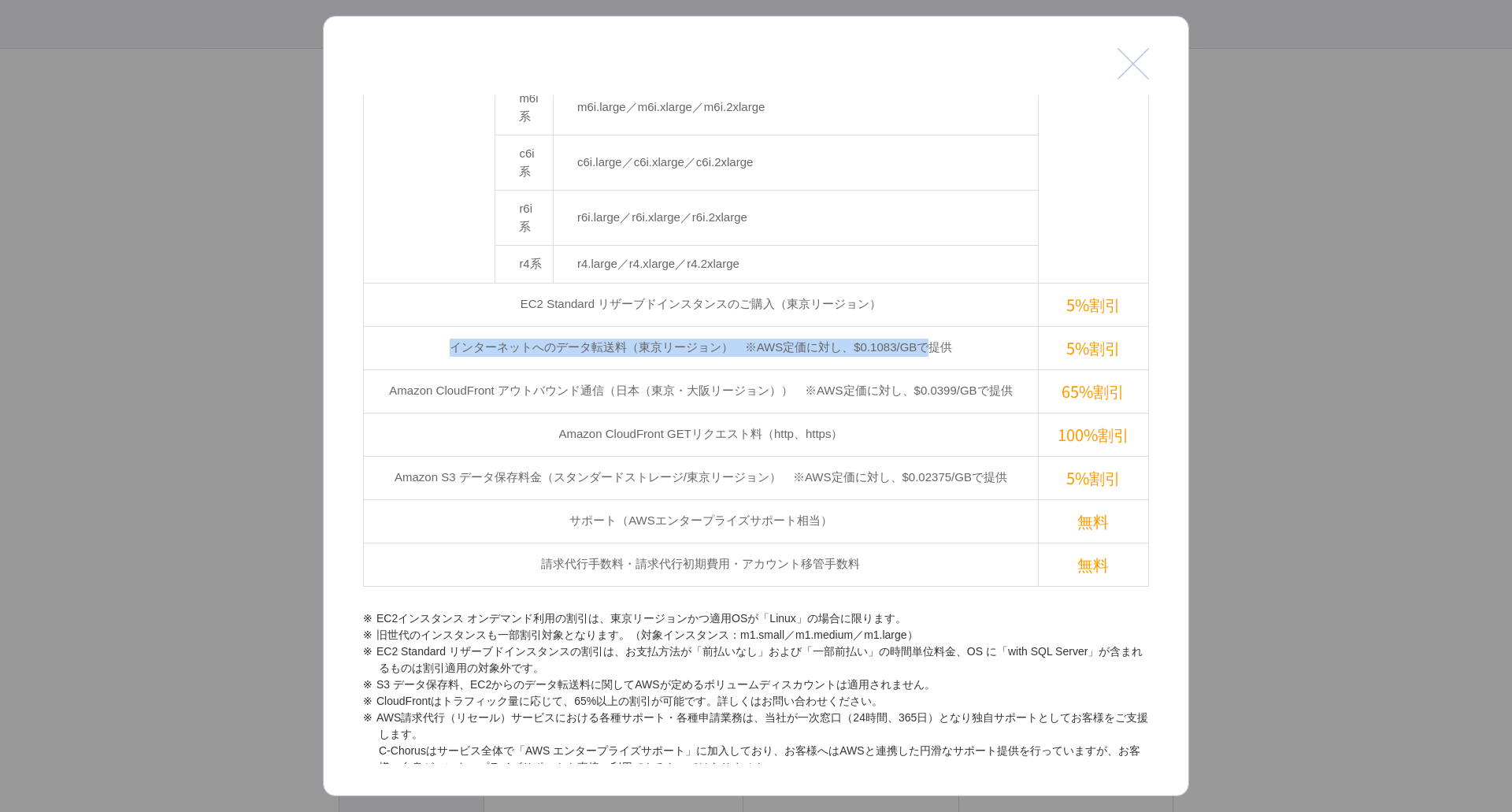
click at [909, 326] on td "インターネットへのデータ転送料（東京リージョン）　※AWS定価に対し、$0.1083/GBで提供" at bounding box center [700, 348] width 675 height 43
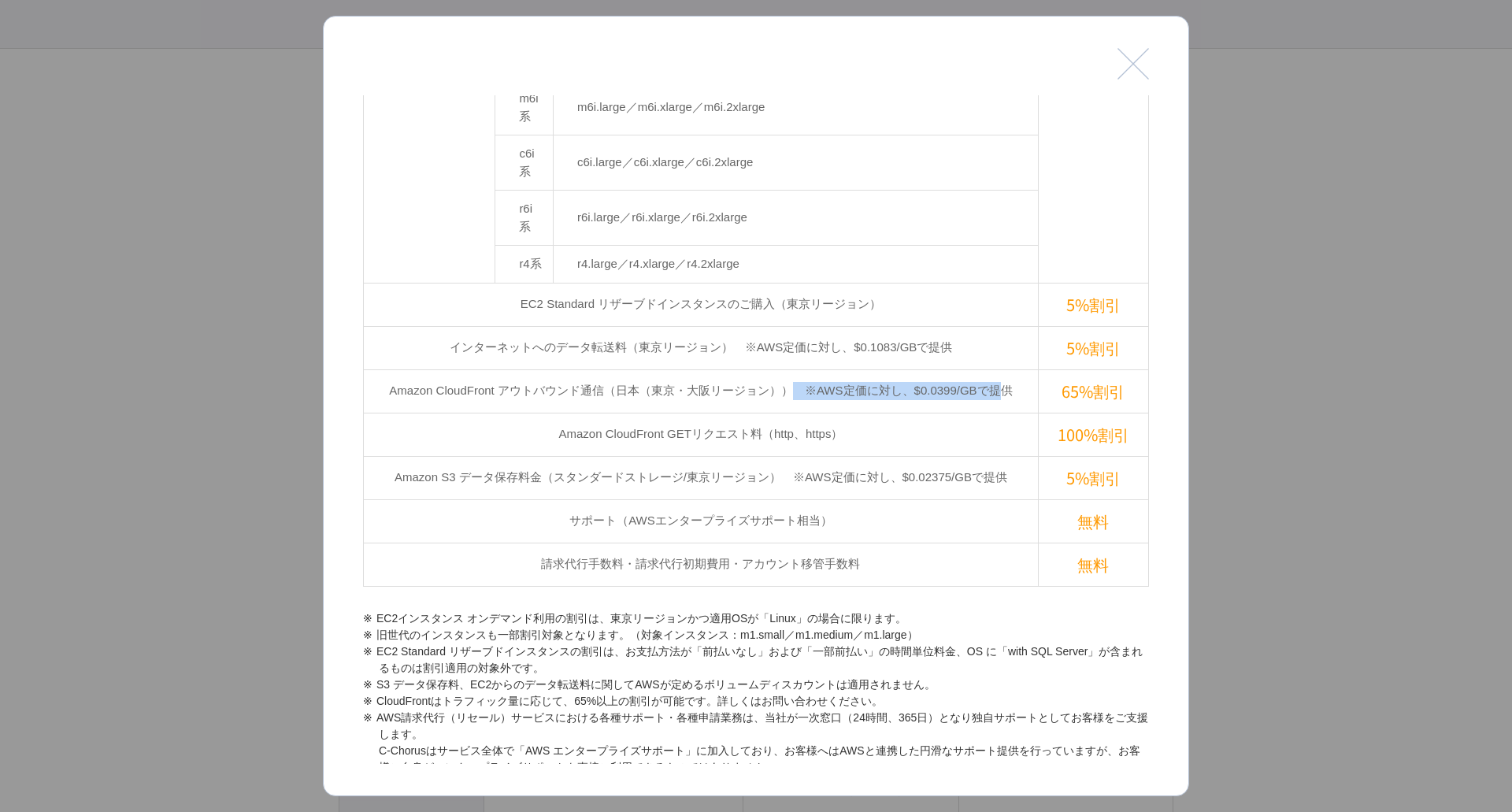
drag, startPoint x: 793, startPoint y: 228, endPoint x: 1008, endPoint y: 227, distance: 215.0
click at [1008, 369] on td "Amazon CloudFront アウトバウンド通信（日本（東京・大阪リージョン））　※AWS定価に対し、$0.0399/GBで提供" at bounding box center [700, 391] width 675 height 43
click at [1014, 369] on td "Amazon CloudFront アウトバウンド通信（日本（東京・大阪リージョン））　※AWS定価に対し、$0.0399/GBで提供" at bounding box center [700, 391] width 675 height 43
drag, startPoint x: 1042, startPoint y: 232, endPoint x: 1106, endPoint y: 236, distance: 64.1
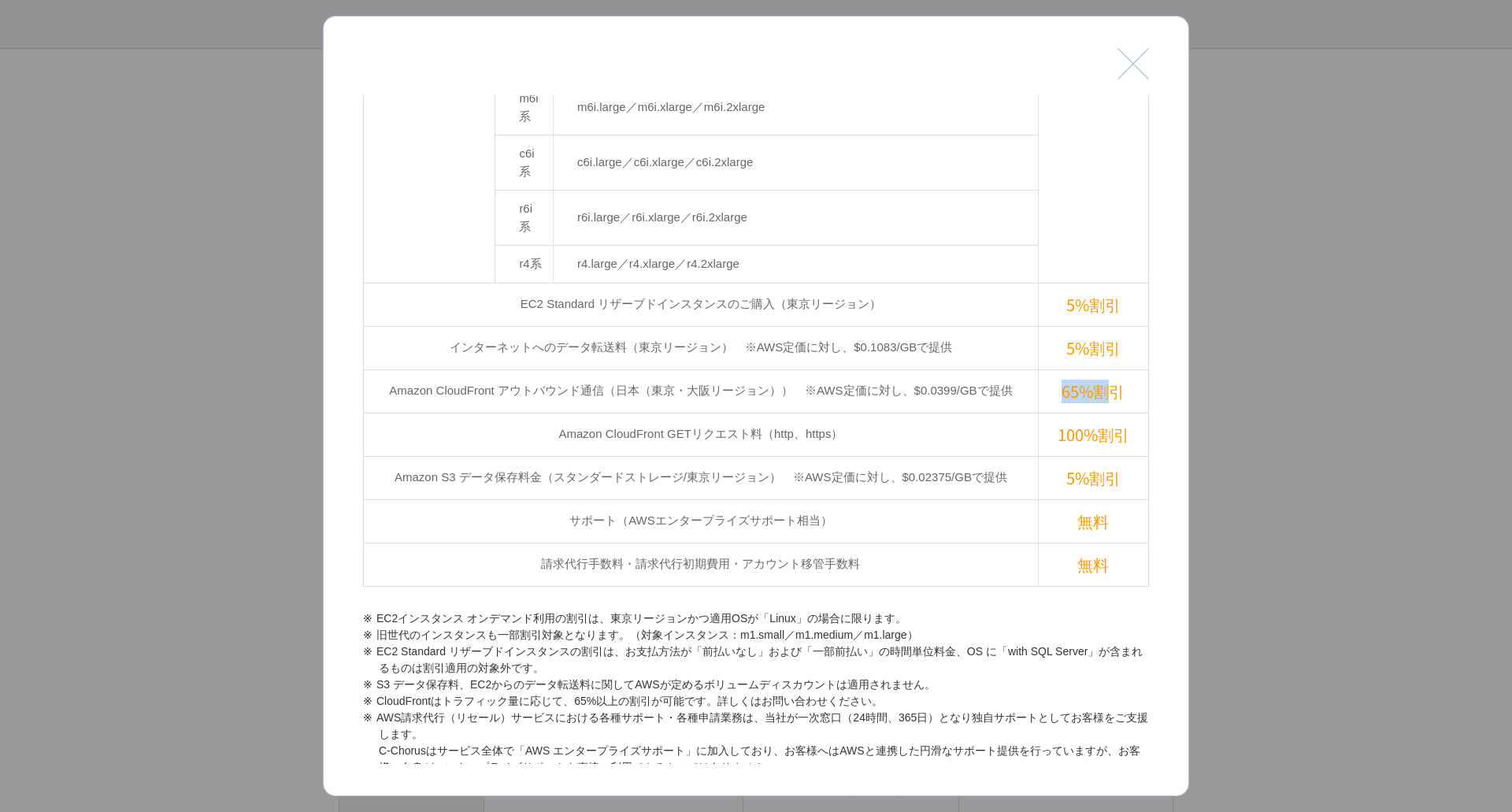
click at [1104, 369] on td "65%割引" at bounding box center [1092, 391] width 110 height 43
click at [1119, 369] on td "65%割引" at bounding box center [1092, 391] width 110 height 43
drag, startPoint x: 1128, startPoint y: 236, endPoint x: 807, endPoint y: 226, distance: 321.2
click at [807, 369] on tr "Amazon CloudFront アウトバウンド通信（日本（東京・大阪リージョン））　※AWS定価に対し、$0.0399/[GEOGRAPHIC_DATA]…" at bounding box center [756, 391] width 785 height 43
click at [806, 369] on td "Amazon CloudFront アウトバウンド通信（日本（東京・大阪リージョン））　※AWS定価に対し、$0.0399/GBで提供" at bounding box center [700, 391] width 675 height 43
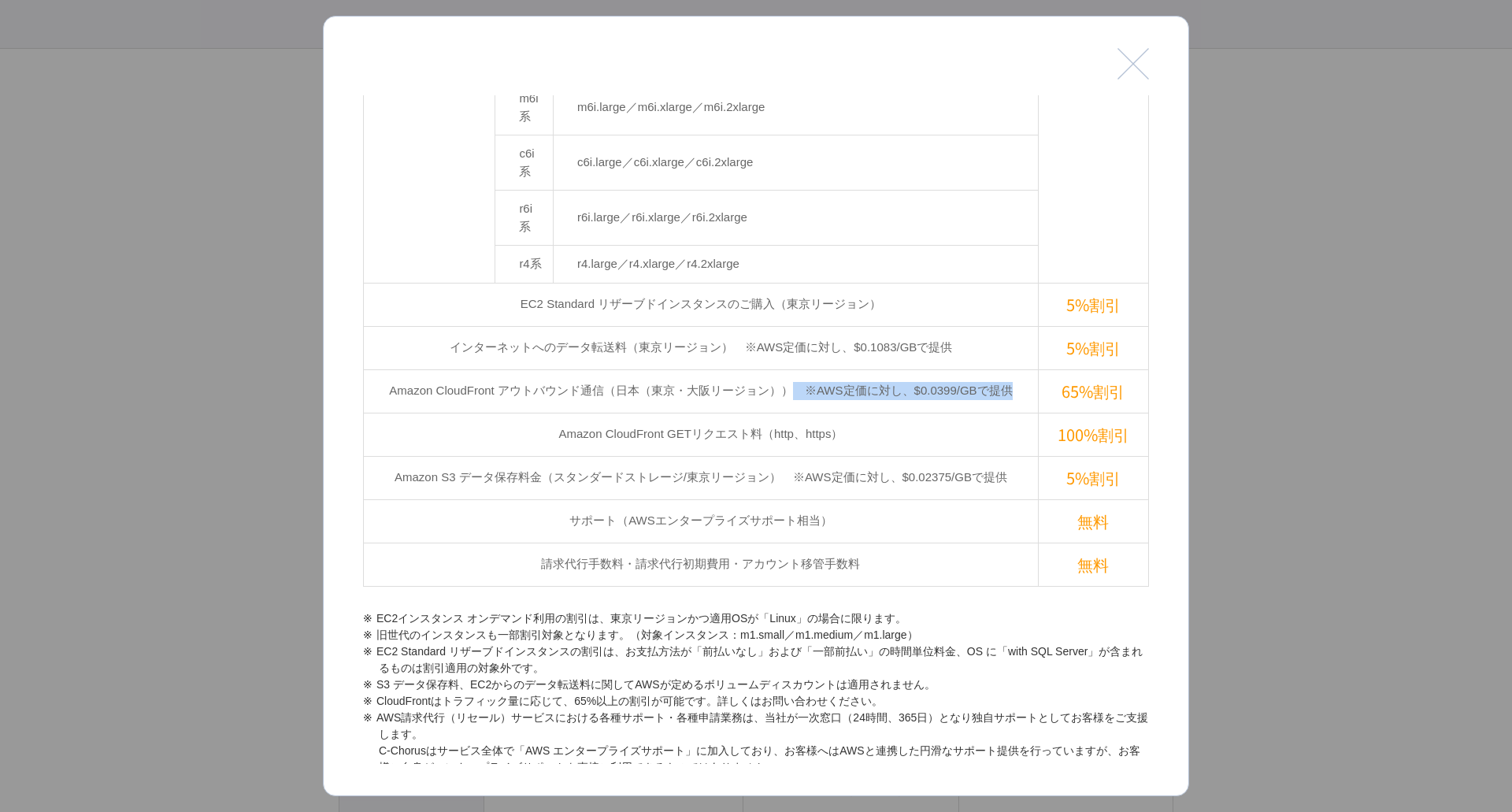
drag, startPoint x: 792, startPoint y: 225, endPoint x: 1080, endPoint y: 228, distance: 288.0
click at [1066, 369] on tr "Amazon CloudFront アウトバウンド通信（日本（東京・大阪リージョン））　※AWS定価に対し、$0.0399/[GEOGRAPHIC_DATA]…" at bounding box center [756, 391] width 785 height 43
click at [1106, 369] on td "65%割引" at bounding box center [1092, 391] width 110 height 43
drag, startPoint x: 1119, startPoint y: 236, endPoint x: 754, endPoint y: 253, distance: 365.4
click at [754, 253] on tbody "EC2（Linux/東京リージョン） c3系 c3.large／c3.xlarge／c3.2xlarge 15%割引 m3系 m3.medium／m3.lar…" at bounding box center [756, 28] width 785 height 1114
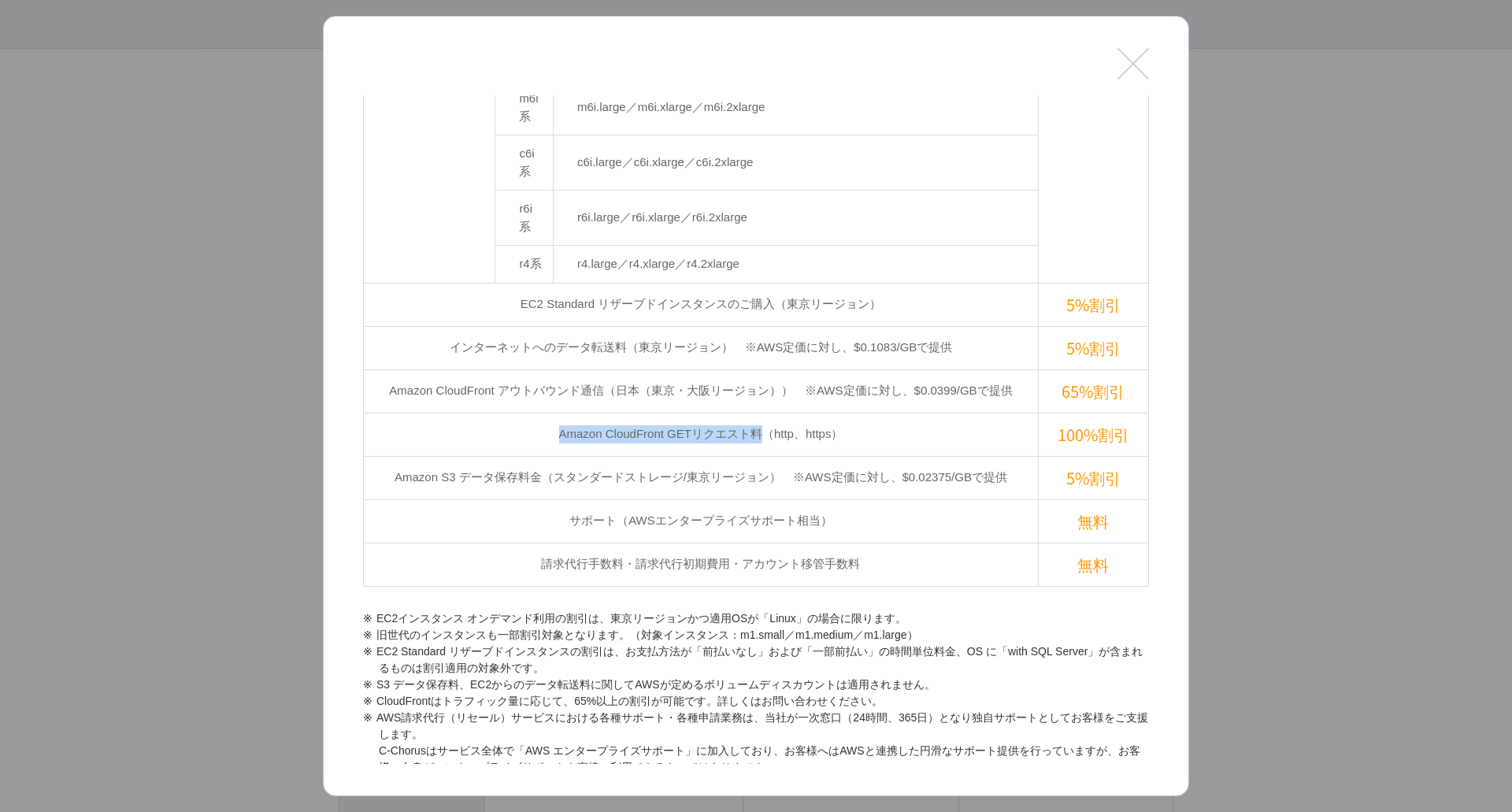
click at [756, 413] on td "Amazon CloudFront GETリクエスト料（http、https）" at bounding box center [700, 434] width 675 height 43
click at [821, 413] on td "Amazon CloudFront GETリクエスト料（http、https）" at bounding box center [700, 434] width 675 height 43
drag, startPoint x: 529, startPoint y: 269, endPoint x: 1098, endPoint y: 261, distance: 569.1
click at [1098, 413] on tr "Amazon CloudFront GETリクエスト料（http、https） 100%割引" at bounding box center [756, 434] width 785 height 43
click at [1098, 413] on td "100%割引" at bounding box center [1092, 434] width 110 height 43
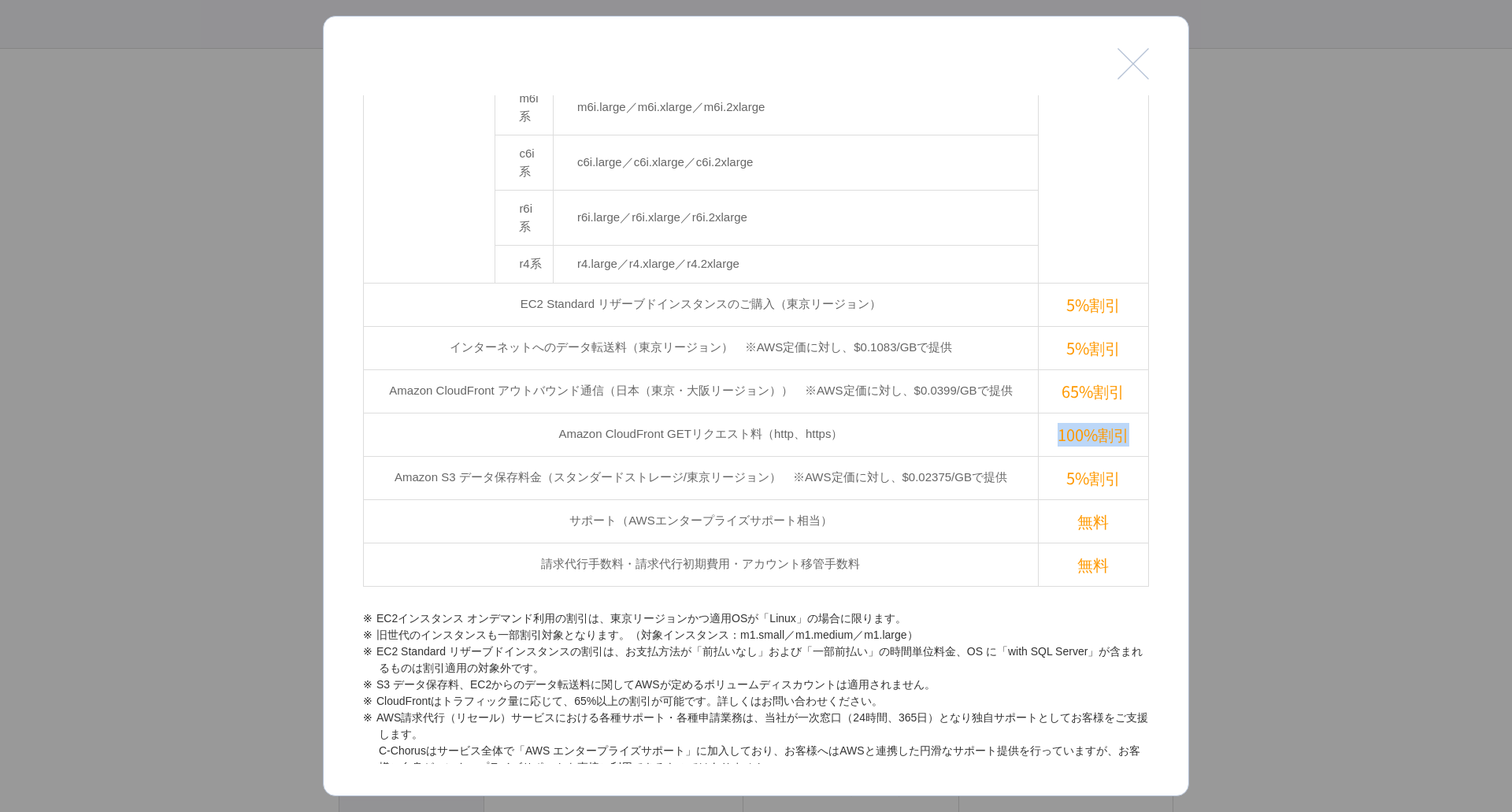
drag, startPoint x: 1121, startPoint y: 269, endPoint x: 842, endPoint y: 265, distance: 279.0
click at [842, 413] on tr "Amazon CloudFront GETリクエスト料（http、https） 100%割引" at bounding box center [756, 434] width 785 height 43
click at [795, 413] on td "Amazon CloudFront GETリクエスト料（http、https）" at bounding box center [700, 434] width 675 height 43
drag, startPoint x: 869, startPoint y: 274, endPoint x: 502, endPoint y: 261, distance: 367.2
click at [502, 413] on td "Amazon CloudFront GETリクエスト料（http、https）" at bounding box center [700, 434] width 675 height 43
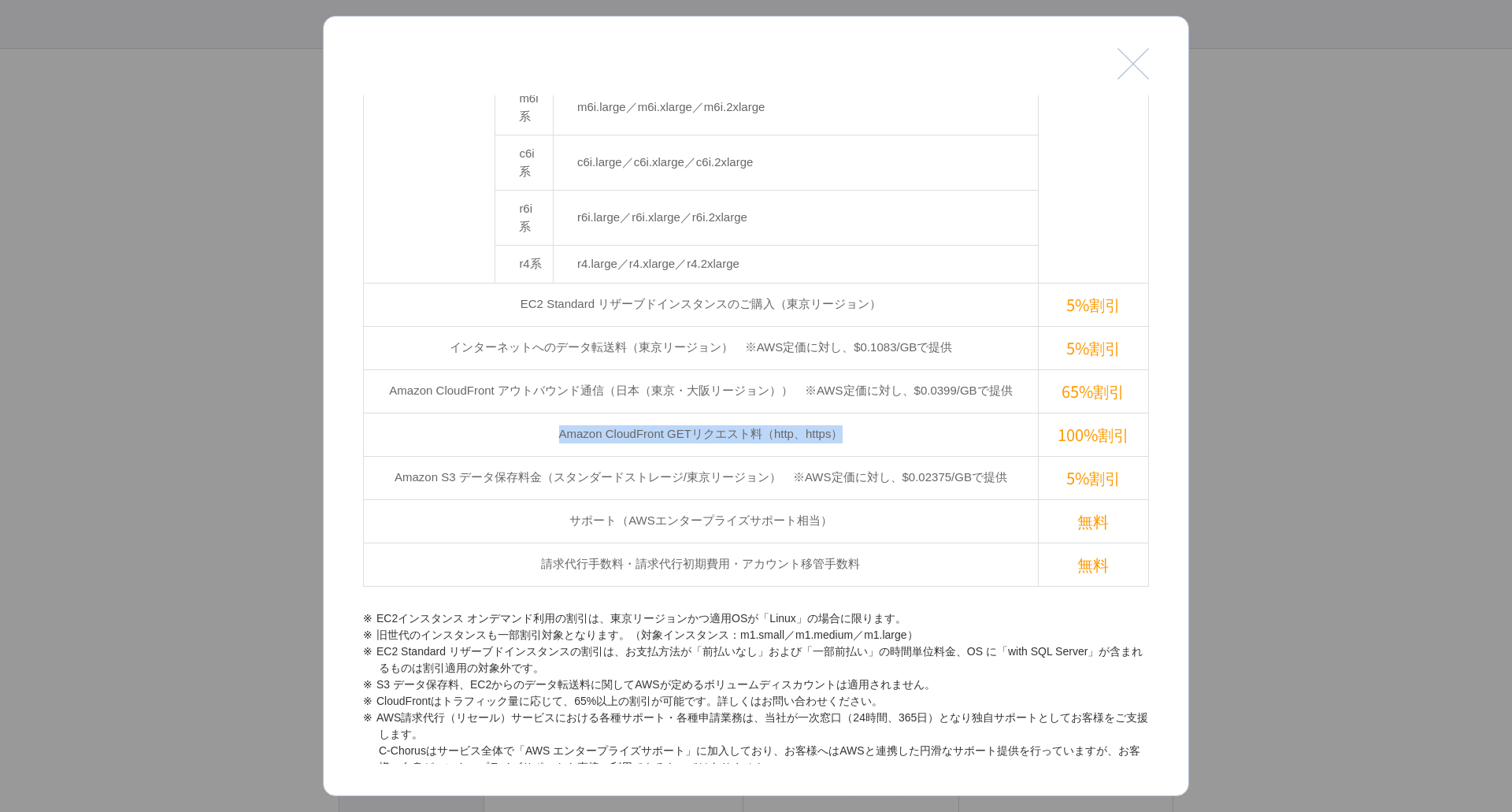
click at [501, 413] on td "Amazon CloudFront GETリクエスト料（http、https）" at bounding box center [700, 434] width 675 height 43
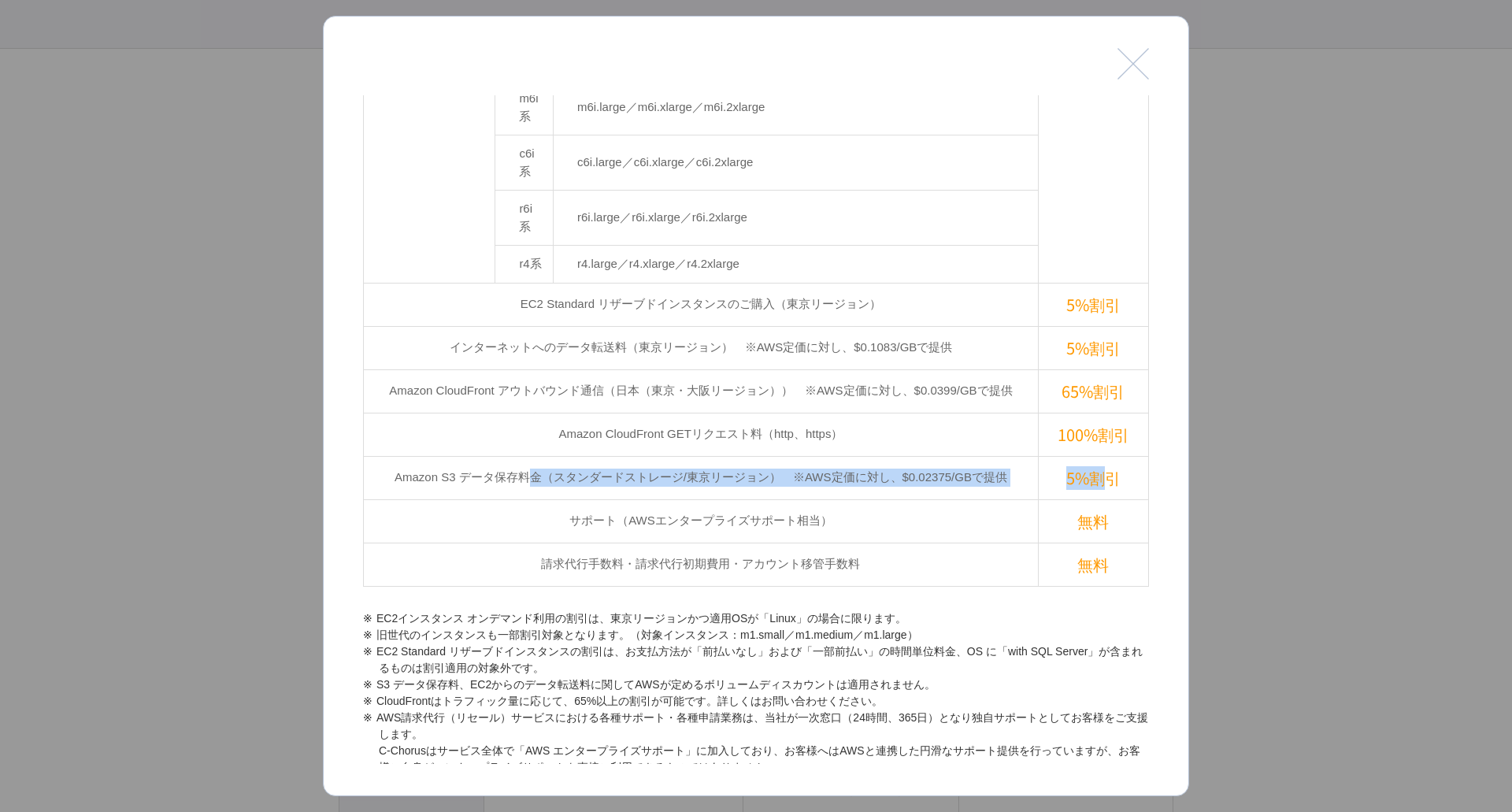
drag, startPoint x: 524, startPoint y: 301, endPoint x: 1091, endPoint y: 302, distance: 567.0
click at [1091, 456] on tr "Amazon S3 データ保存料金（スタンダードストレージ/東京リージョン）　※AWS定価に対し、$0.02375/GBで提供 5%割引" at bounding box center [756, 477] width 785 height 43
click at [1091, 456] on td "5%割引" at bounding box center [1092, 477] width 110 height 43
drag, startPoint x: 1110, startPoint y: 315, endPoint x: 692, endPoint y: 306, distance: 418.1
click at [692, 456] on tr "Amazon S3 データ保存料金（スタンダードストレージ/東京リージョン）　※AWS定価に対し、$0.02375/GBで提供 5%割引" at bounding box center [756, 477] width 785 height 43
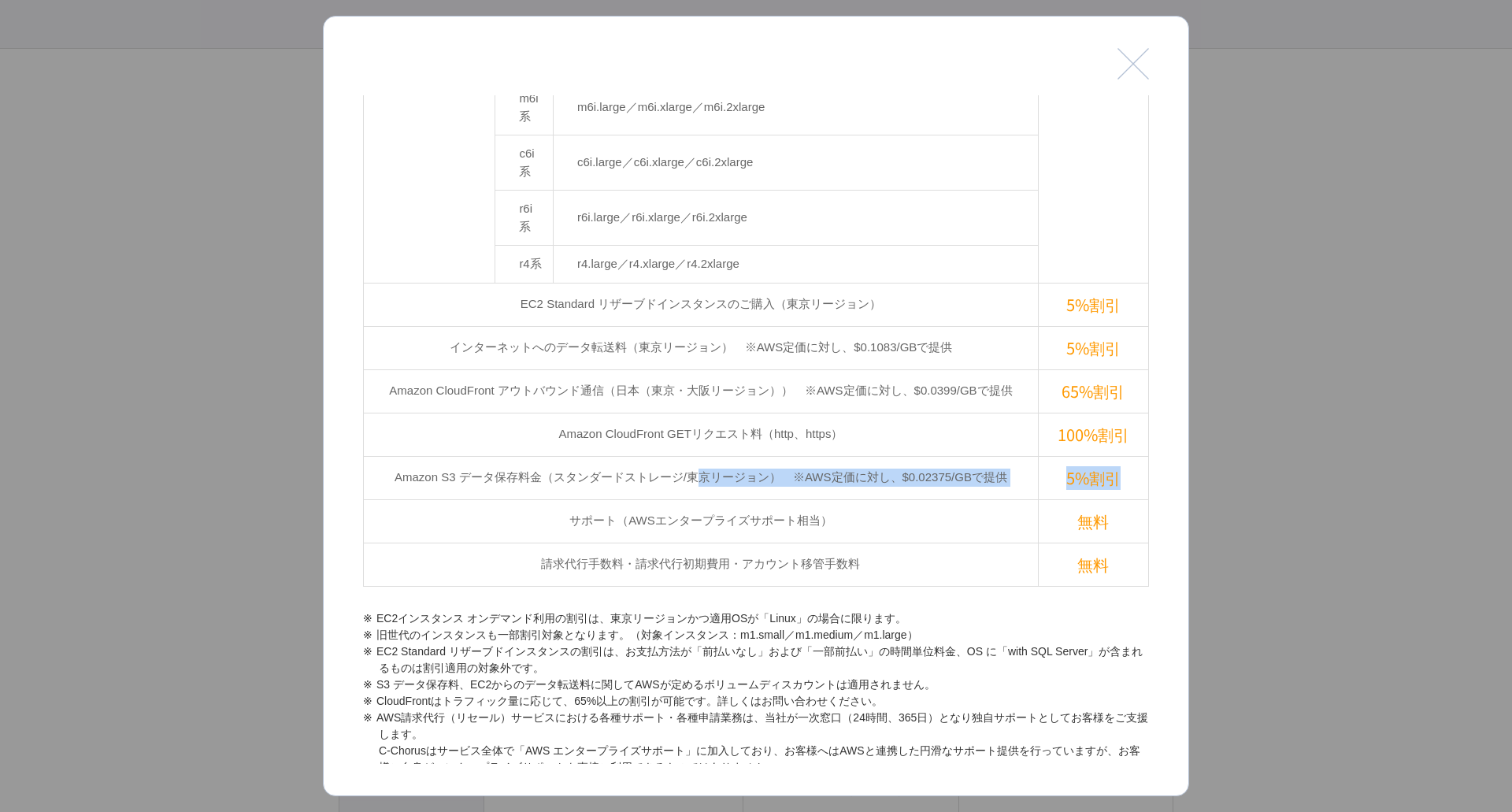
click at [690, 456] on td "Amazon S3 データ保存料金（スタンダードストレージ/東京リージョン）　※AWS定価に対し、$0.02375/GBで提供" at bounding box center [700, 477] width 675 height 43
drag, startPoint x: 611, startPoint y: 308, endPoint x: 593, endPoint y: 308, distance: 18.0
click at [597, 456] on td "Amazon S3 データ保存料金（スタンダードストレージ/東京リージョン）　※AWS定価に対し、$0.02375/GBで提供" at bounding box center [700, 477] width 675 height 43
click at [398, 456] on td "Amazon S3 データ保存料金（スタンダードストレージ/東京リージョン）　※AWS定価に対し、$0.02375/GBで提供" at bounding box center [700, 477] width 675 height 43
drag, startPoint x: 646, startPoint y: 307, endPoint x: 929, endPoint y: 307, distance: 283.0
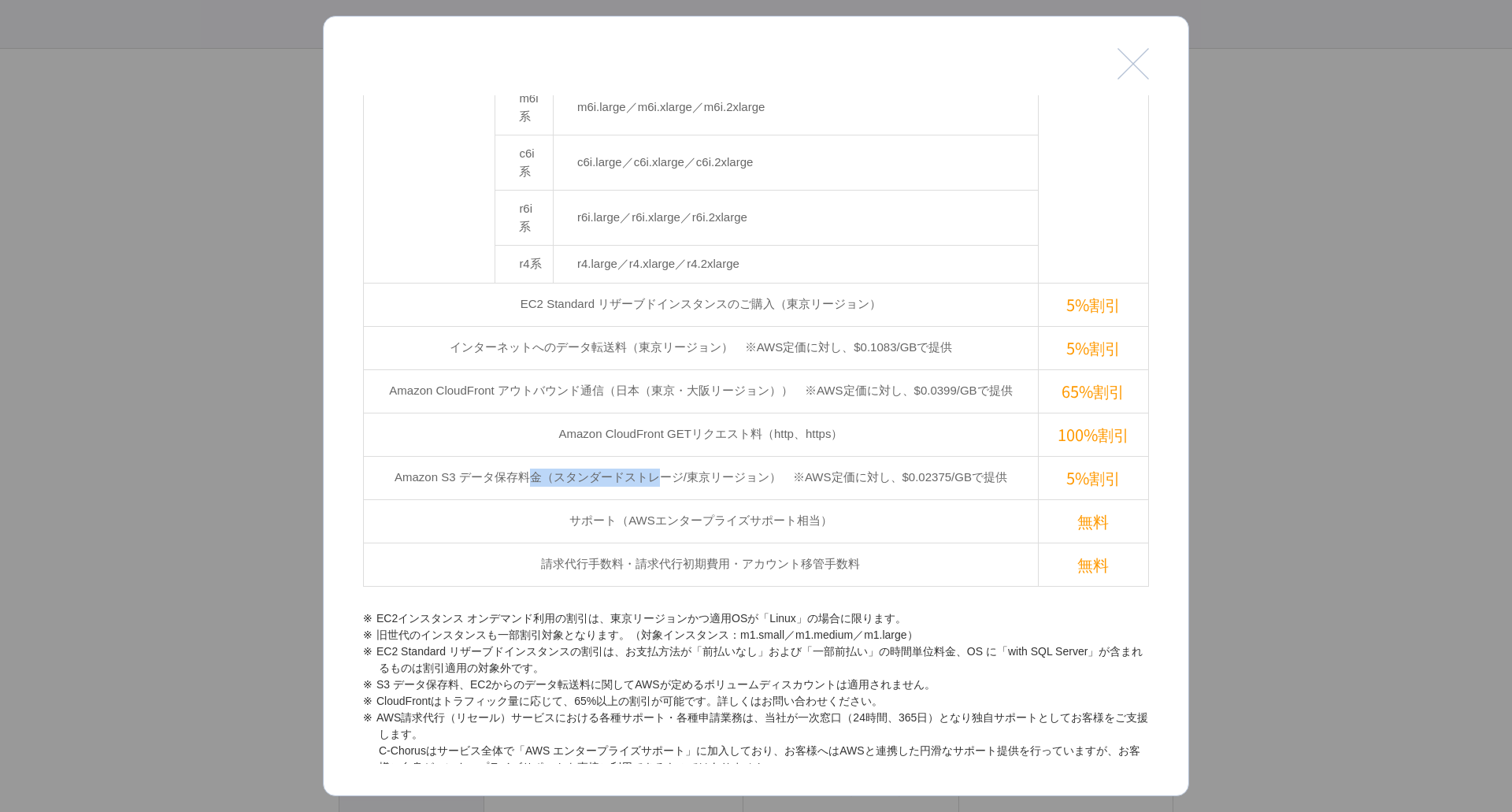
click at [805, 456] on td "Amazon S3 データ保存料金（スタンダードストレージ/東京リージョン）　※AWS定価に対し、$0.02375/GBで提供" at bounding box center [700, 477] width 675 height 43
click at [929, 456] on td "Amazon S3 データ保存料金（スタンダードストレージ/東京リージョン）　※AWS定価に対し、$0.02375/GBで提供" at bounding box center [700, 477] width 675 height 43
drag, startPoint x: 937, startPoint y: 323, endPoint x: 915, endPoint y: 328, distance: 22.6
click at [915, 456] on tr "Amazon S3 データ保存料金（スタンダードストレージ/東京リージョン）　※AWS定価に対し、$0.02375/GBで提供 5%割引" at bounding box center [756, 477] width 785 height 43
click at [913, 456] on td "Amazon S3 データ保存料金（スタンダードストレージ/東京リージョン）　※AWS定価に対し、$0.02375/GBで提供" at bounding box center [700, 477] width 675 height 43
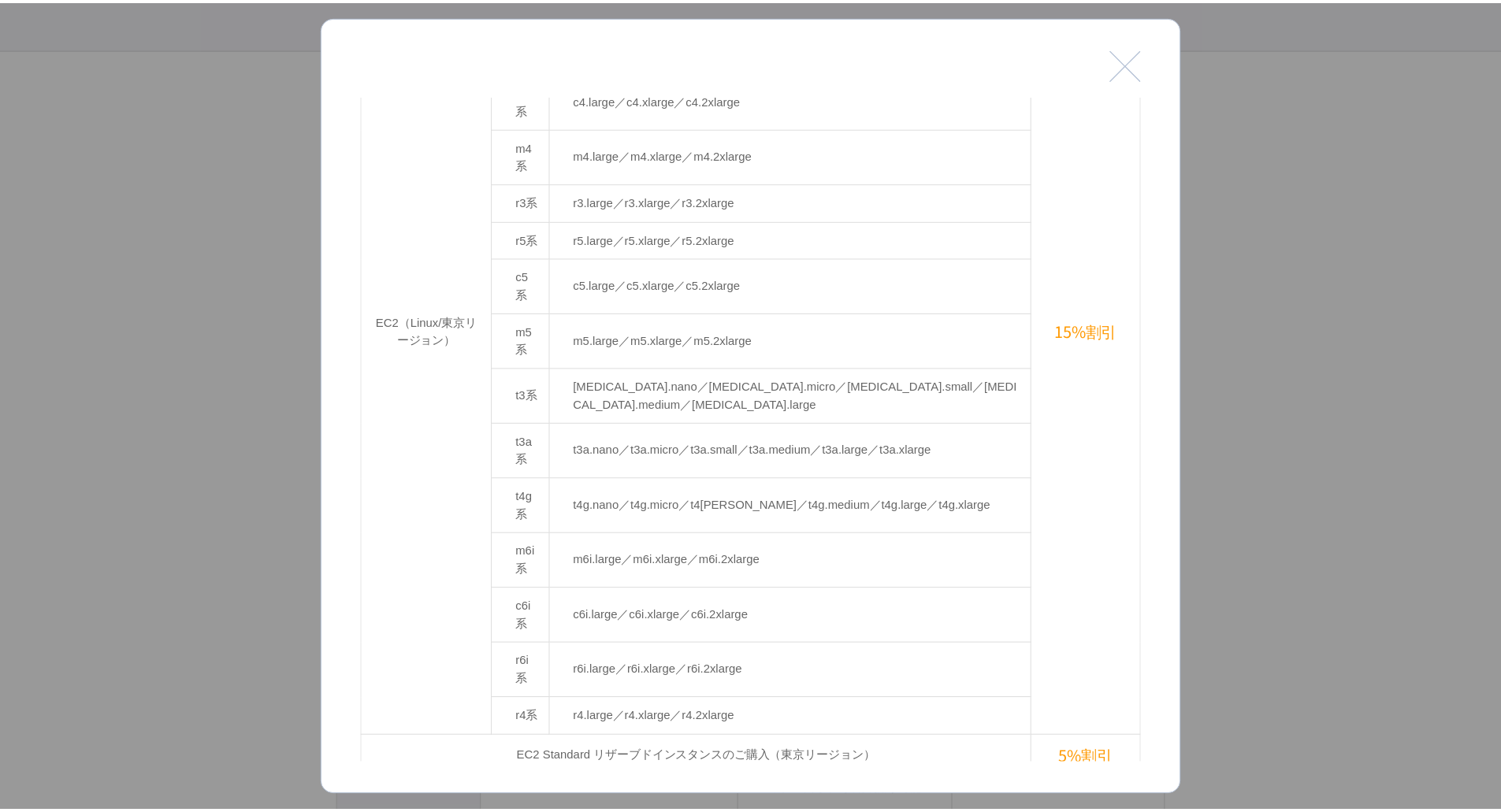
scroll to position [0, 0]
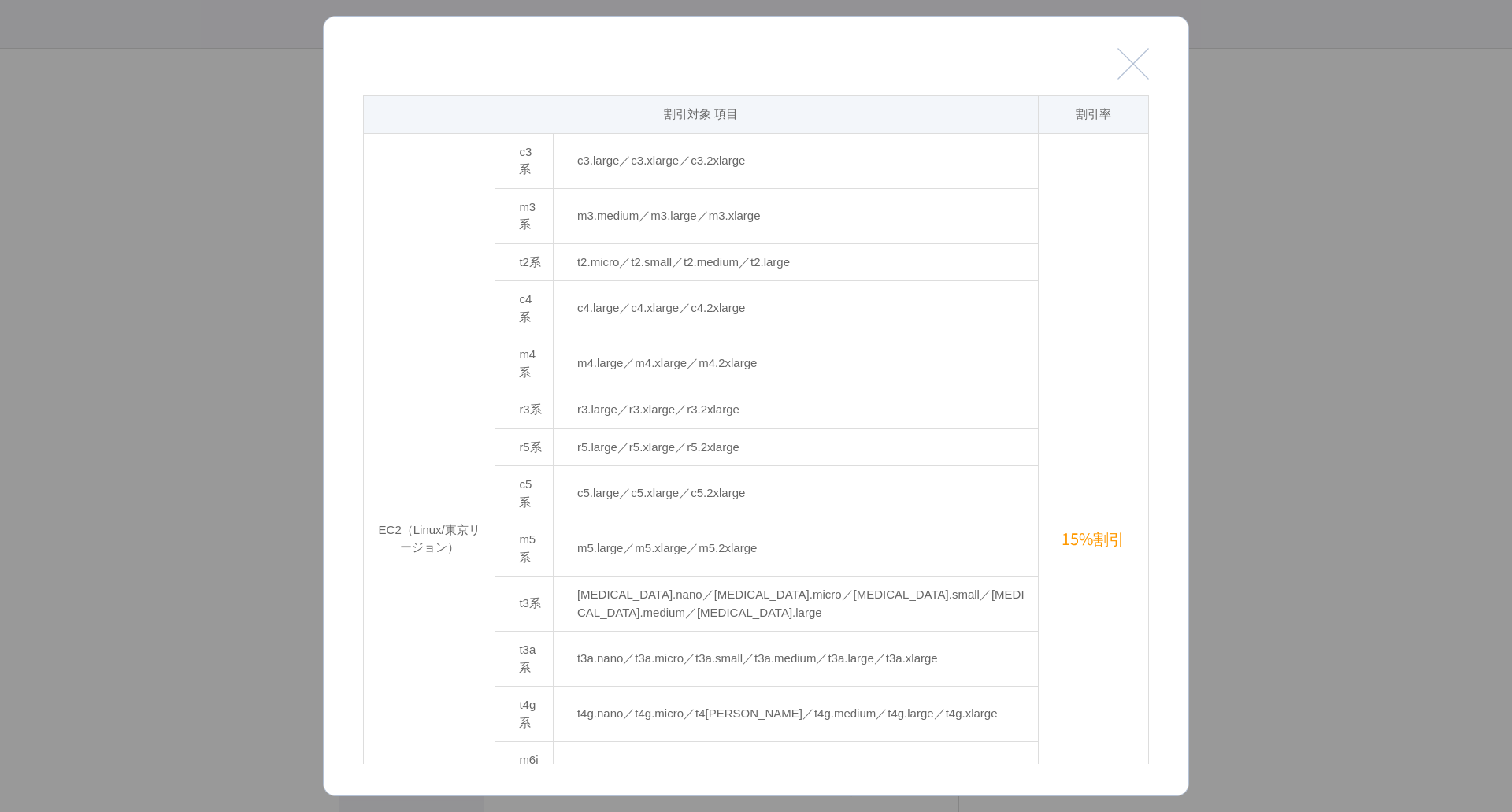
click at [1140, 56] on button "閉じる" at bounding box center [1133, 64] width 32 height 32
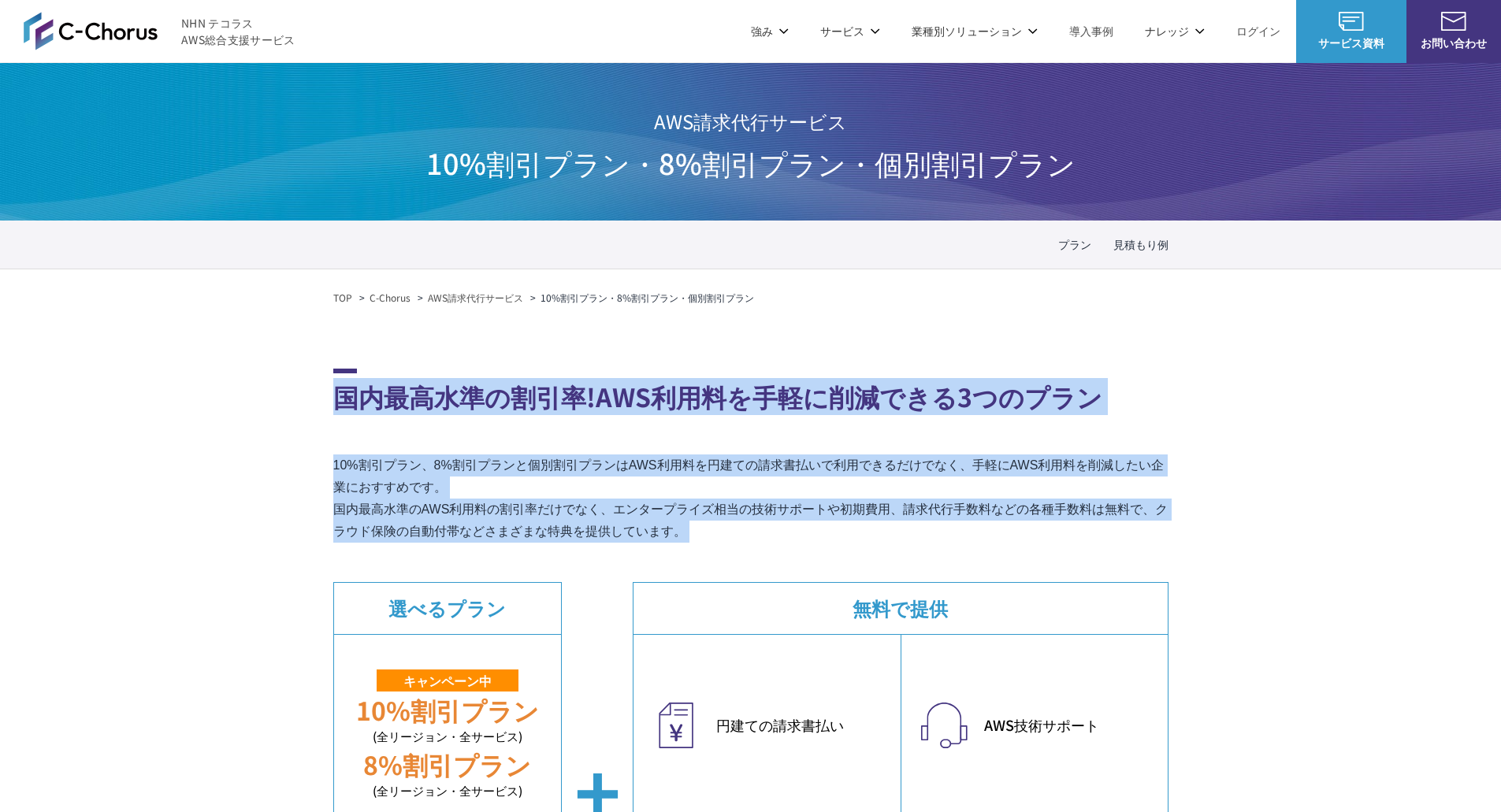
drag, startPoint x: 262, startPoint y: 397, endPoint x: 255, endPoint y: 576, distance: 179.1
drag, startPoint x: 273, startPoint y: 404, endPoint x: 238, endPoint y: 589, distance: 188.3
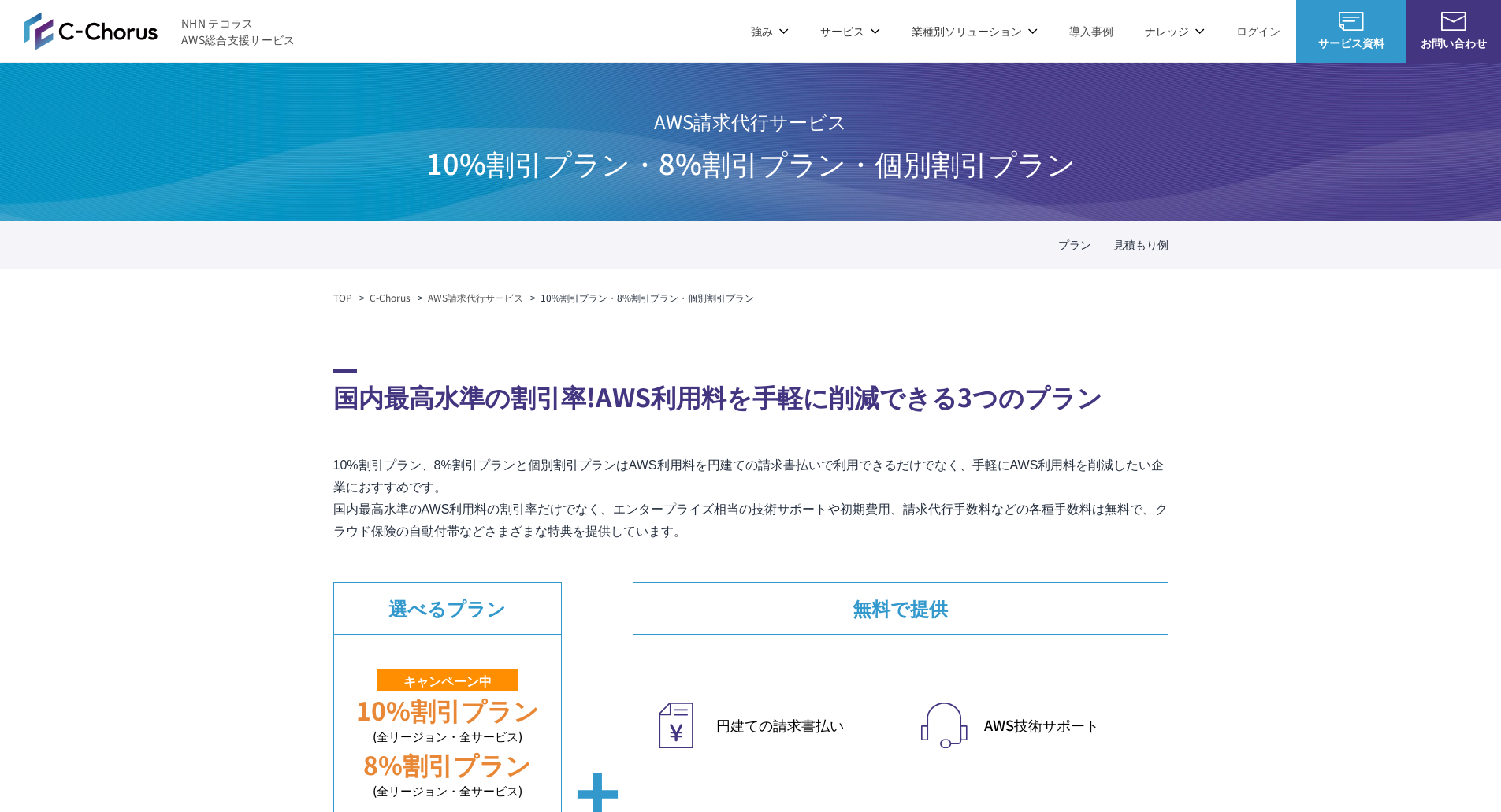
scroll to position [315, 0]
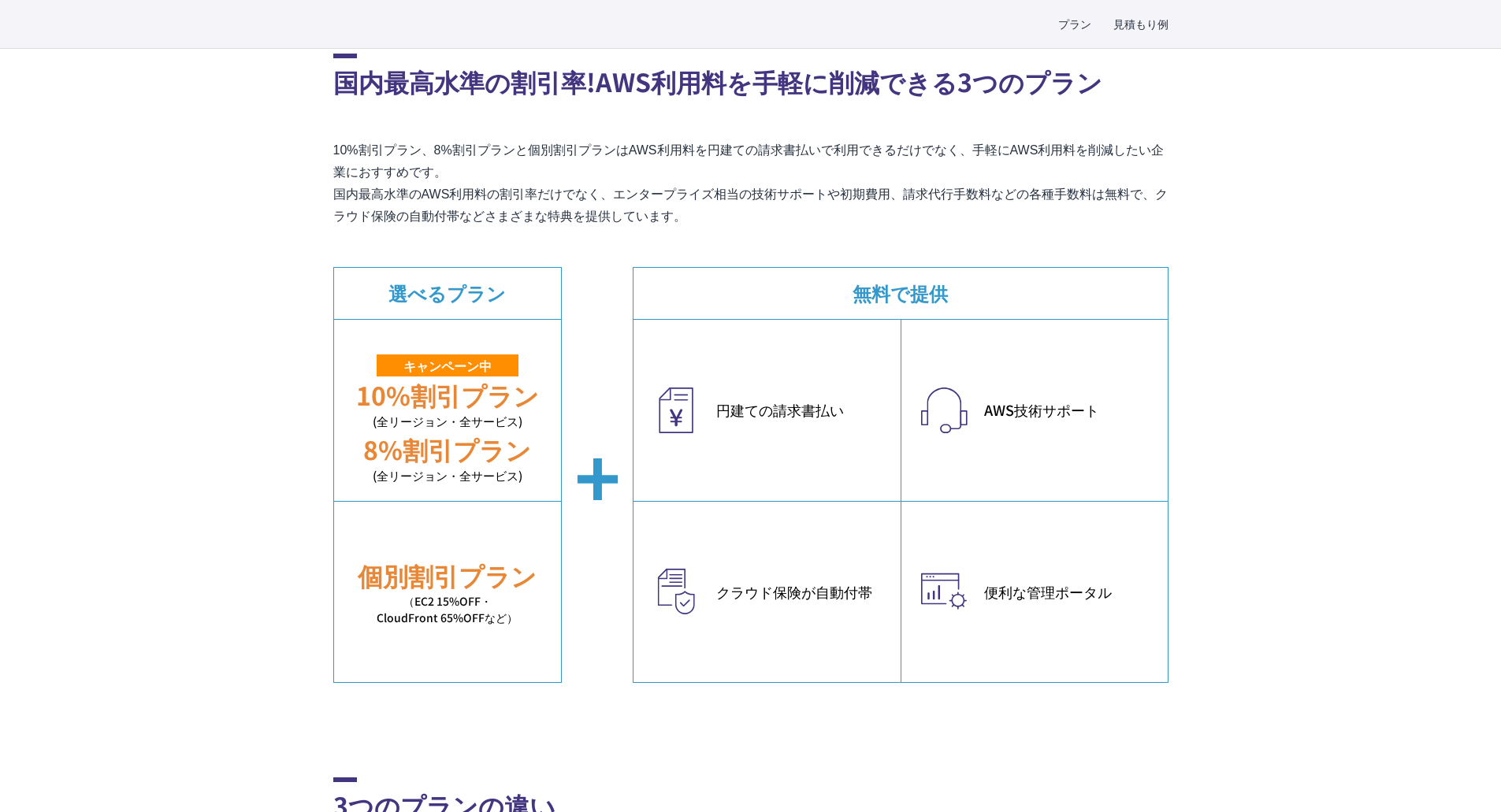
drag, startPoint x: 728, startPoint y: 217, endPoint x: 290, endPoint y: 71, distance: 461.7
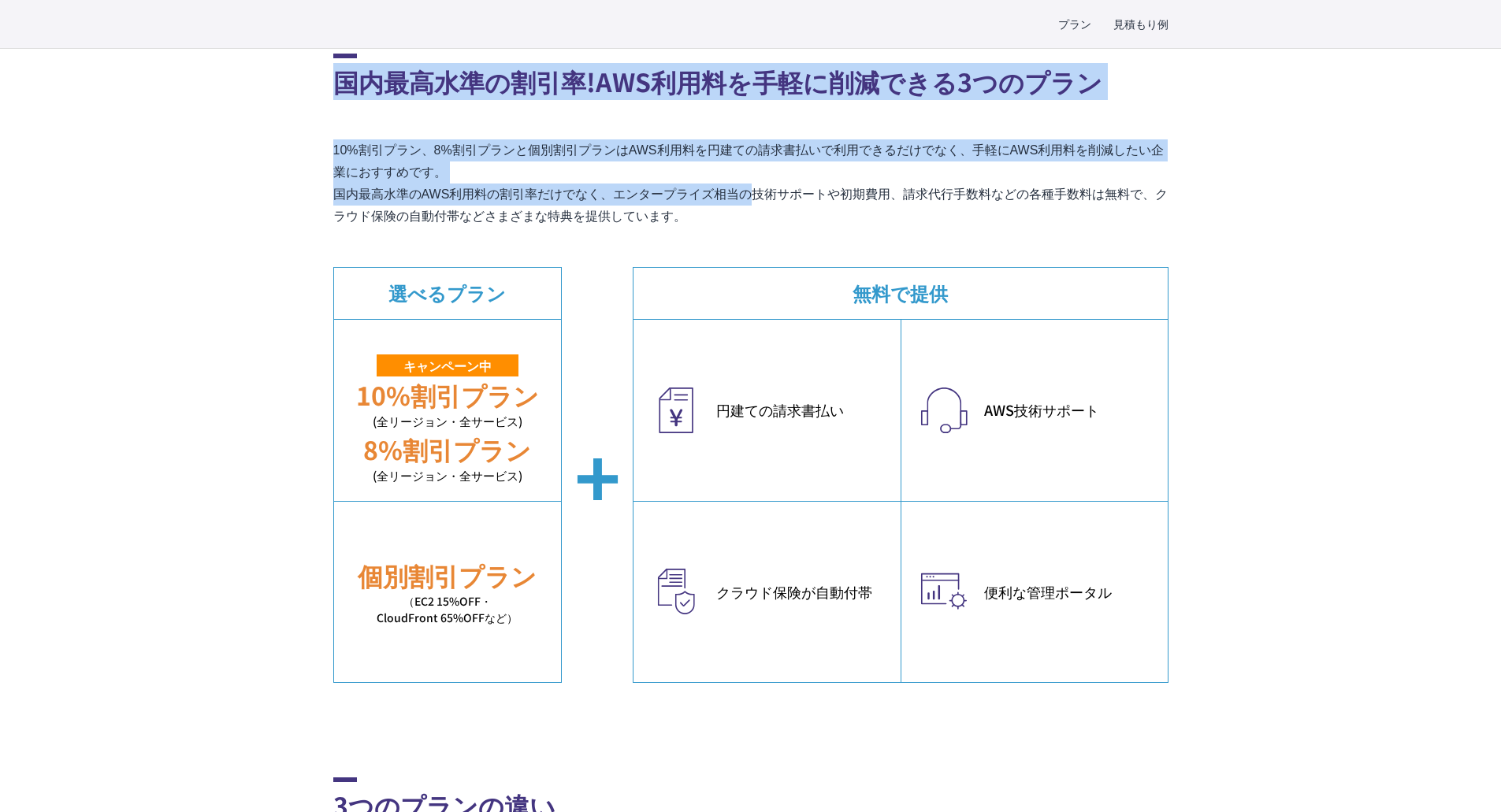
drag, startPoint x: 294, startPoint y: 86, endPoint x: 598, endPoint y: 188, distance: 320.7
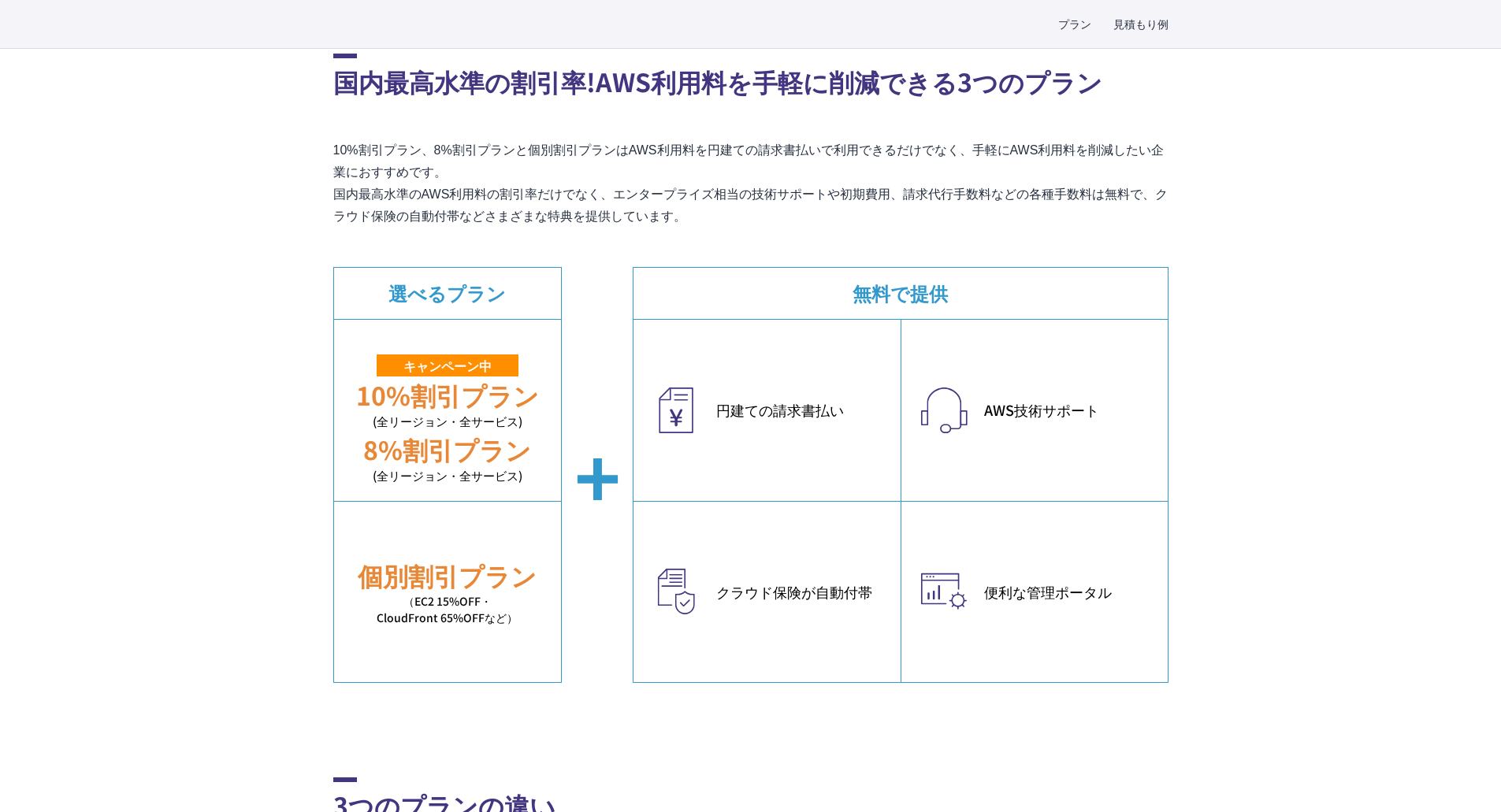
click at [653, 215] on p "10%割引プラン、8%割引プランと個別割引プランはAWS利用料を円建ての請求書払いで利用できるだけでなく、手軽にAWS利用料を削減したい企業におすすめです。 …" at bounding box center [751, 183] width 836 height 88
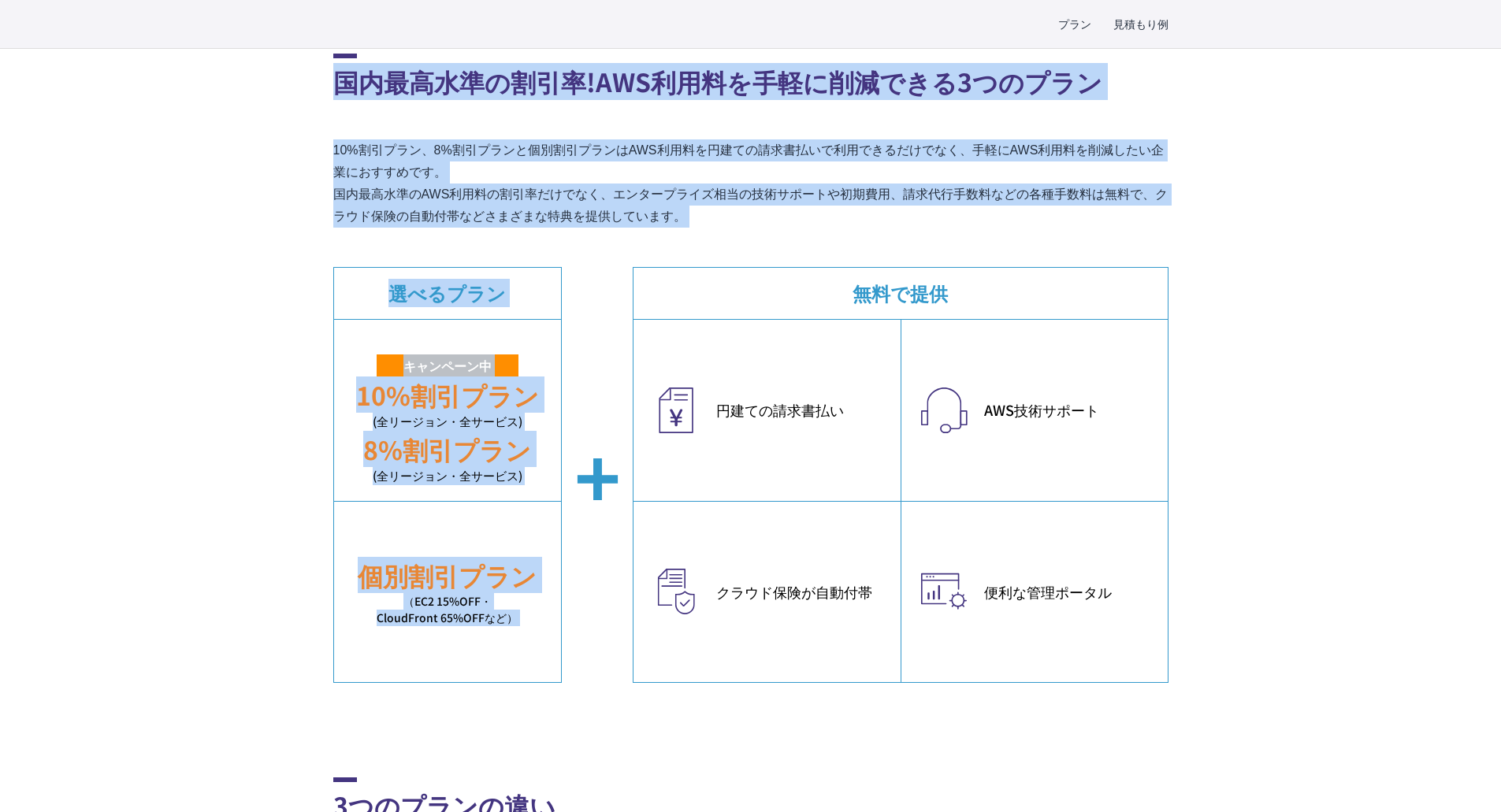
drag, startPoint x: 777, startPoint y: 228, endPoint x: 317, endPoint y: 92, distance: 479.7
drag, startPoint x: 306, startPoint y: 94, endPoint x: 630, endPoint y: 192, distance: 338.5
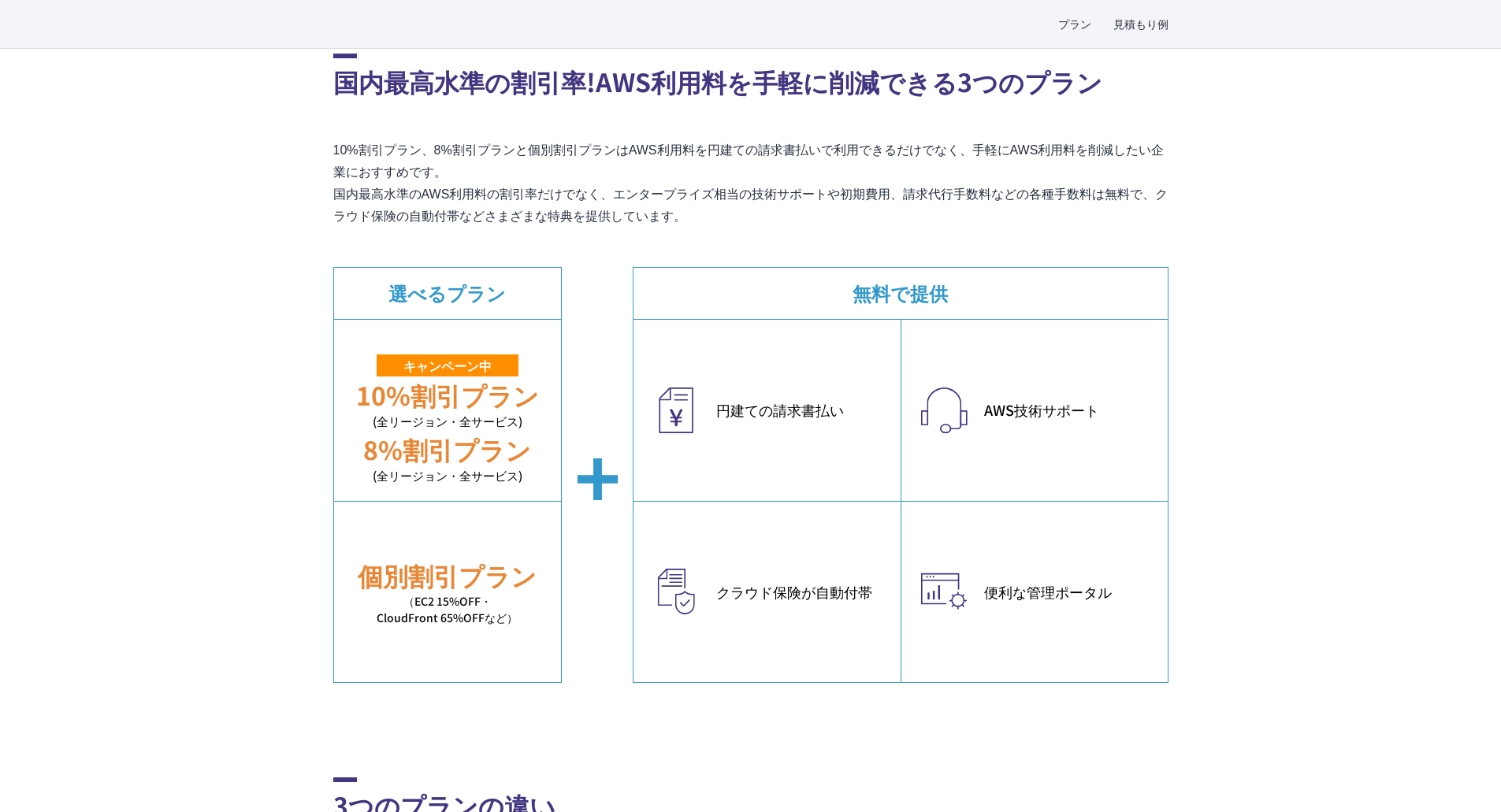
click at [660, 208] on p "10%割引プラン、8%割引プランと個別割引プランはAWS利用料を円建ての請求書払いで利用できるだけでなく、手軽にAWS利用料を削減したい企業におすすめです。 …" at bounding box center [751, 183] width 836 height 88
drag, startPoint x: 709, startPoint y: 211, endPoint x: 308, endPoint y: 95, distance: 417.4
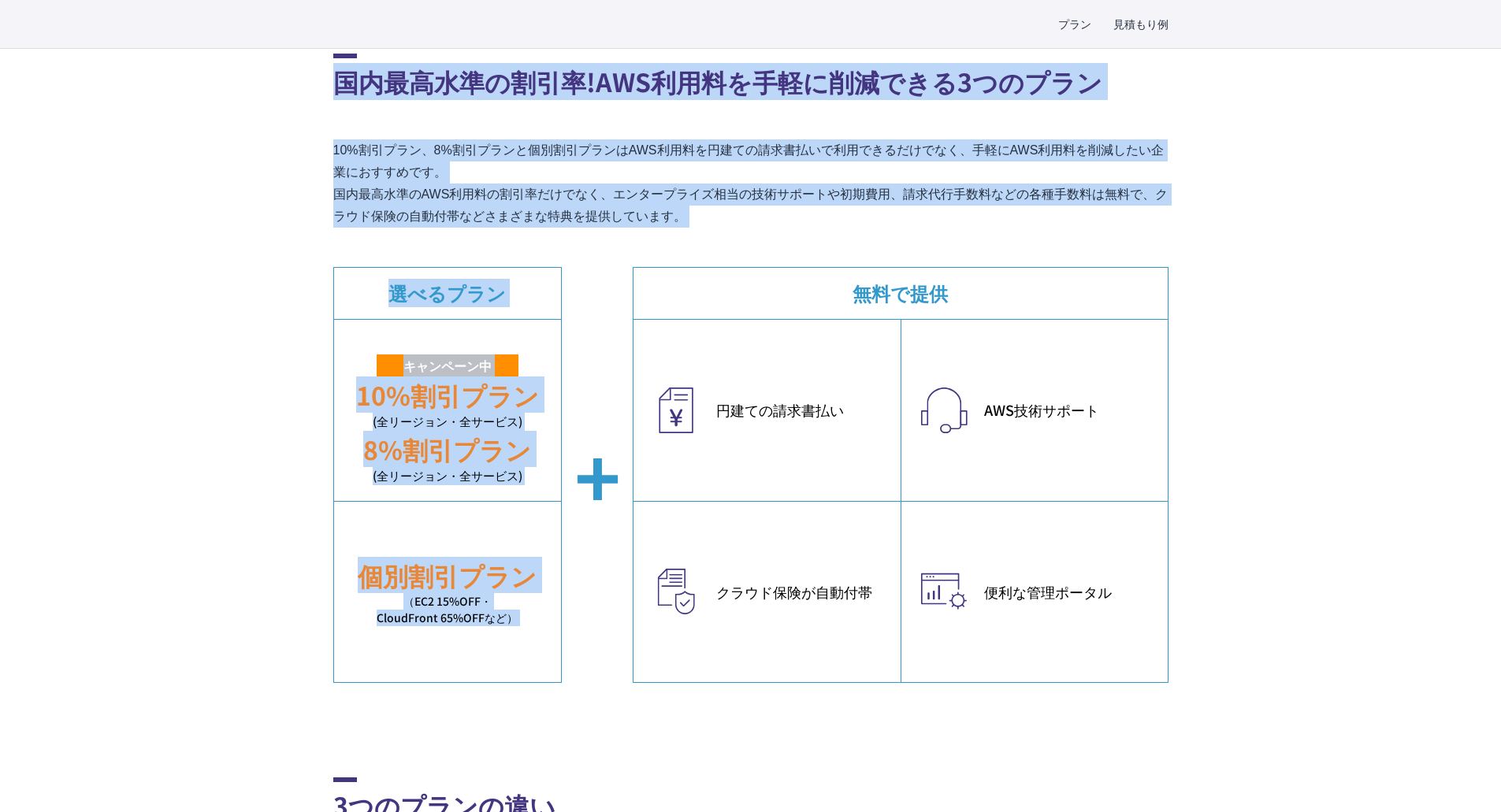
drag, startPoint x: 309, startPoint y: 83, endPoint x: 837, endPoint y: 240, distance: 550.8
click at [699, 225] on p "10%割引プラン、8%割引プランと個別割引プランはAWS利用料を円建ての請求書払いで利用できるだけでなく、手軽にAWS利用料を削減したい企業におすすめです。 …" at bounding box center [751, 183] width 836 height 88
drag, startPoint x: 732, startPoint y: 218, endPoint x: 269, endPoint y: 71, distance: 485.8
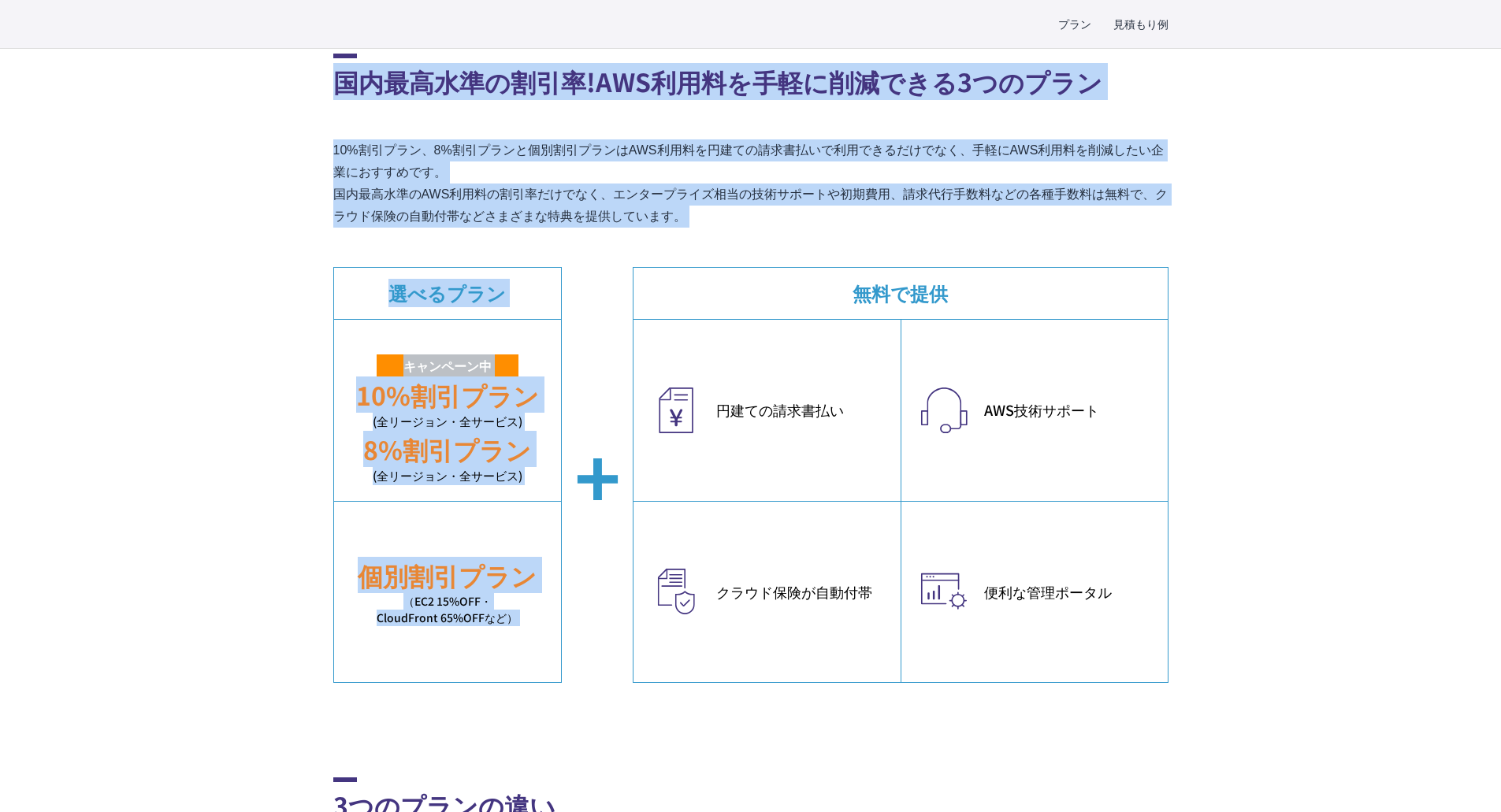
drag, startPoint x: 292, startPoint y: 76, endPoint x: 866, endPoint y: 236, distance: 595.9
click at [674, 208] on p "10%割引プラン、8%割引プランと個別割引プランはAWS利用料を円建ての請求書払いで利用できるだけでなく、手軽にAWS利用料を削減したい企業におすすめです。 …" at bounding box center [751, 183] width 836 height 88
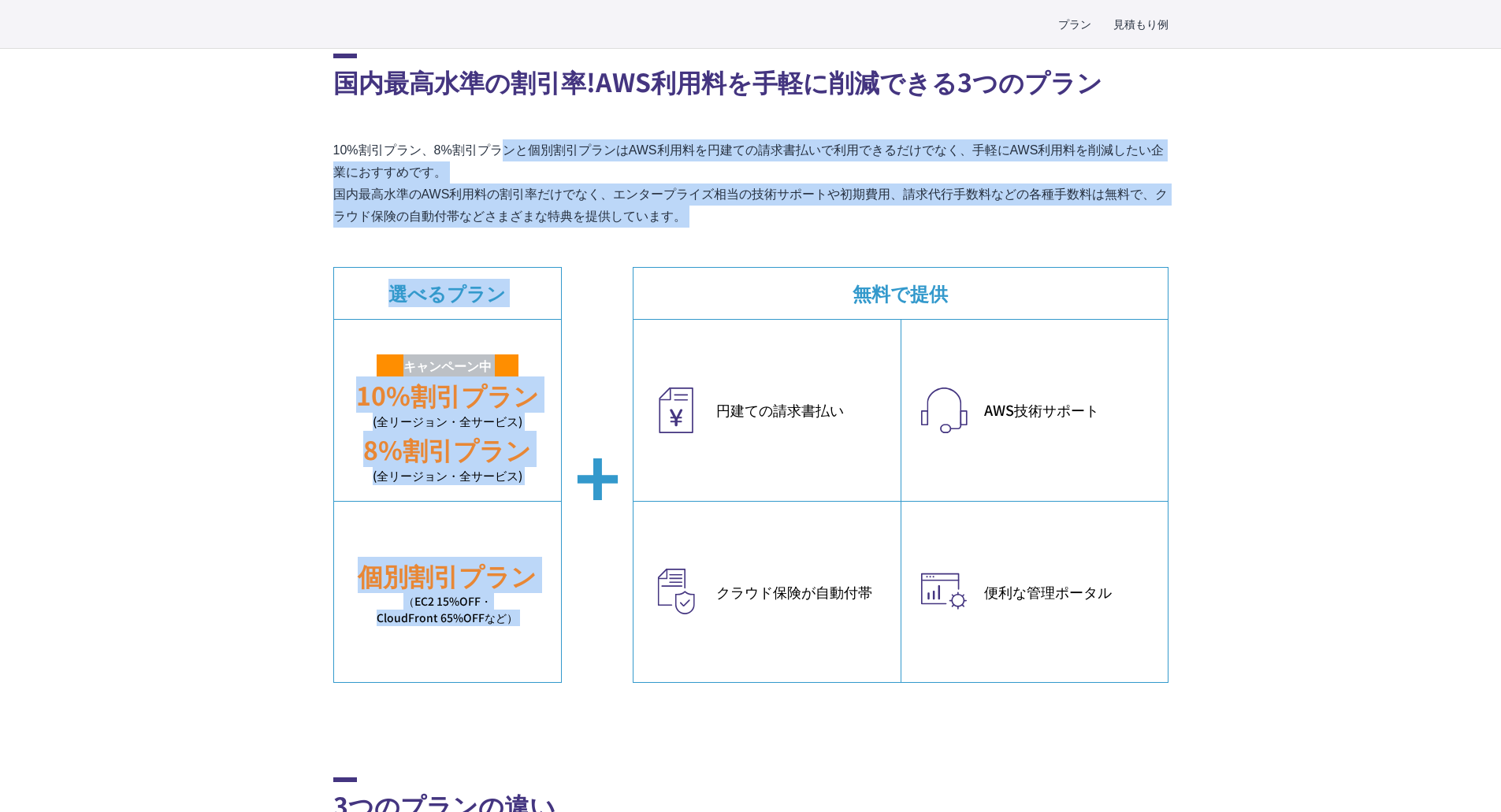
drag, startPoint x: 776, startPoint y: 228, endPoint x: 287, endPoint y: 100, distance: 505.5
drag, startPoint x: 287, startPoint y: 85, endPoint x: 758, endPoint y: 218, distance: 489.4
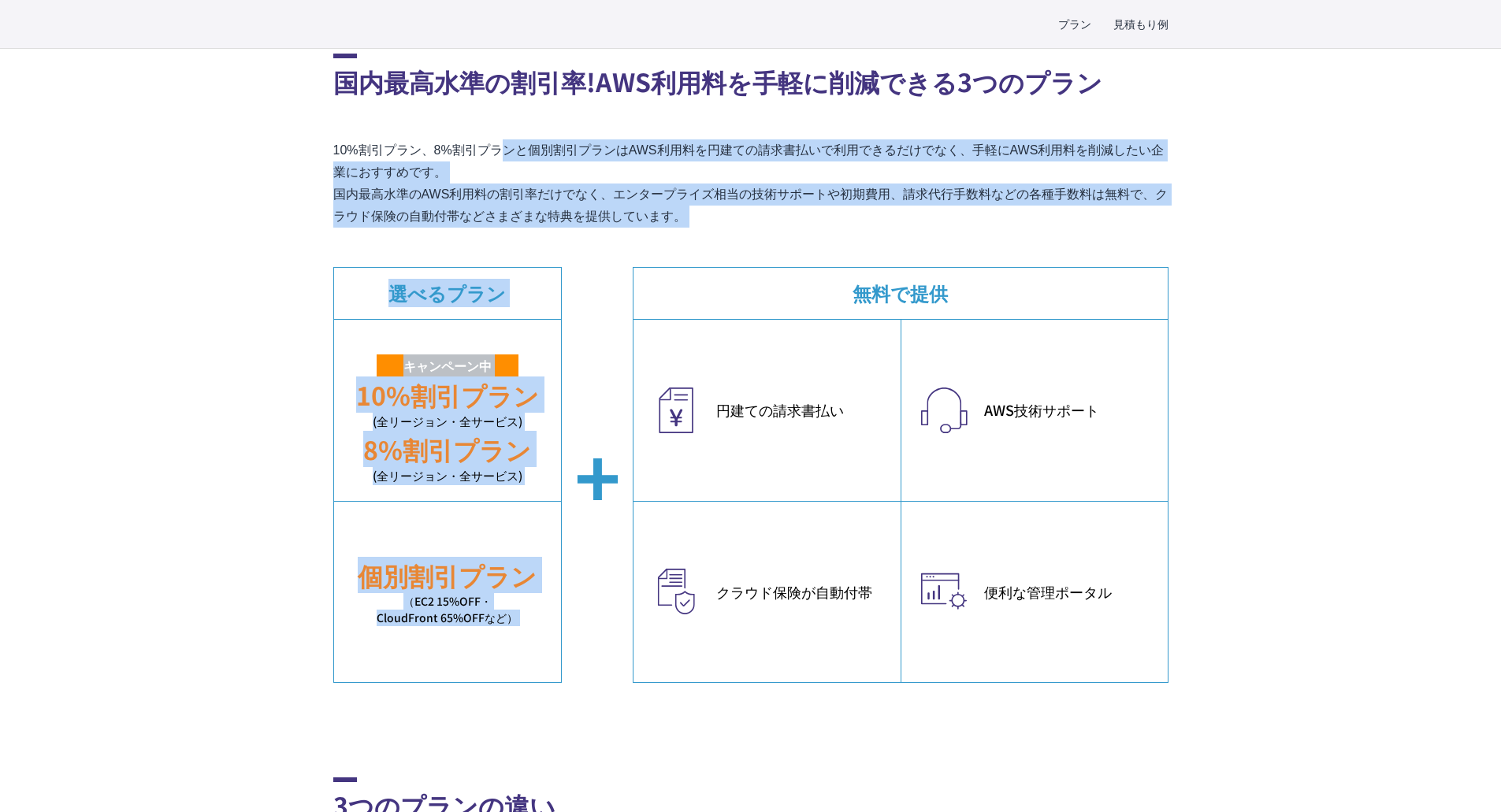
click at [758, 218] on p "10%割引プラン、8%割引プランと個別割引プランはAWS利用料を円建ての請求書払いで利用できるだけでなく、手軽にAWS利用料を削減したい企業におすすめです。 …" at bounding box center [751, 183] width 836 height 88
drag, startPoint x: 723, startPoint y: 222, endPoint x: 300, endPoint y: 114, distance: 436.6
drag, startPoint x: 307, startPoint y: 81, endPoint x: 816, endPoint y: 230, distance: 530.4
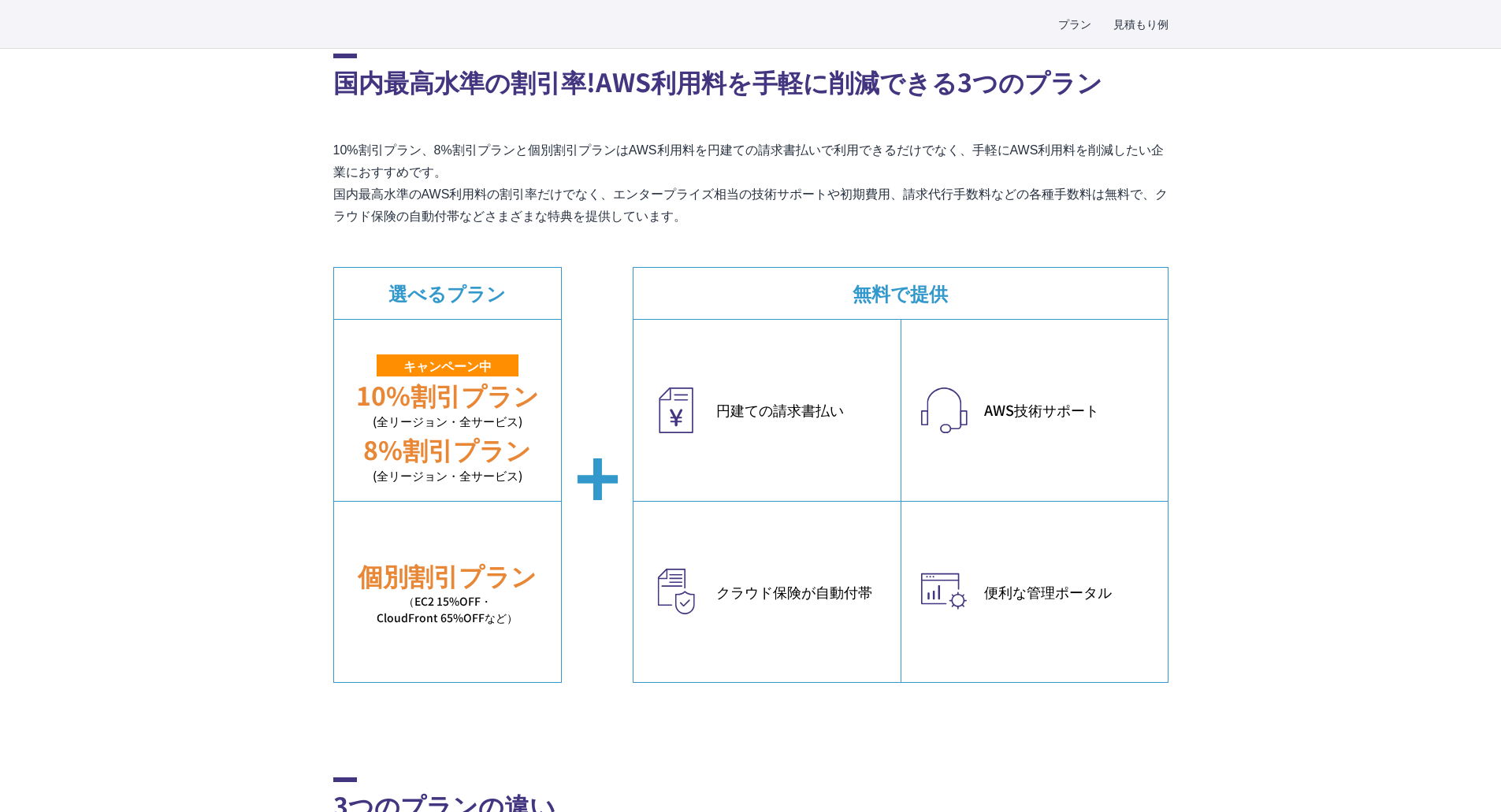
click at [816, 232] on section "国内最高水準の割引率!AWS利用料を手軽に削減できる3つのプラン 10%割引プラン、8%割引プランと個別割引プランはAWS利用料を円建ての請求書払いで利用でき…" at bounding box center [751, 369] width 836 height 629
drag, startPoint x: 704, startPoint y: 229, endPoint x: 704, endPoint y: 218, distance: 11.0
click at [704, 223] on section "国内最高水準の割引率!AWS利用料を手軽に削減できる3つのプラン 10%割引プラン、8%割引プランと個別割引プランはAWS利用料を円建ての請求書払いで利用でき…" at bounding box center [751, 369] width 836 height 629
click at [711, 211] on p "10%割引プラン、8%割引プランと個別割引プランはAWS利用料を円建ての請求書払いで利用できるだけでなく、手軽にAWS利用料を削減したい企業におすすめです。 …" at bounding box center [751, 183] width 836 height 88
click at [728, 193] on p "10%割引プラン、8%割引プランと個別割引プランはAWS利用料を円建ての請求書払いで利用できるだけでなく、手軽にAWS利用料を削減したい企業におすすめです。 …" at bounding box center [751, 183] width 836 height 88
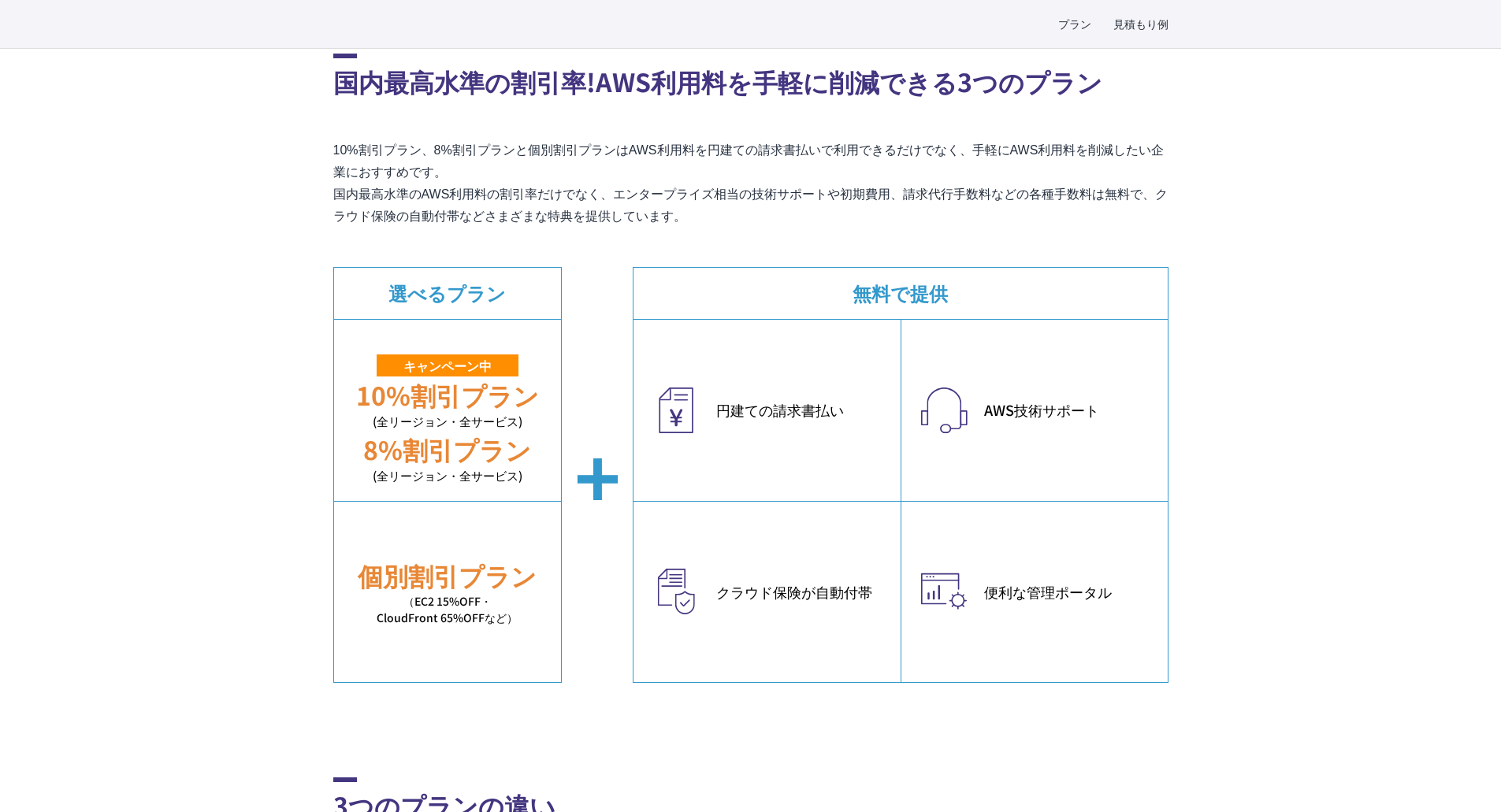
drag, startPoint x: 720, startPoint y: 223, endPoint x: 297, endPoint y: 72, distance: 449.1
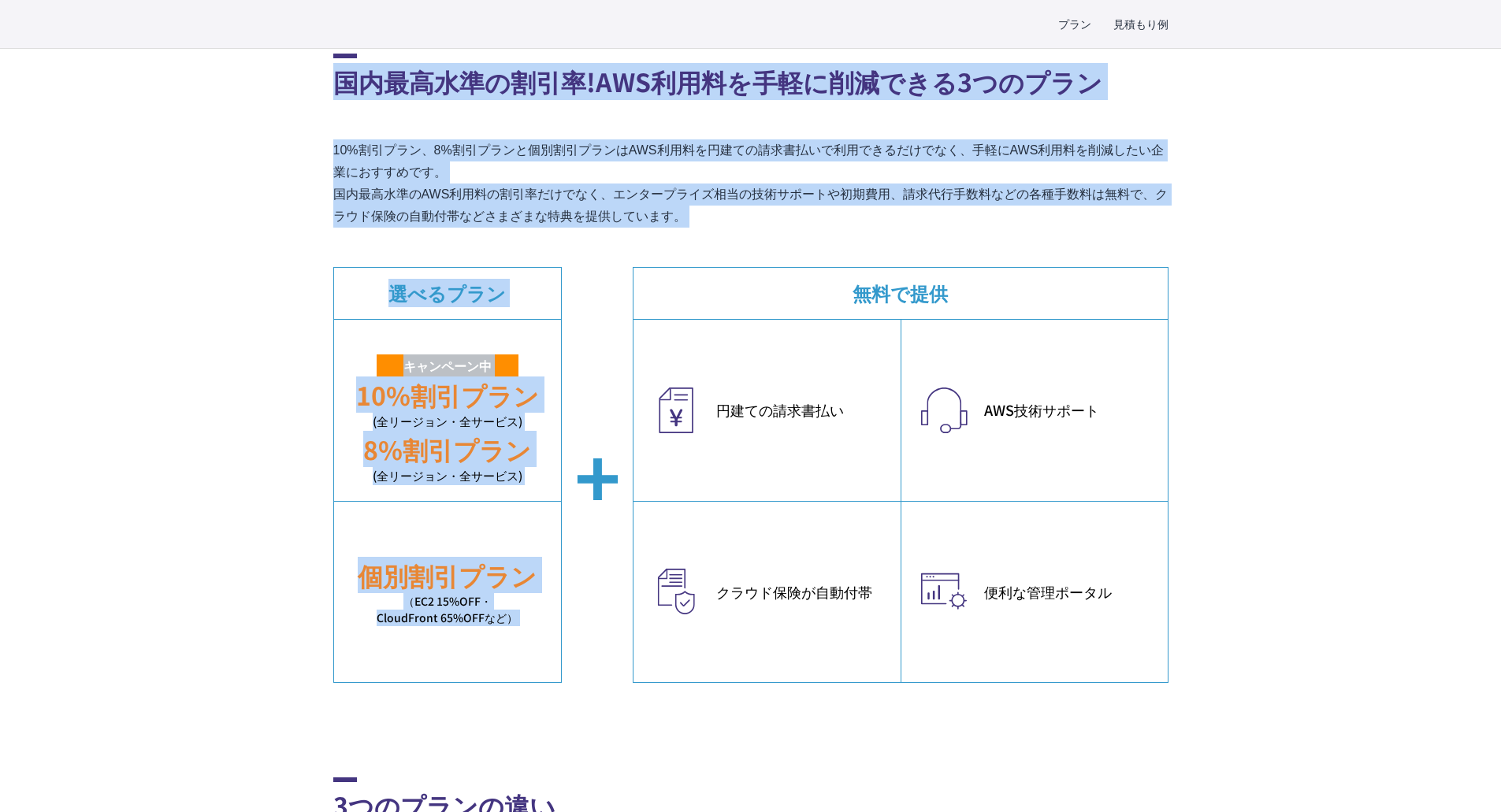
drag, startPoint x: 301, startPoint y: 90, endPoint x: 773, endPoint y: 243, distance: 496.2
click at [719, 223] on p "10%割引プラン、8%割引プランと個別割引プランはAWS利用料を円建ての請求書払いで利用できるだけでなく、手軽にAWS利用料を削減したい企業におすすめです。 …" at bounding box center [751, 183] width 836 height 88
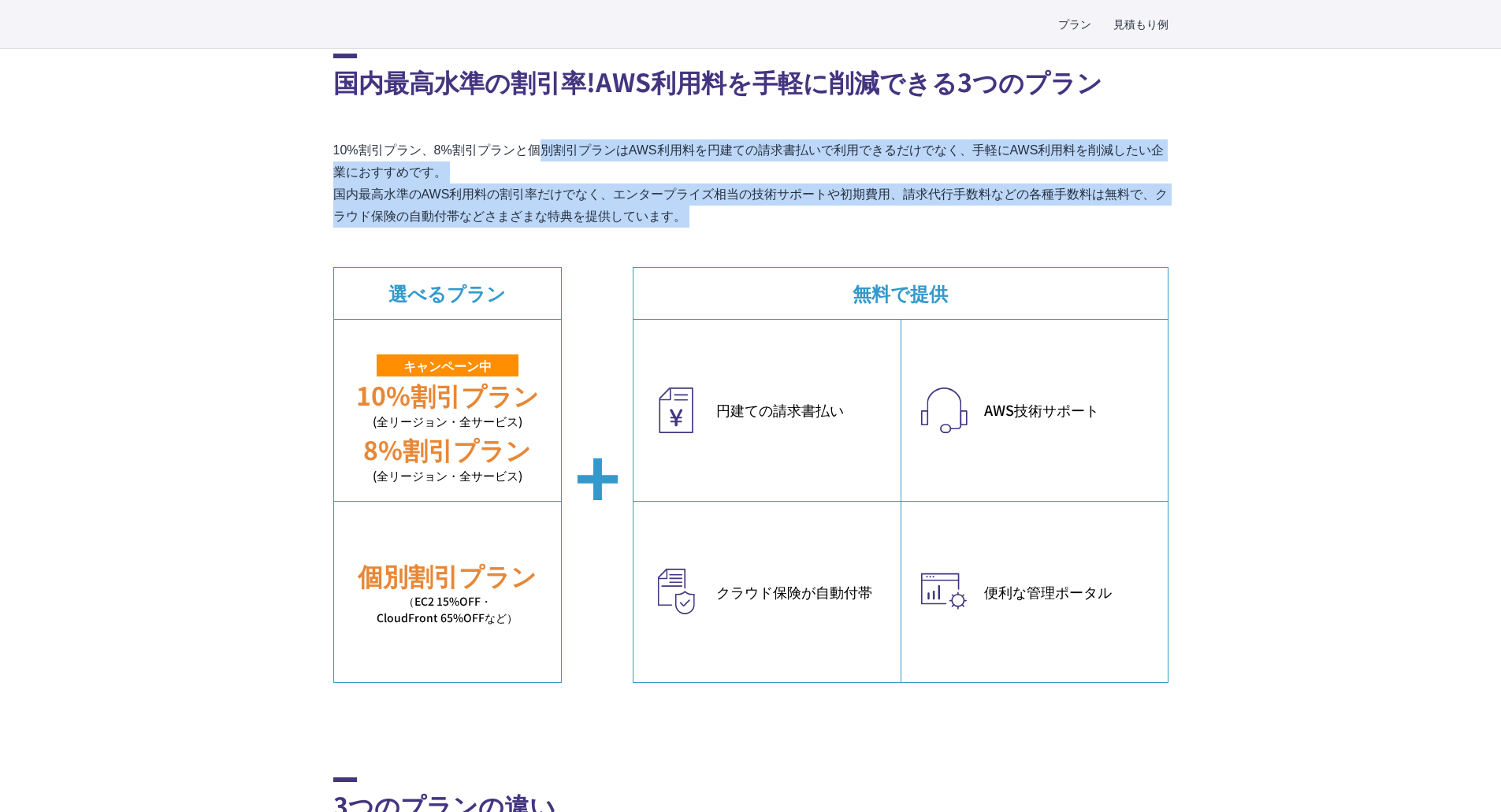
drag, startPoint x: 719, startPoint y: 223, endPoint x: 376, endPoint y: 108, distance: 361.8
click at [376, 108] on section "国内最高水準の割引率!AWS利用料を手軽に削減できる3つのプラン 10%割引プラン、8%割引プランと個別割引プランはAWS利用料を円建ての請求書払いで利用でき…" at bounding box center [751, 369] width 836 height 629
click at [374, 103] on section "国内最高水準の割引率!AWS利用料を手軽に削減できる3つのプラン 10%割引プラン、8%割引プランと個別割引プランはAWS利用料を円建ての請求書払いで利用でき…" at bounding box center [751, 369] width 836 height 629
drag, startPoint x: 303, startPoint y: 80, endPoint x: 854, endPoint y: 223, distance: 569.3
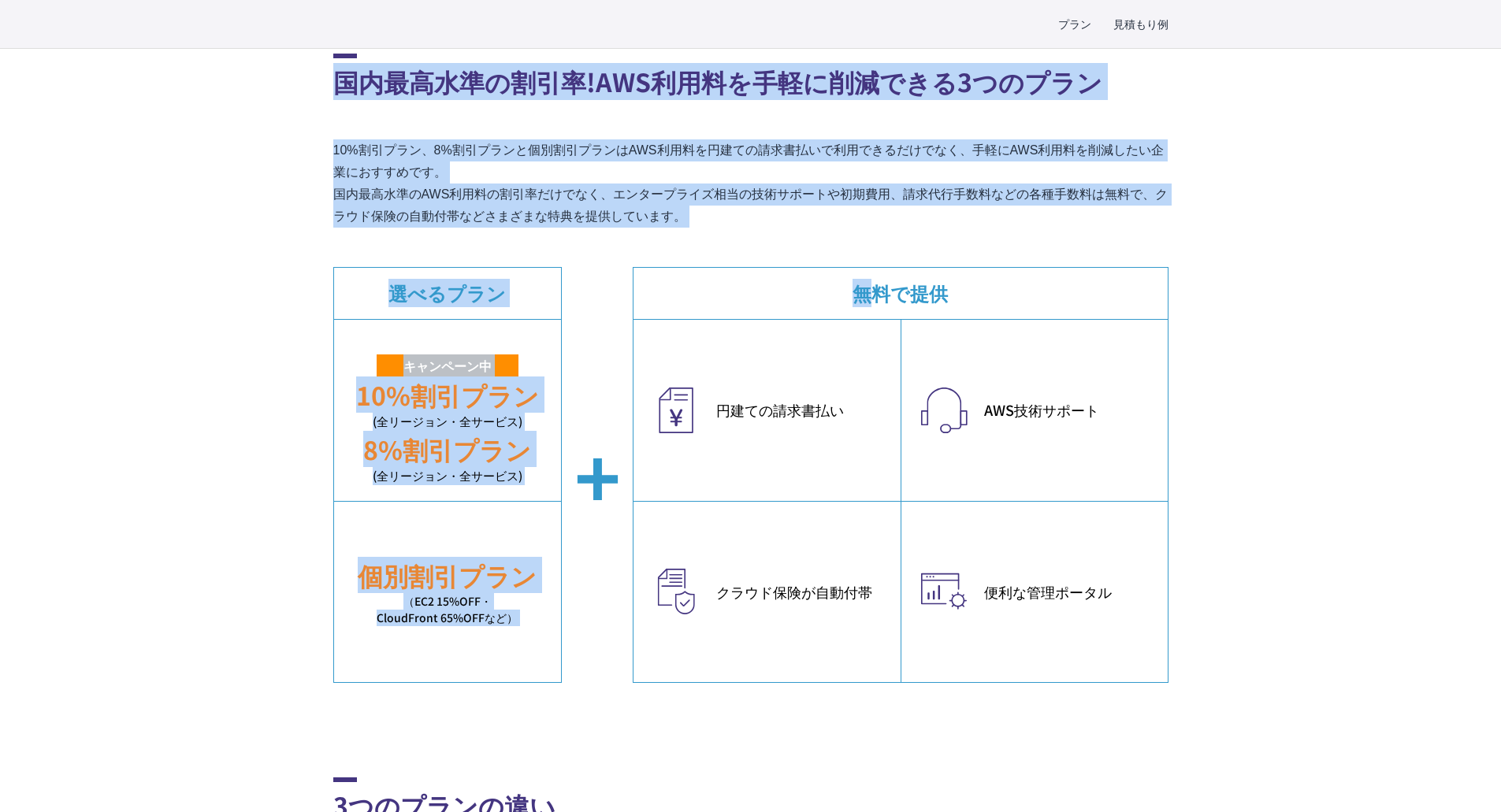
click at [688, 213] on p "10%割引プラン、8%割引プランと個別割引プランはAWS利用料を円建ての請求書払いで利用できるだけでなく、手軽にAWS利用料を削減したい企業におすすめです。 …" at bounding box center [751, 183] width 836 height 88
drag, startPoint x: 699, startPoint y: 220, endPoint x: 164, endPoint y: 100, distance: 548.3
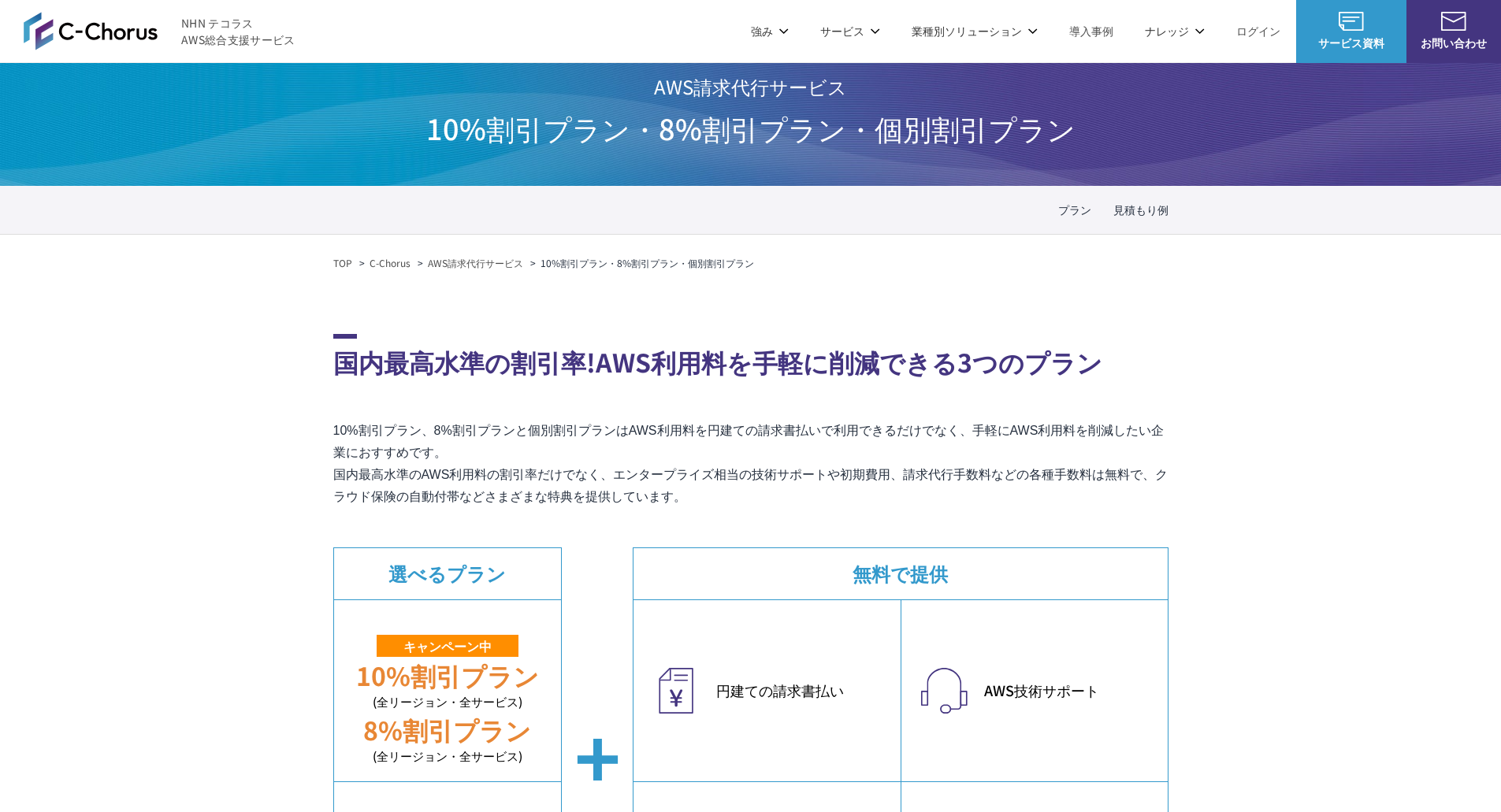
scroll to position [0, 0]
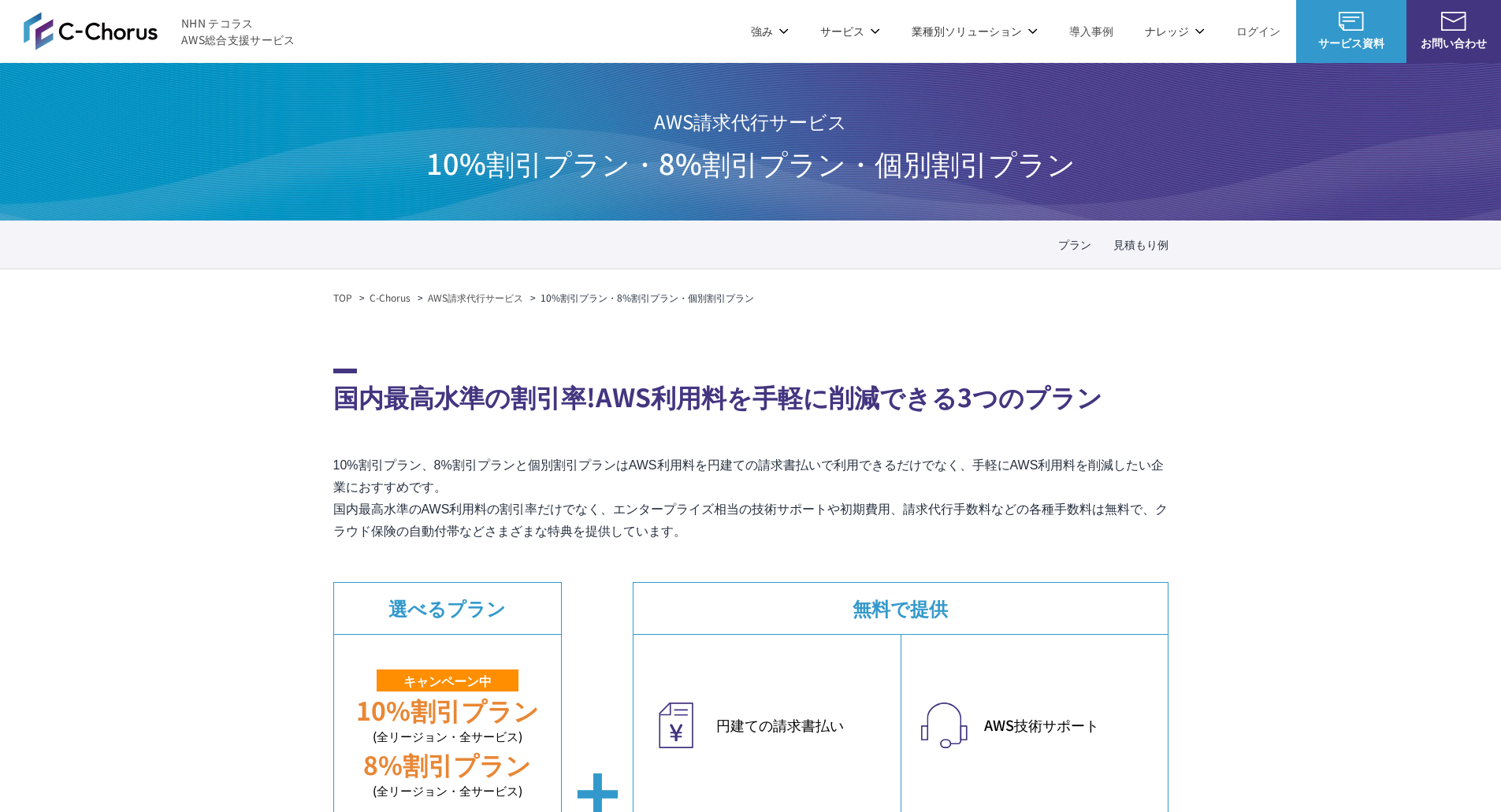
click at [438, 32] on header "NHN テコラス AWS総合支援サービス 強み 強み C-Chorusの強み 管理ポータル 開発ロードマップ C-Chorusのサポート 資料を請求する まず…" at bounding box center [750, 32] width 1501 height 63
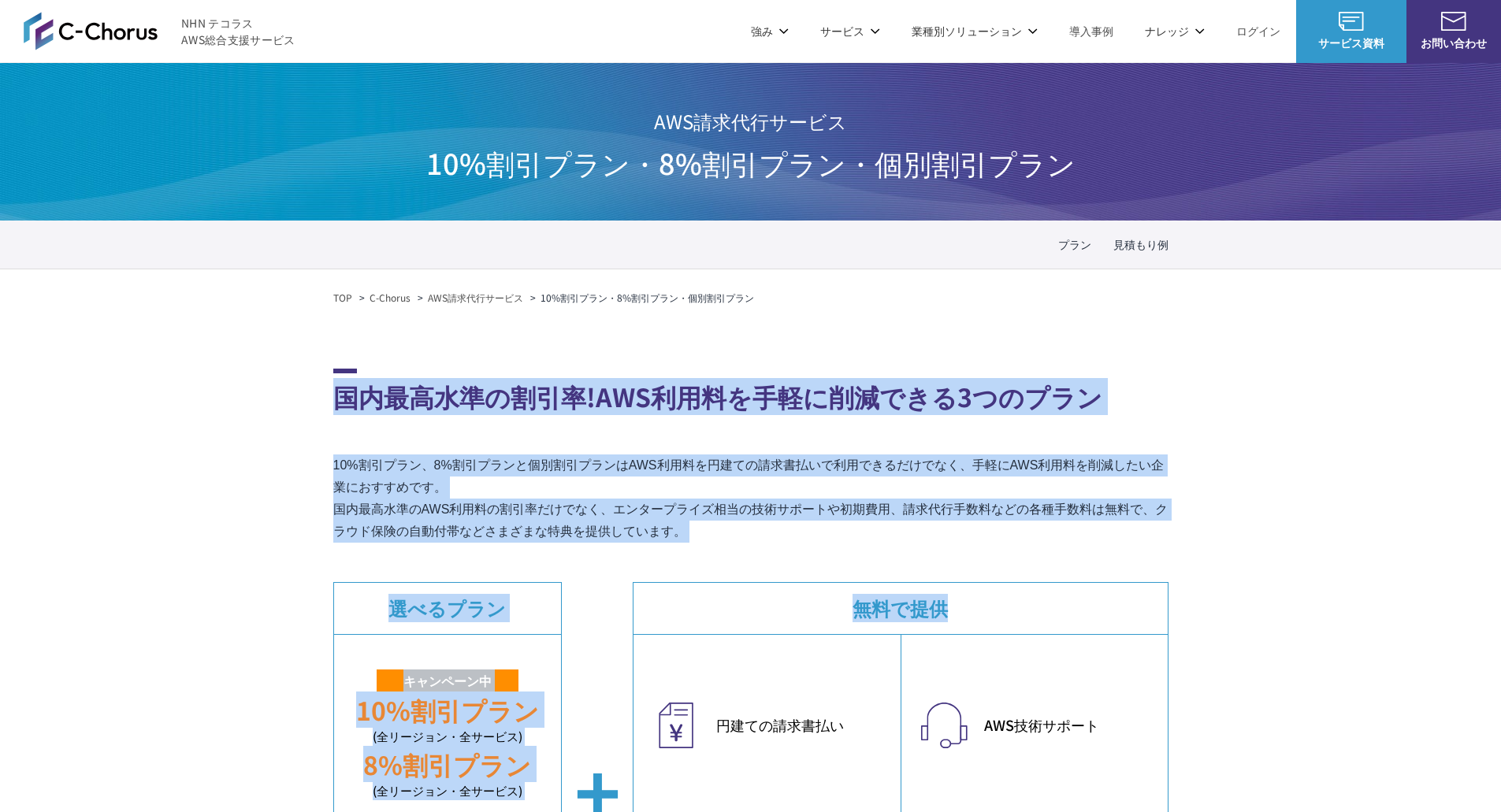
drag, startPoint x: 229, startPoint y: 345, endPoint x: 1076, endPoint y: 560, distance: 873.9
click at [1066, 538] on p "10%割引プラン、8%割引プランと個別割引プランはAWS利用料を円建ての請求書払いで利用できるだけでなく、手軽にAWS利用料を削減したい企業におすすめです。 …" at bounding box center [751, 498] width 836 height 88
click at [752, 536] on p "10%割引プラン、8%割引プランと個別割引プランはAWS利用料を円建ての請求書払いで利用できるだけでなく、手軽にAWS利用料を削減したい企業におすすめです。 …" at bounding box center [751, 498] width 836 height 88
drag, startPoint x: 791, startPoint y: 531, endPoint x: 302, endPoint y: 394, distance: 507.8
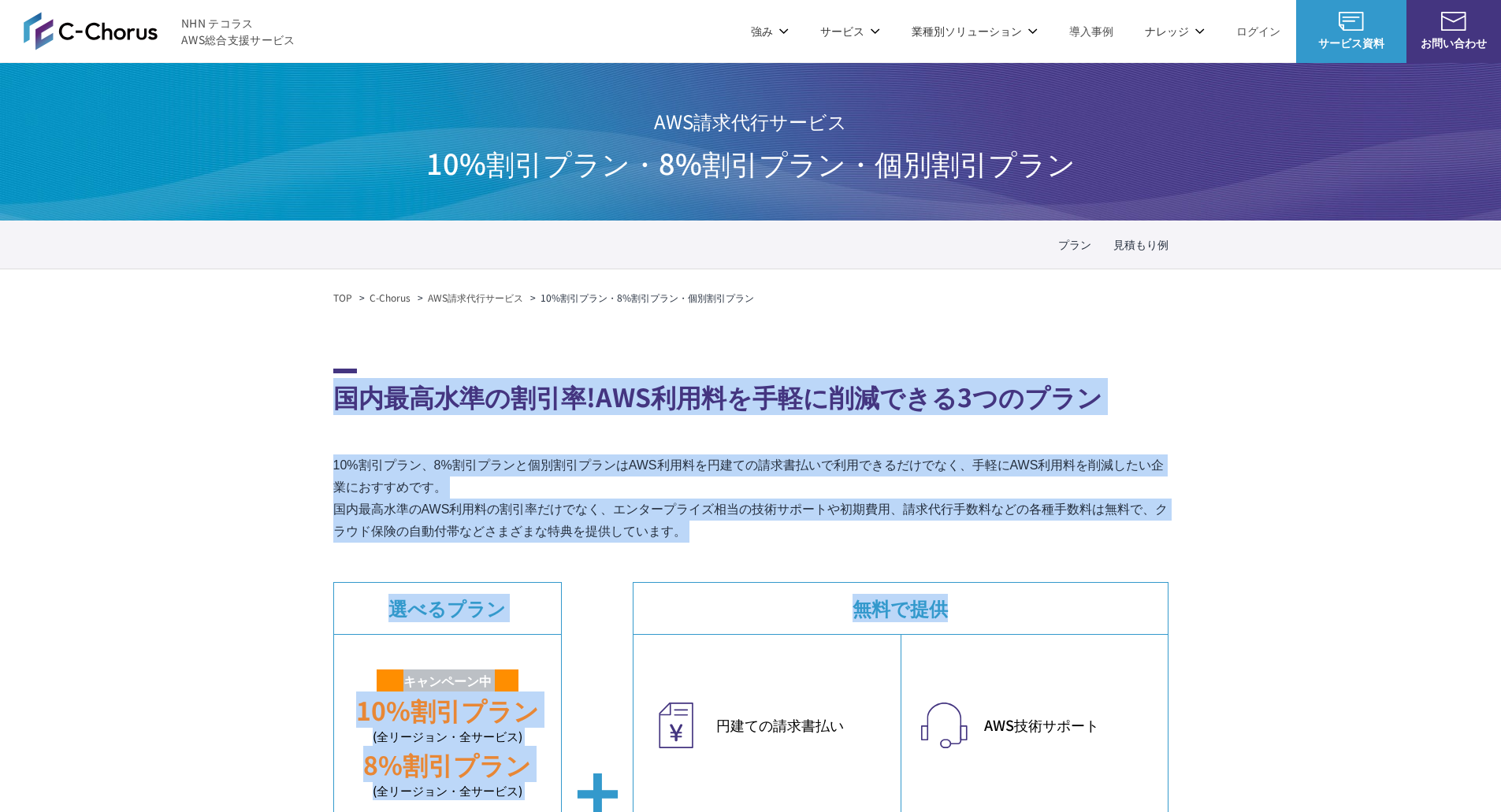
drag, startPoint x: 316, startPoint y: 394, endPoint x: 768, endPoint y: 600, distance: 496.7
click at [747, 560] on section "国内最高水準の割引率!AWS利用料を手軽に削減できる3つのプラン 10%割引プラン、8%割引プランと個別割引プランはAWS利用料を円建ての請求書払いで利用でき…" at bounding box center [751, 683] width 836 height 629
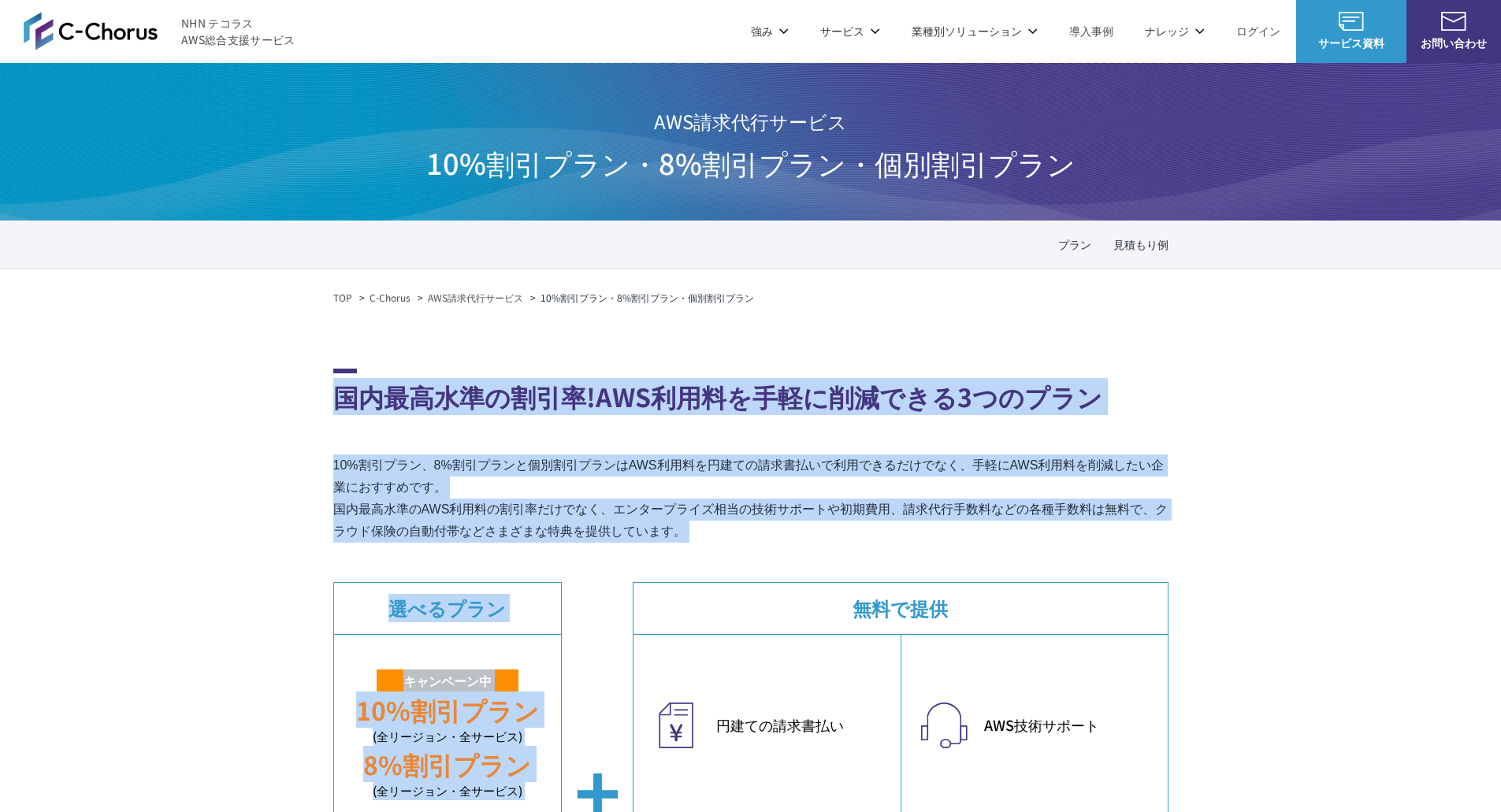
drag, startPoint x: 739, startPoint y: 542, endPoint x: 283, endPoint y: 364, distance: 489.5
drag, startPoint x: 320, startPoint y: 407, endPoint x: 643, endPoint y: 531, distance: 346.0
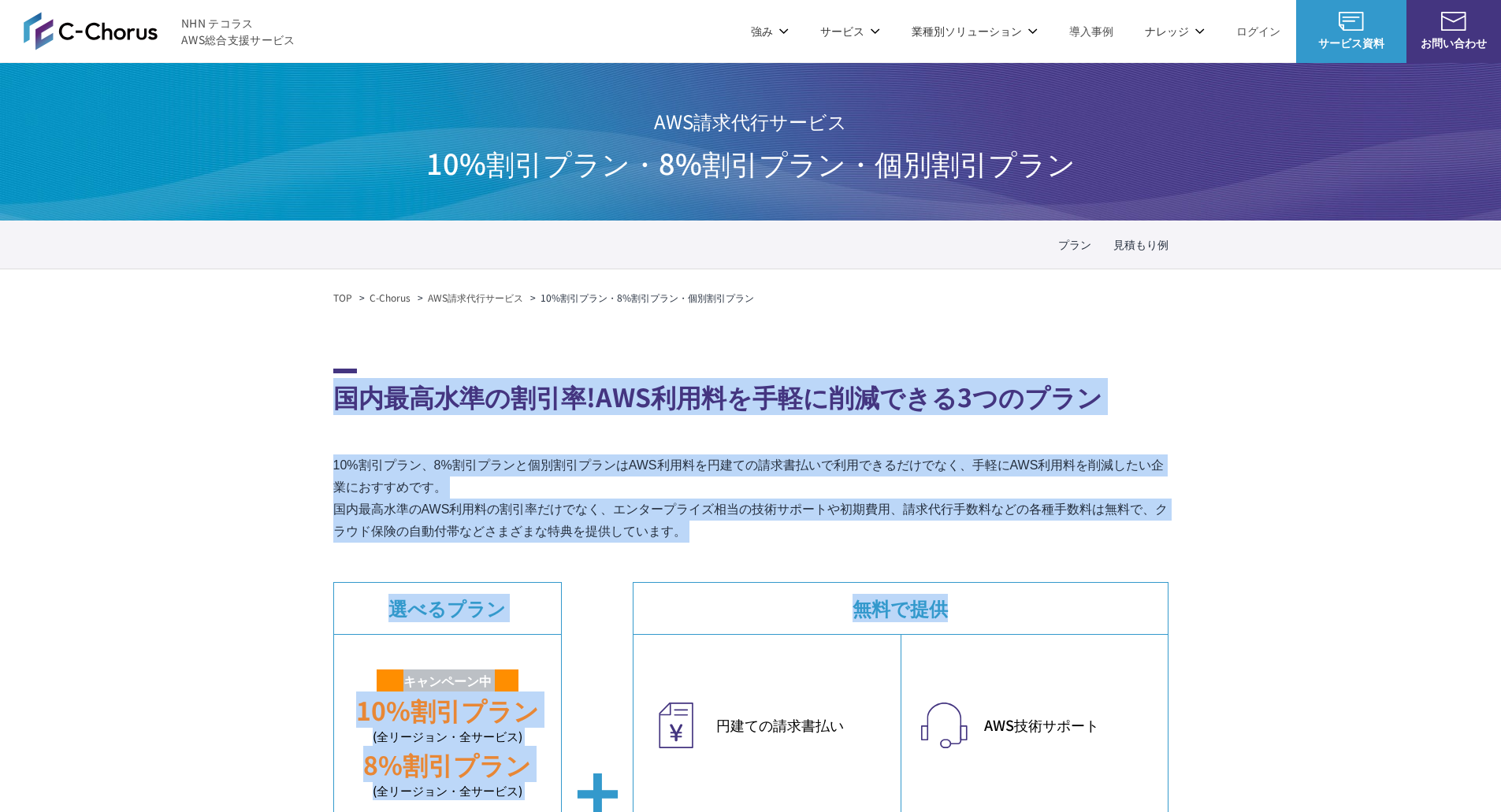
click at [641, 531] on p "10%割引プラン、8%割引プランと個別割引プランはAWS利用料を円建ての請求書払いで利用できるだけでなく、手軽にAWS利用料を削減したい企業におすすめです。 …" at bounding box center [751, 498] width 836 height 88
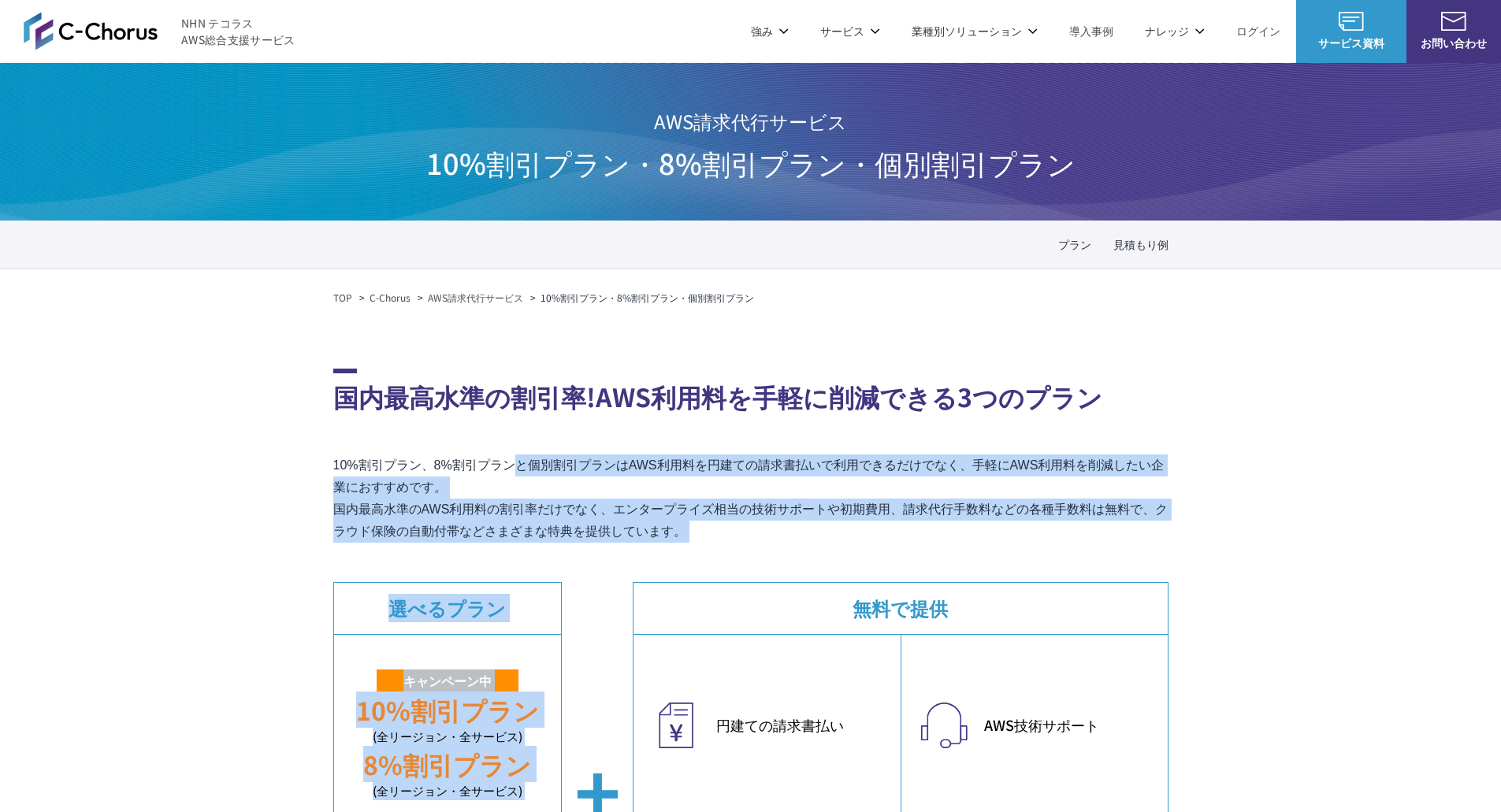
drag, startPoint x: 787, startPoint y: 545, endPoint x: 338, endPoint y: 418, distance: 466.6
click at [338, 418] on section "国内最高水準の割引率!AWS利用料を手軽に削減できる3つのプラン 10%割引プラン、8%割引プランと個別割引プランはAWS利用料を円建ての請求書払いで利用でき…" at bounding box center [751, 683] width 836 height 629
drag, startPoint x: 322, startPoint y: 407, endPoint x: 661, endPoint y: 533, distance: 361.7
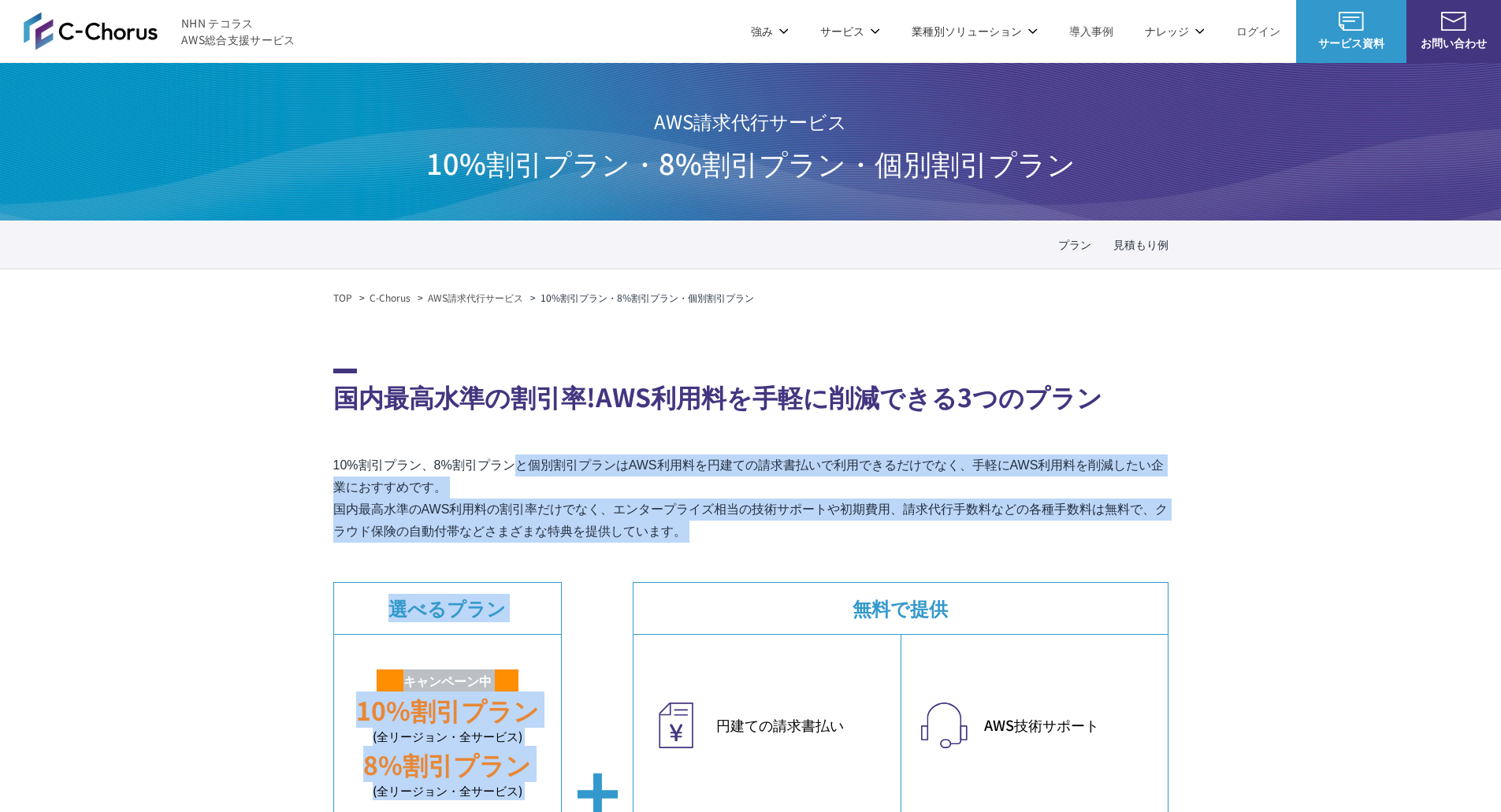
click at [665, 531] on p "10%割引プラン、8%割引プランと個別割引プランはAWS利用料を円建ての請求書払いで利用できるだけでなく、手軽にAWS利用料を削減したい企業におすすめです。 …" at bounding box center [751, 498] width 836 height 88
drag, startPoint x: 718, startPoint y: 534, endPoint x: 294, endPoint y: 413, distance: 440.9
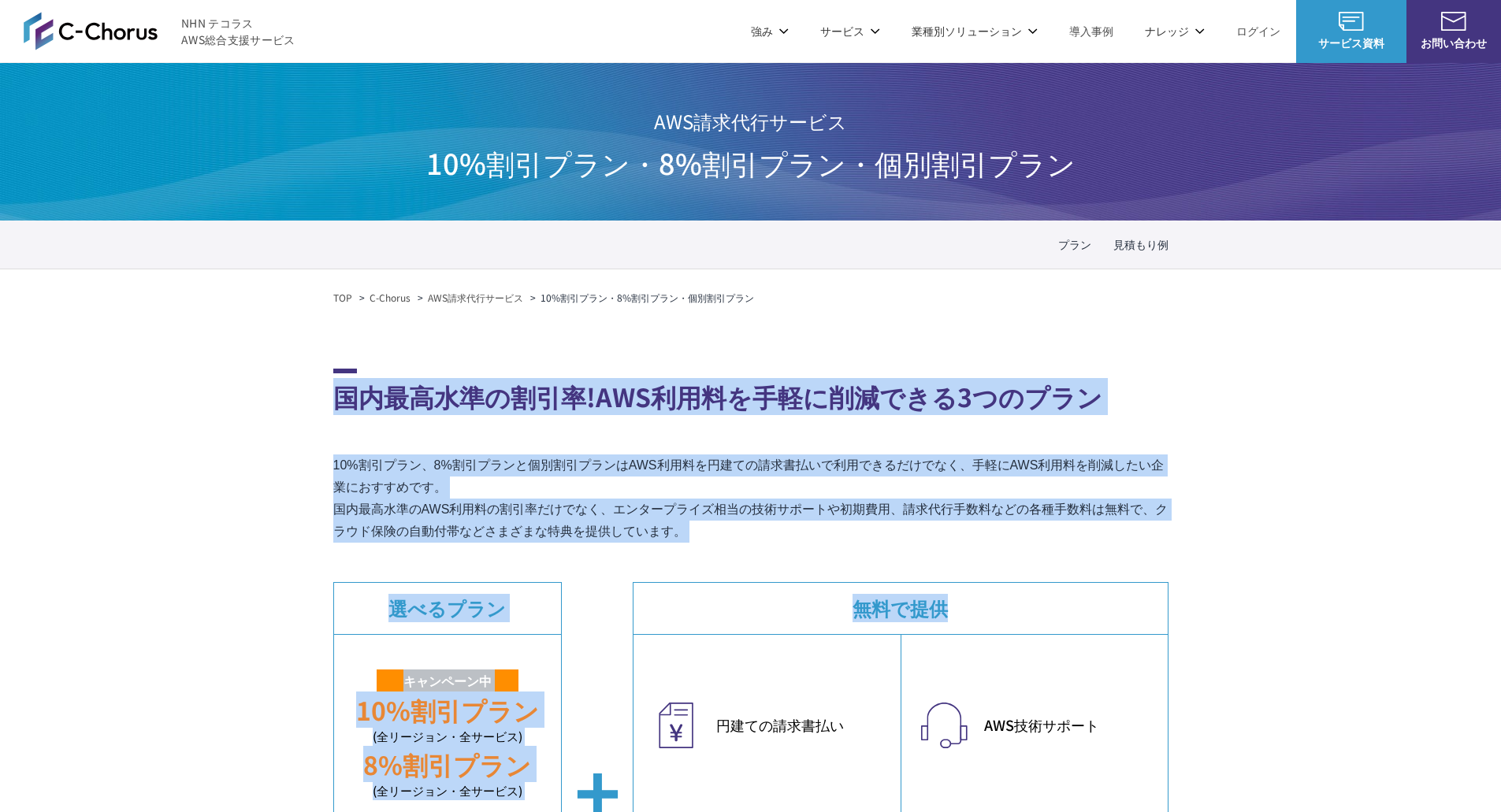
drag, startPoint x: 308, startPoint y: 399, endPoint x: 768, endPoint y: 571, distance: 491.1
click at [706, 554] on section "国内最高水準の割引率!AWS利用料を手軽に削減できる3つのプラン 10%割引プラン、8%割引プランと個別割引プランはAWS利用料を円建ての請求書払いで利用でき…" at bounding box center [751, 683] width 836 height 629
drag, startPoint x: 718, startPoint y: 529, endPoint x: 259, endPoint y: 345, distance: 494.5
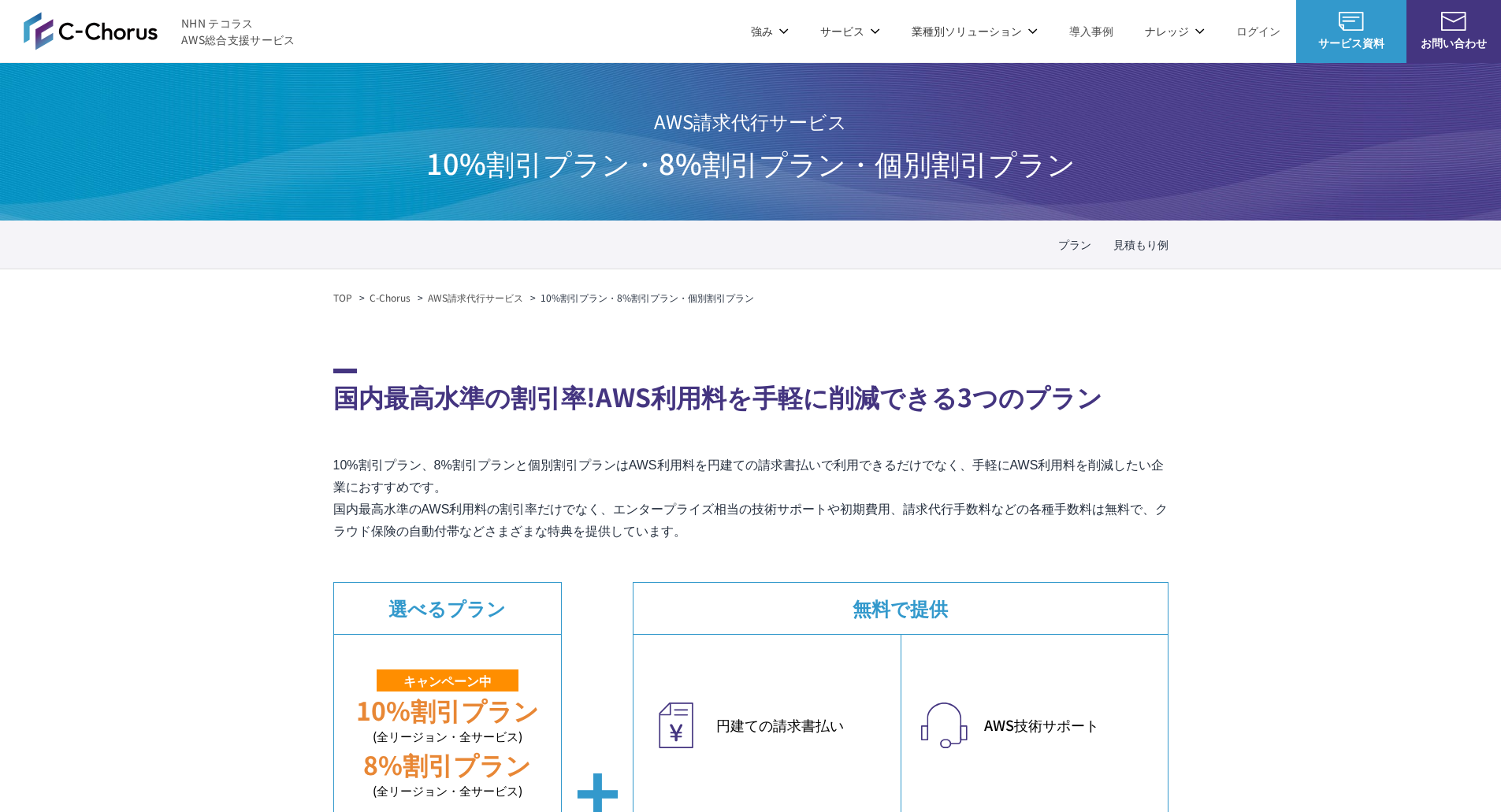
click at [346, 405] on h2 "国内最高水準の割引率!AWS利用料を手軽に削減できる3つのプラン" at bounding box center [751, 392] width 836 height 46
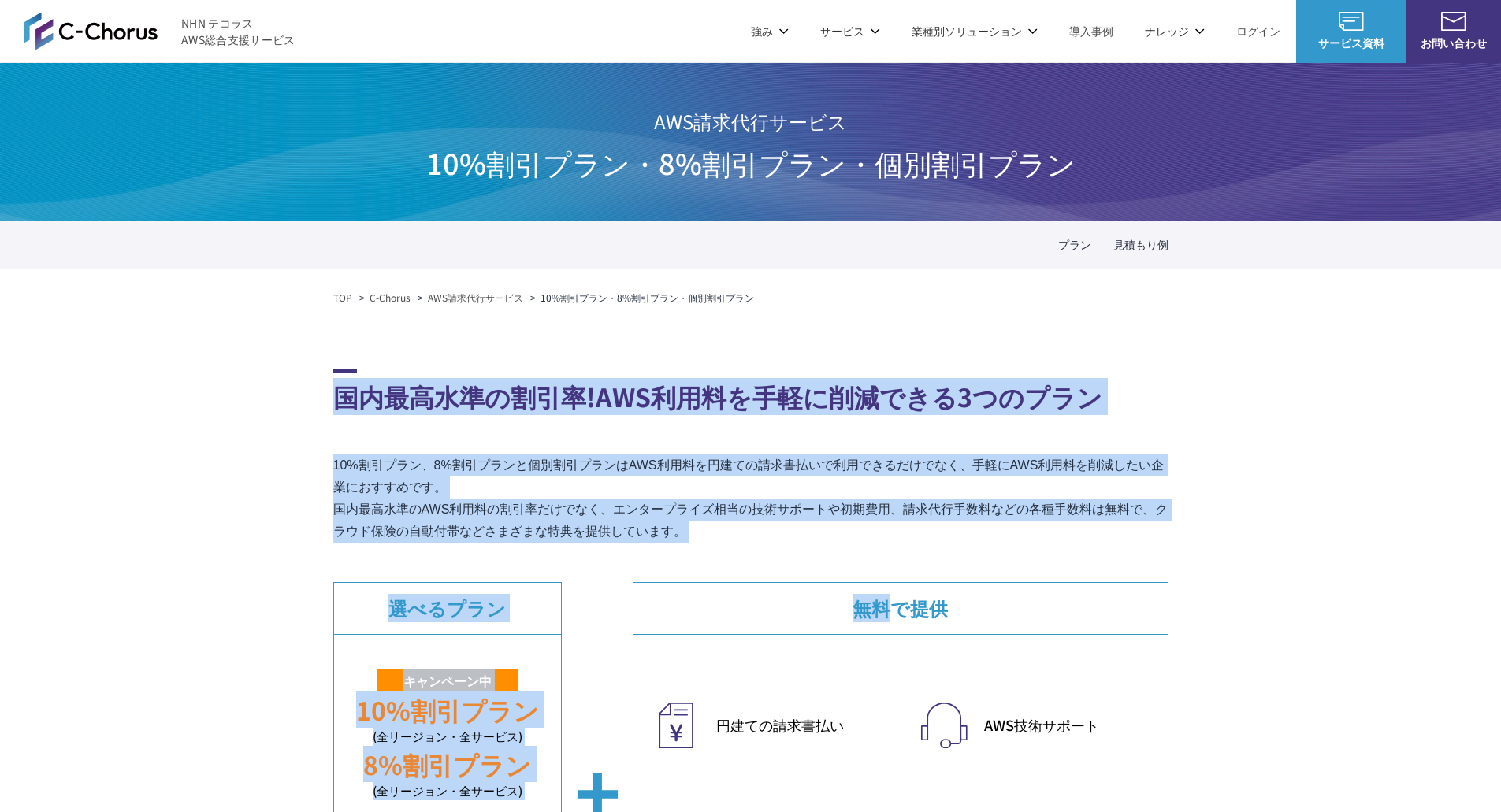
drag, startPoint x: 309, startPoint y: 396, endPoint x: 865, endPoint y: 545, distance: 575.6
click at [660, 530] on p "10%割引プラン、8%割引プランと個別割引プランはAWS利用料を円建ての請求書払いで利用できるだけでなく、手軽にAWS利用料を削減したい企業におすすめです。 …" at bounding box center [751, 498] width 836 height 88
drag, startPoint x: 714, startPoint y: 528, endPoint x: 301, endPoint y: 412, distance: 429.0
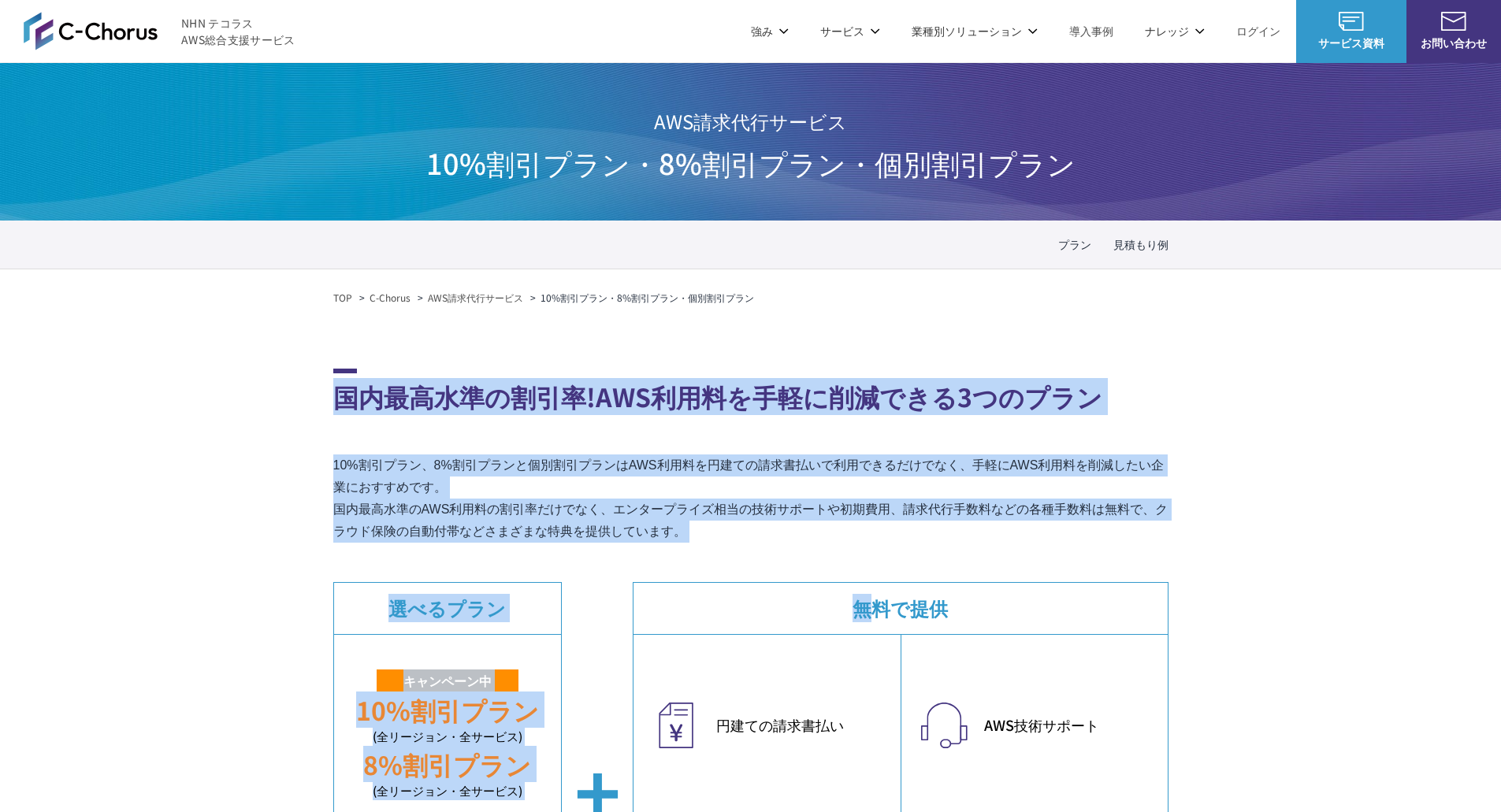
drag
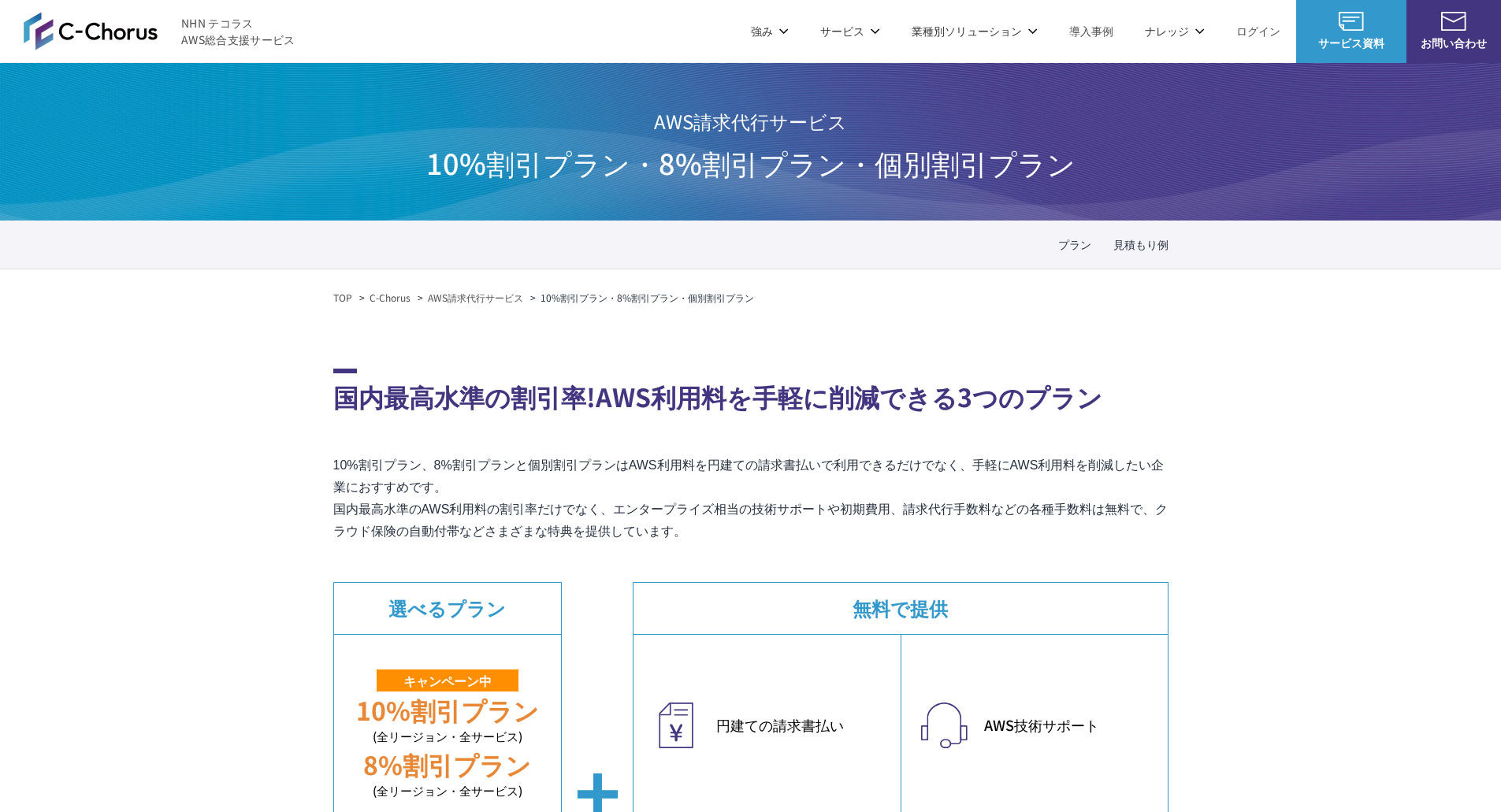
click at [691, 531] on p "10%割引プラン、8%割引プランと個別割引プランはAWS利用料を円建ての請求書払いで利用できるだけでなく、手軽にAWS利用料を削減したい企業におすすめです。 …" at bounding box center [751, 498] width 836 height 88
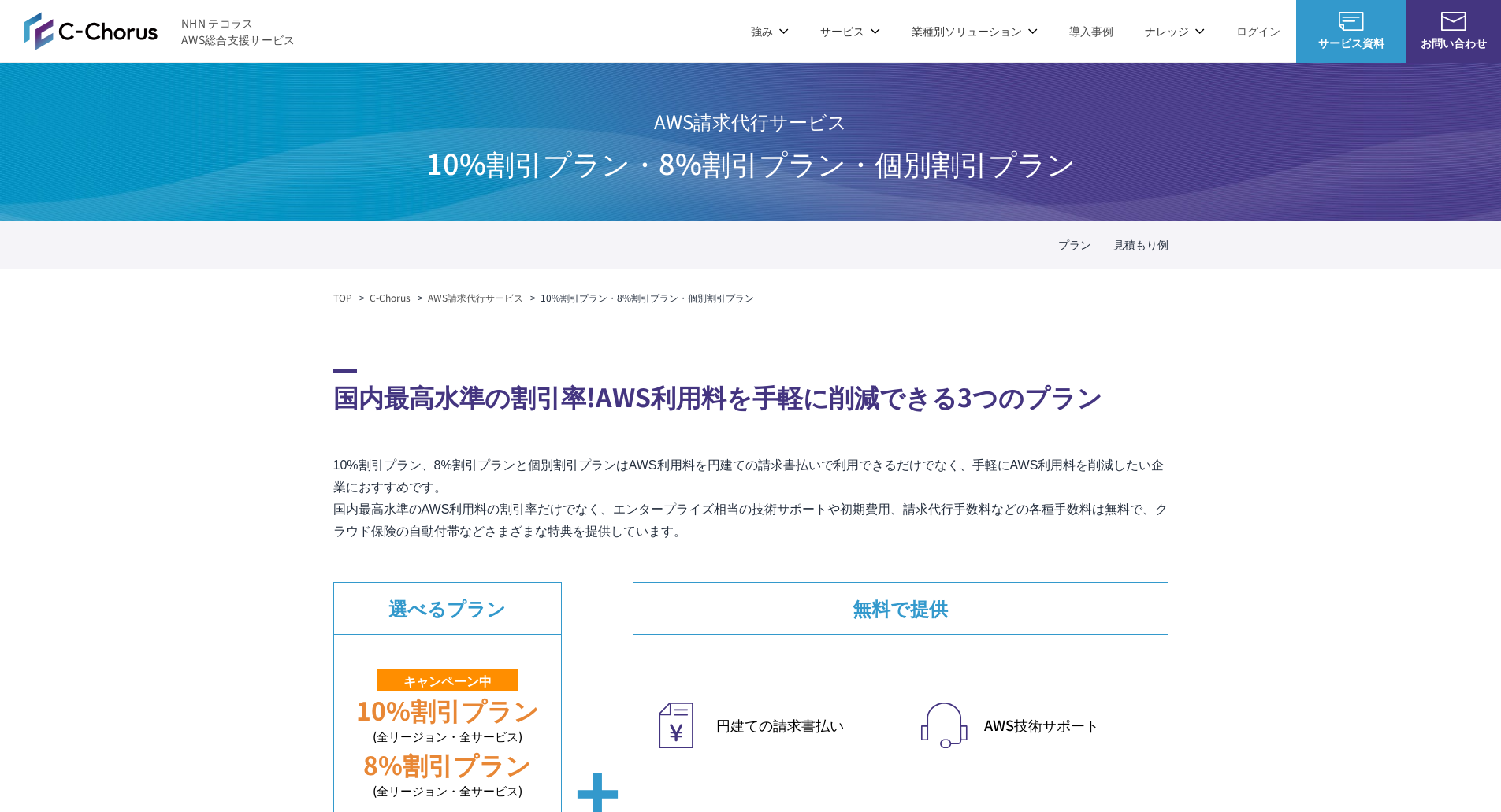
click at [714, 537] on p "10%割引プラン、8%割引プランと個別割引プランはAWS利用料を円建ての請求書払いで利用できるだけでなく、手軽にAWS利用料を削減したい企業におすすめです。 …" at bounding box center [751, 498] width 836 height 88
click at [336, 434] on section "国内最高水準の割引率!AWS利用料を手軽に削減できる3つのプラン 10%割引プラン、8%割引プランと個別割引プランはAWS利用料を円建ての請求書払いで利用でき…" at bounding box center [751, 683] width 836 height 629
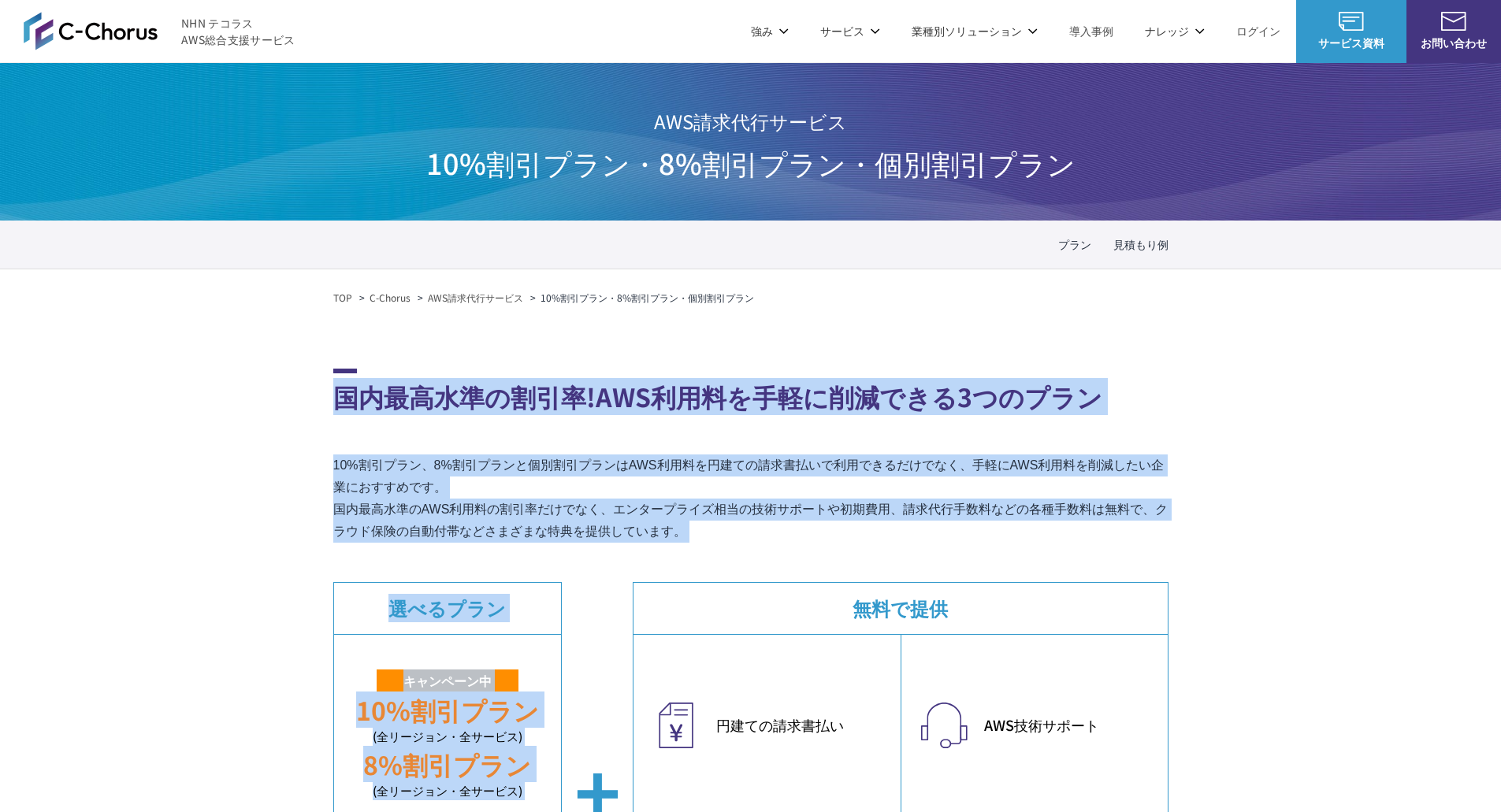
click at [699, 544] on section "国内最高水準の割引率!AWS利用料を手軽に削減できる3つのプラン 10%割引プラン、8%割引プランと個別割引プランはAWS利用料を円建ての請求書払いで利用でき…" at bounding box center [751, 683] width 836 height 629
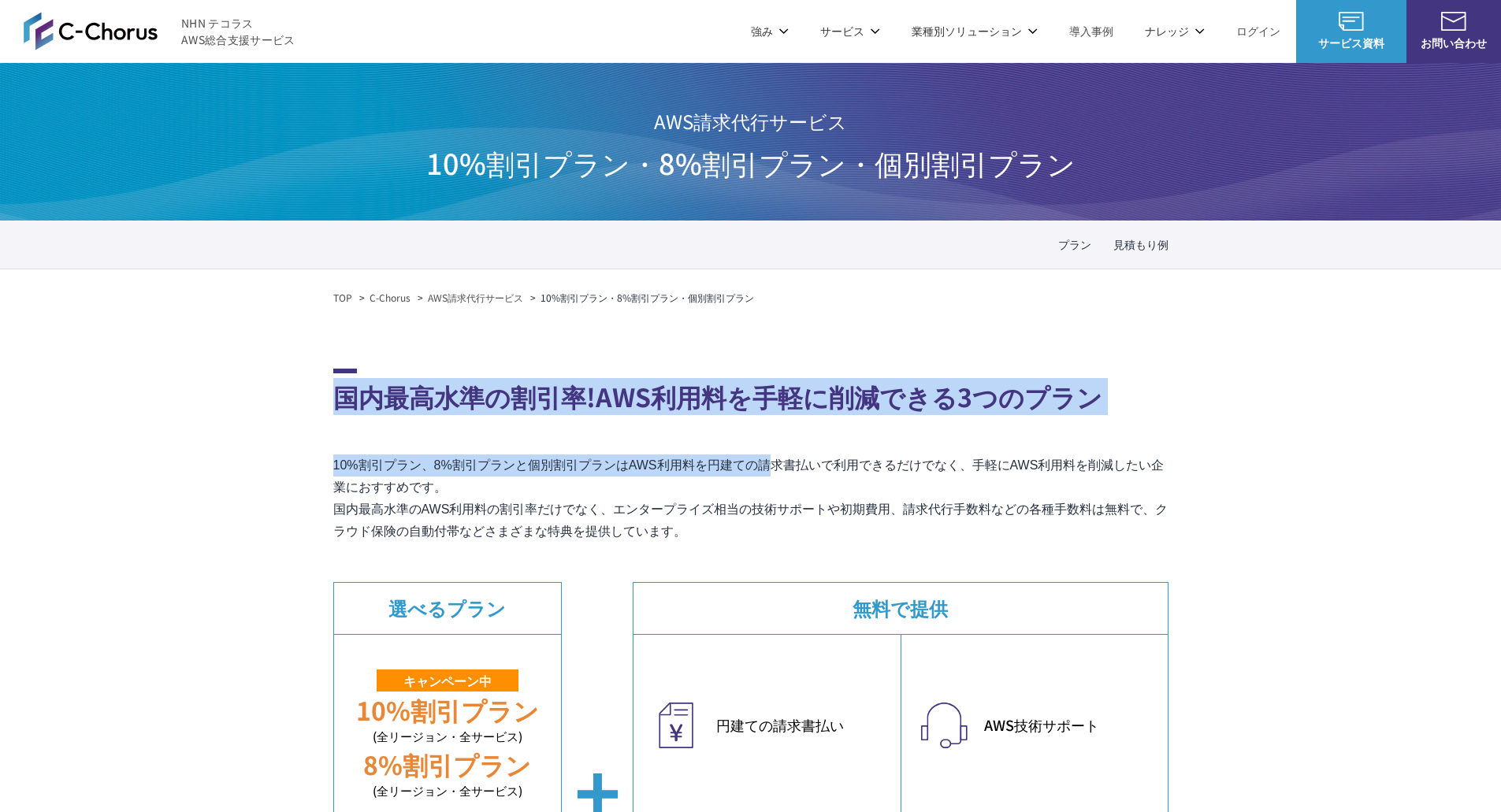
click at [653, 489] on p "10%割引プラン、8%割引プランと個別割引プランはAWS利用料を円建ての請求書払いで利用できるだけでなく、手軽にAWS利用料を削減したい企業におすすめです。 …" at bounding box center [751, 498] width 836 height 88
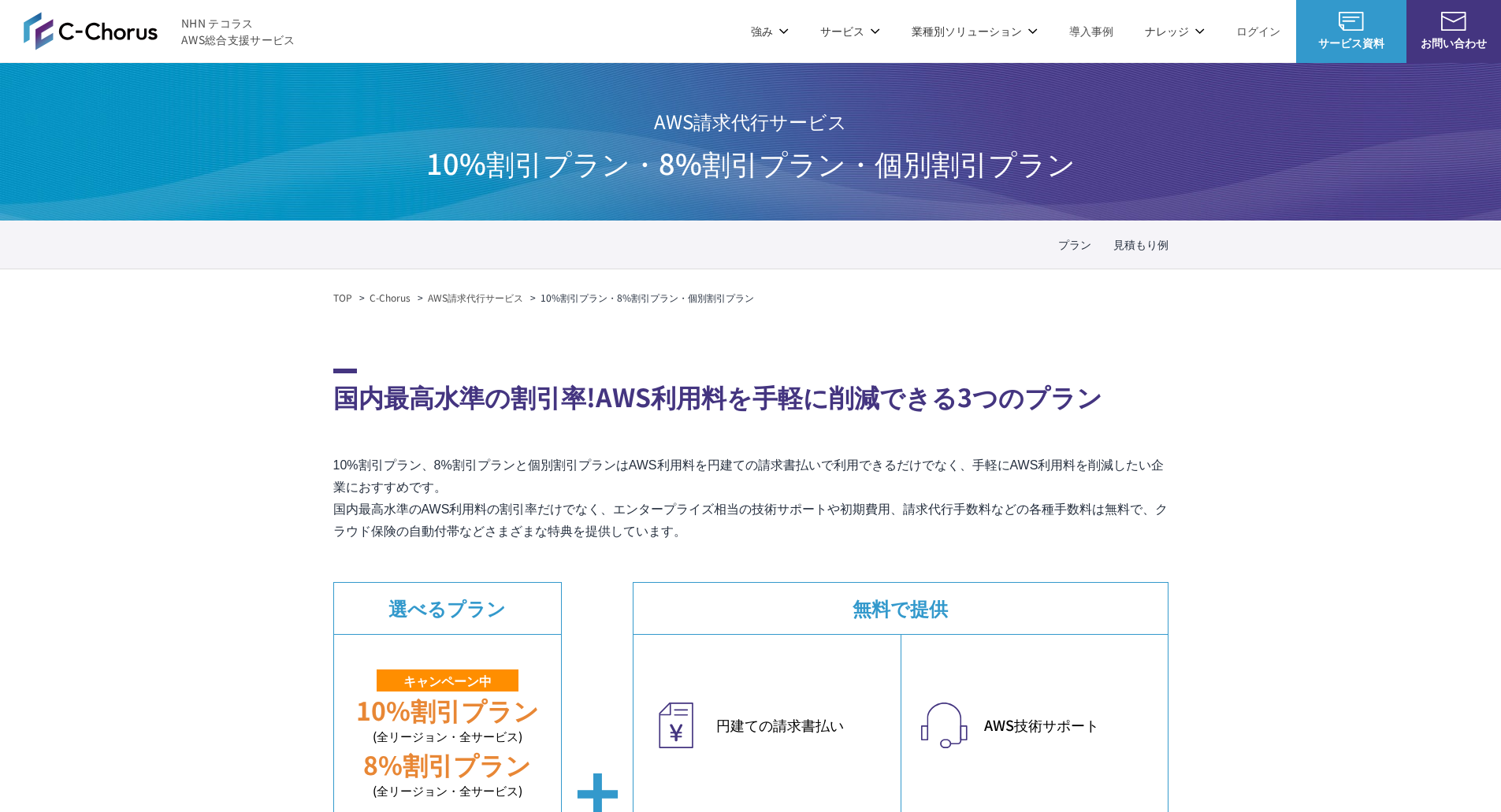
click at [629, 484] on p "10%割引プラン、8%割引プランと個別割引プランはAWS利用料を円建ての請求書払いで利用できるだけでなく、手軽にAWS利用料を削減したい企業におすすめです。 …" at bounding box center [751, 498] width 836 height 88
